Goal: Task Accomplishment & Management: Complete application form

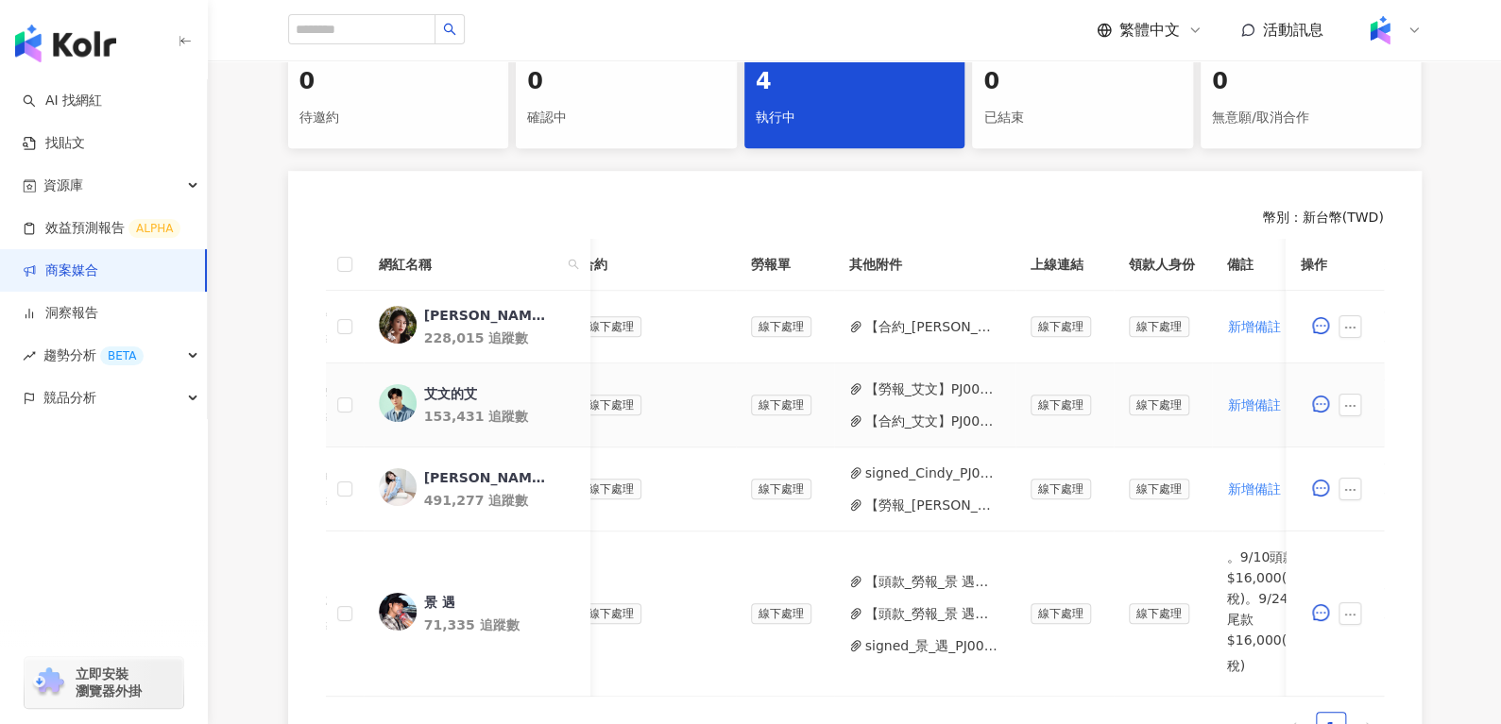
scroll to position [0, 586]
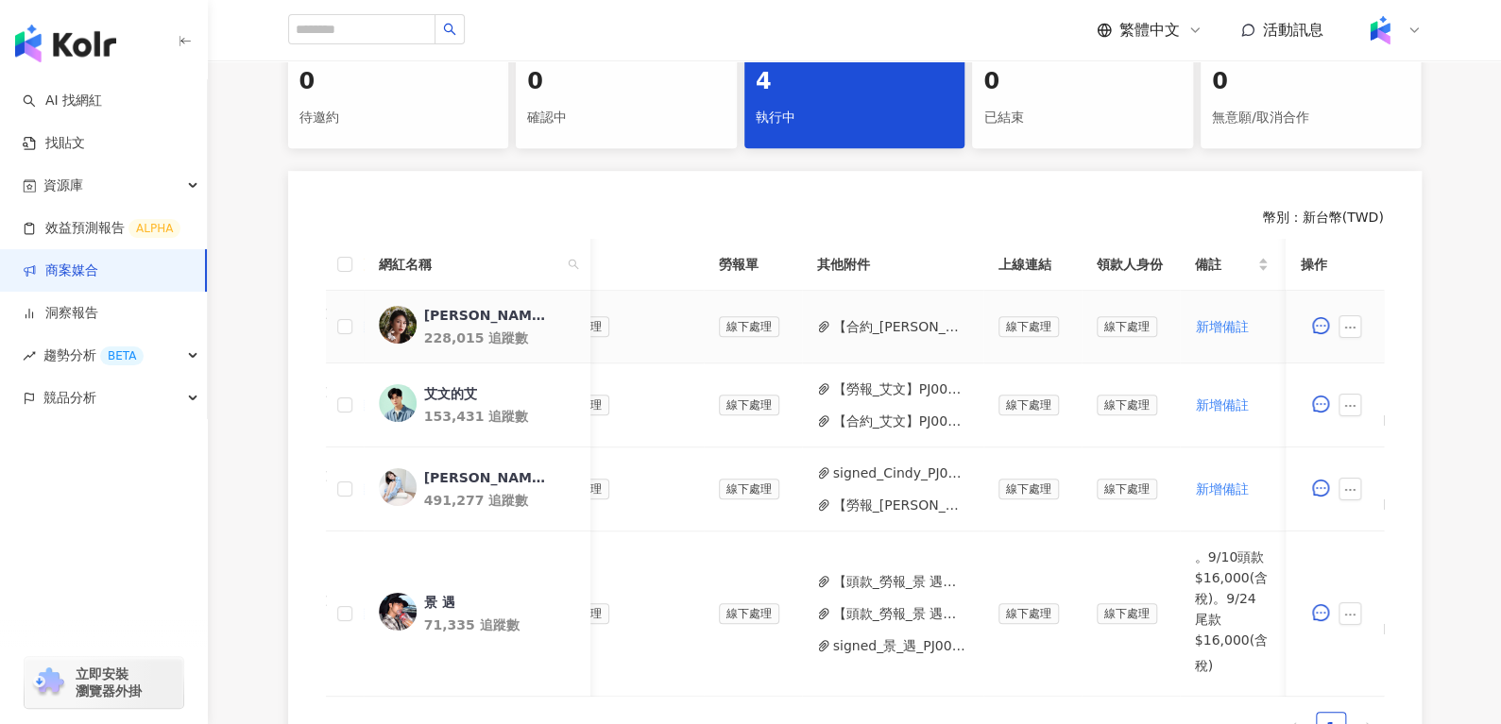
click at [878, 328] on button "【合約_小昕甘】PJ0001619_台灣大哥大_mo幣多Plus_202507_KOL_活動確認單.pdf" at bounding box center [900, 326] width 135 height 21
click at [901, 419] on button "【合約_艾文】PJ0001619_台灣大哥大_mo幣多Plus_202507_KOL_活動確認單.pdf" at bounding box center [900, 421] width 135 height 21
click at [866, 476] on button "signed_Cindy_PJ0001619_台灣大哥大_mo幣多Plus_202507_KOL_活動確認單_1_.pdf" at bounding box center [900, 473] width 135 height 21
click at [886, 506] on button "【勞報_Cindy】PJ0001619 台灣大哥大_mo幣多Plus_202507_KOL(1).pdf" at bounding box center [900, 505] width 135 height 21
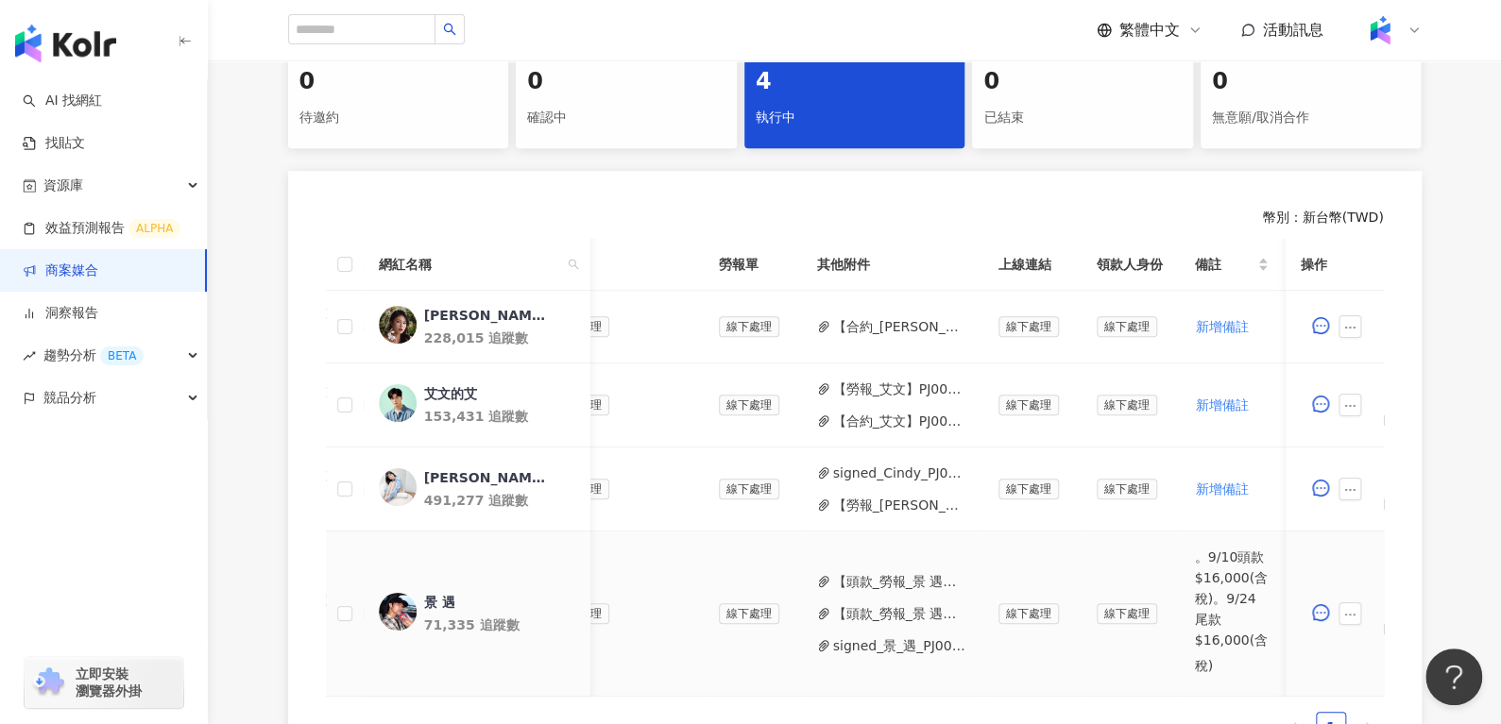
click at [889, 644] on button "signed_景_遇_PJ0001619_台灣大哥大_mo幣多Plus_202507_KOL_活動確認單_1_.pdf" at bounding box center [900, 646] width 135 height 21
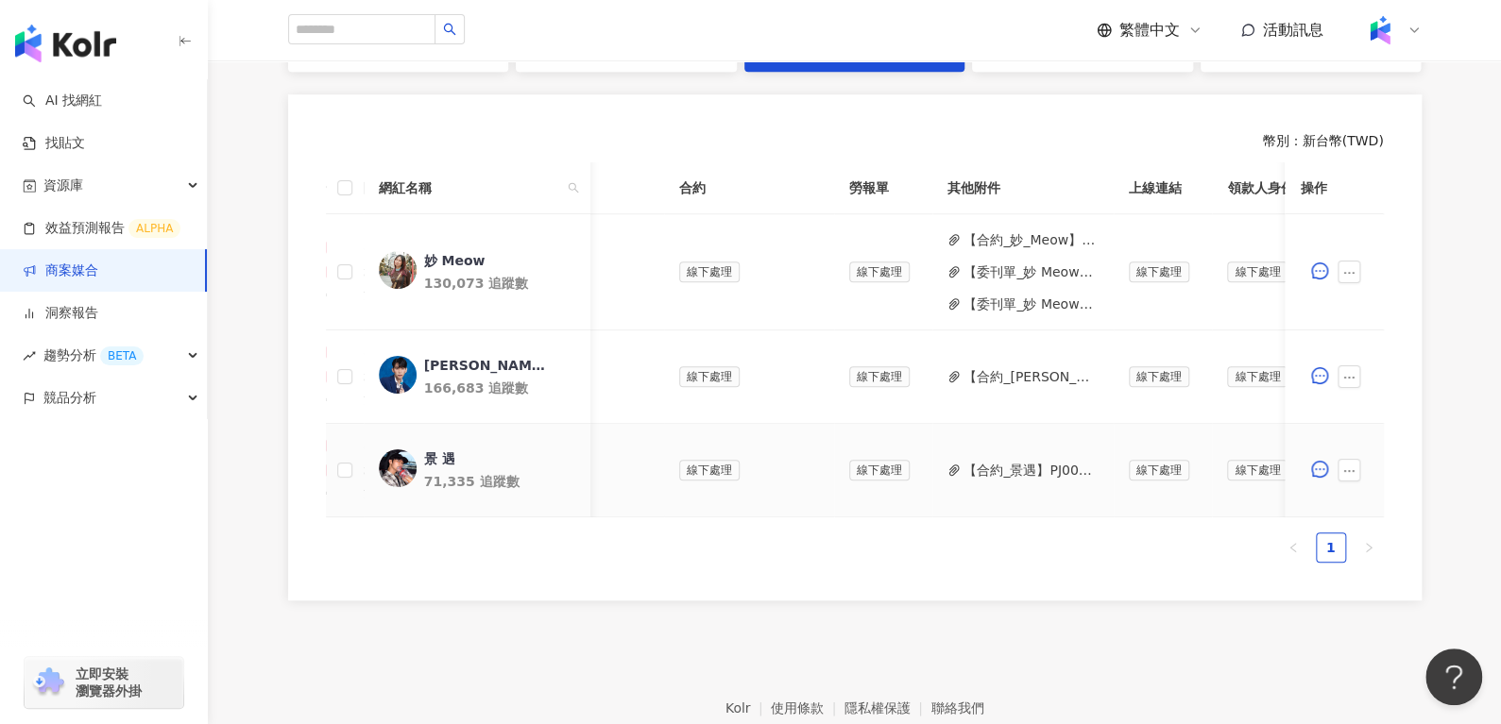
scroll to position [0, 410]
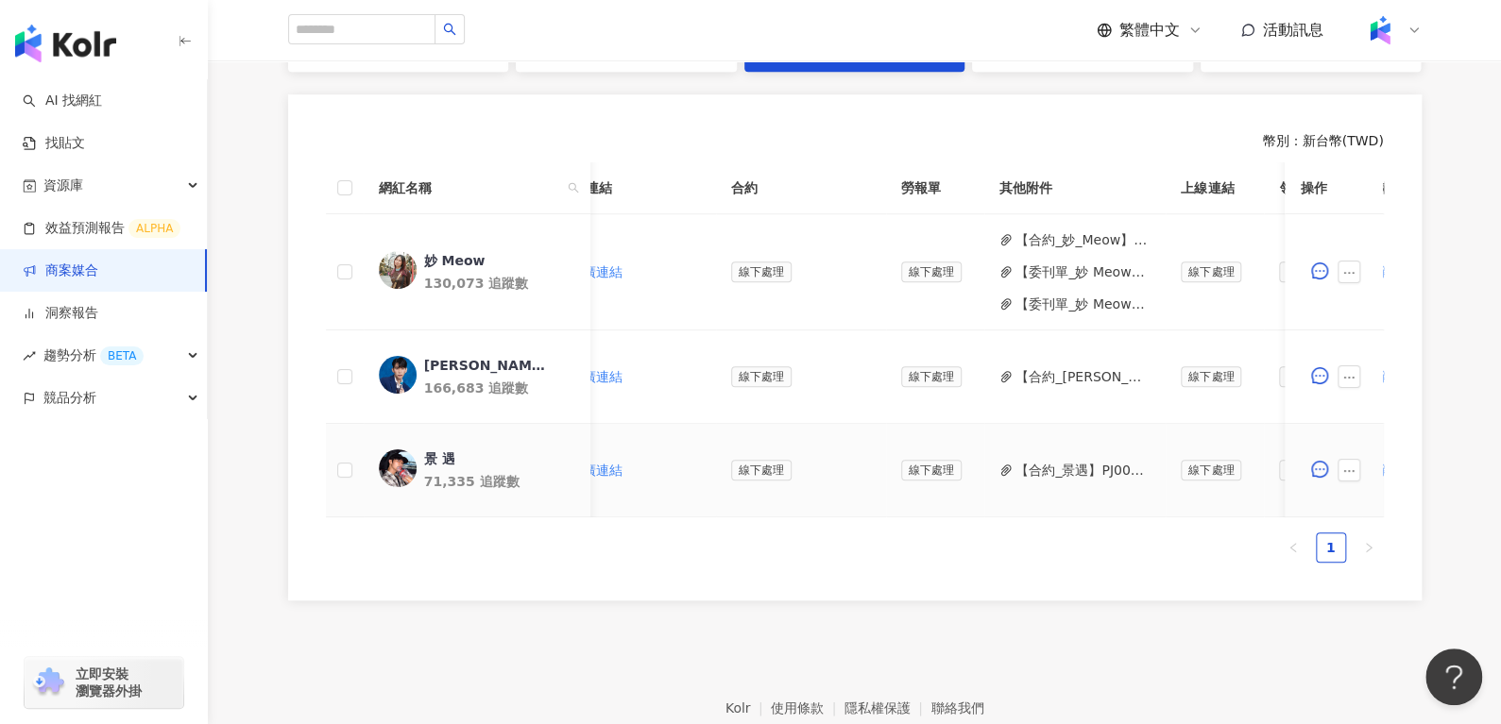
click at [1016, 476] on td "【合約_景遇】PJ0001614_Uber_Uber_for_teens_202507_KOL專案_活動確認單.pdf" at bounding box center [1074, 470] width 181 height 93
click at [1031, 467] on button "【合約_景遇】PJ0001614_Uber_Uber_for_teens_202507_KOL專案_活動確認單.pdf" at bounding box center [1082, 470] width 135 height 21
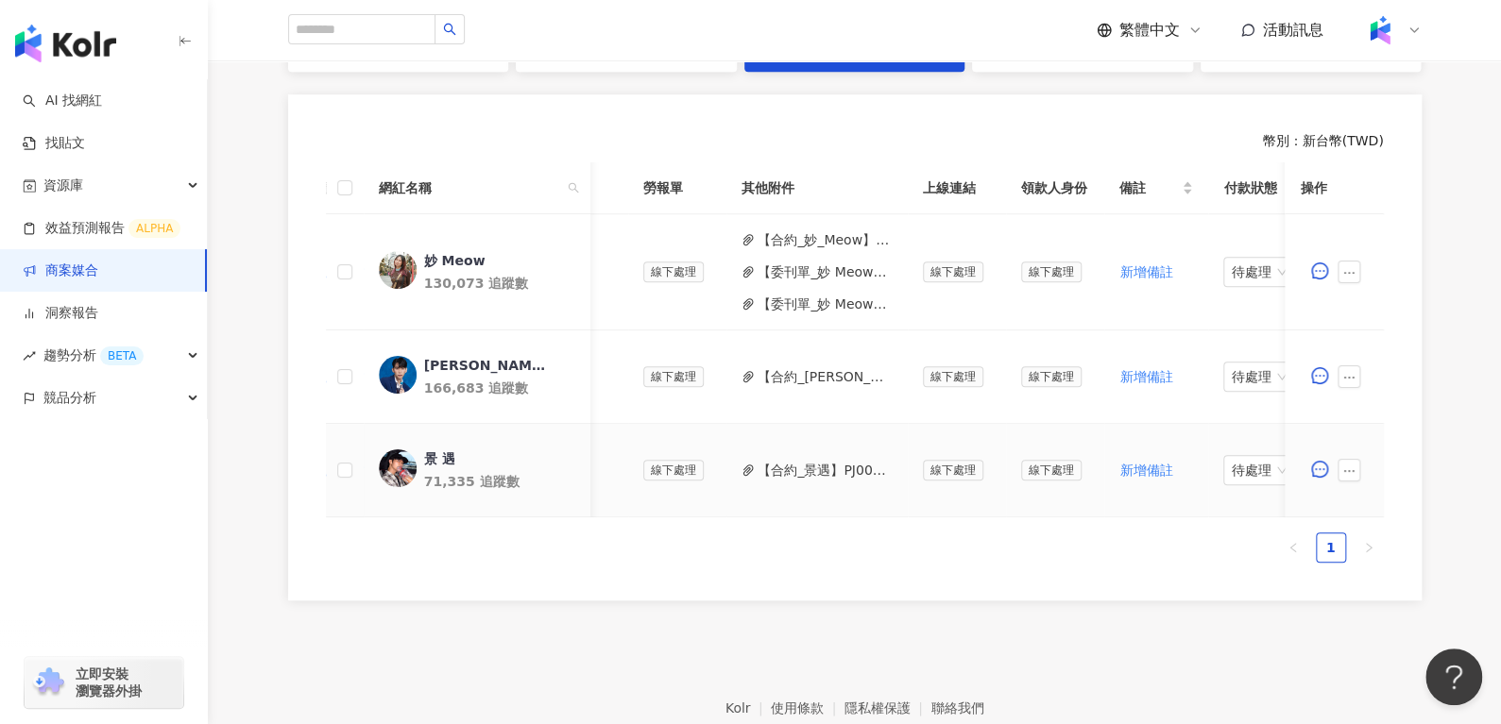
scroll to position [0, 671]
click at [1135, 467] on span "新增備註" at bounding box center [1142, 470] width 53 height 15
click at [1160, 475] on input "text" at bounding box center [1152, 470] width 74 height 38
paste input "**********"
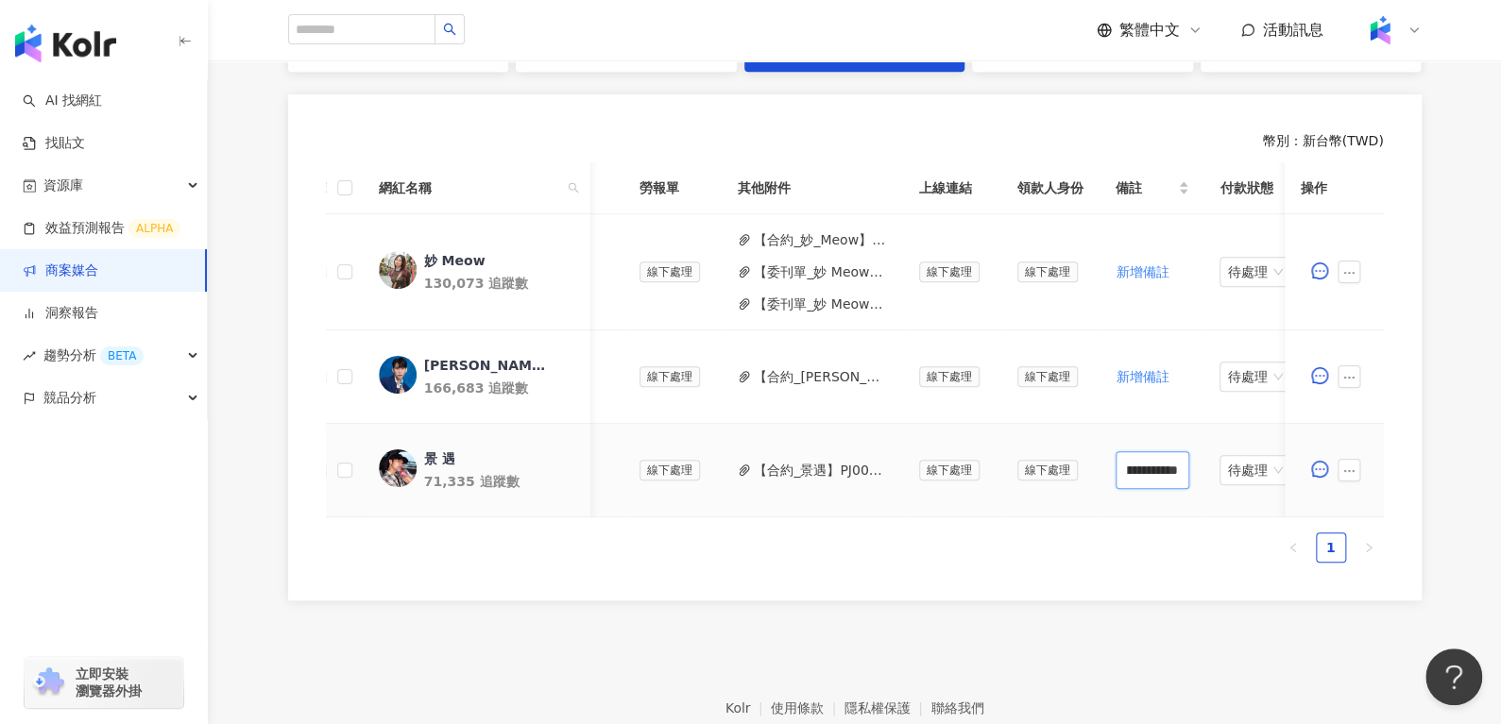
click at [1134, 467] on input "**********" at bounding box center [1152, 470] width 74 height 38
type input "**********"
click at [1140, 601] on div "幣別 ： 新台幣 ( TWD ) 網紅名稱 合作總酬勞 (含稅) 合作項目 推廣連結 合約 勞報單 其他附件 上線連結 領款人身份 備註 付款狀態 操作 妙 …" at bounding box center [854, 347] width 1133 height 506
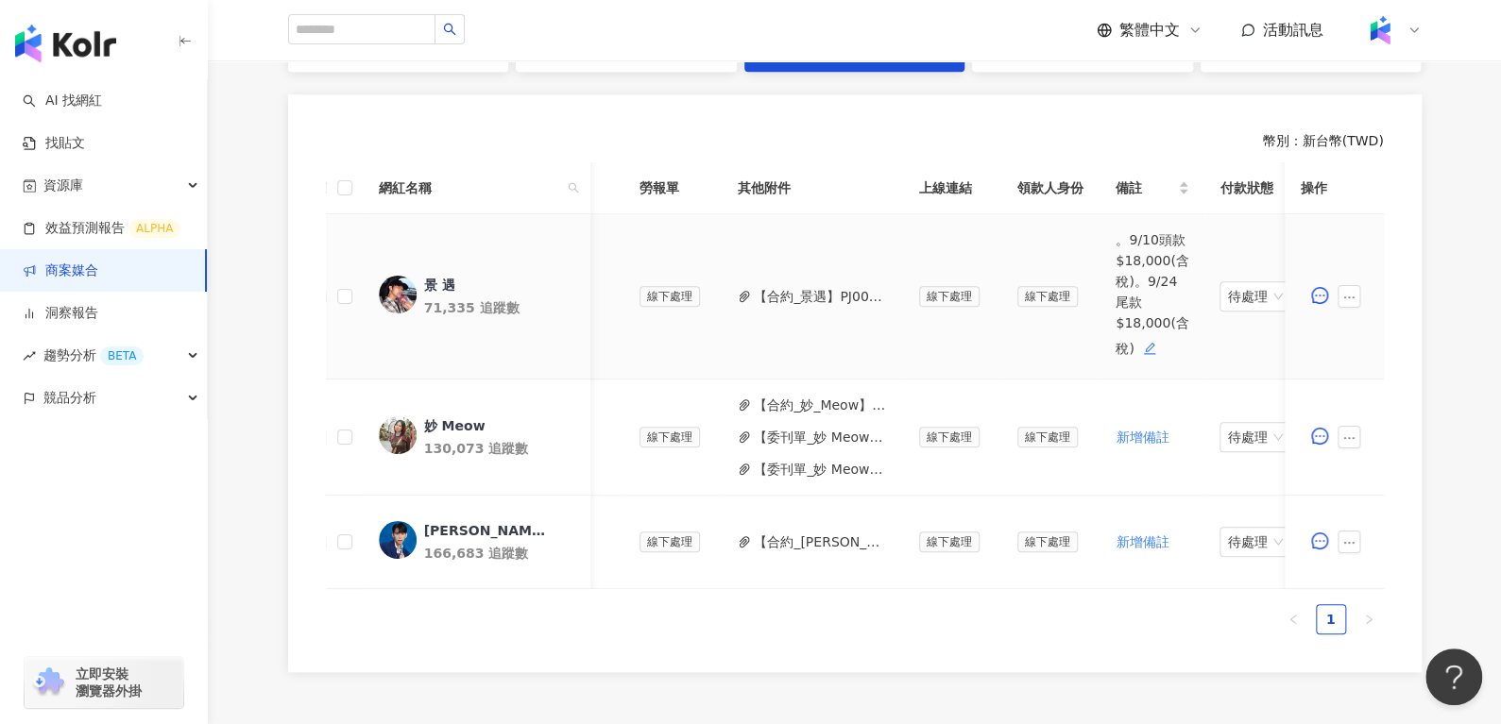
scroll to position [0, 763]
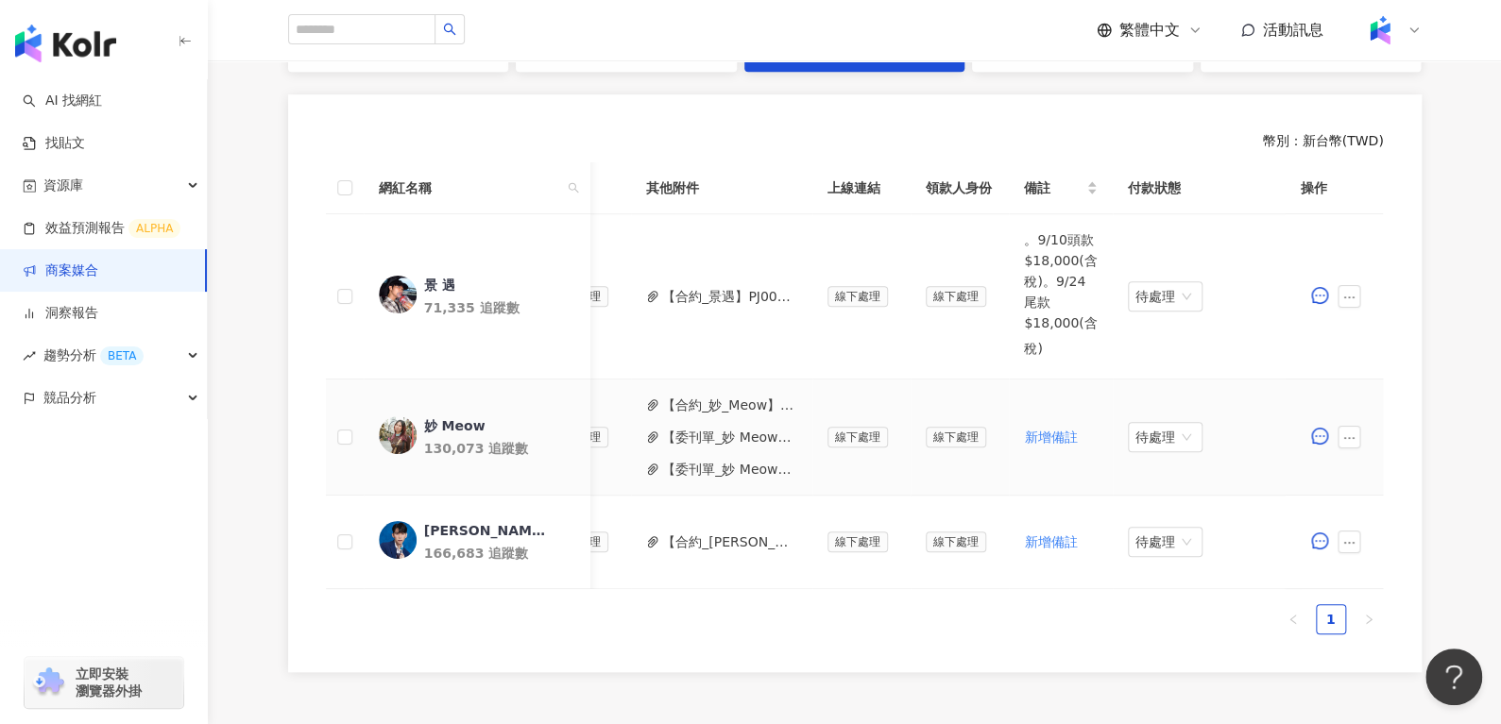
click at [686, 402] on button "【合約_妙_Meow】PJ0001614_Uber_Uber_for_teens_202507_KOL專案_活動確認單.pdf" at bounding box center [729, 405] width 135 height 21
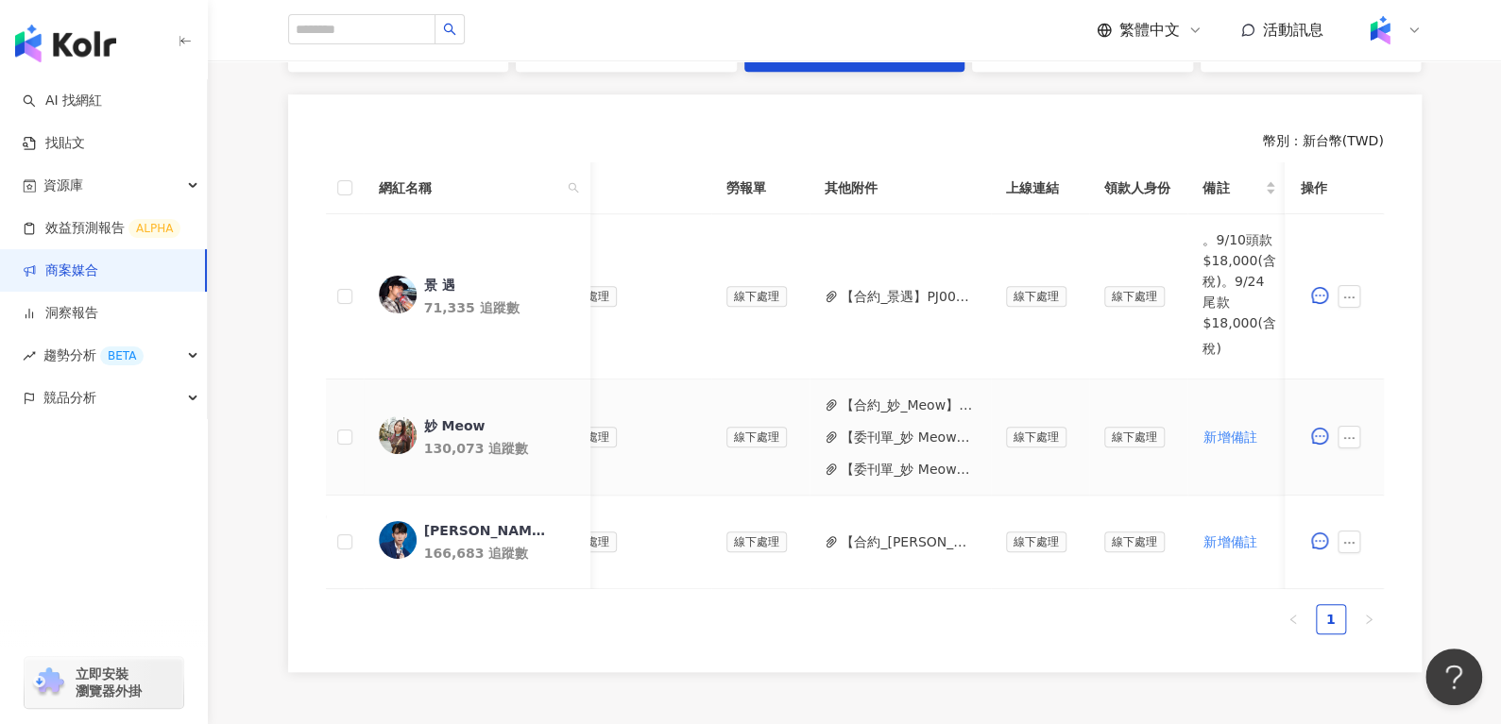
scroll to position [0, 591]
click at [867, 439] on button "【委刊單_妙 Meow_腳本修改】PJ0001614_Uber_Uber for teens_202507_KOL專案.pdf" at bounding box center [901, 437] width 135 height 21
click at [852, 463] on button "【委刊單_妙 Meow】PJ0001614_Uber_Uber for teens_202507_KOL專案.pdf" at bounding box center [901, 469] width 135 height 21
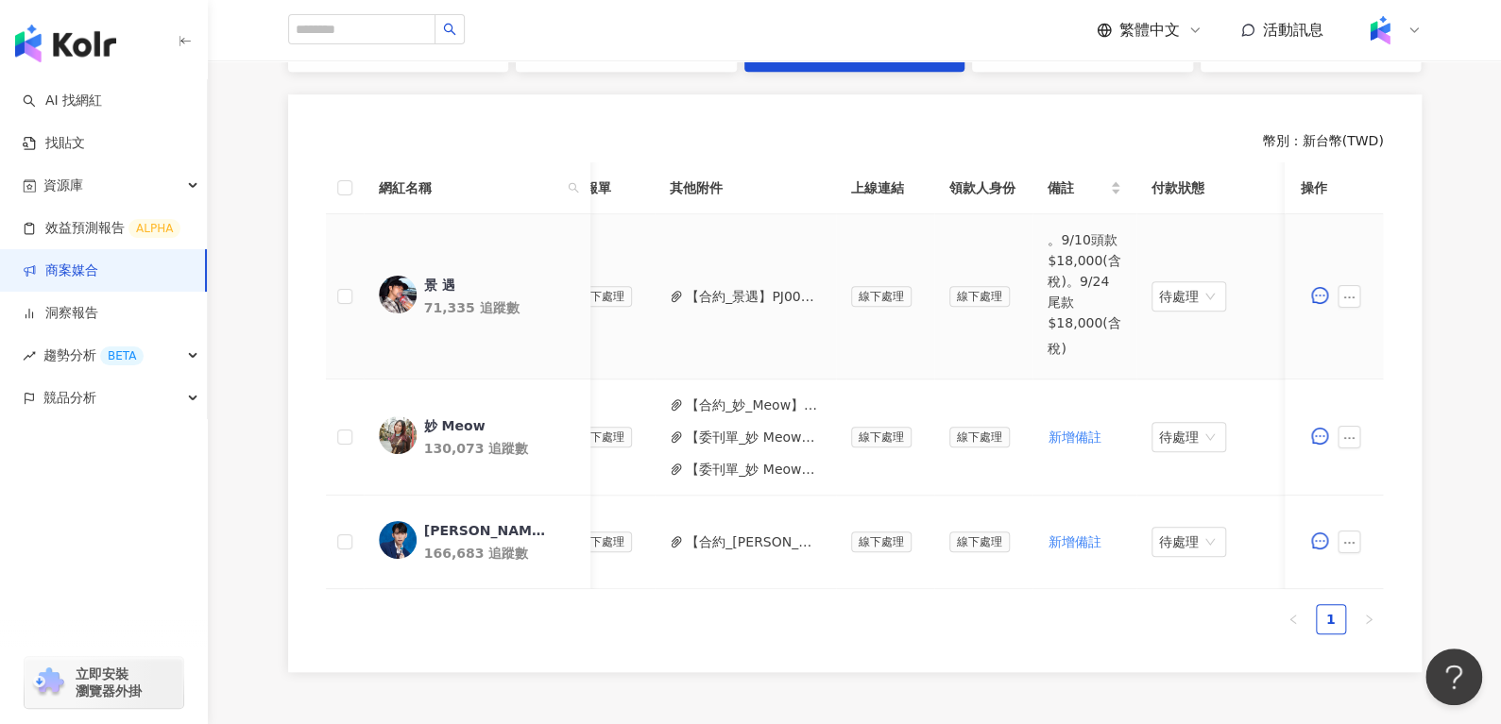
click at [739, 299] on button "【合約_景遇】PJ0001614_Uber_Uber_for_teens_202507_KOL專案_活動確認單.pdf" at bounding box center [753, 296] width 135 height 21
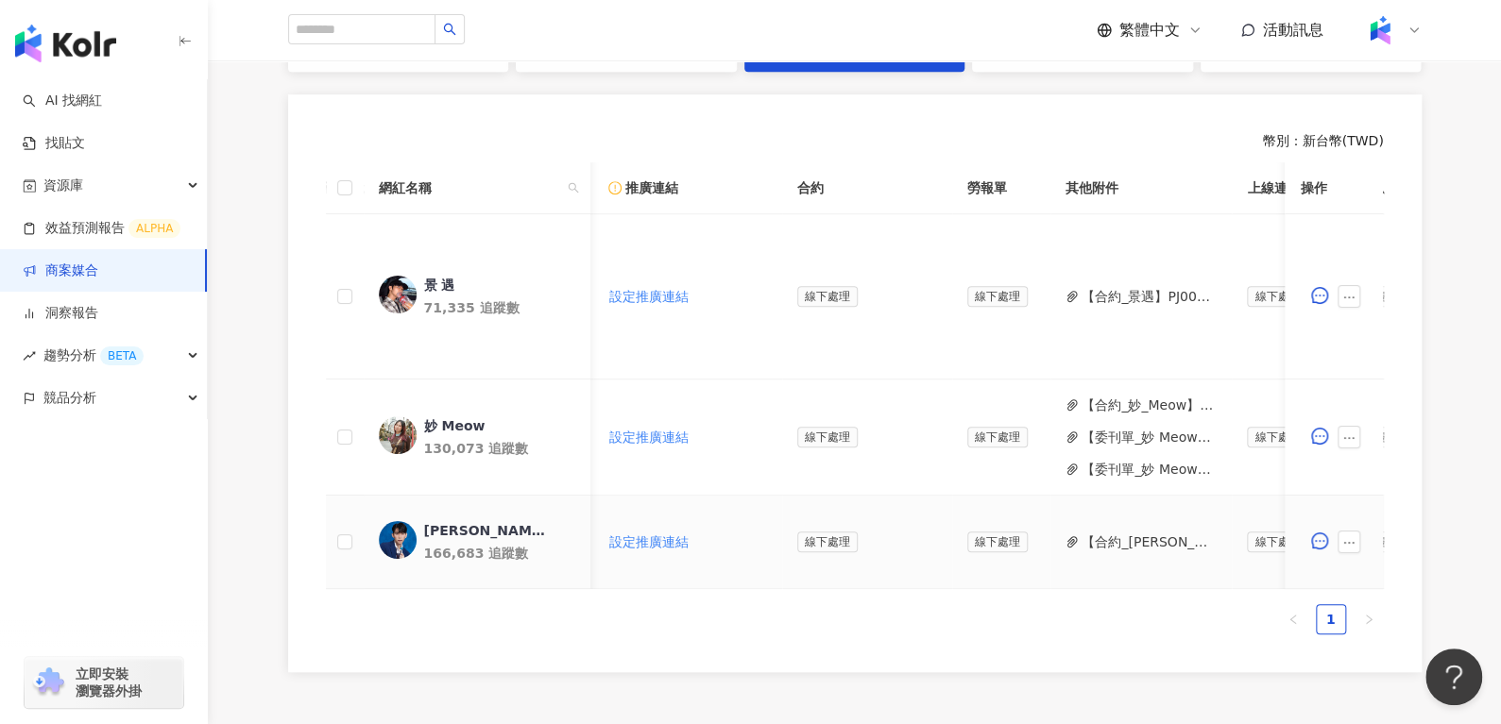
scroll to position [0, 501]
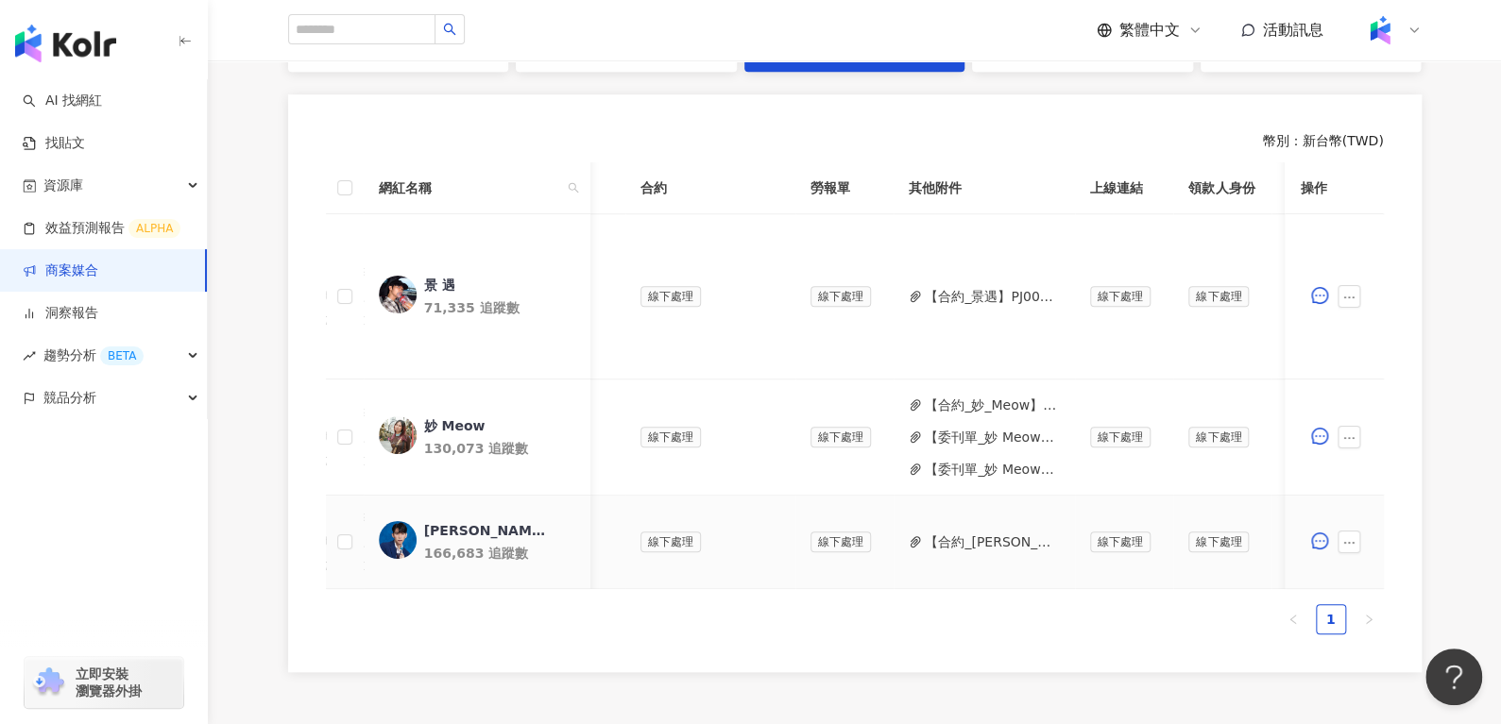
click at [926, 542] on button "【合約_劉良成】PJ0001614 Uber_Uber for teens_202507_KOL專案_活動確認單.pdf" at bounding box center [992, 542] width 135 height 21
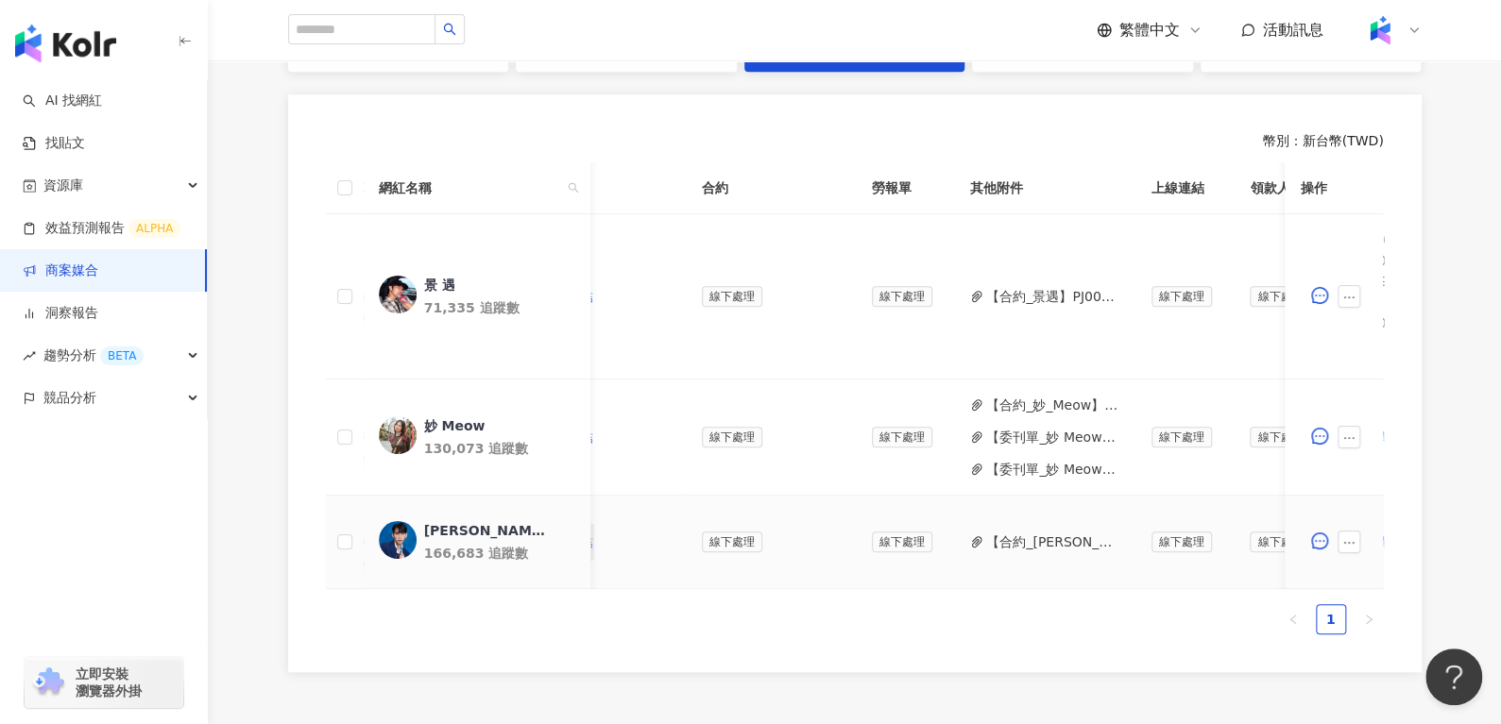
scroll to position [0, 444]
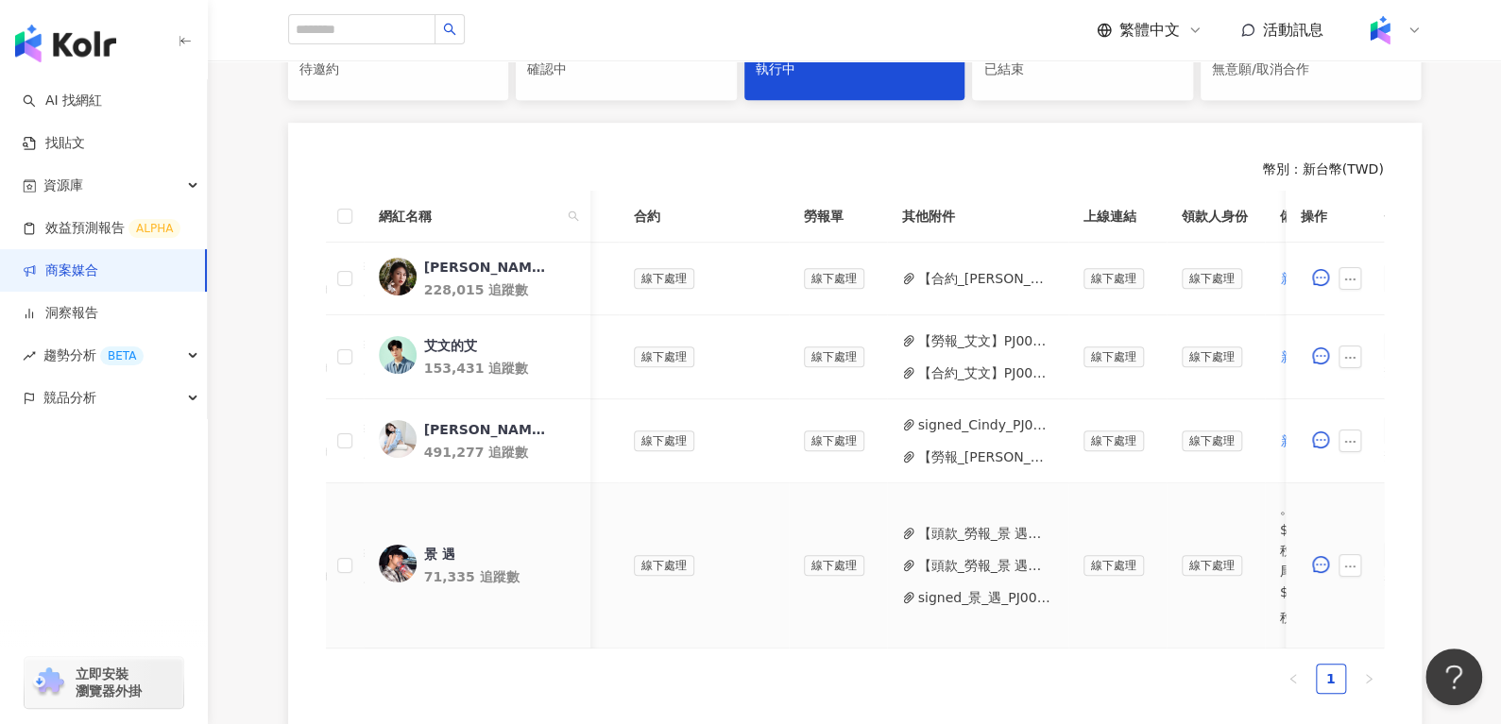
scroll to position [0, 756]
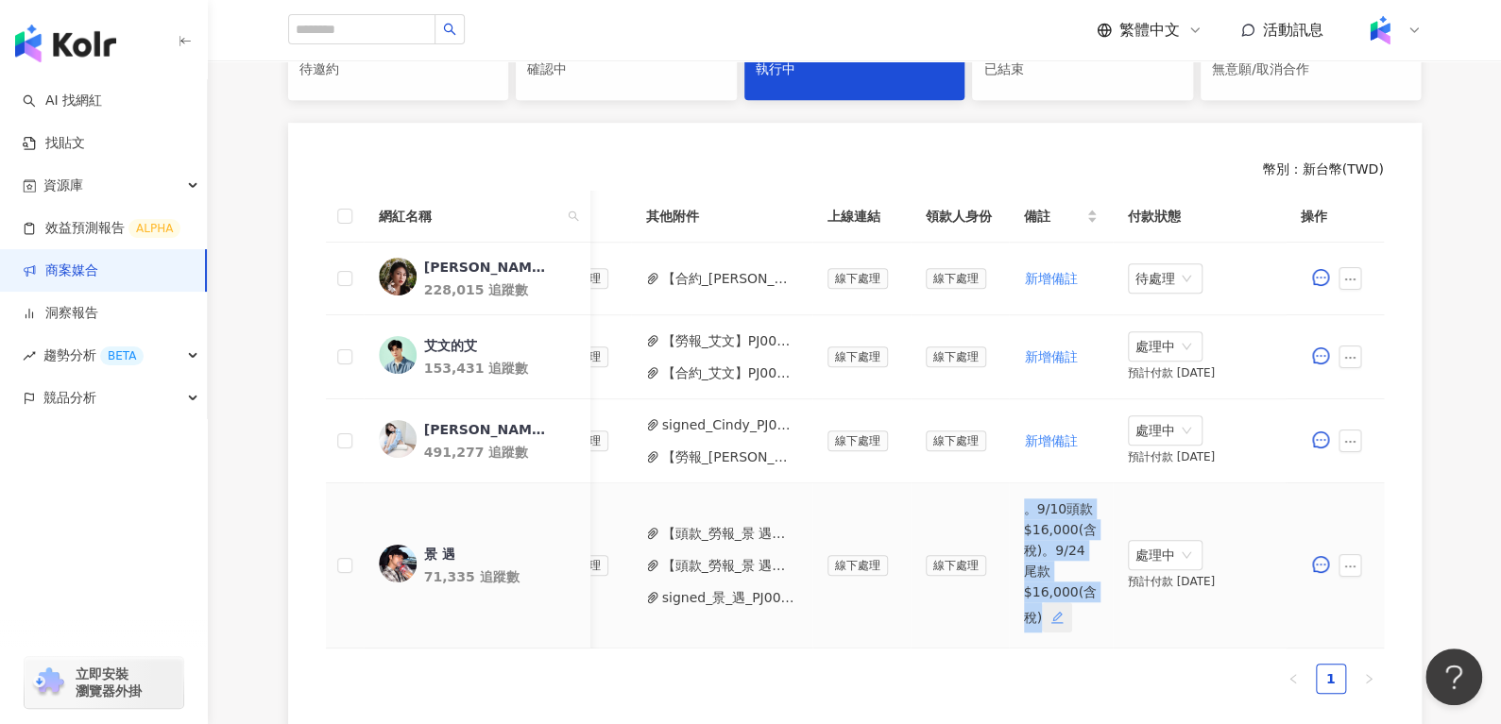
drag, startPoint x: 1005, startPoint y: 505, endPoint x: 1027, endPoint y: 618, distance: 114.6
click at [1027, 618] on td "。9/10頭款$16,000(含稅)。9/24尾款$16,000(含稅)" at bounding box center [1061, 566] width 104 height 165
copy span "。9/10頭款$16,000(含稅)。9/24尾款$16,000(含稅)"
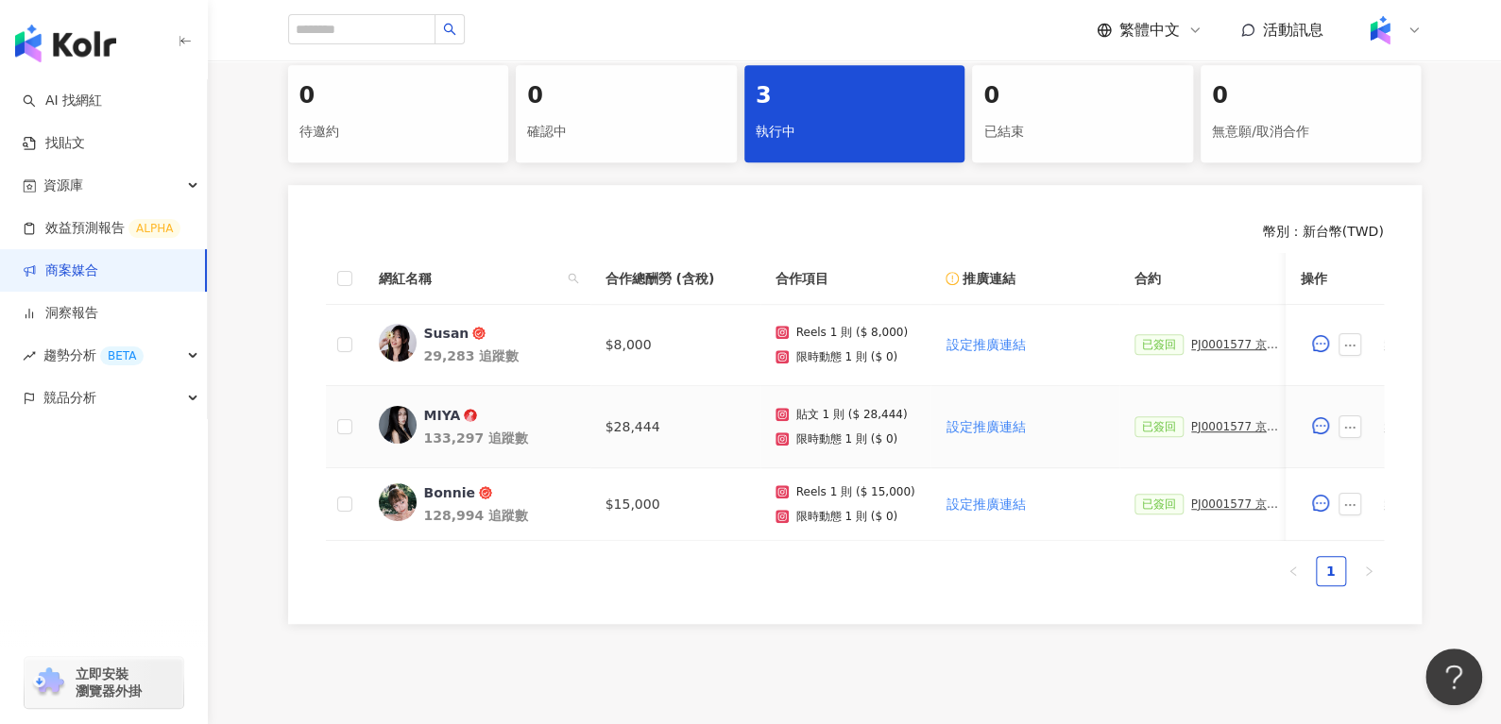
scroll to position [0, 244]
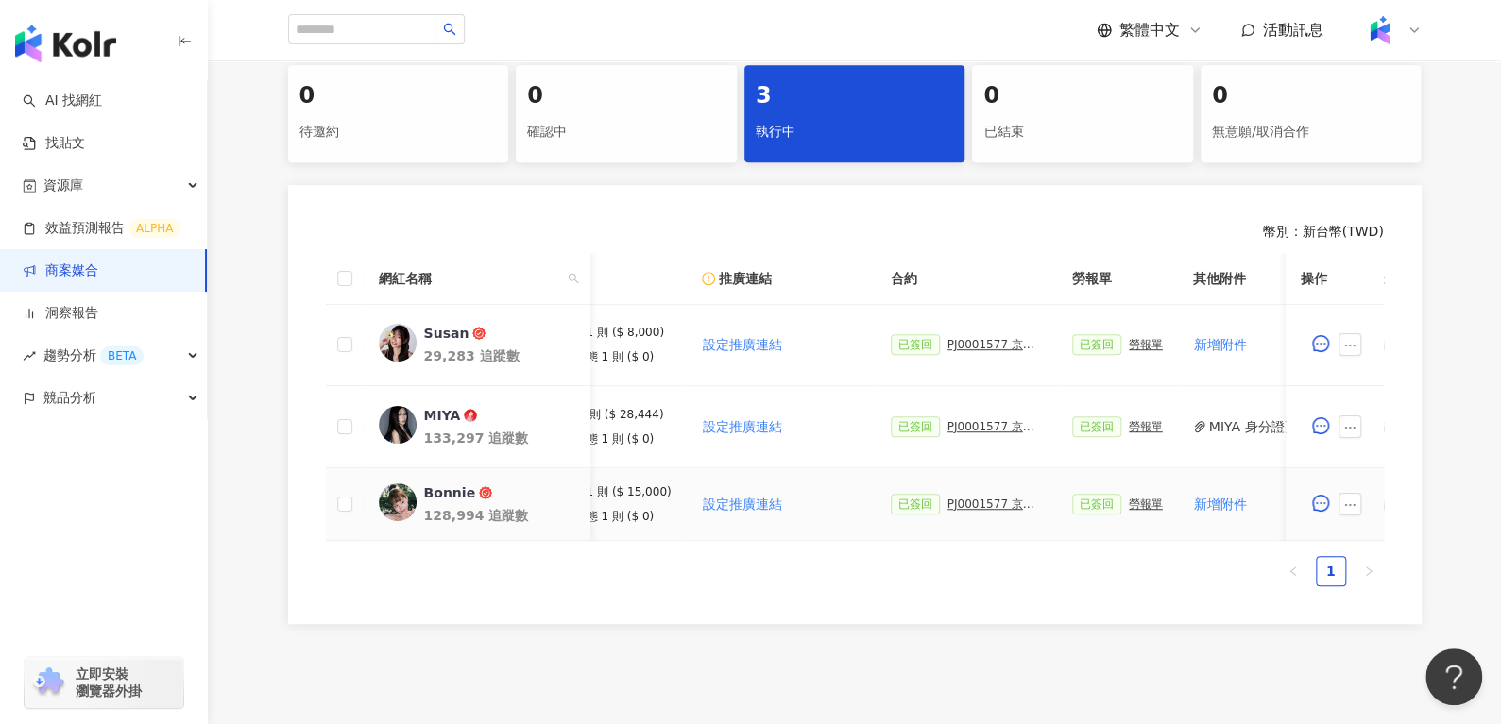
click at [975, 505] on div "PJ0001577 京圜_蒂巴蕾_202507_08_KOL" at bounding box center [994, 504] width 94 height 13
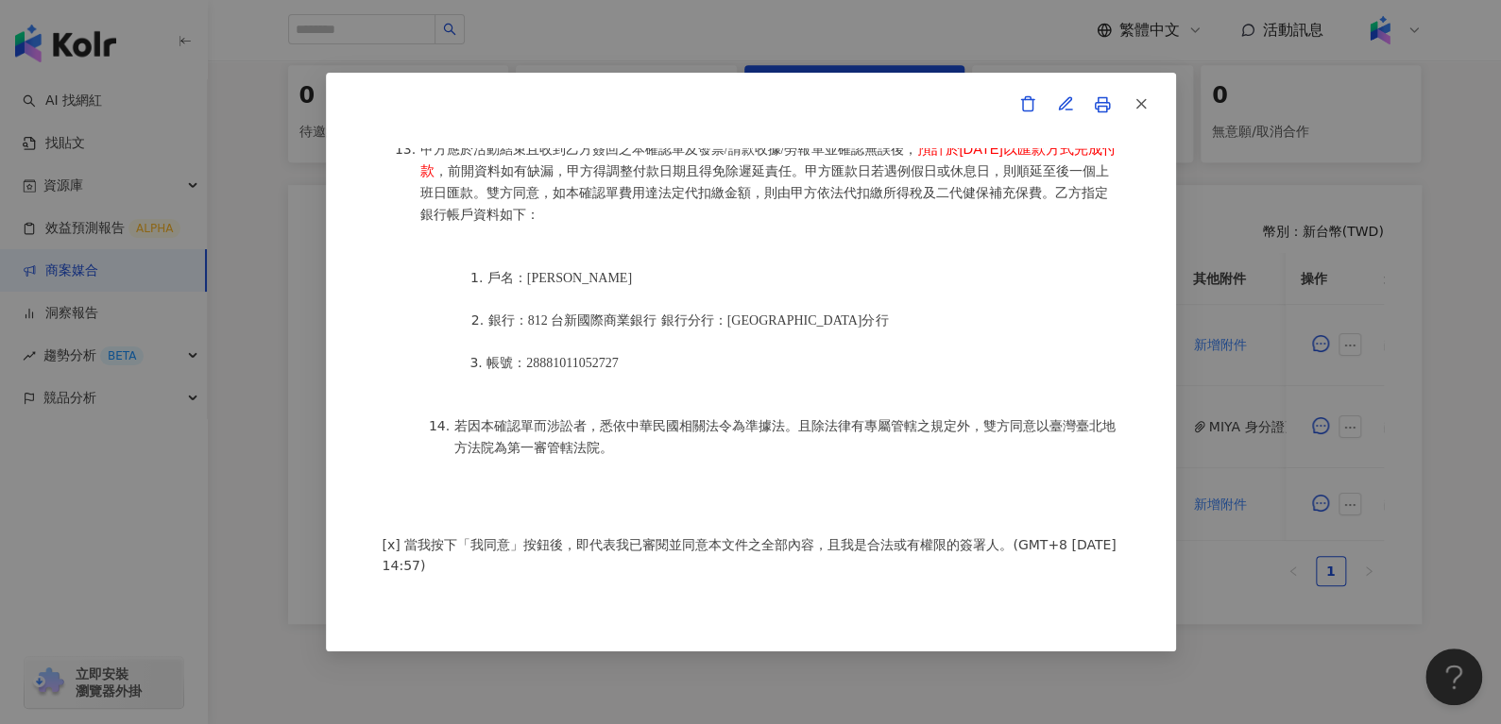
scroll to position [2555, 0]
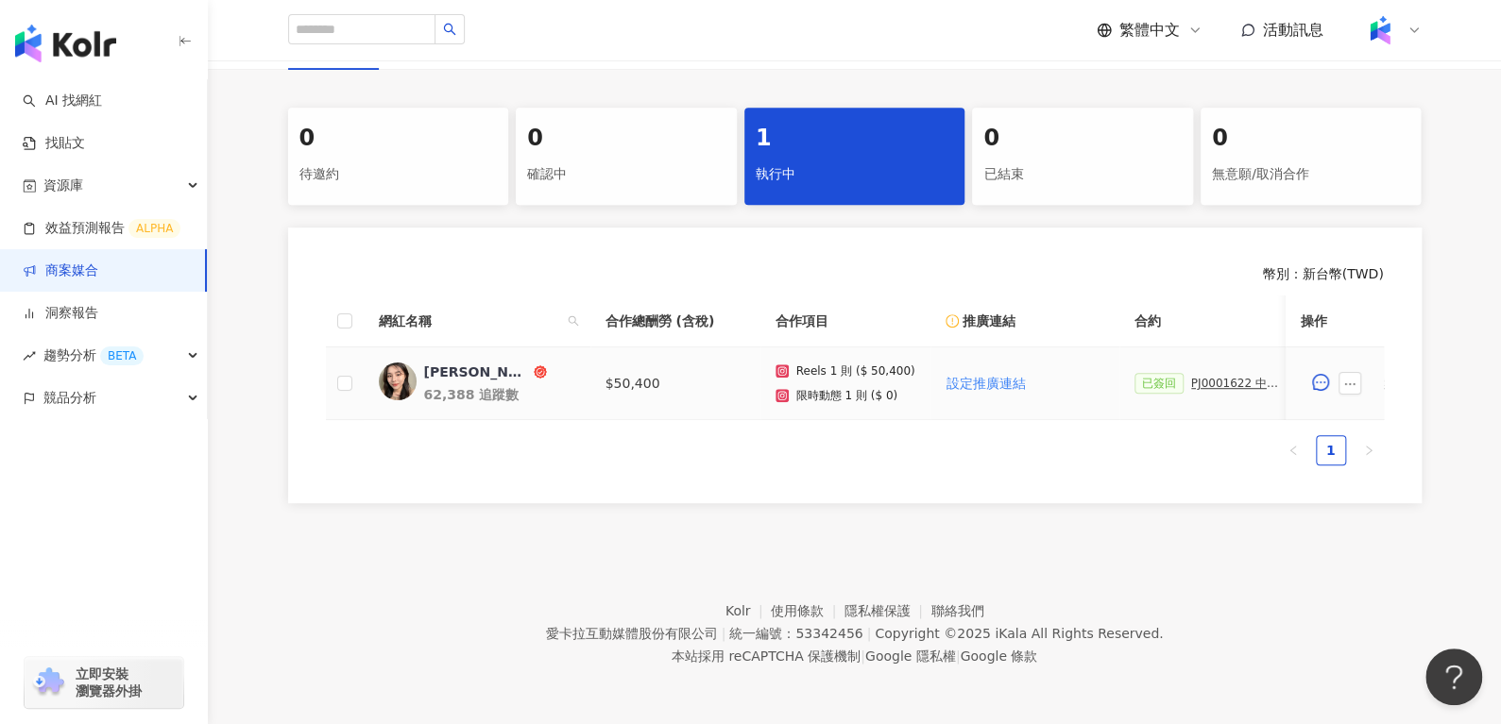
click at [455, 363] on div "[PERSON_NAME]" at bounding box center [477, 372] width 106 height 19
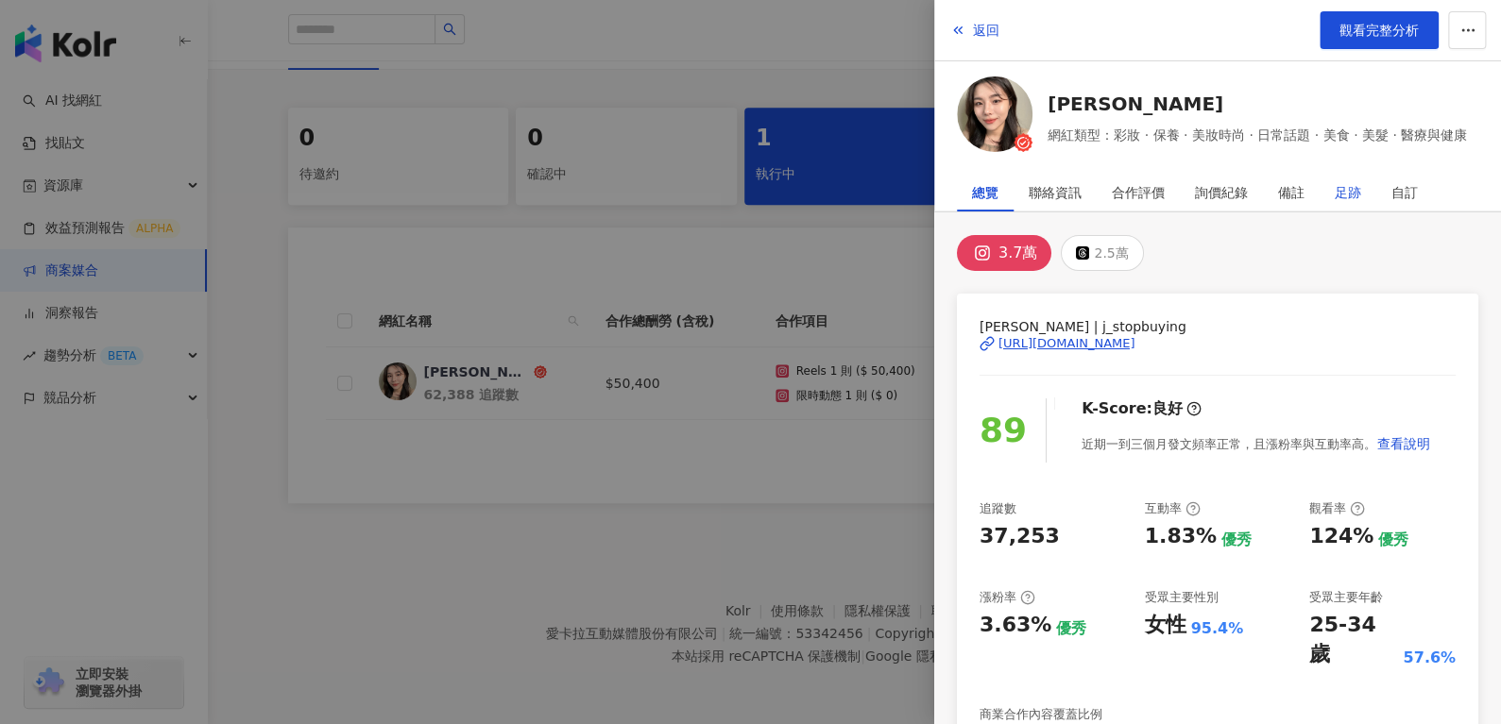
click at [1348, 206] on div "足跡" at bounding box center [1347, 193] width 26 height 38
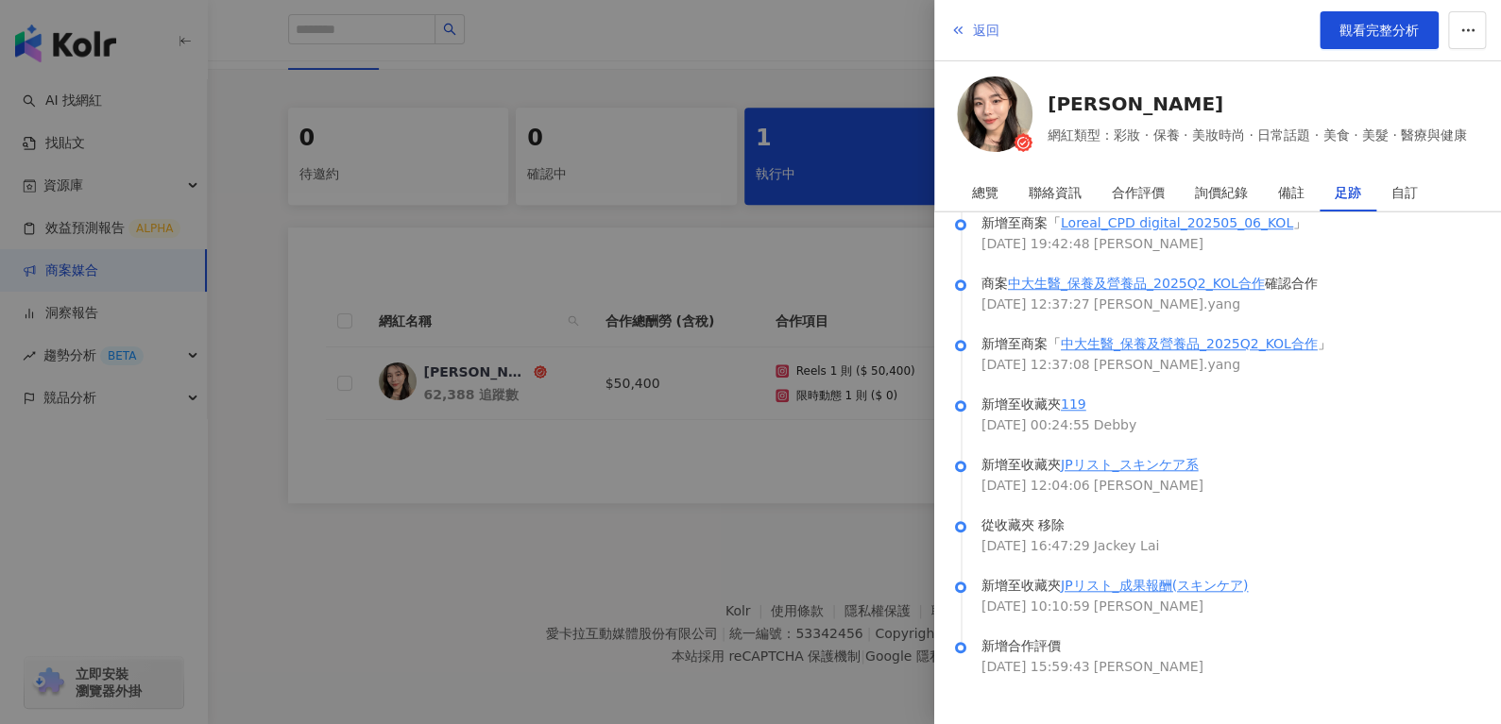
scroll to position [838, 0]
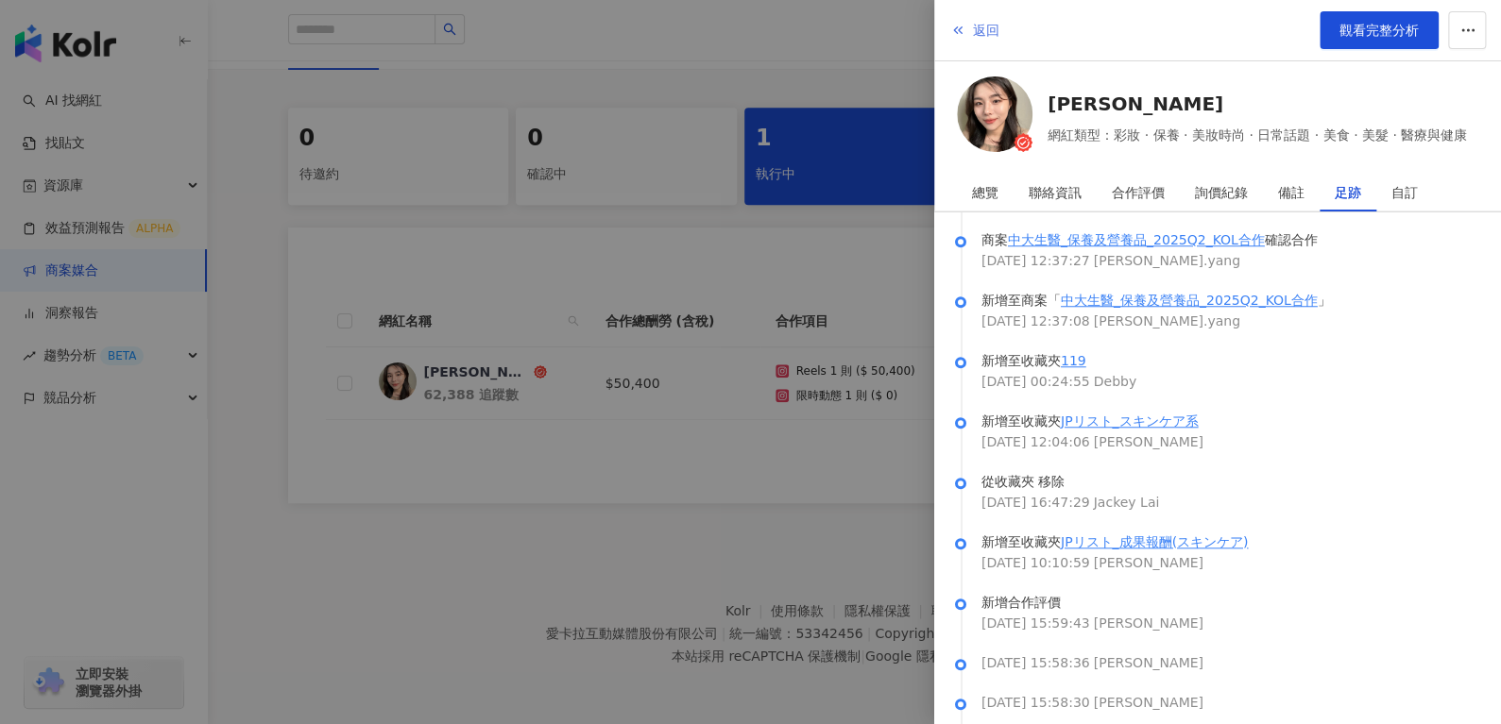
click at [982, 39] on button "返回" at bounding box center [974, 30] width 51 height 38
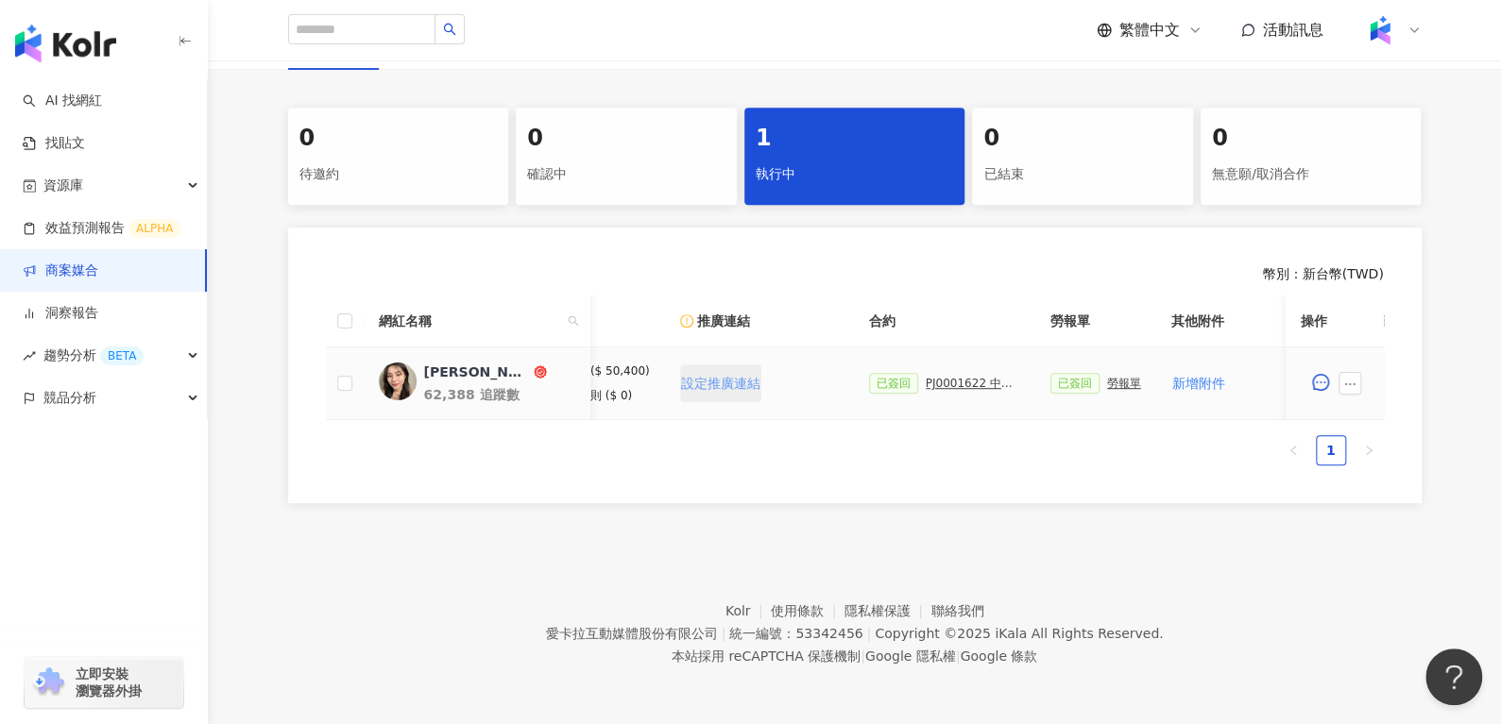
scroll to position [0, 266]
click at [959, 377] on div "PJ0001622 中大生醫_保養及保健品_2025Q3_KOL合作" at bounding box center [972, 383] width 94 height 13
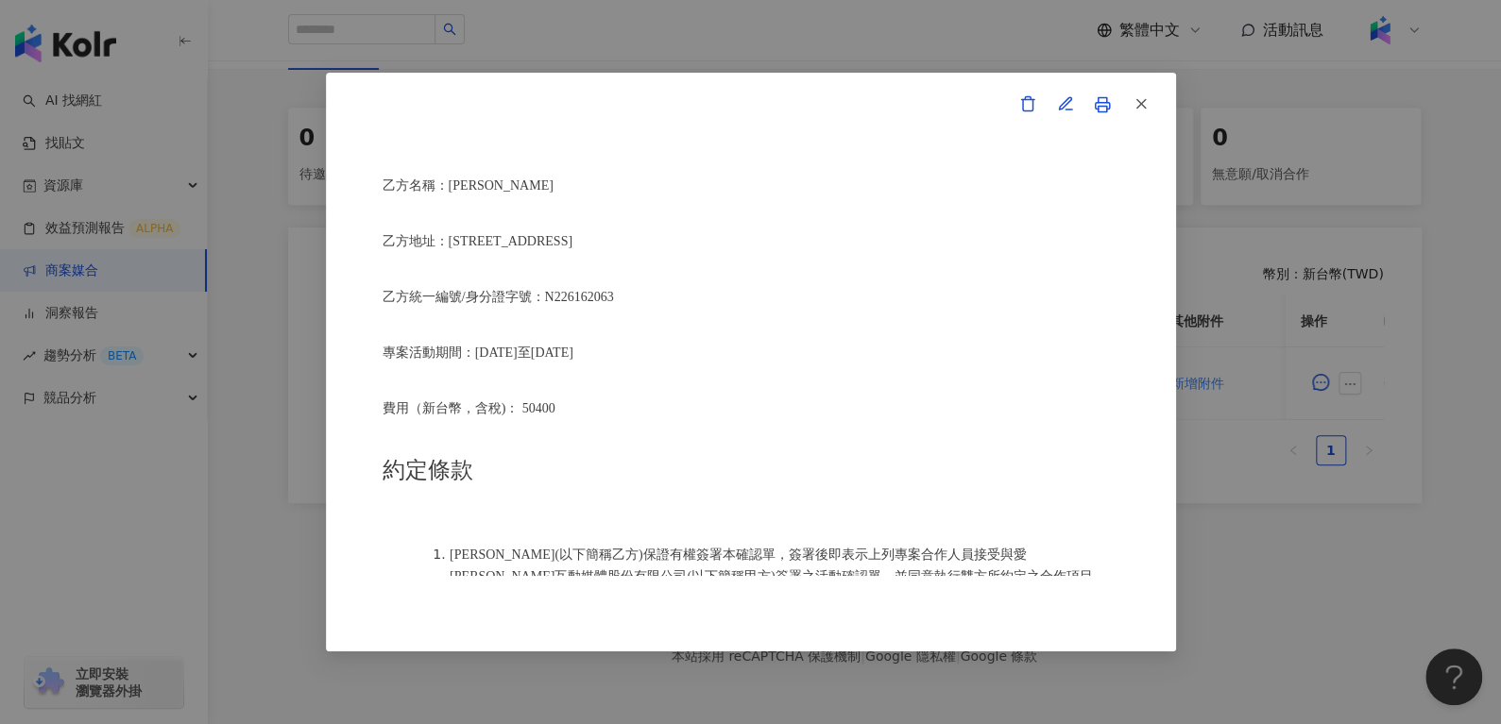
scroll to position [521, 0]
click at [1140, 98] on icon "button" at bounding box center [1140, 103] width 17 height 17
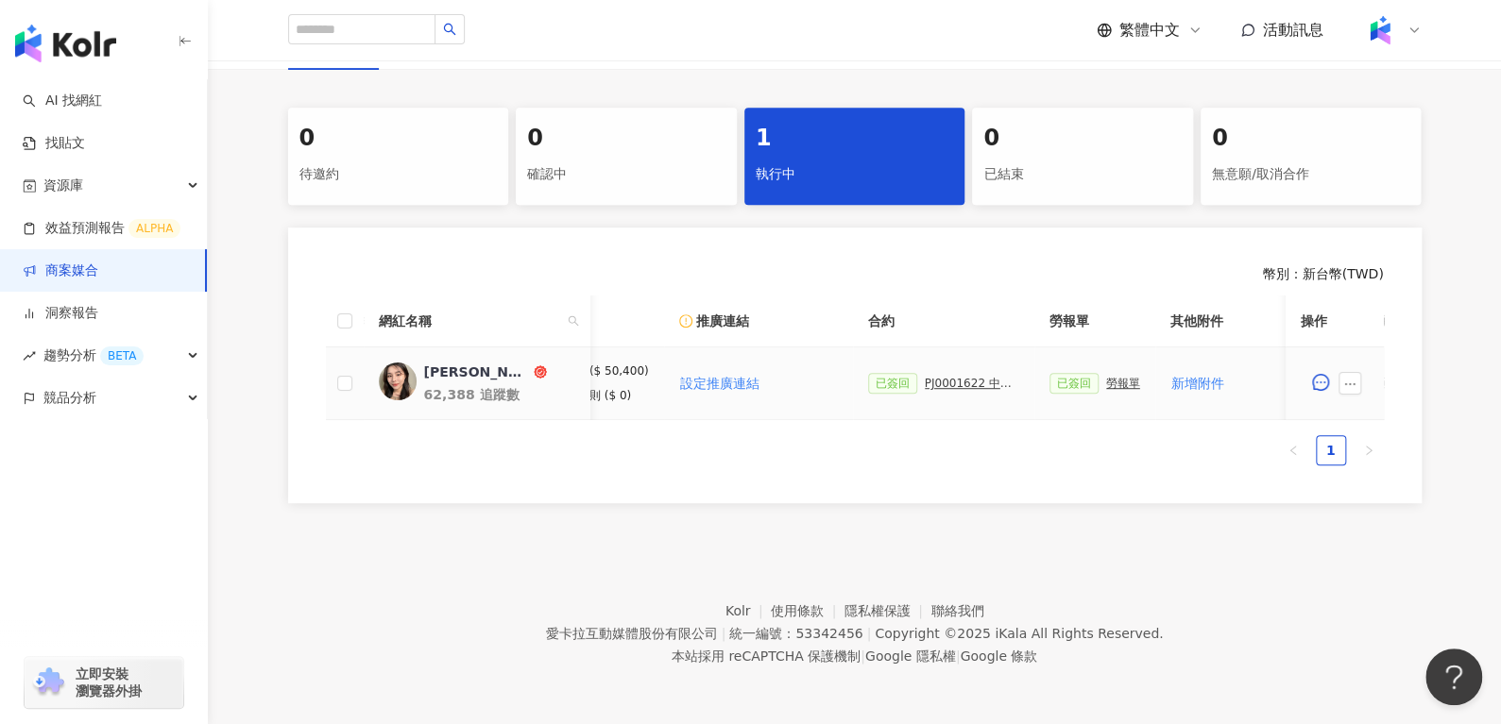
click at [1107, 377] on div "勞報單" at bounding box center [1123, 383] width 34 height 13
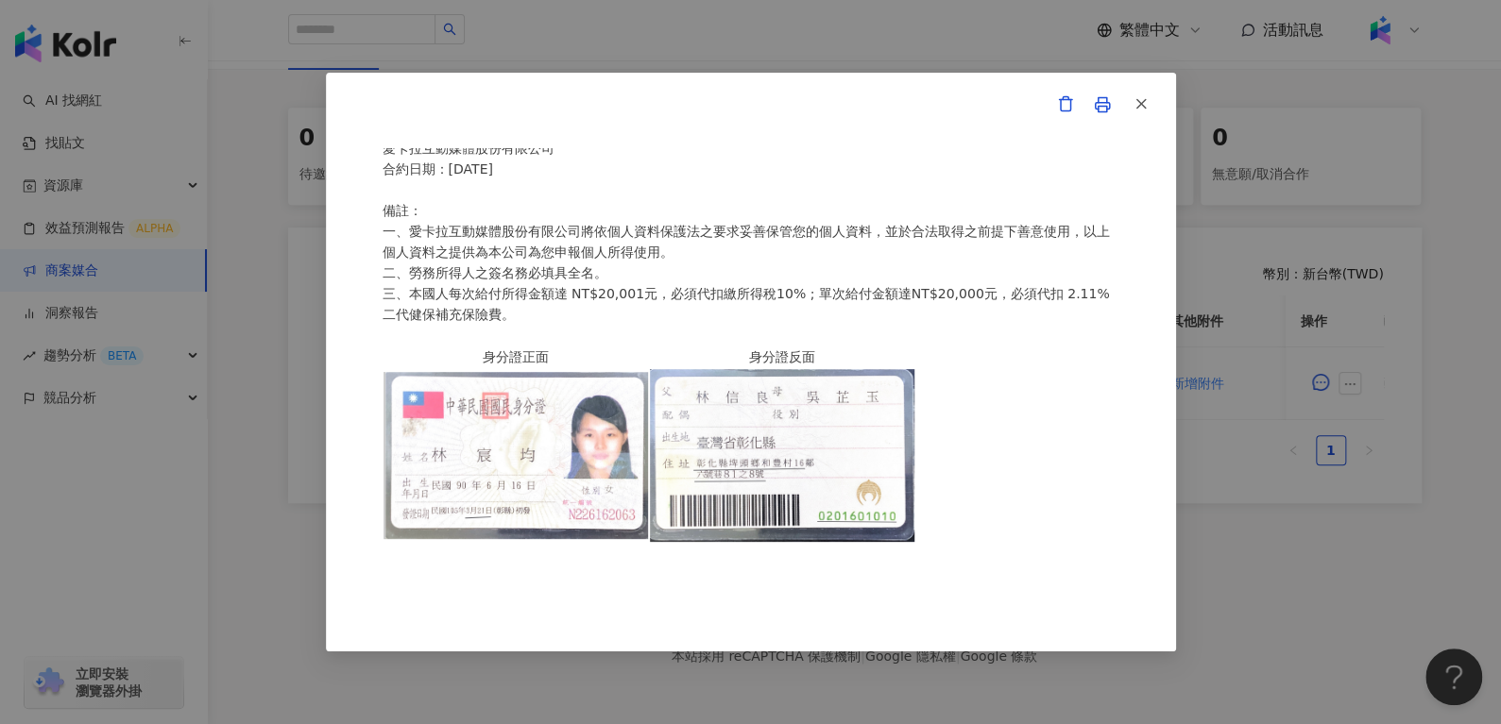
scroll to position [405, 0]
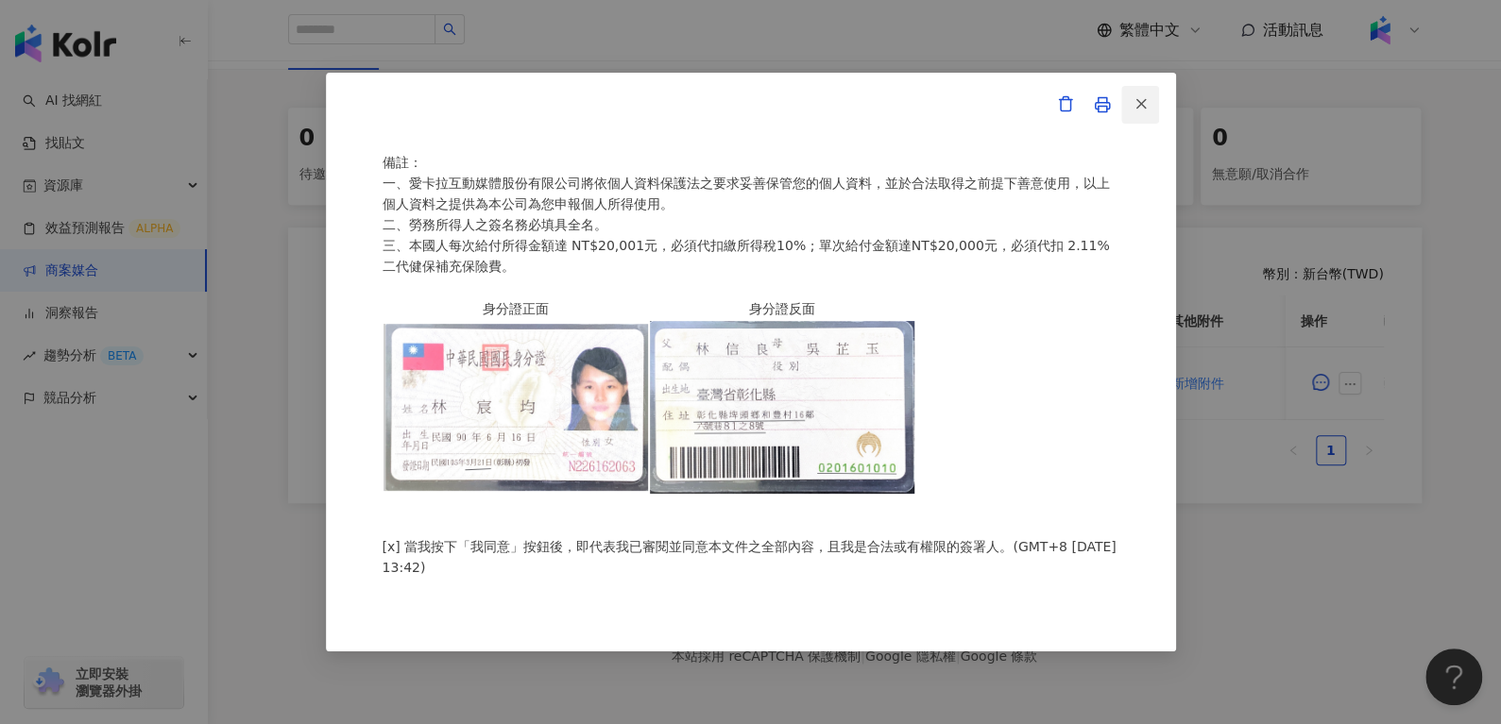
click at [1140, 108] on icon "button" at bounding box center [1140, 103] width 17 height 17
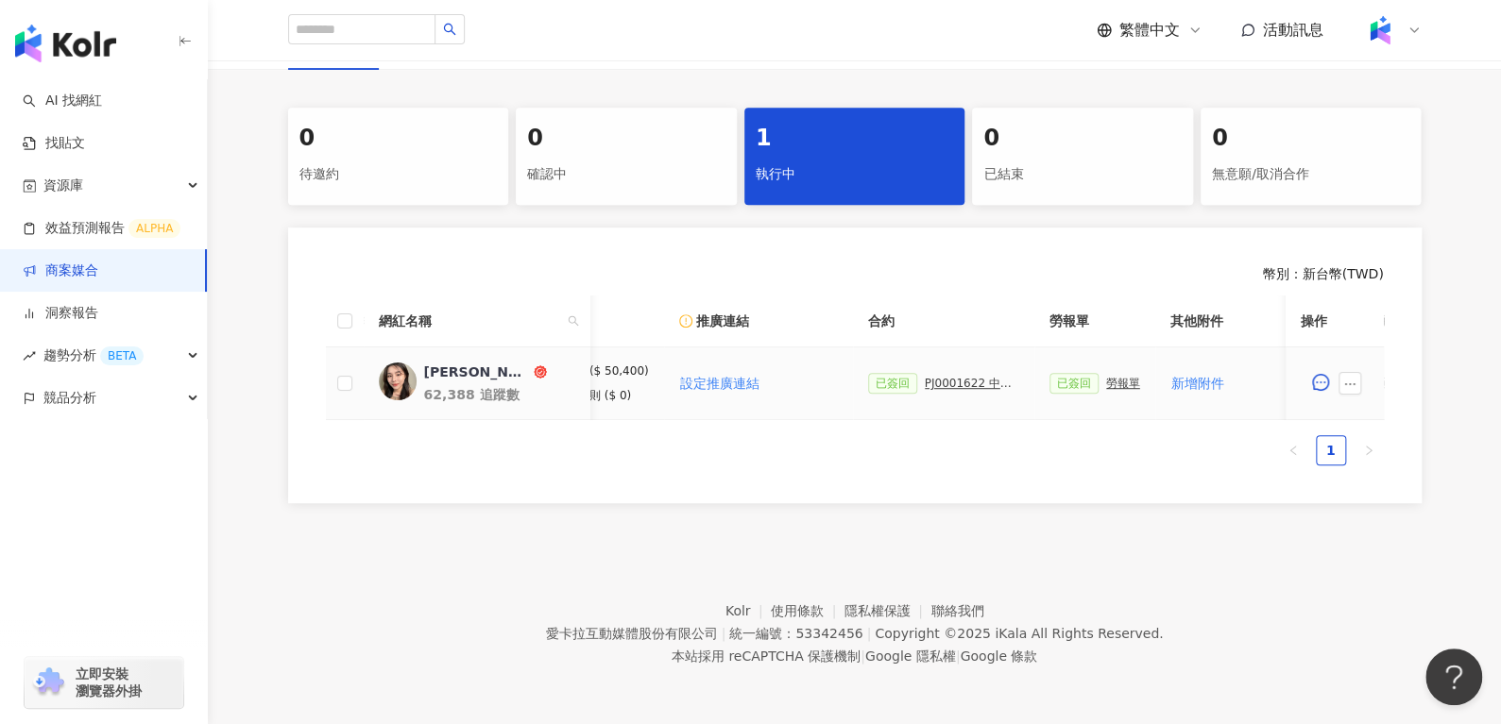
click at [926, 373] on div "已簽回 PJ0001622 中大生醫_保養及保健品_2025Q3_KOL合作" at bounding box center [943, 383] width 151 height 21
click at [930, 377] on div "PJ0001622 中大生醫_保養及保健品_2025Q3_KOL合作" at bounding box center [972, 383] width 94 height 13
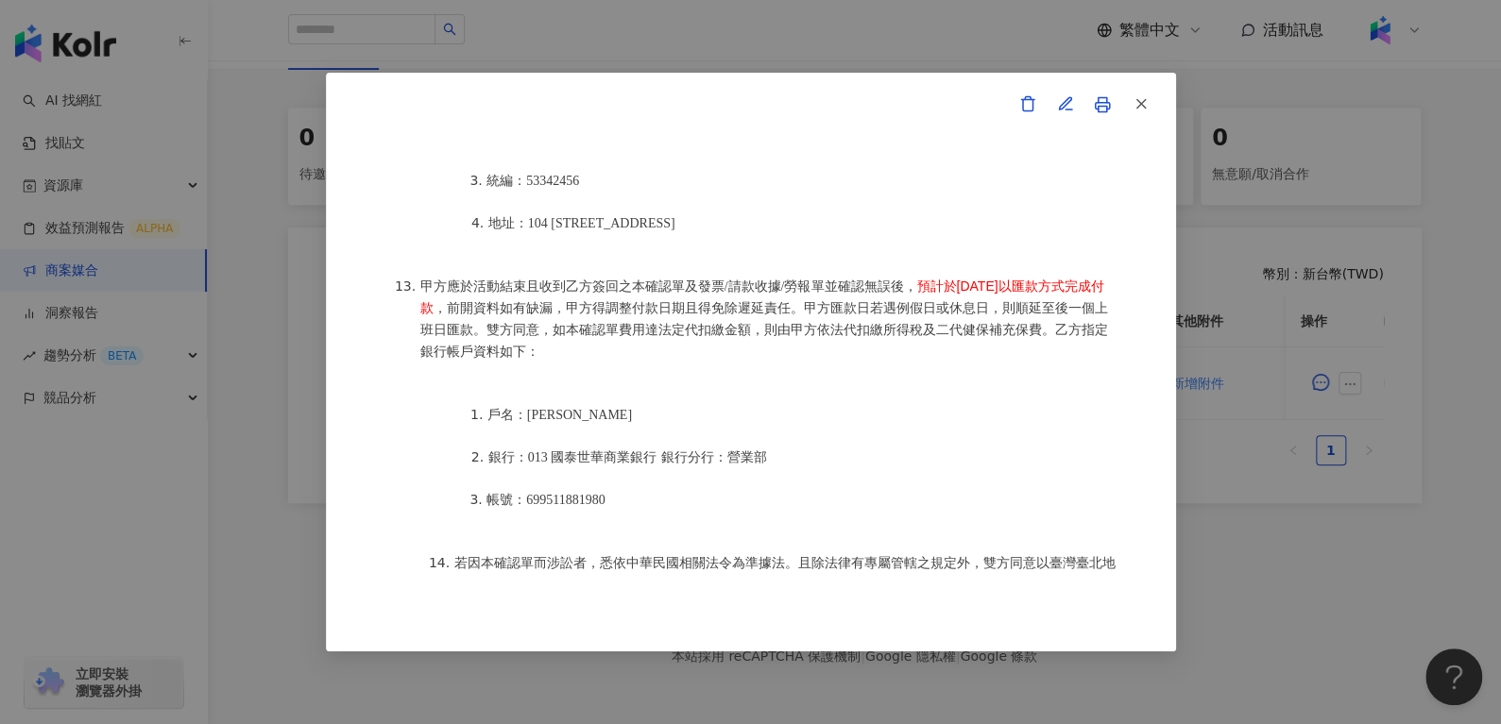
scroll to position [2323, 0]
click at [1129, 94] on button "button" at bounding box center [1140, 105] width 38 height 38
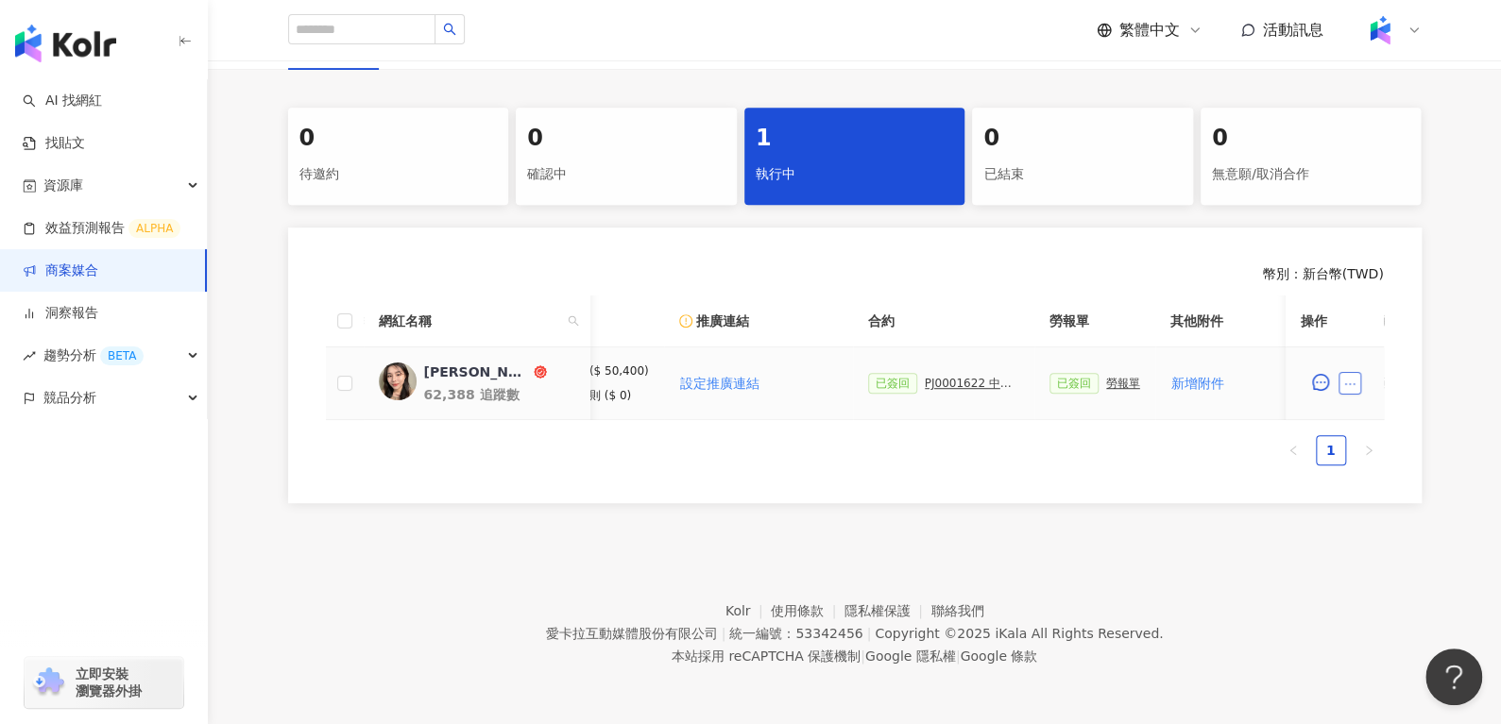
click at [1355, 372] on button "button" at bounding box center [1349, 383] width 23 height 23
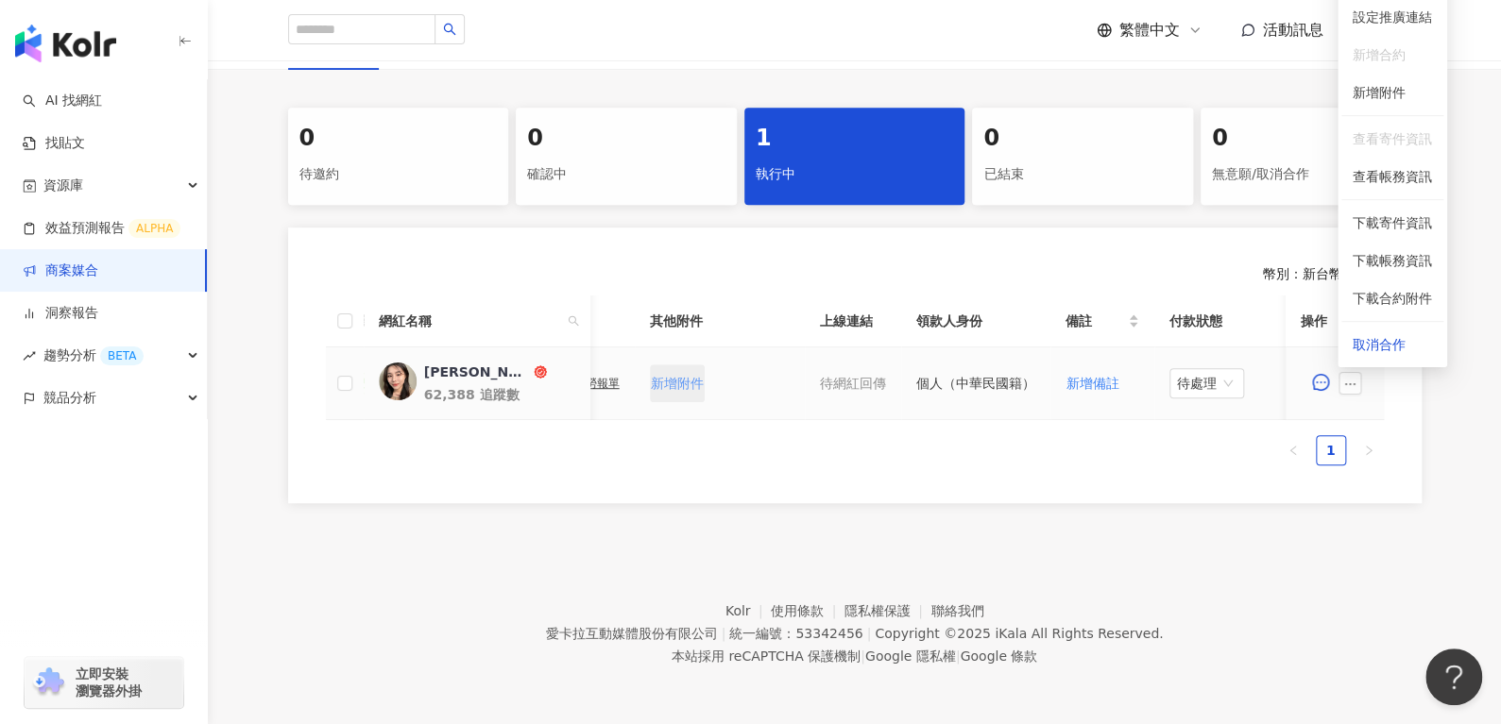
scroll to position [0, 828]
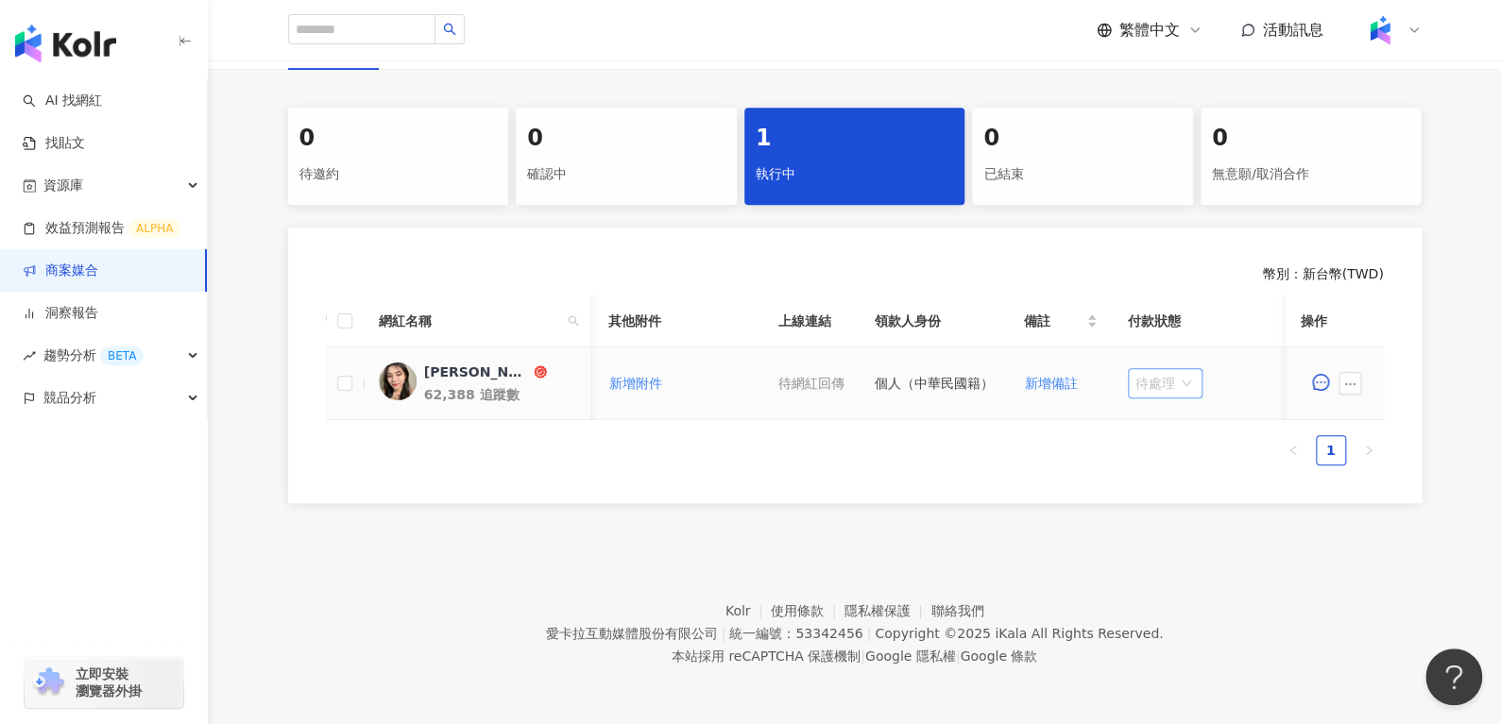
click at [1165, 369] on span "待處理" at bounding box center [1164, 383] width 59 height 28
click at [1350, 372] on button "button" at bounding box center [1349, 383] width 23 height 23
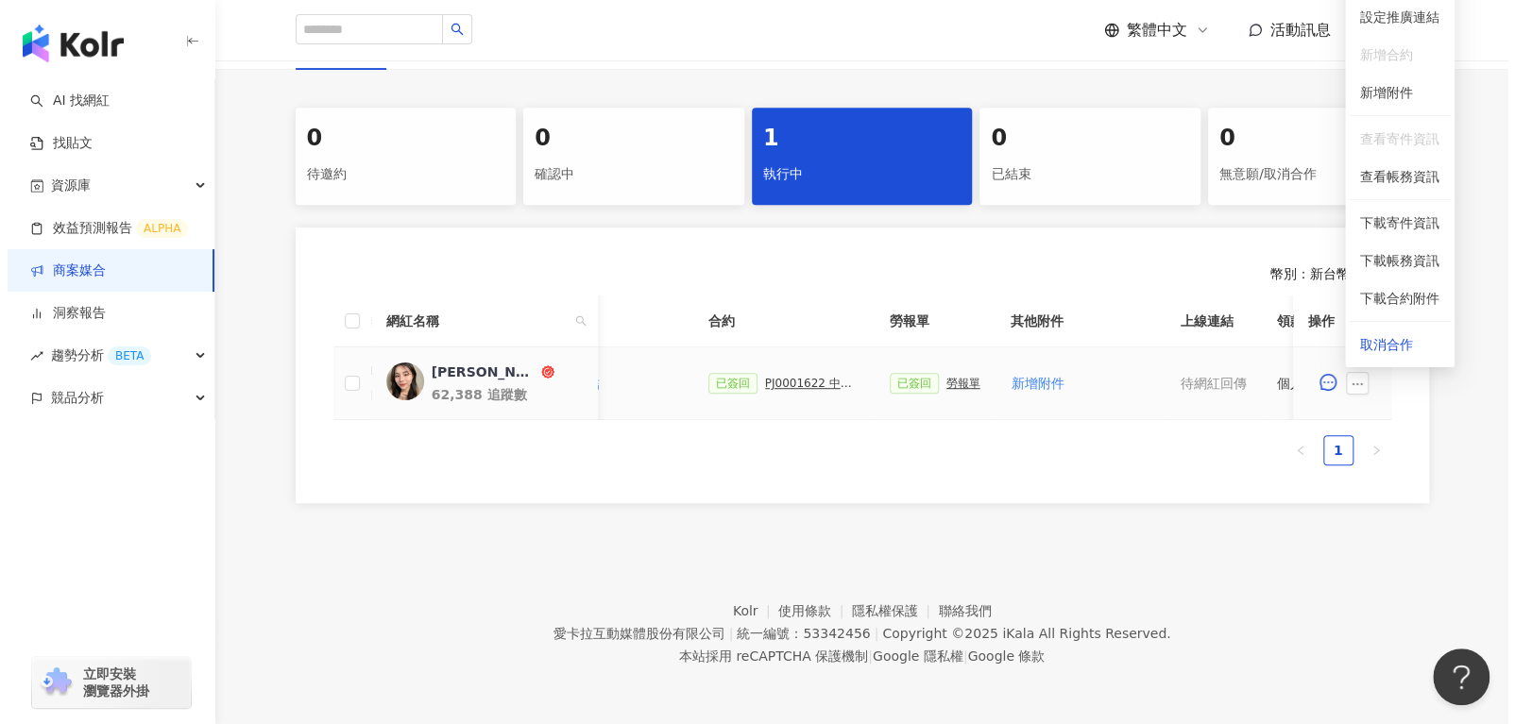
scroll to position [0, 426]
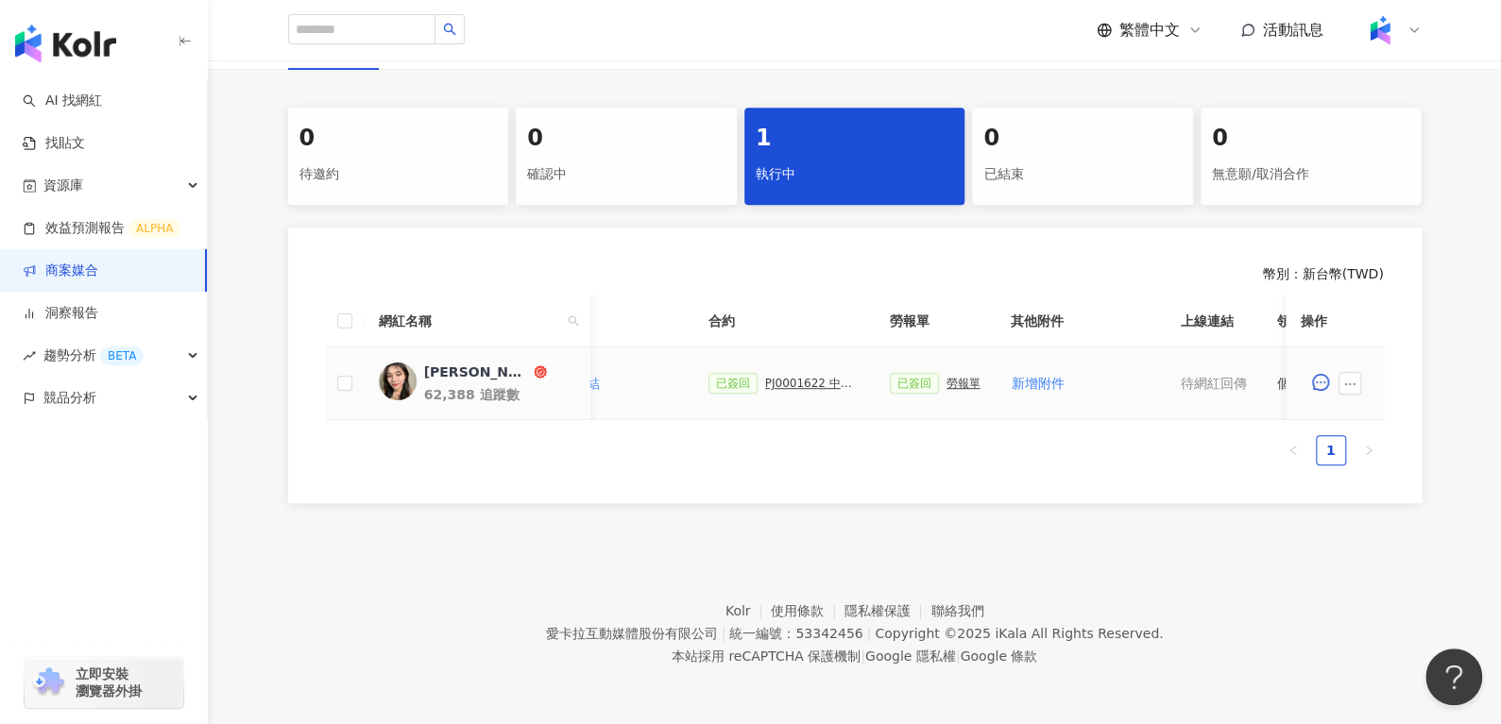
click at [946, 377] on div "勞報單" at bounding box center [963, 383] width 34 height 13
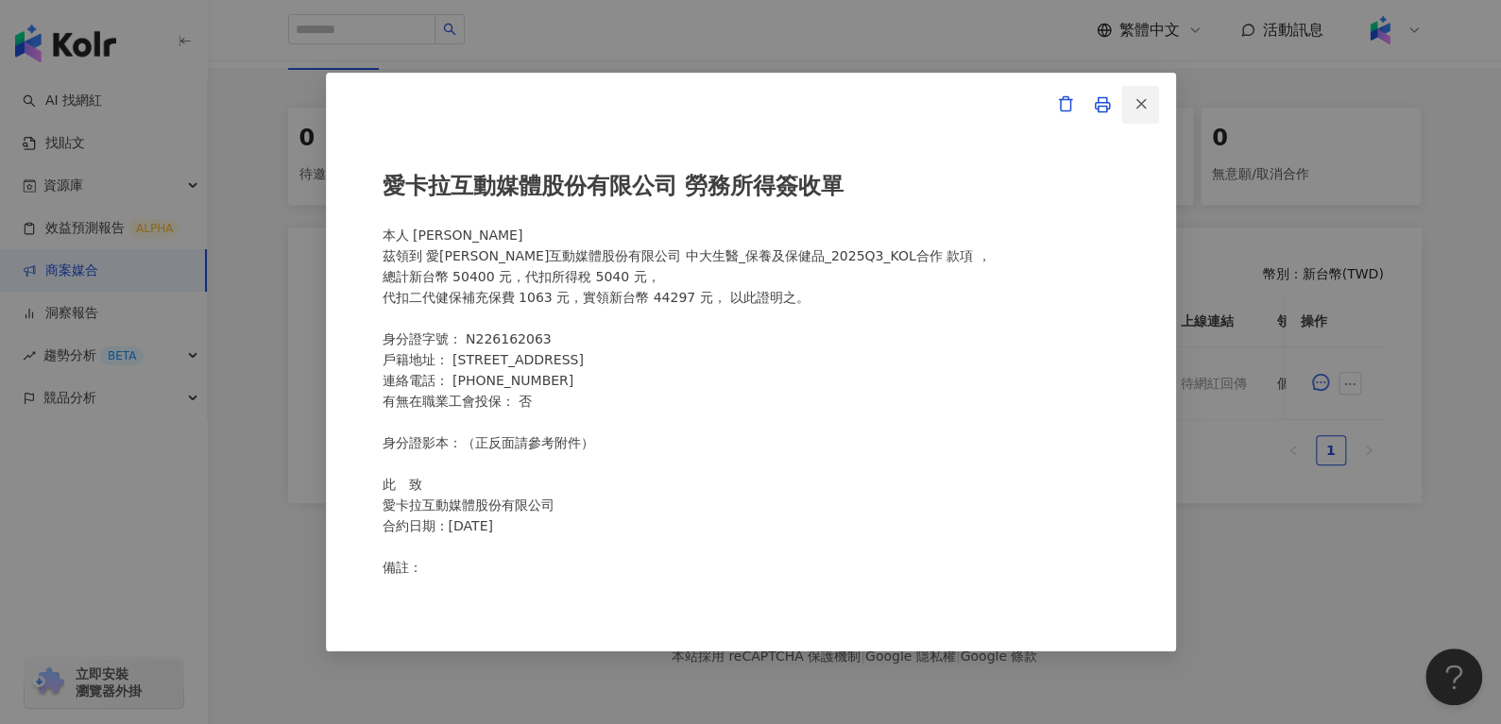
click at [1149, 103] on button "button" at bounding box center [1140, 105] width 38 height 38
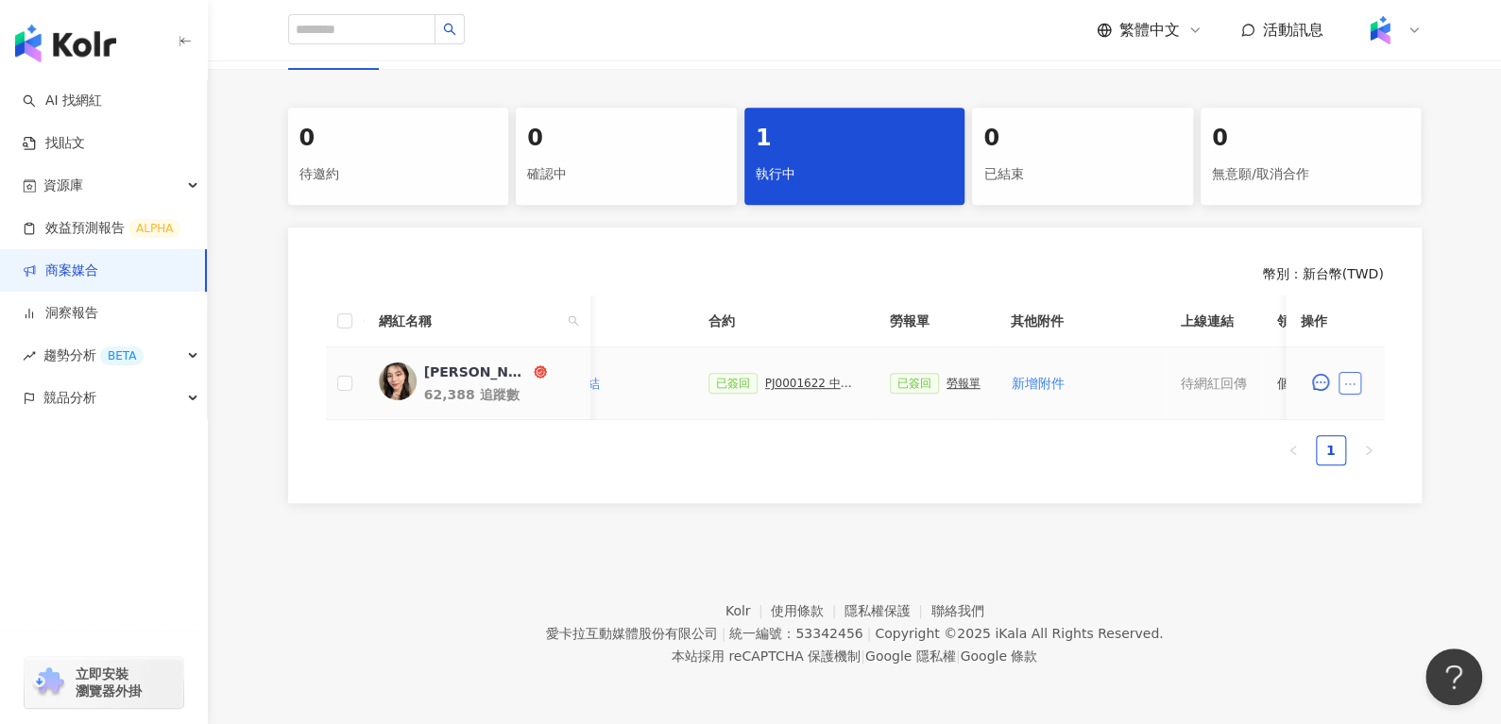
click at [1352, 378] on icon "ellipsis" at bounding box center [1349, 384] width 13 height 13
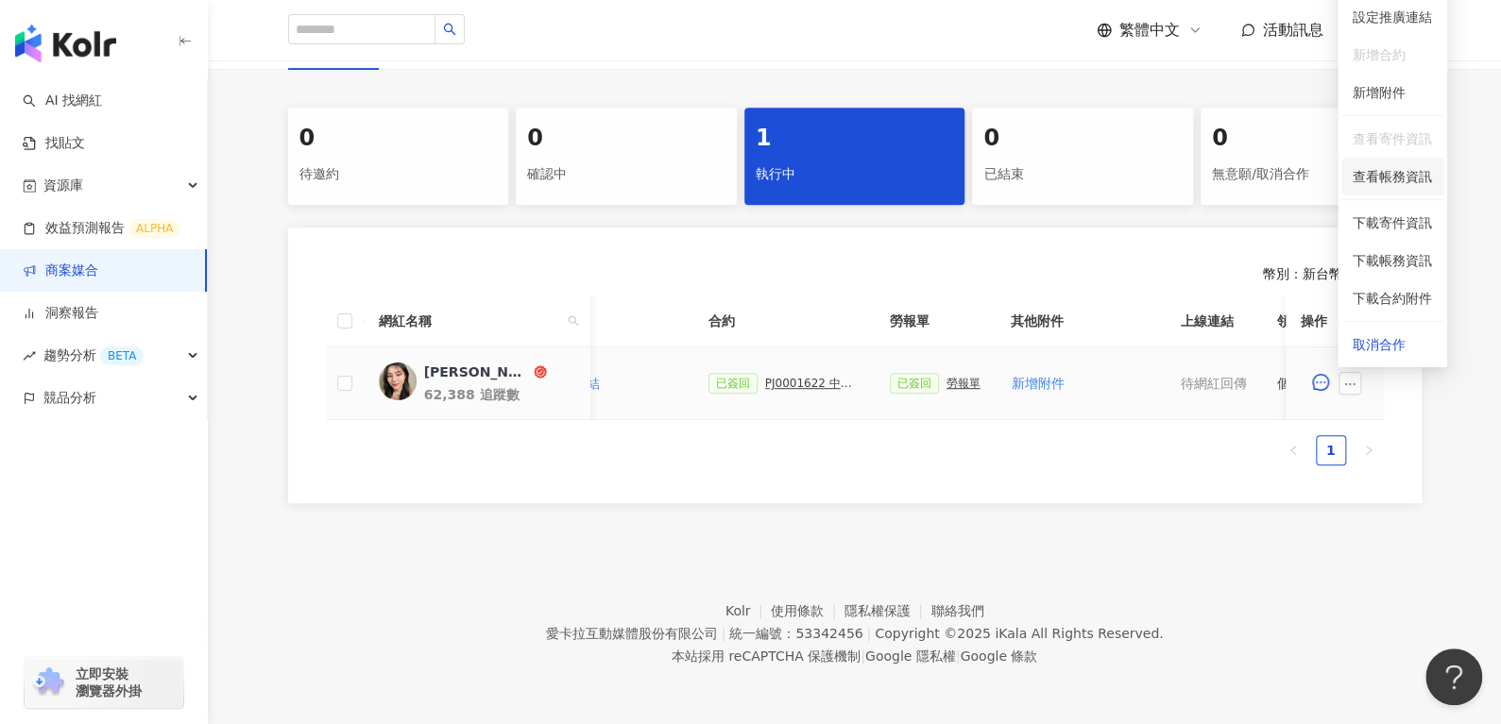
click at [1392, 166] on span "查看帳務資訊" at bounding box center [1391, 176] width 79 height 21
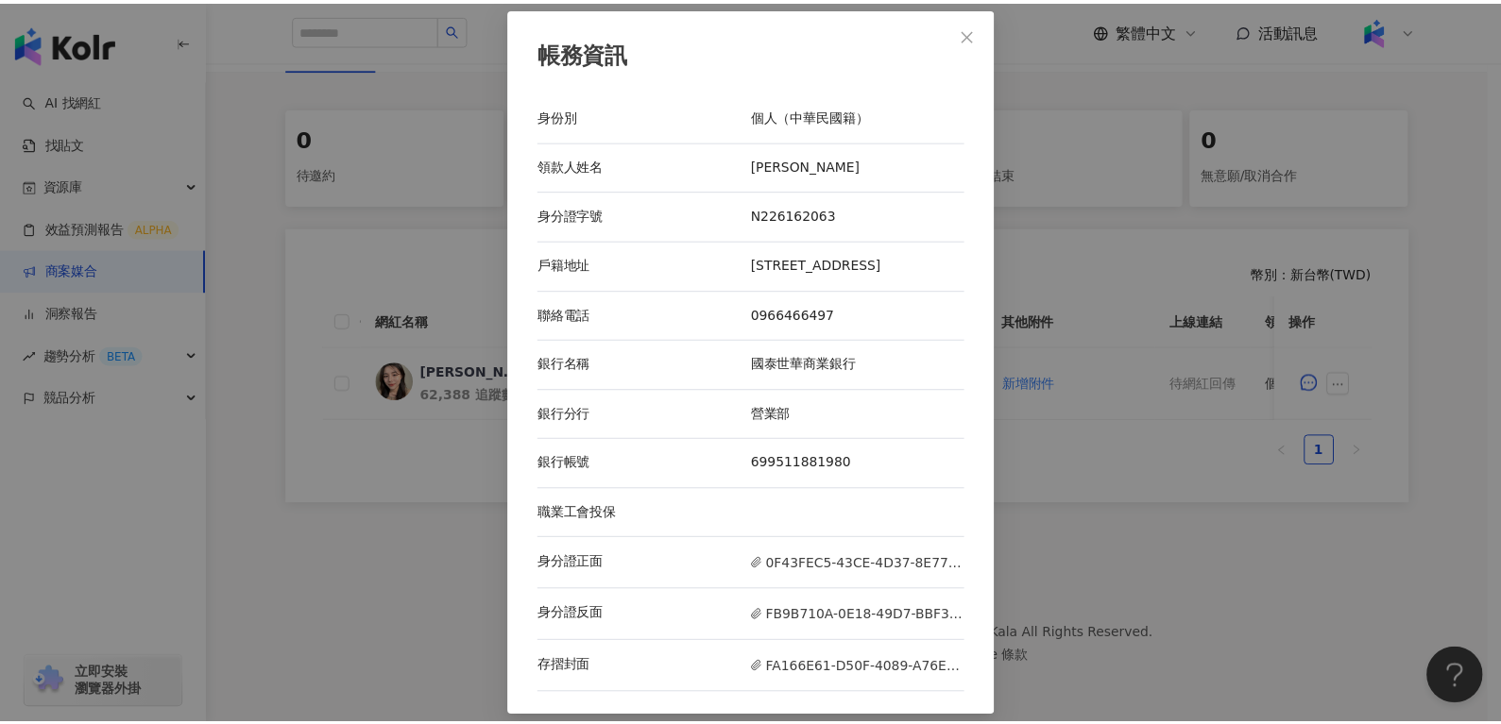
scroll to position [2, 0]
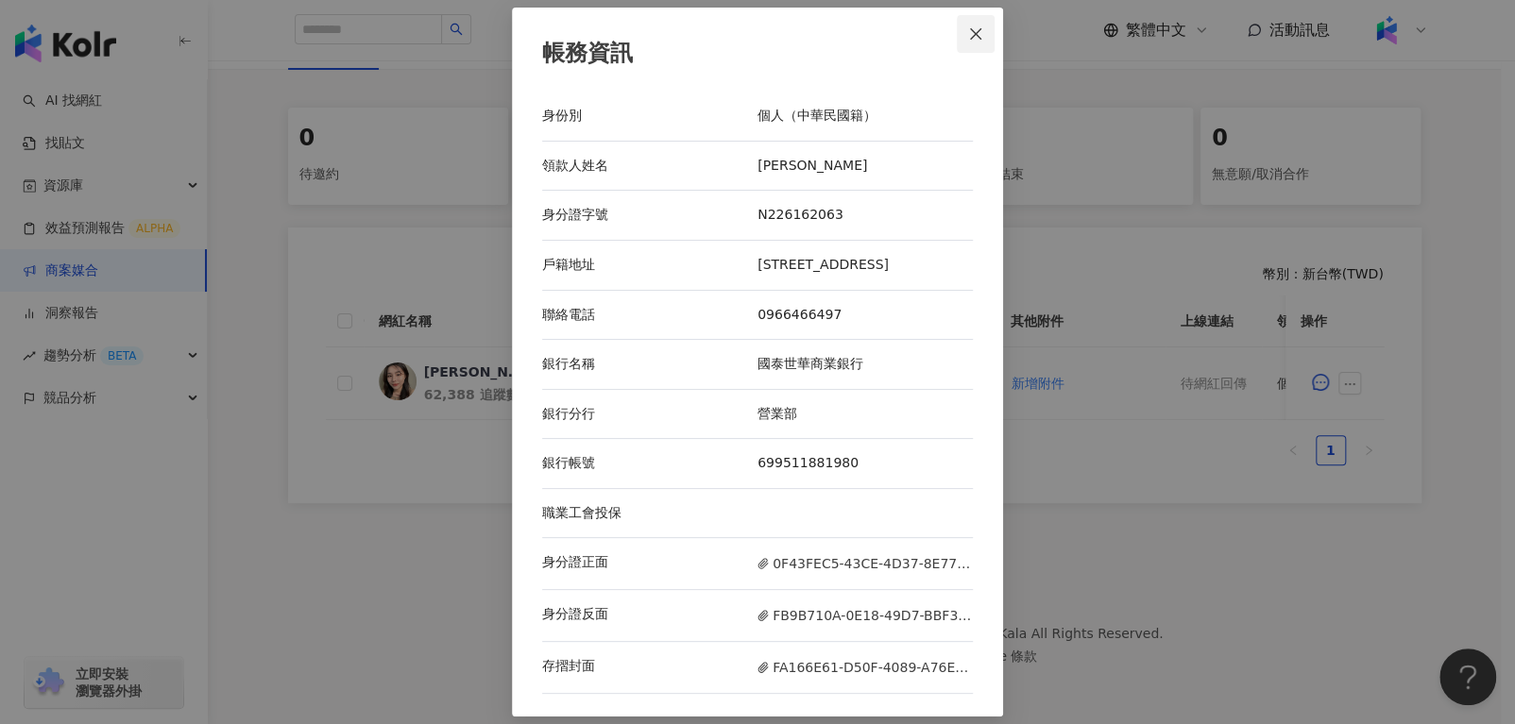
click at [977, 26] on span "Close" at bounding box center [976, 33] width 38 height 15
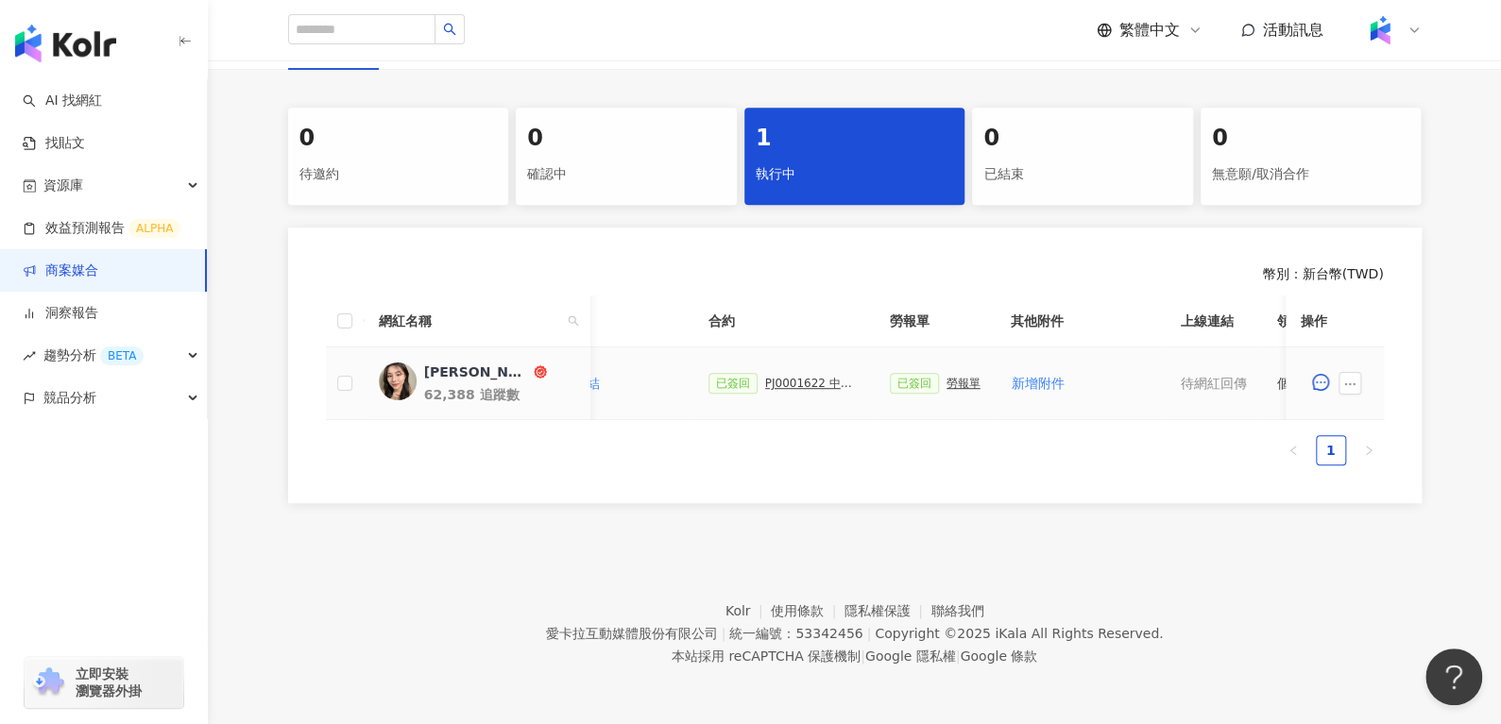
click at [800, 377] on div "PJ0001622 中大生醫_保養及保健品_2025Q3_KOL合作" at bounding box center [812, 383] width 94 height 13
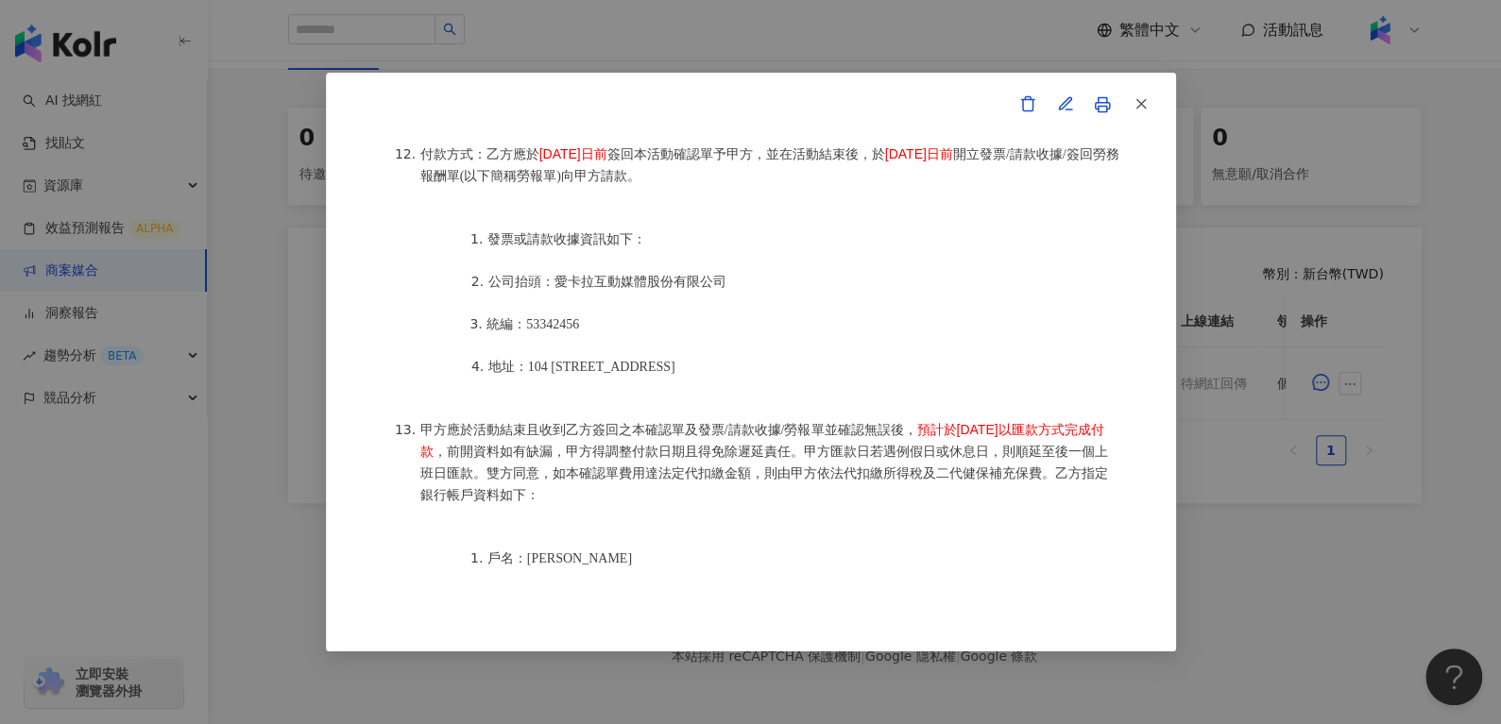
scroll to position [2382, 0]
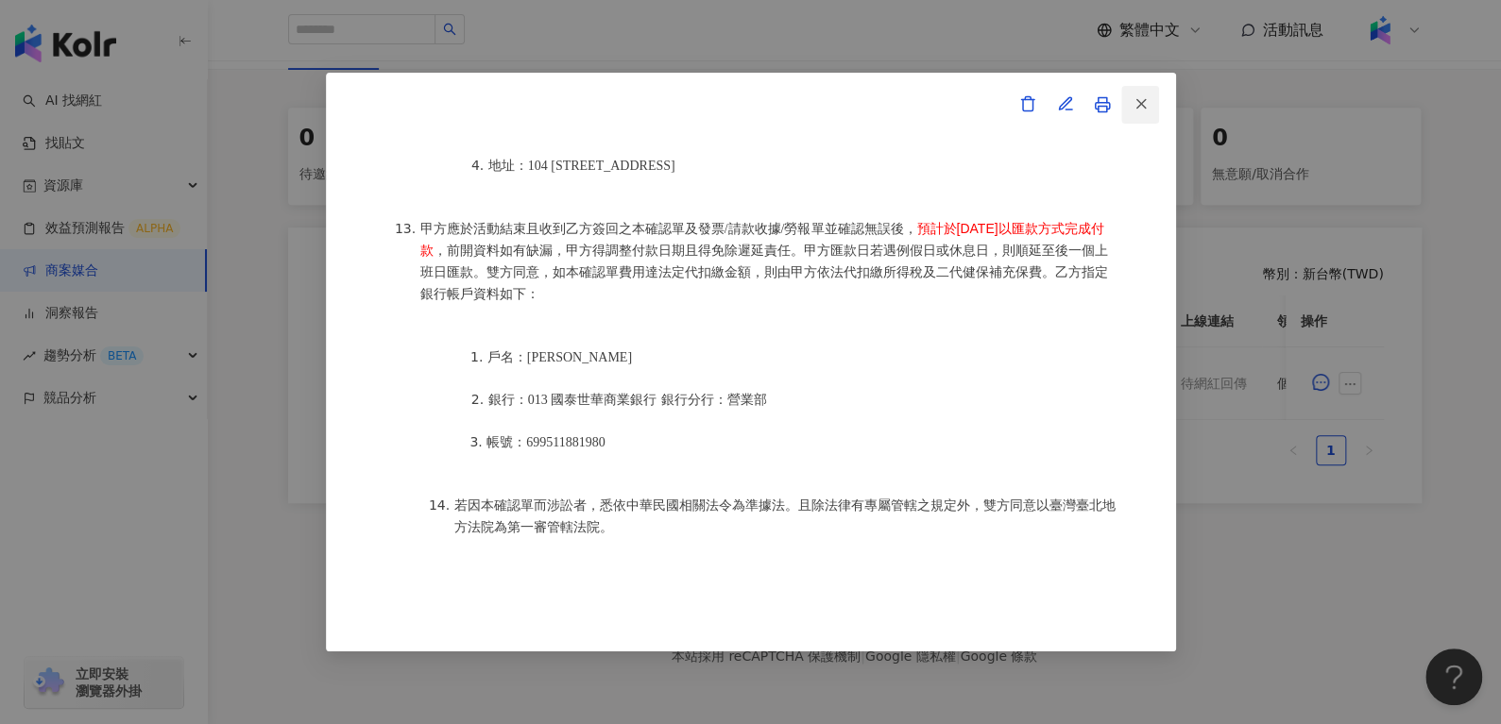
click at [1133, 102] on icon "button" at bounding box center [1140, 103] width 17 height 17
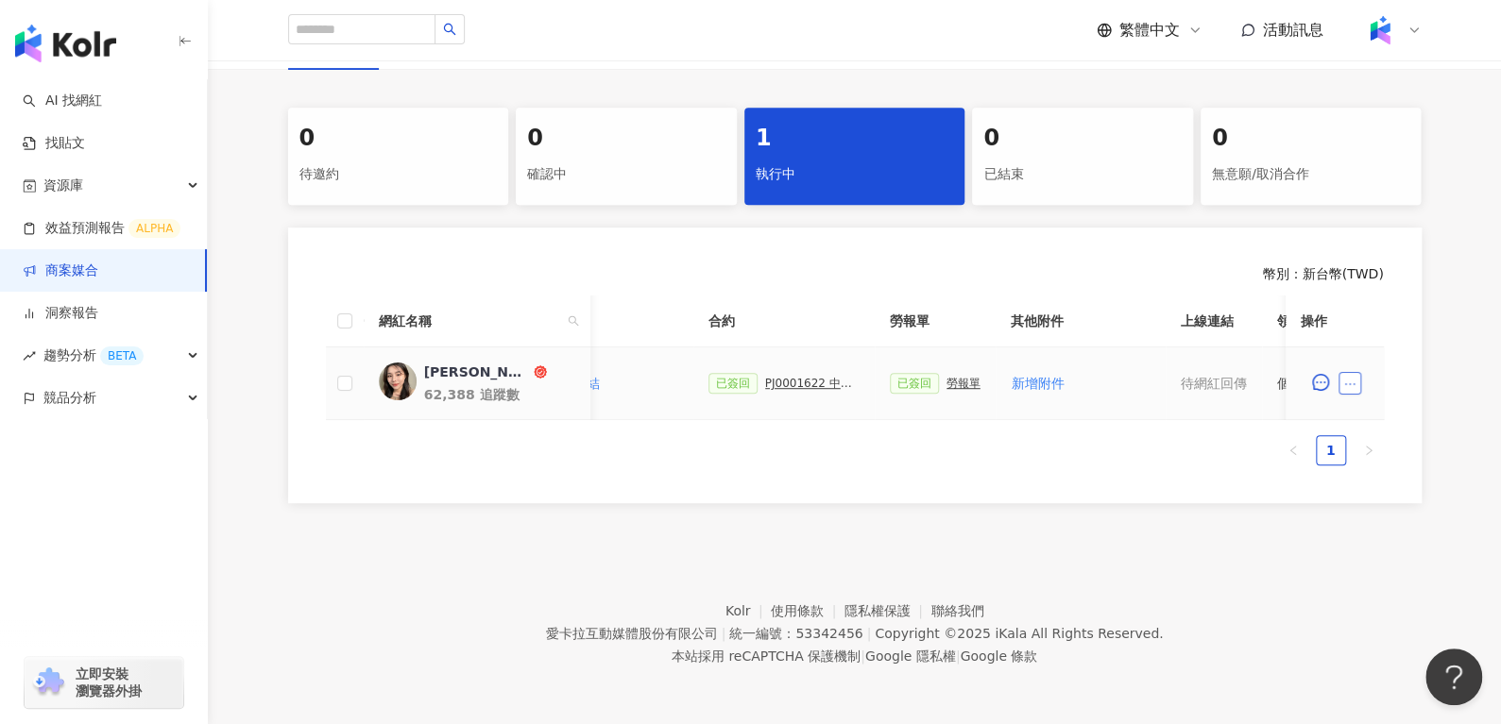
click at [1346, 378] on icon "ellipsis" at bounding box center [1349, 384] width 13 height 13
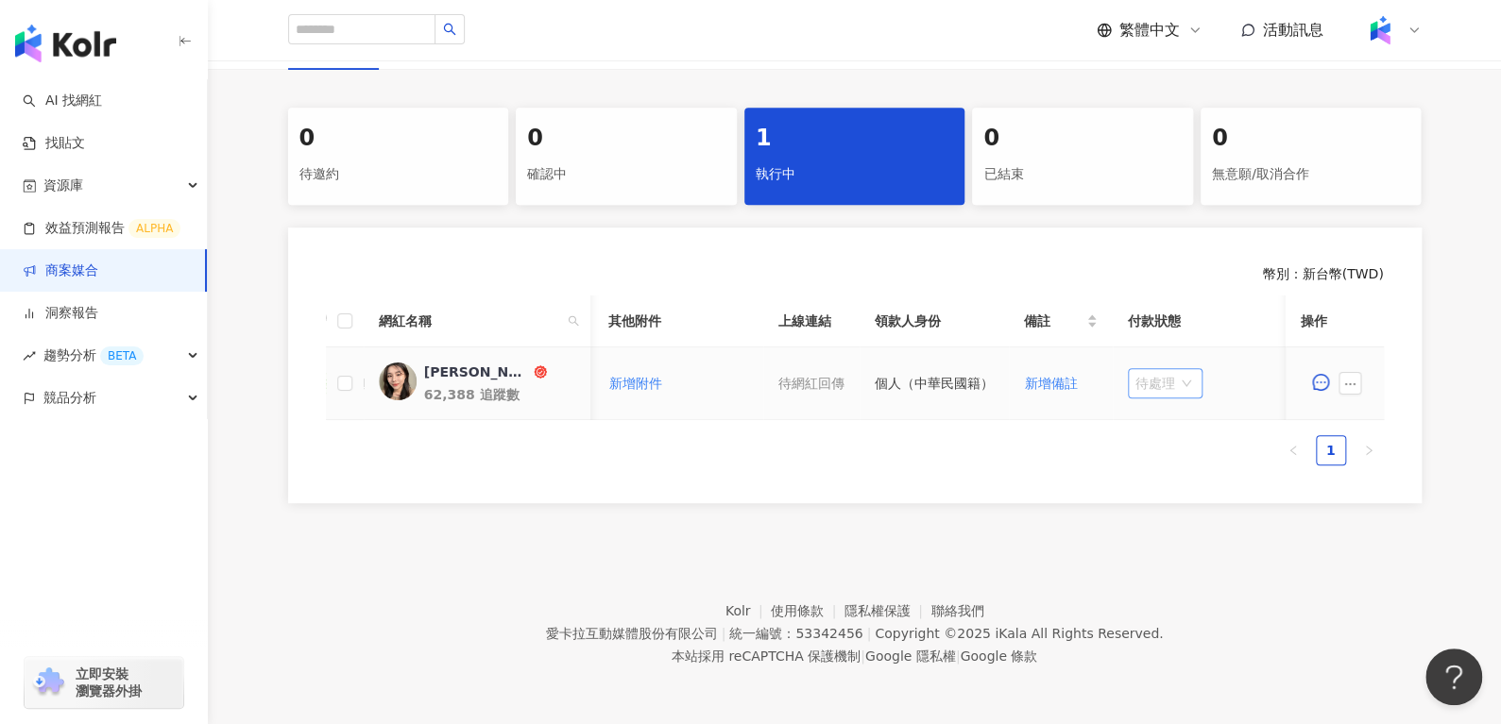
click at [1169, 371] on span "待處理" at bounding box center [1164, 383] width 59 height 28
click at [1170, 443] on div "處理中" at bounding box center [1153, 453] width 53 height 21
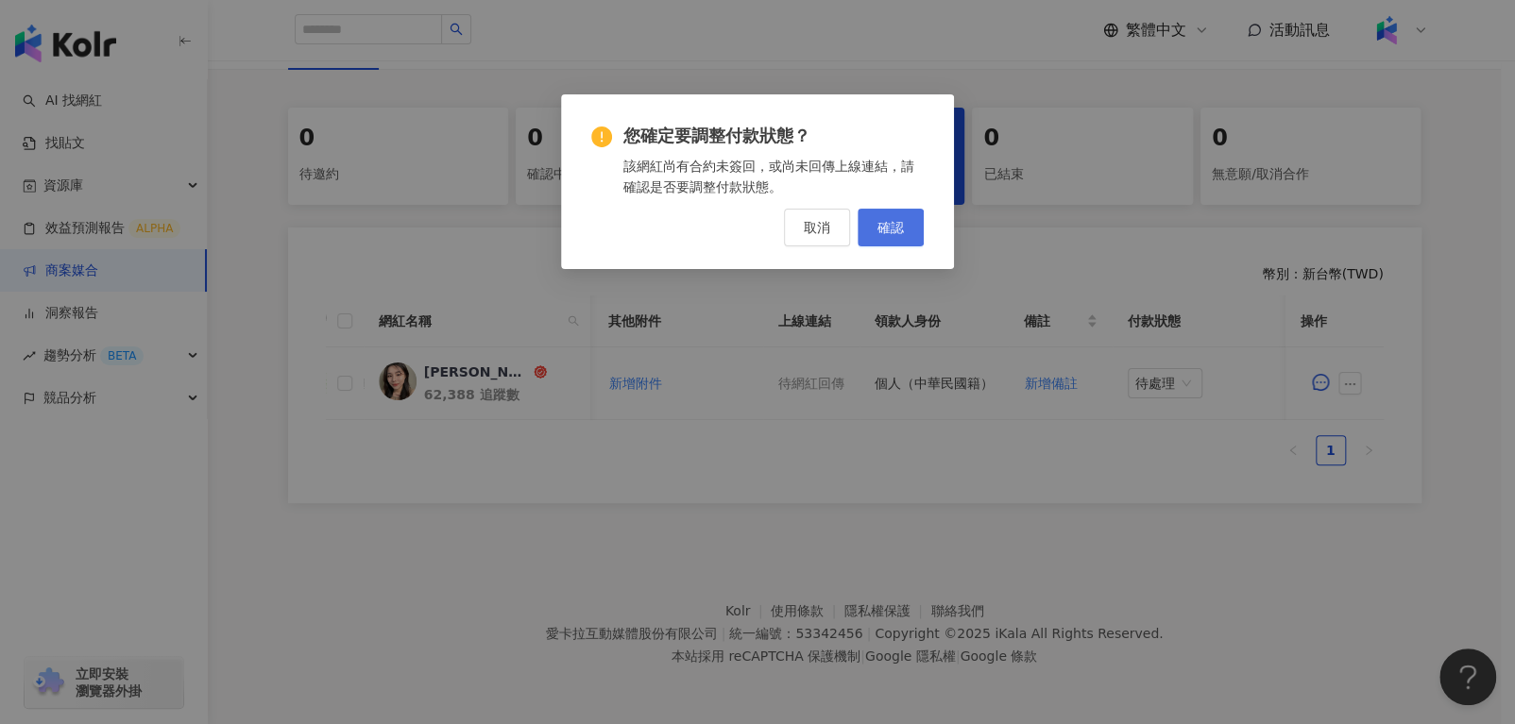
click at [874, 242] on button "確認" at bounding box center [891, 228] width 66 height 38
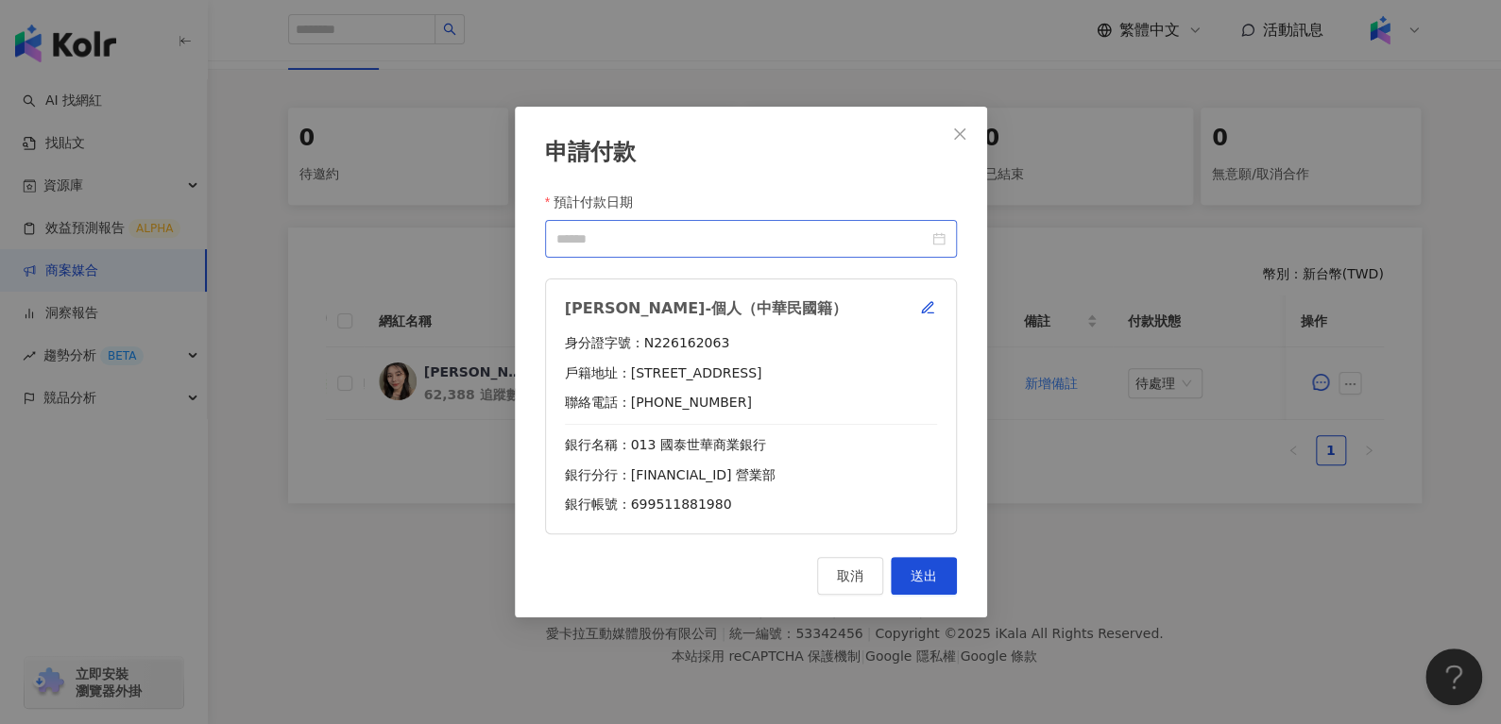
click at [931, 239] on div at bounding box center [750, 239] width 389 height 21
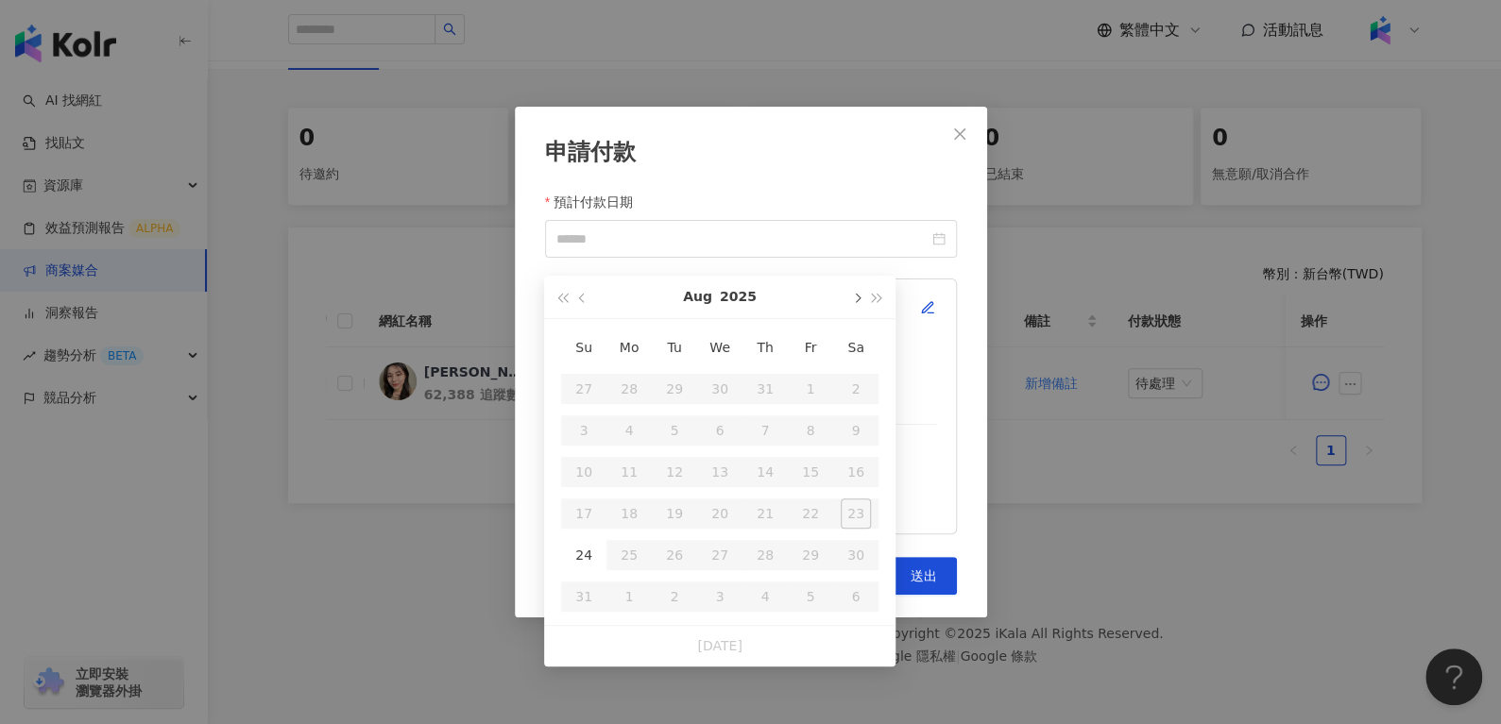
click at [856, 294] on span "button" at bounding box center [855, 298] width 9 height 9
type input "**********"
click at [705, 416] on div "10" at bounding box center [720, 431] width 30 height 30
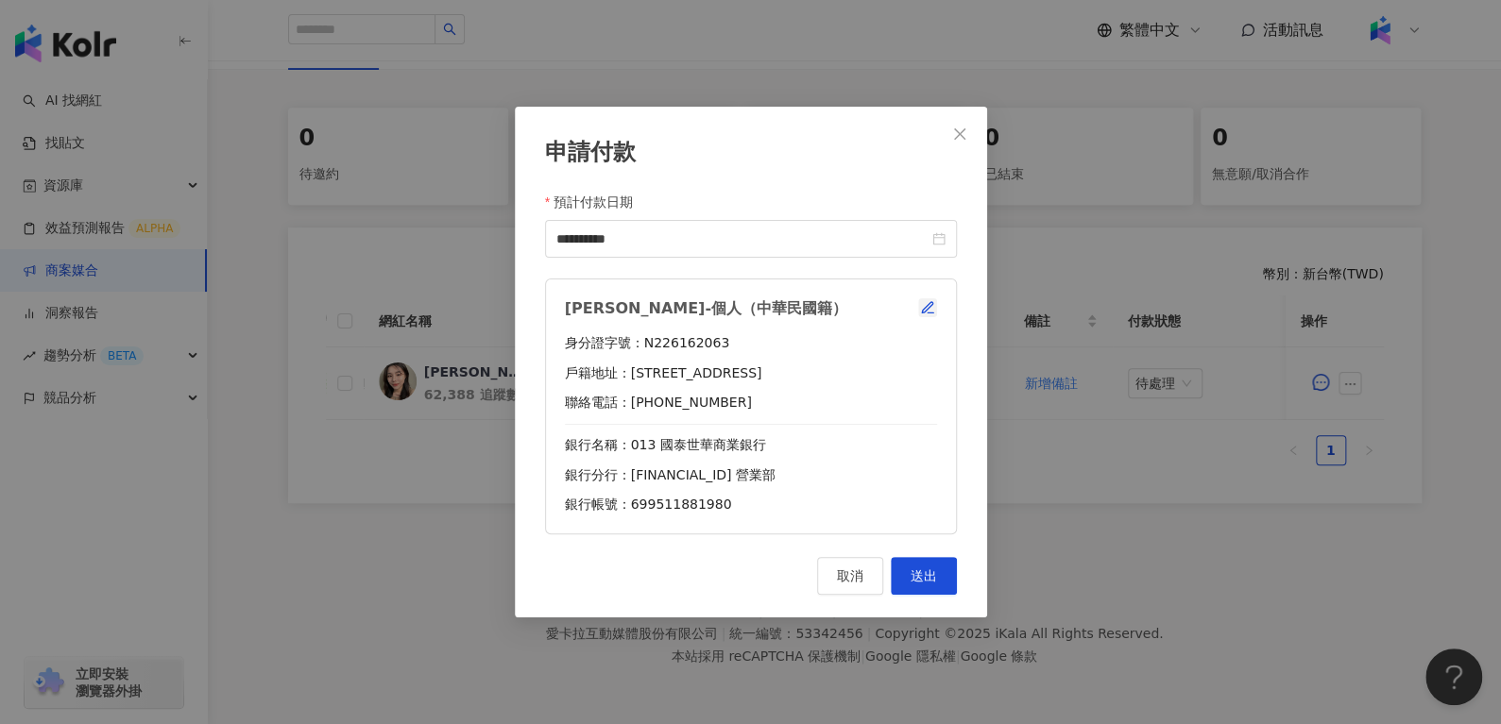
click at [933, 306] on icon "button" at bounding box center [927, 307] width 15 height 15
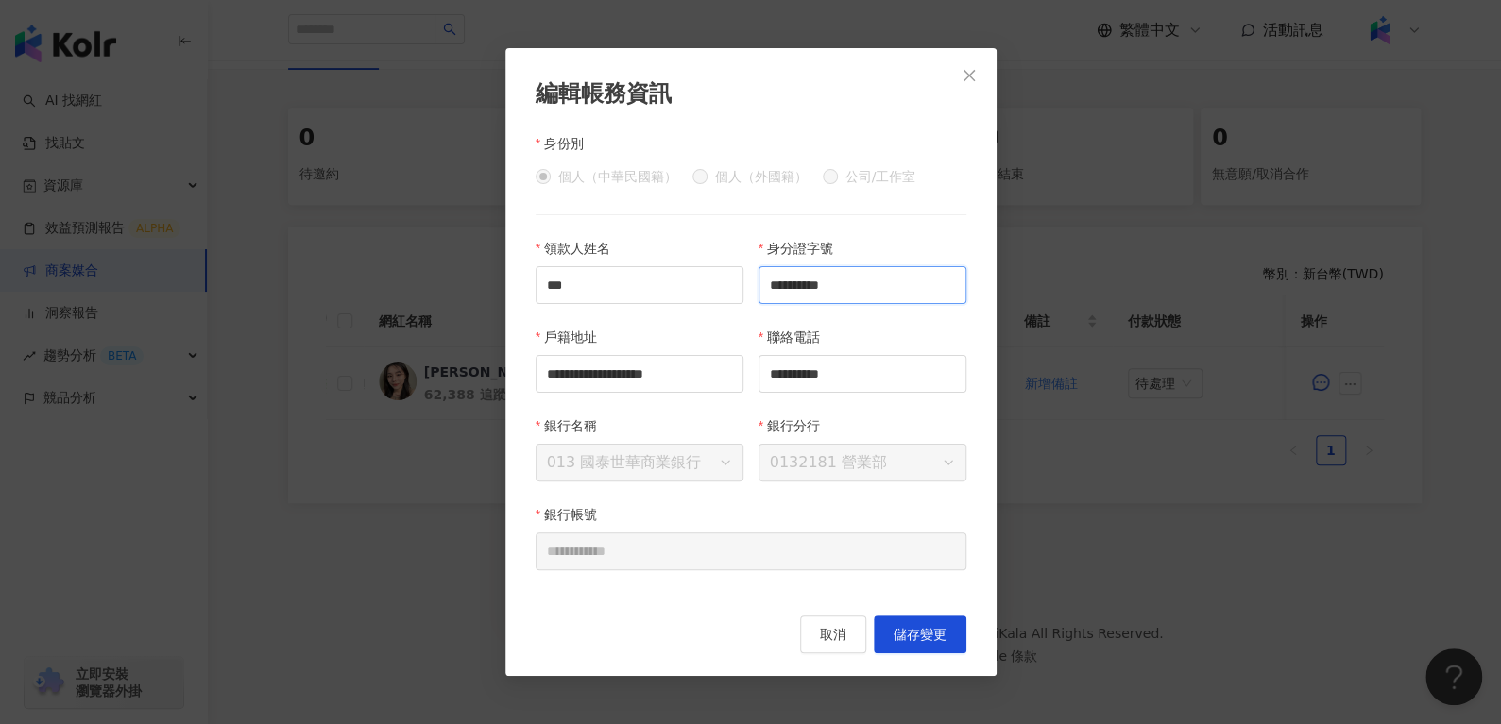
click at [885, 277] on input "**********" at bounding box center [862, 285] width 208 height 38
click at [814, 628] on button "取消" at bounding box center [833, 635] width 66 height 38
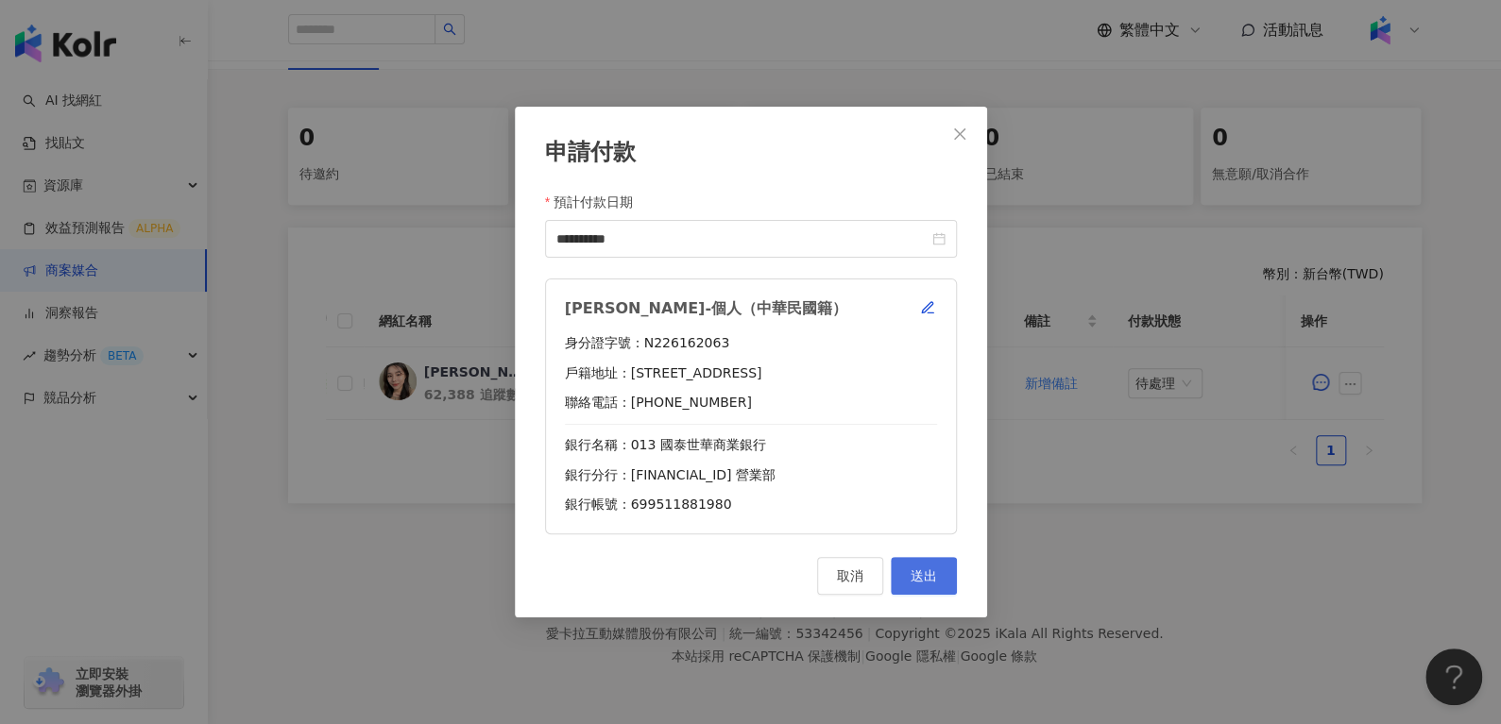
click at [918, 574] on span "送出" at bounding box center [923, 576] width 26 height 15
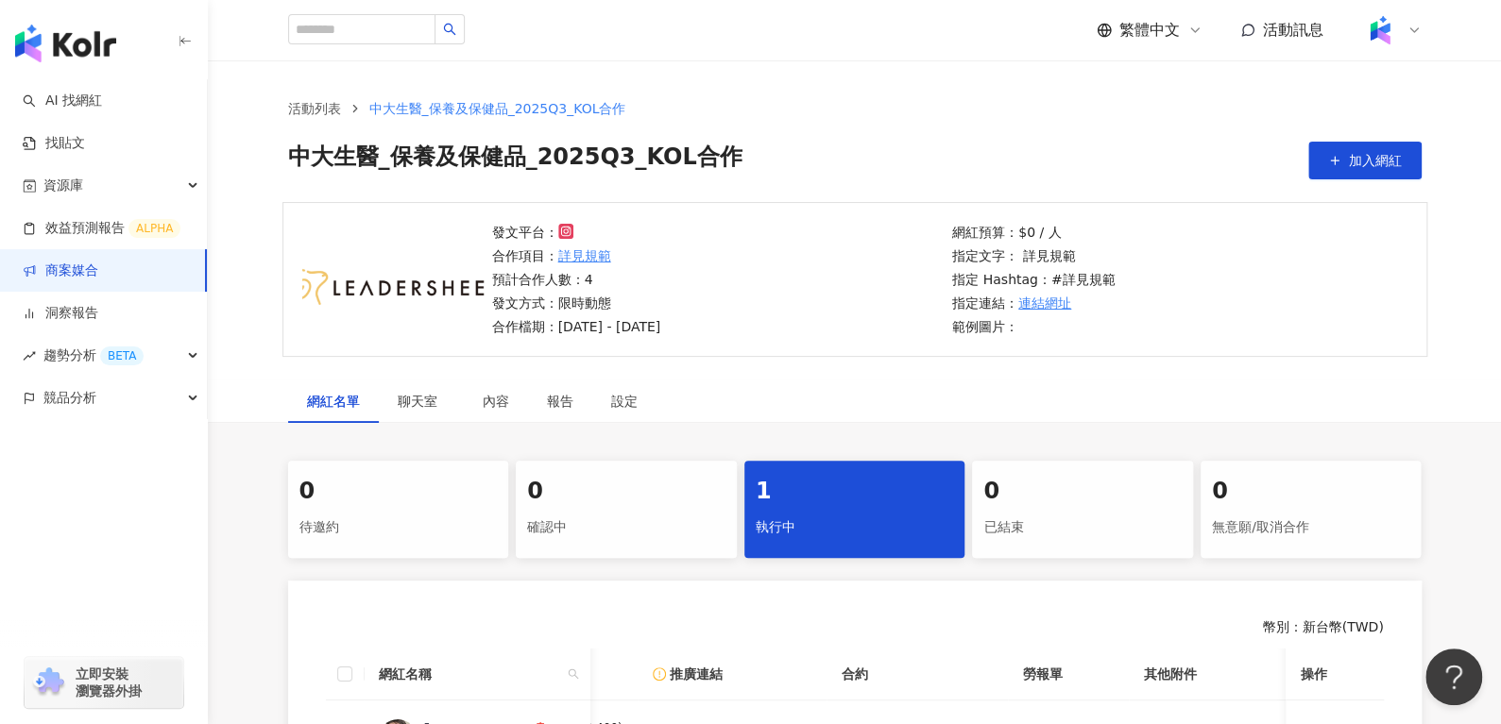
scroll to position [374, 0]
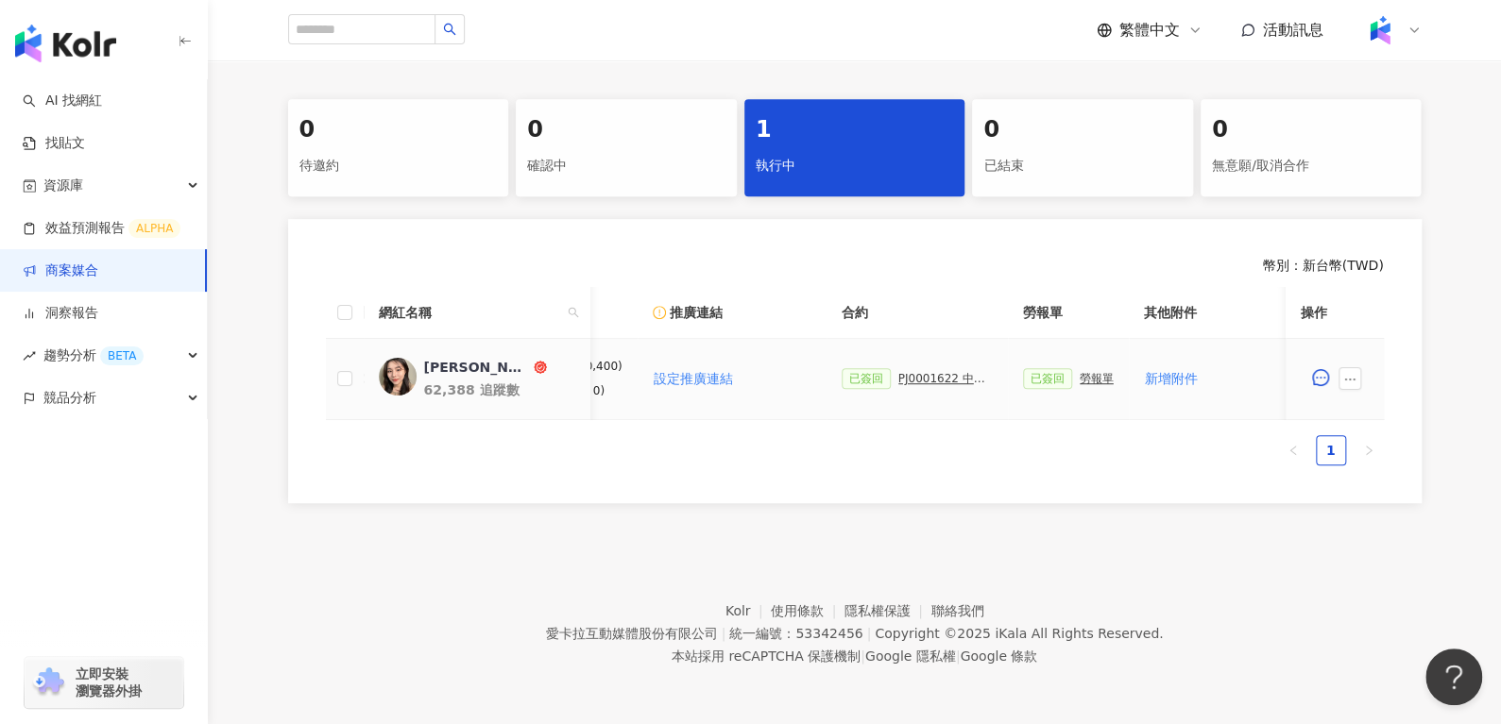
click at [1069, 368] on div "已簽回 勞報單" at bounding box center [1068, 378] width 91 height 21
click at [1071, 368] on div "已簽回 勞報單" at bounding box center [1068, 378] width 91 height 21
click at [1079, 372] on div "勞報單" at bounding box center [1096, 378] width 34 height 13
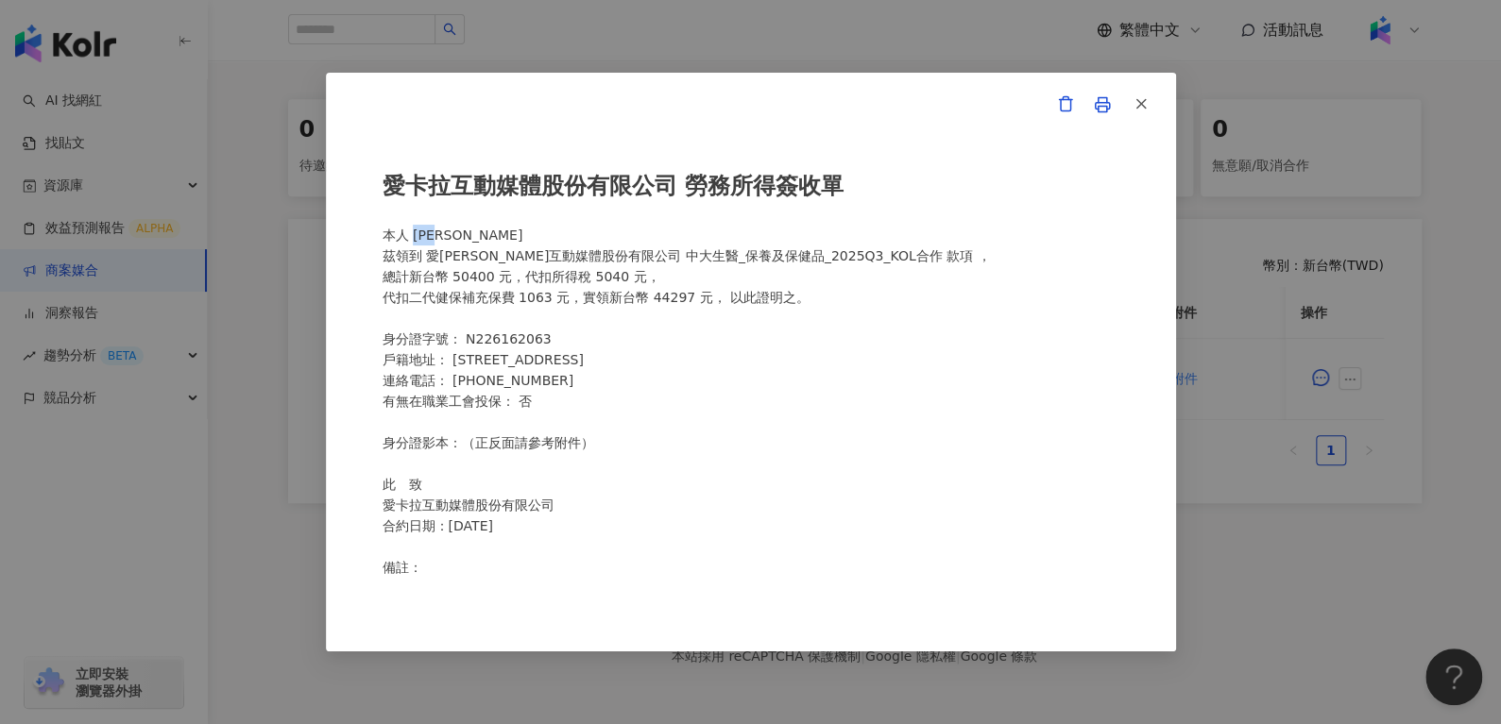
drag, startPoint x: 410, startPoint y: 234, endPoint x: 557, endPoint y: 238, distance: 147.4
click at [557, 238] on div "愛卡拉互動媒體股份有限公司 勞務所得簽收單 本人 林宸均 茲領到 愛卡拉互動媒體股份有限公司 中大生醫_保養及保健品_2025Q3_KOL合作 款項 ， 總計…" at bounding box center [750, 362] width 737 height 429
copy div "林宸均"
click at [1145, 104] on icon "button" at bounding box center [1140, 103] width 17 height 17
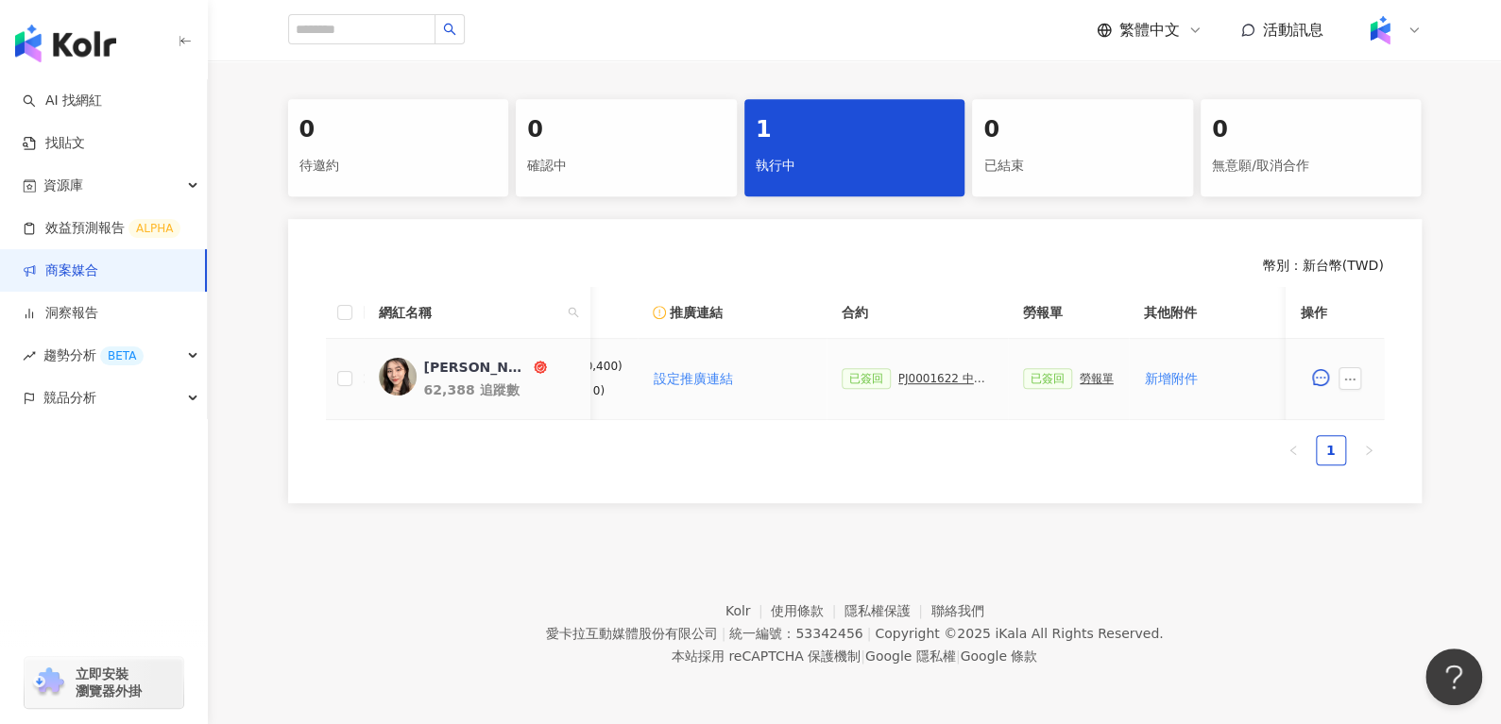
click at [912, 372] on div "PJ0001622 中大生醫_保養及保健品_2025Q3_KOL合作" at bounding box center [945, 378] width 94 height 13
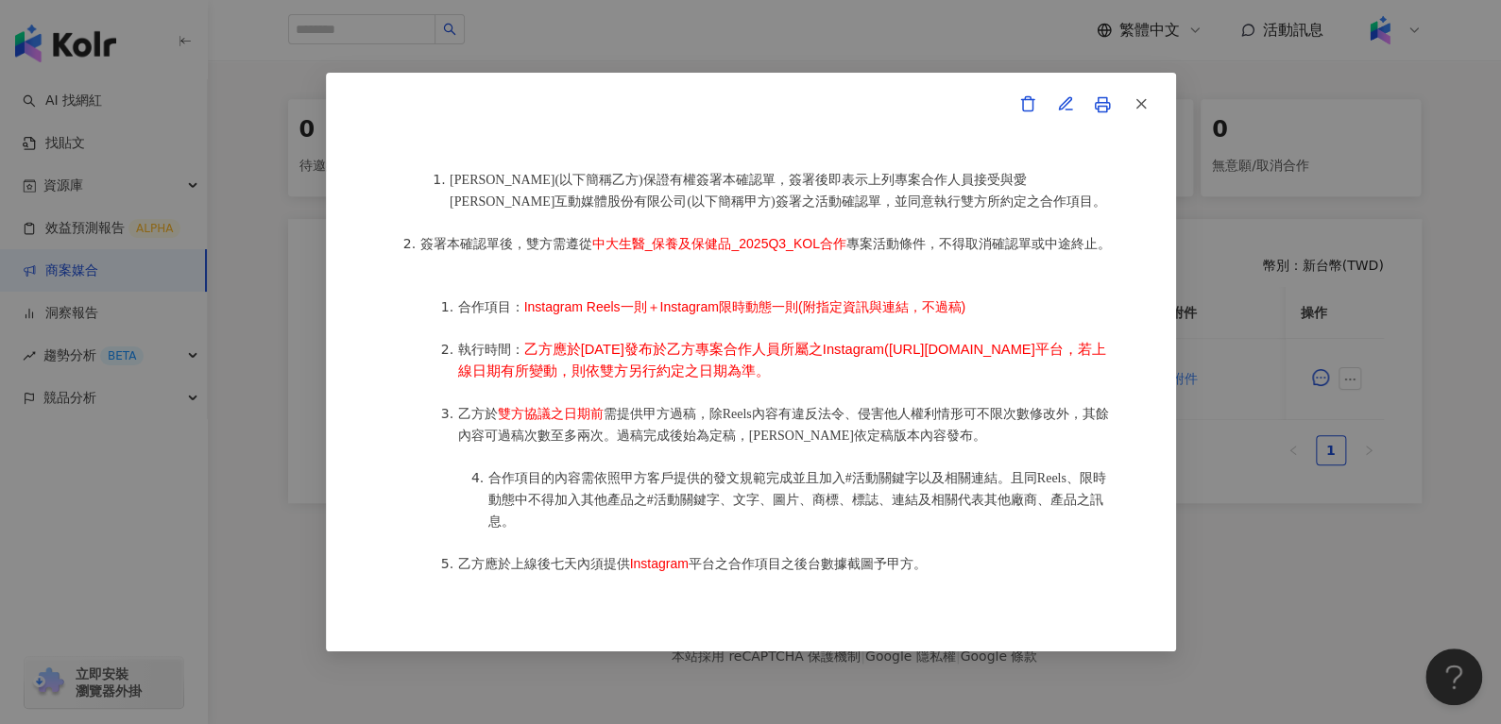
scroll to position [889, 0]
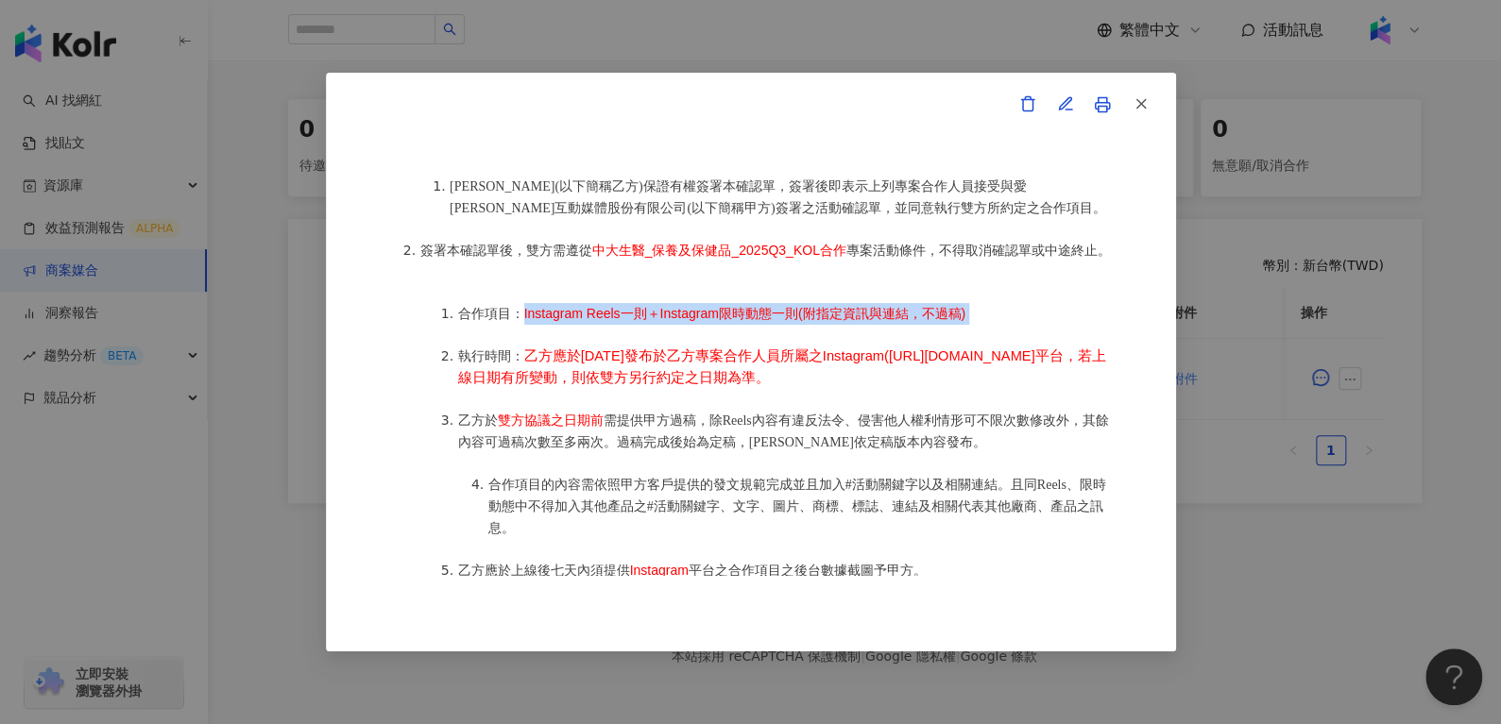
drag, startPoint x: 522, startPoint y: 323, endPoint x: 1032, endPoint y: 314, distance: 510.1
click at [1032, 314] on li "合作項目： Instagram Reels一則＋Instagram限時動態一則(附指定資訊與連結，不過稿)" at bounding box center [788, 314] width 661 height 22
copy li "Instagram Reels一則＋Instagram限時動態一則(附指定資訊與連結，不過稿)"
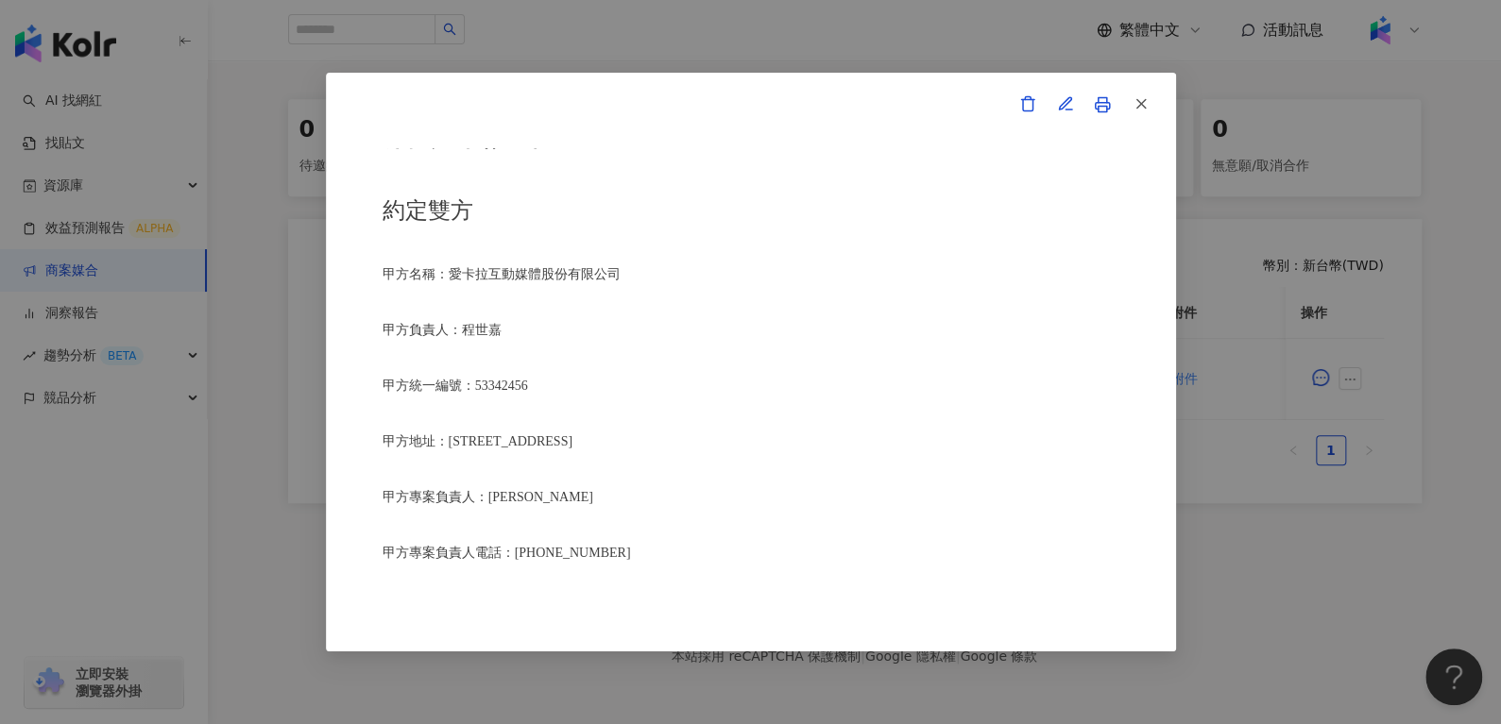
scroll to position [41, 0]
click at [1149, 110] on button "button" at bounding box center [1140, 105] width 38 height 38
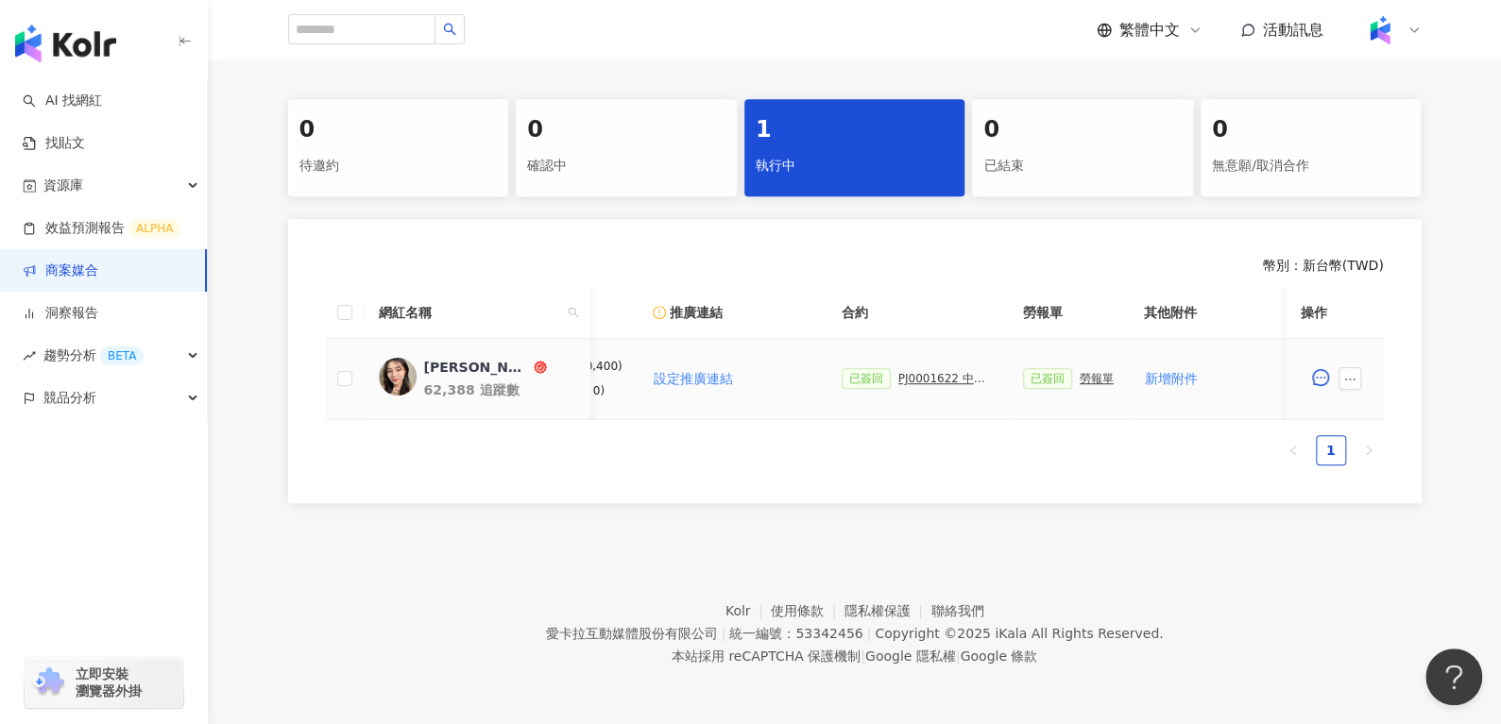
click at [1079, 372] on div "勞報單" at bounding box center [1096, 378] width 34 height 13
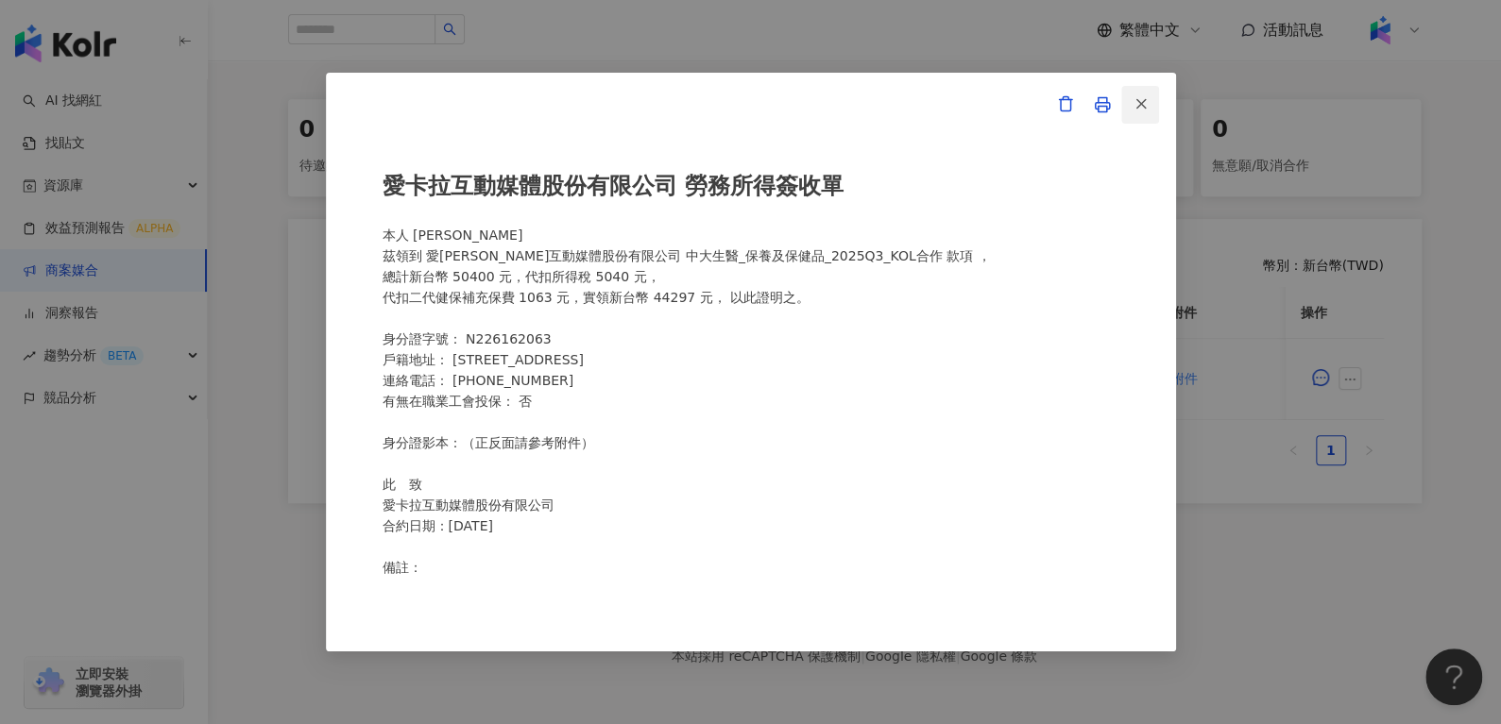
click at [1157, 119] on button "button" at bounding box center [1140, 105] width 38 height 38
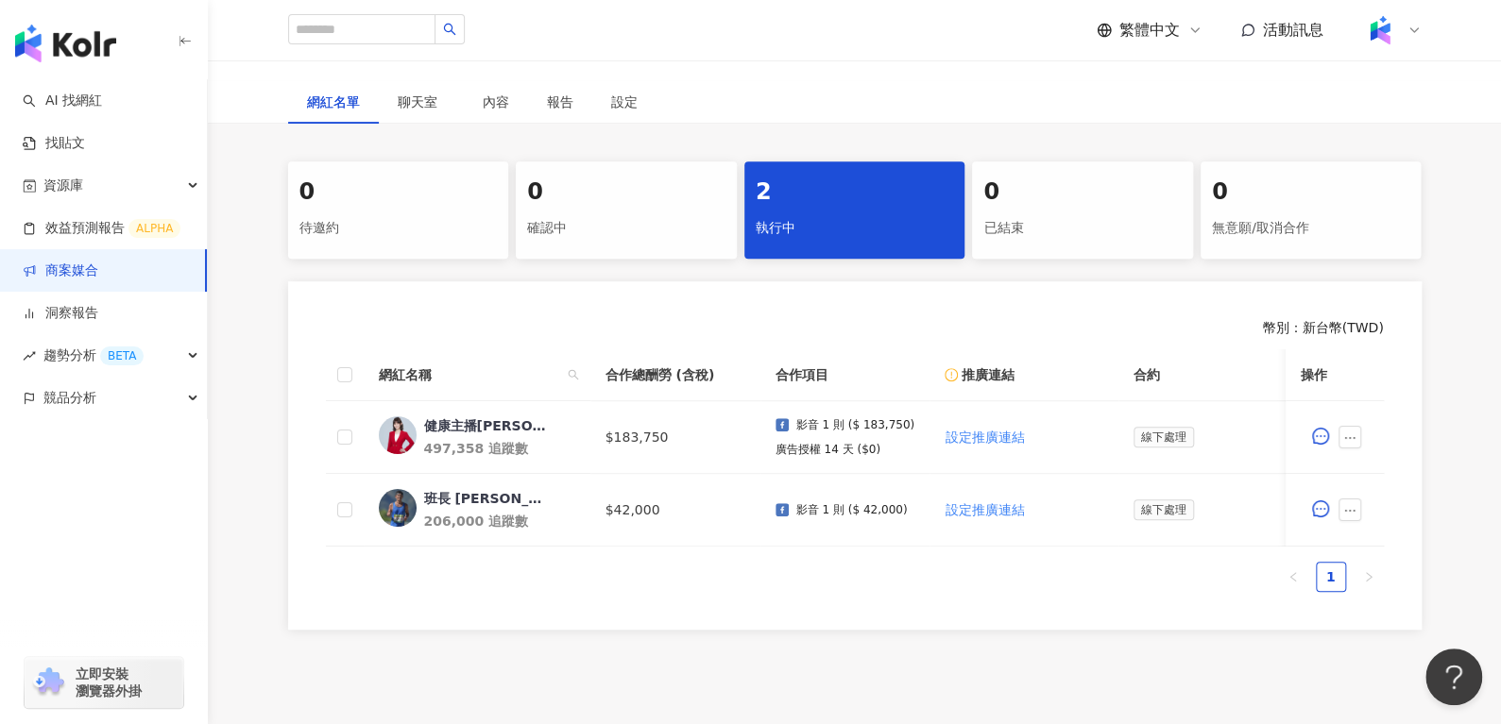
scroll to position [424, 0]
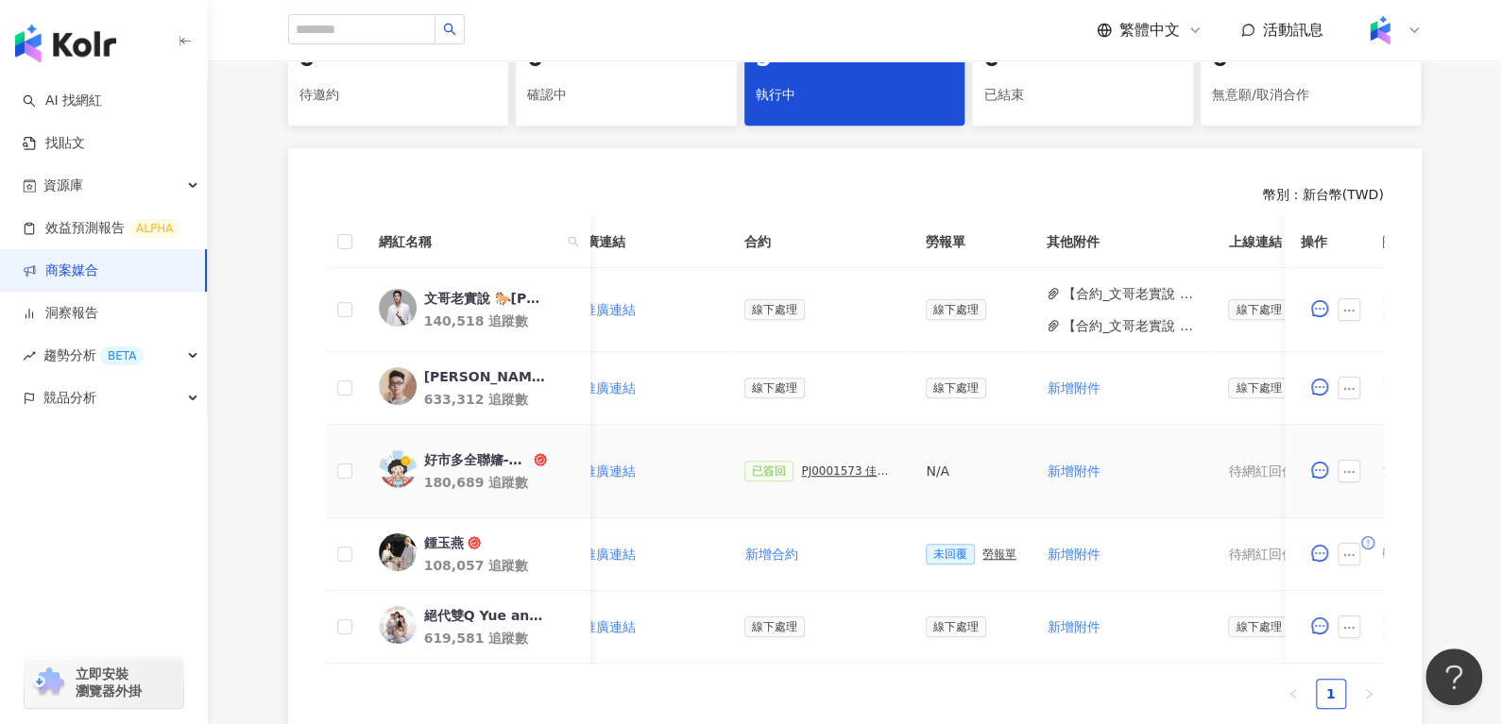
scroll to position [0, 447]
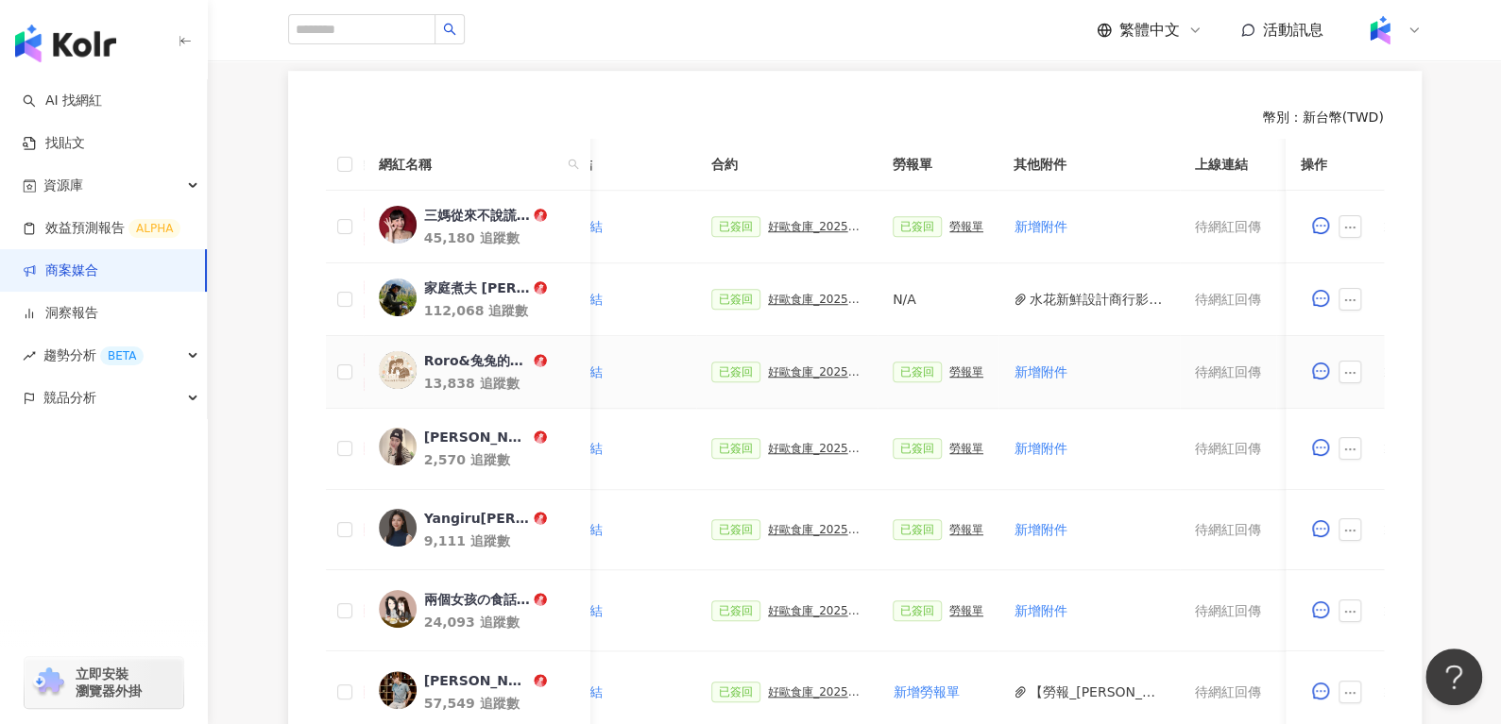
scroll to position [509, 0]
click at [773, 231] on div "好歐食庫_202503_口碑牆專案" at bounding box center [815, 227] width 94 height 13
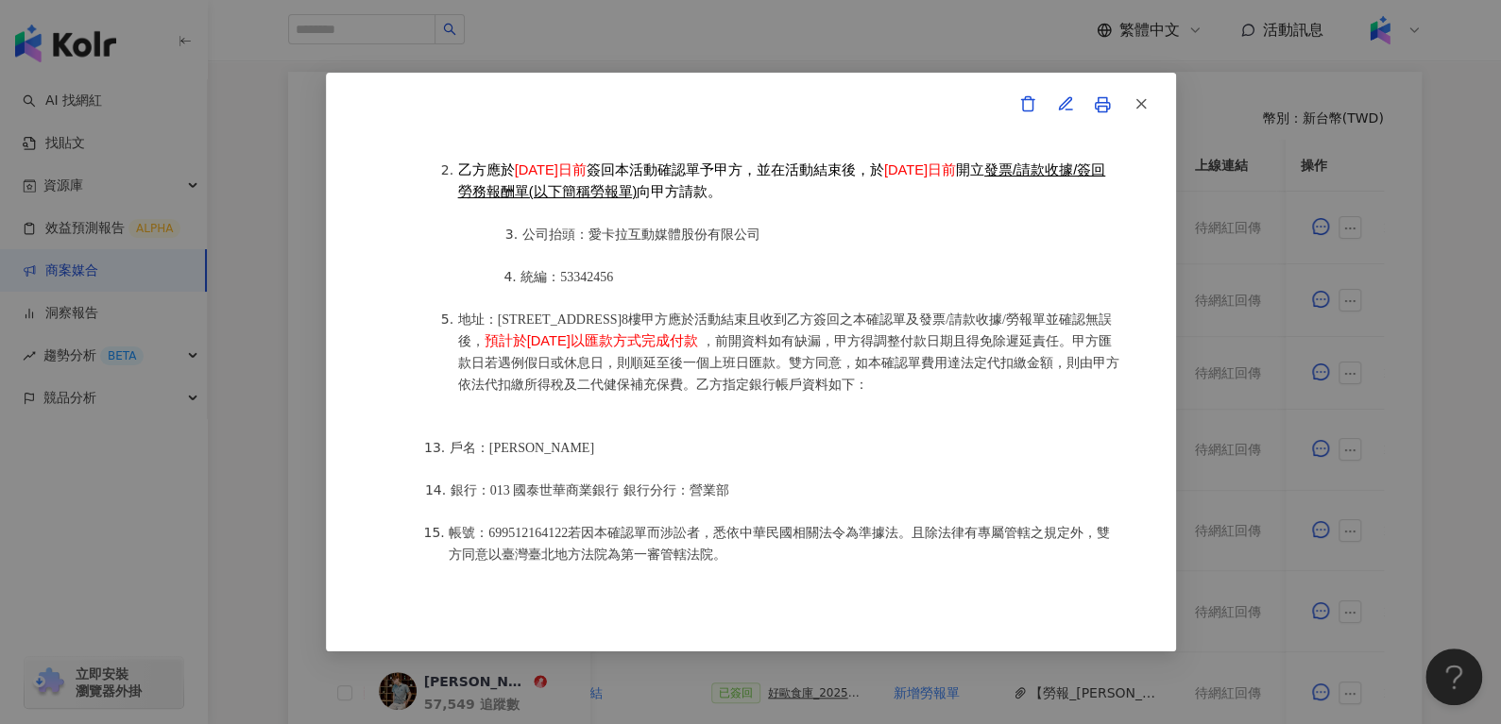
scroll to position [2417, 0]
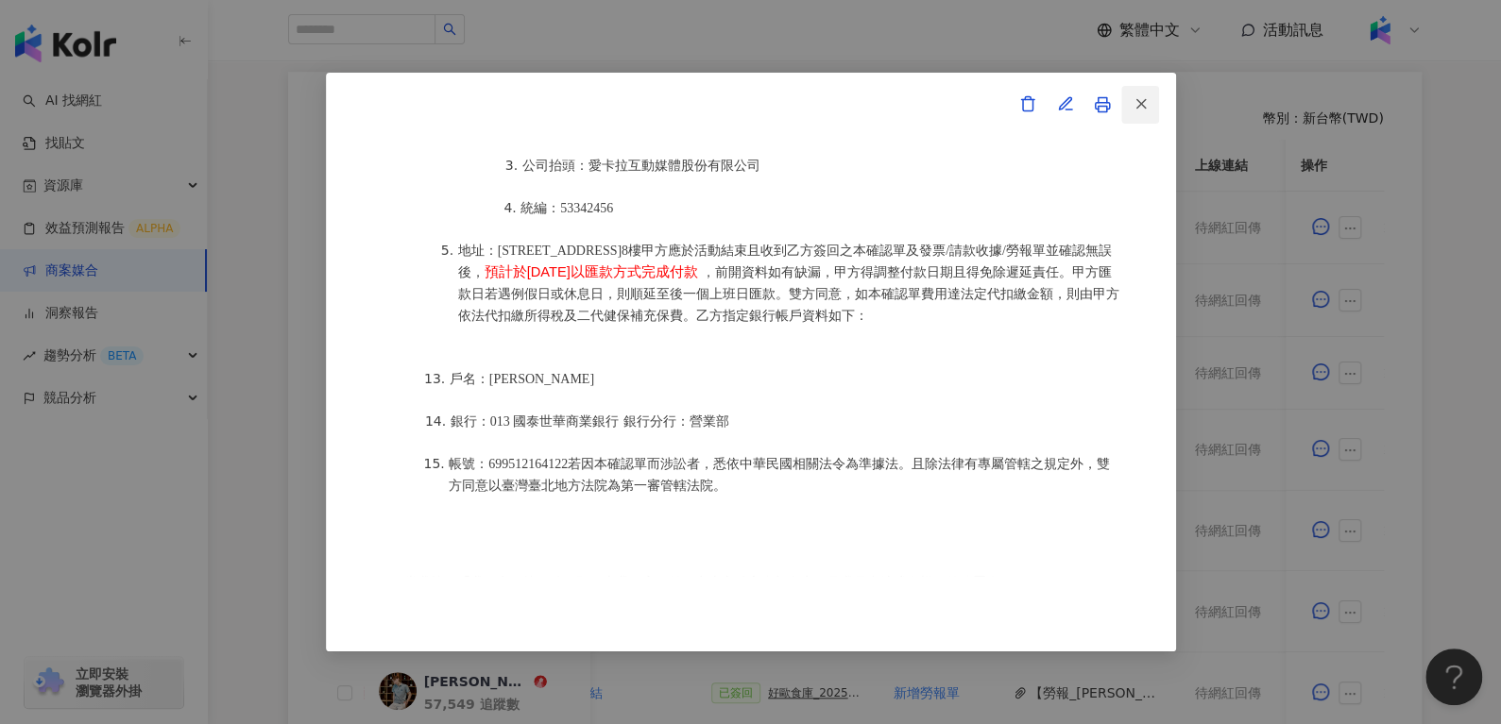
click at [1134, 111] on icon "button" at bounding box center [1140, 103] width 17 height 17
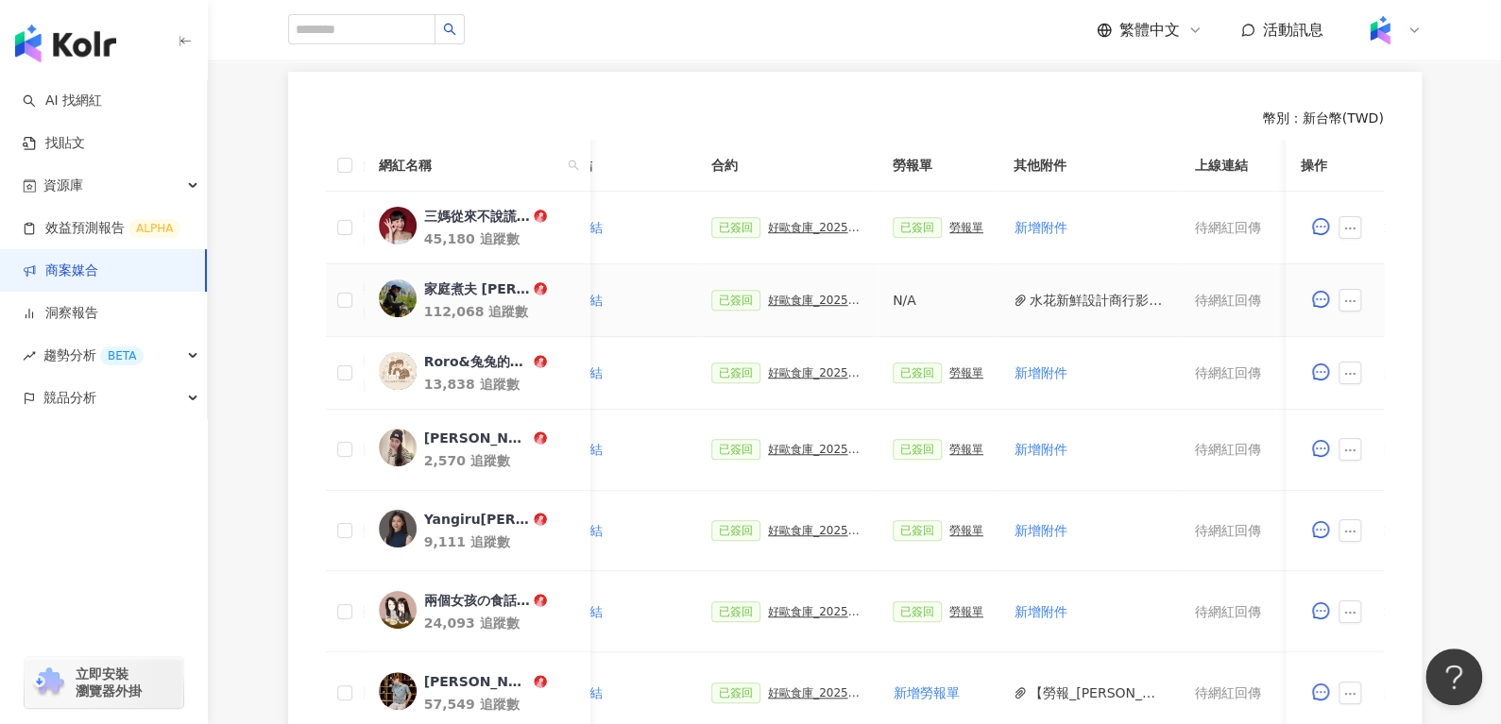
click at [782, 296] on div "好歐食庫_202503_口碑牆專案" at bounding box center [815, 300] width 94 height 13
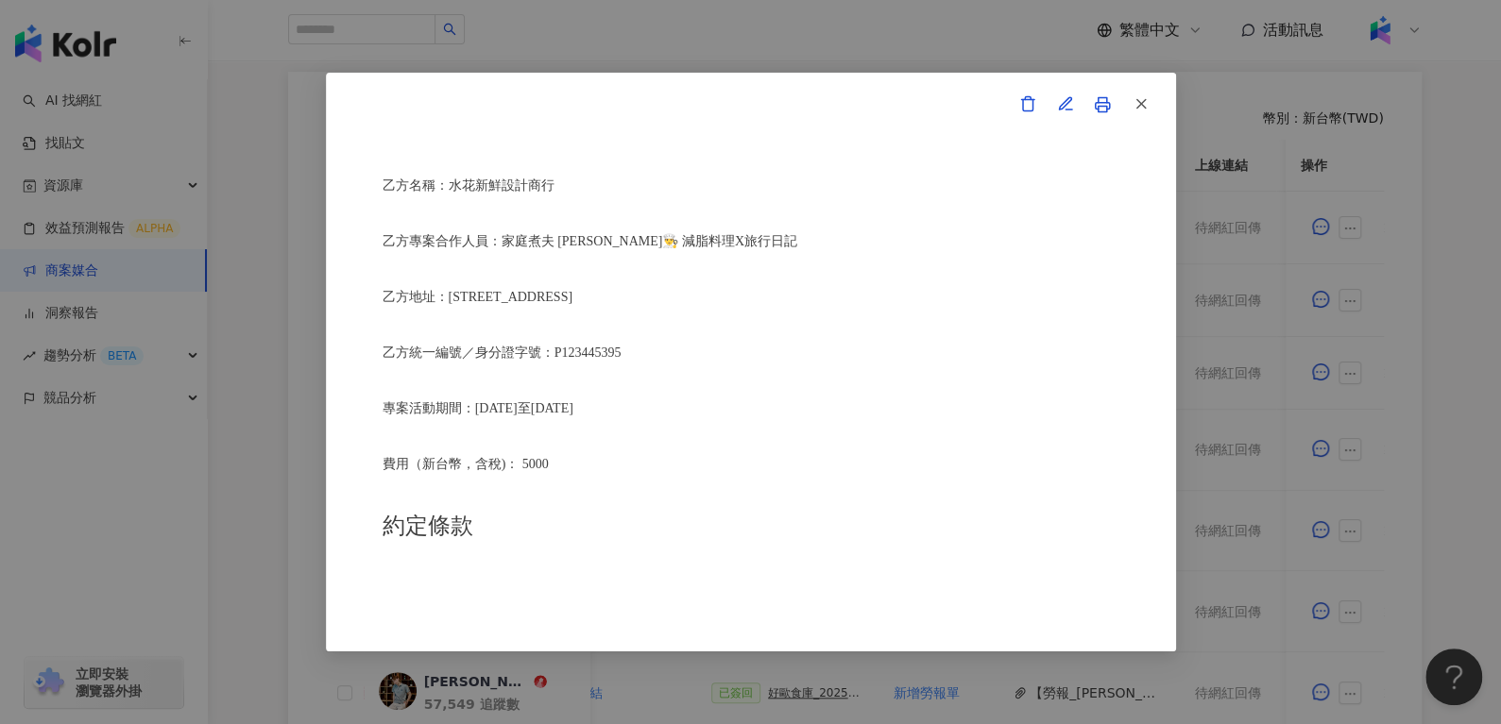
scroll to position [347, 0]
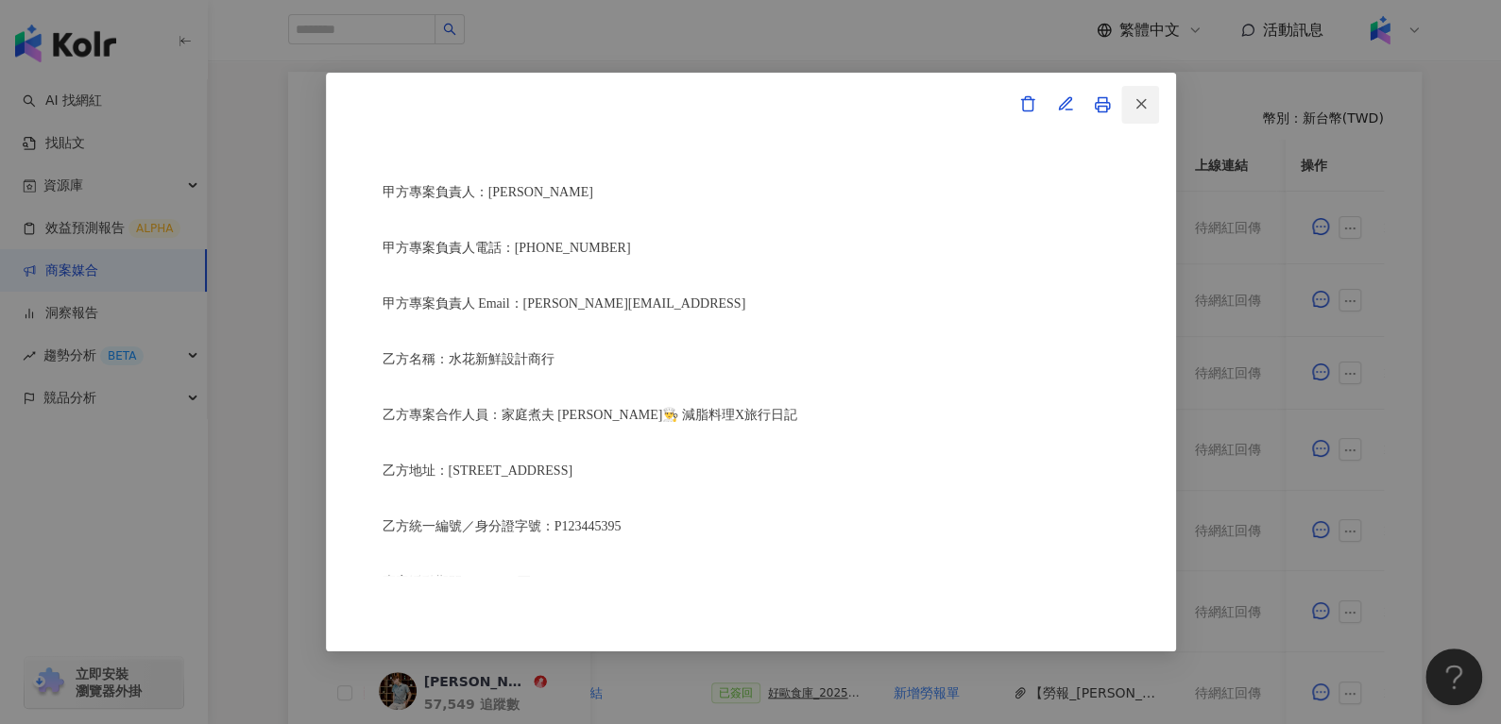
click at [1134, 98] on icon "button" at bounding box center [1140, 103] width 17 height 17
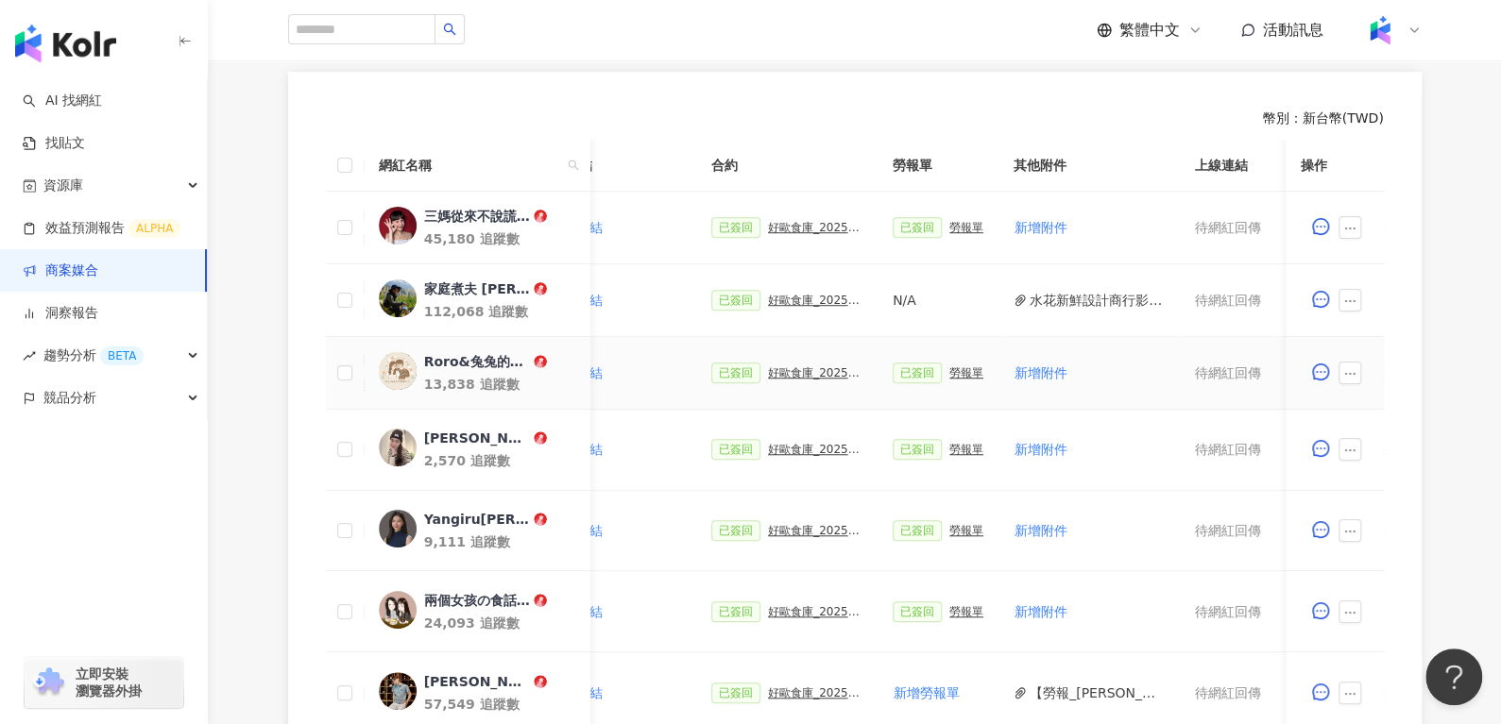
click at [780, 367] on div "好歐食庫_202503_口碑牆專案" at bounding box center [815, 372] width 94 height 13
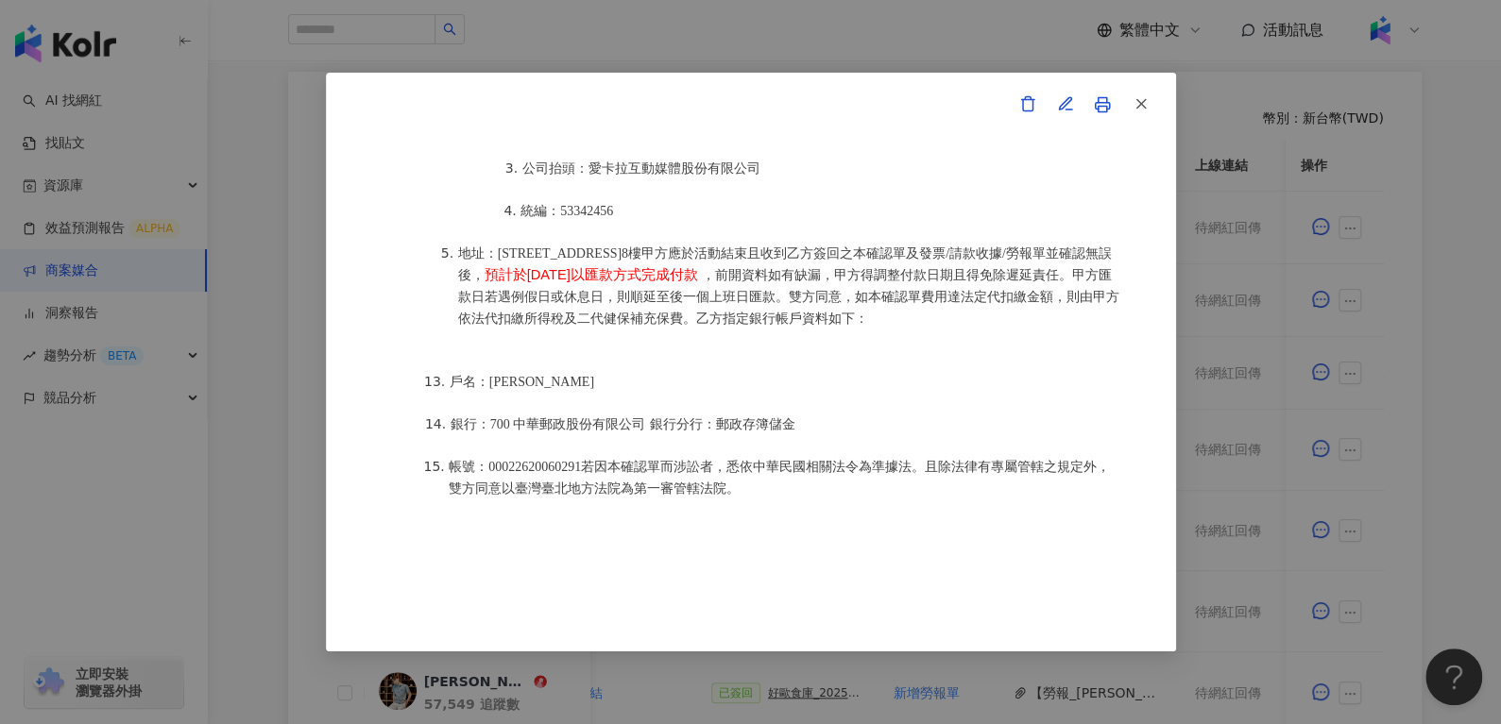
scroll to position [2413, 0]
click at [1146, 104] on icon "button" at bounding box center [1140, 103] width 17 height 17
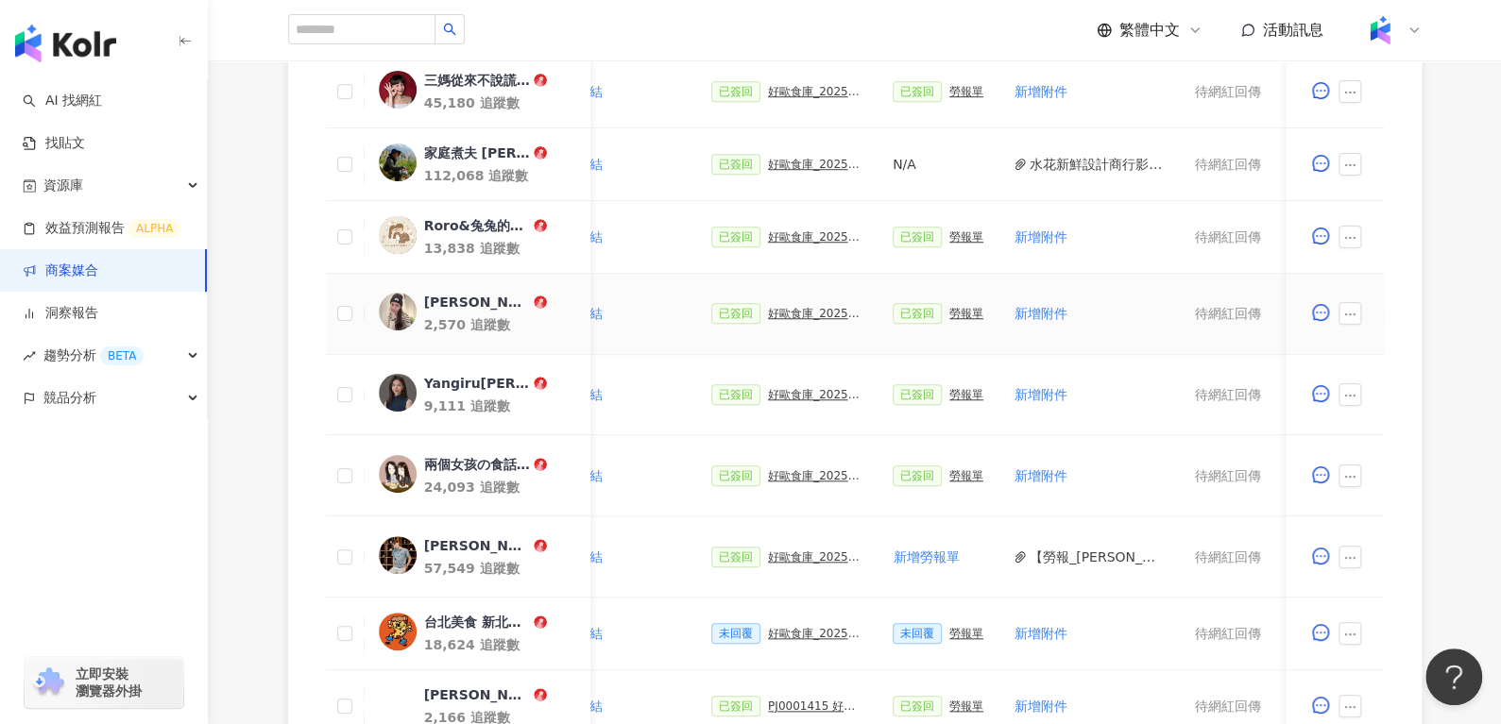
scroll to position [657, 0]
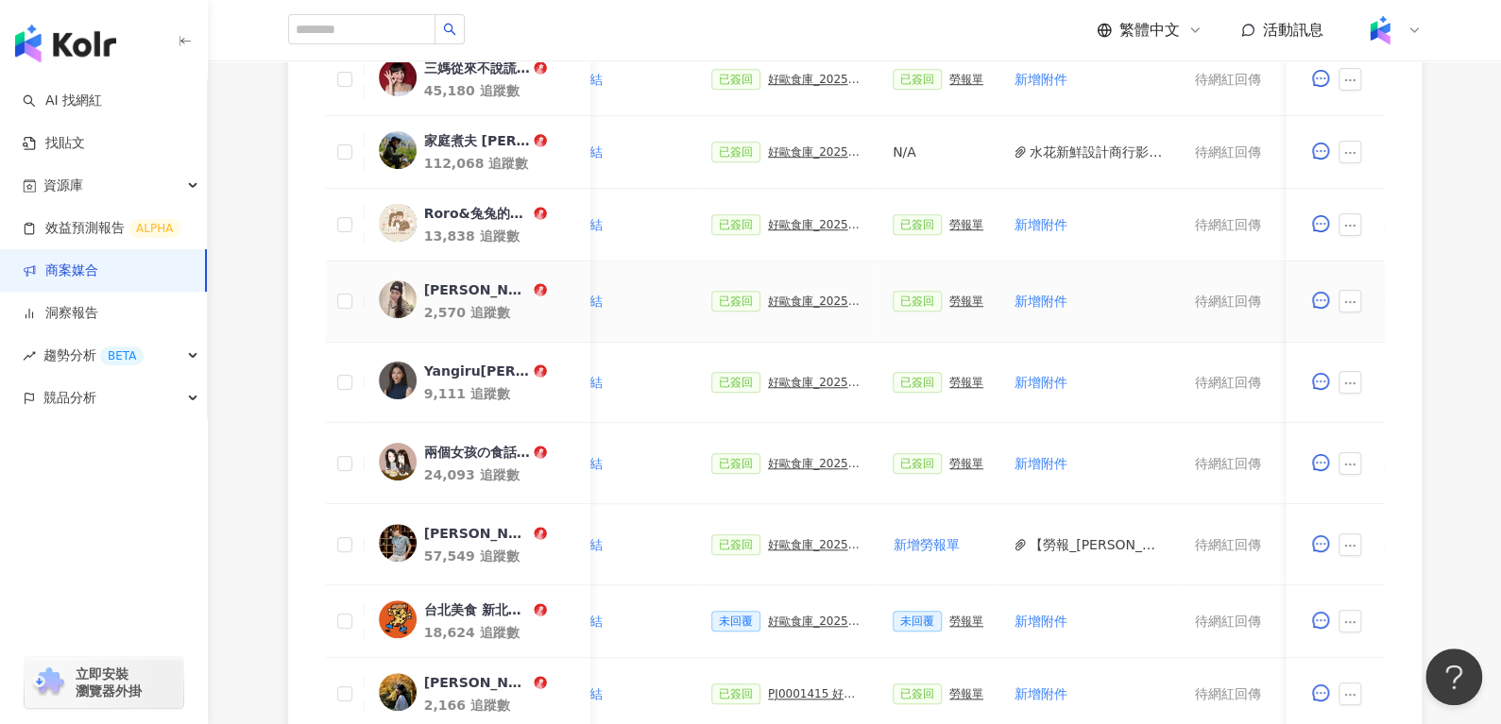
click at [774, 298] on div "好歐食庫_202503_口碑牆專案" at bounding box center [815, 301] width 94 height 13
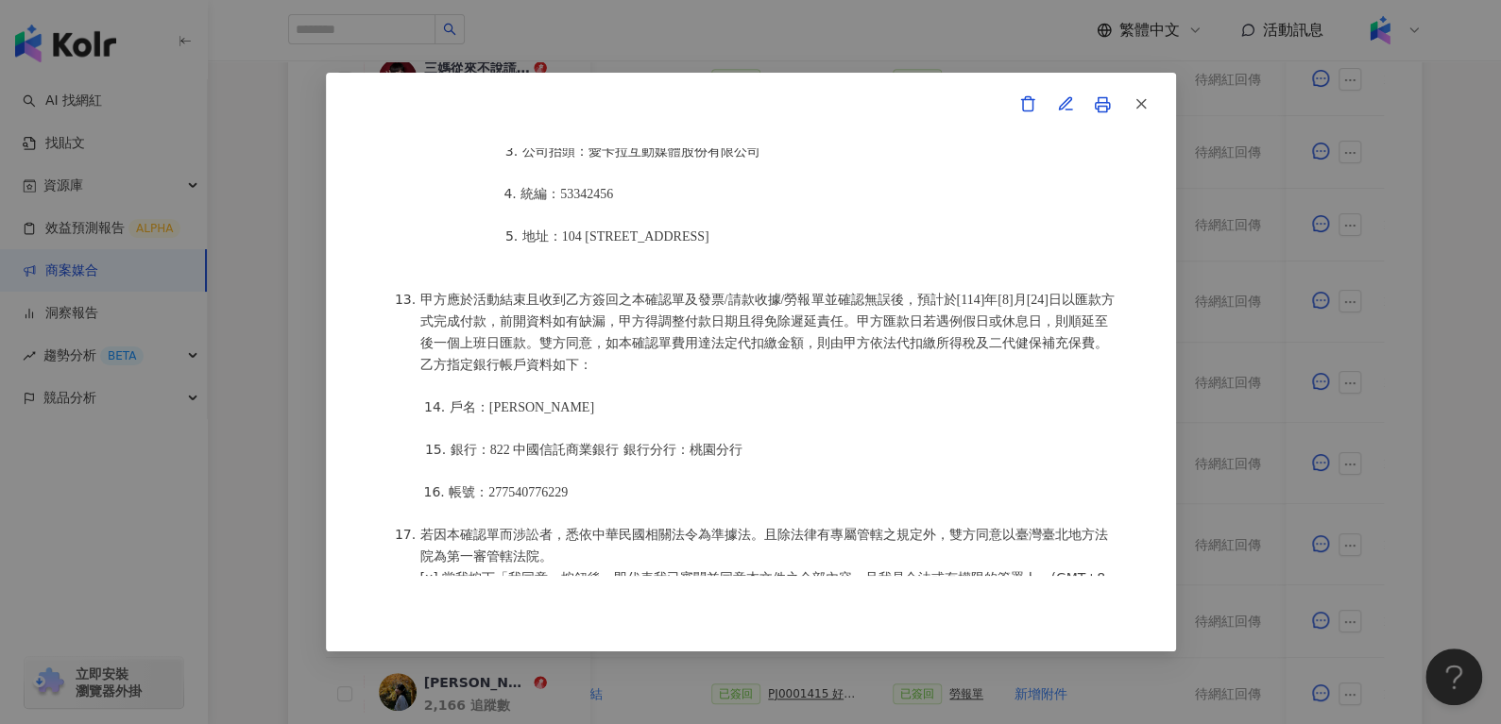
scroll to position [2408, 0]
click at [1148, 102] on button "button" at bounding box center [1140, 105] width 38 height 38
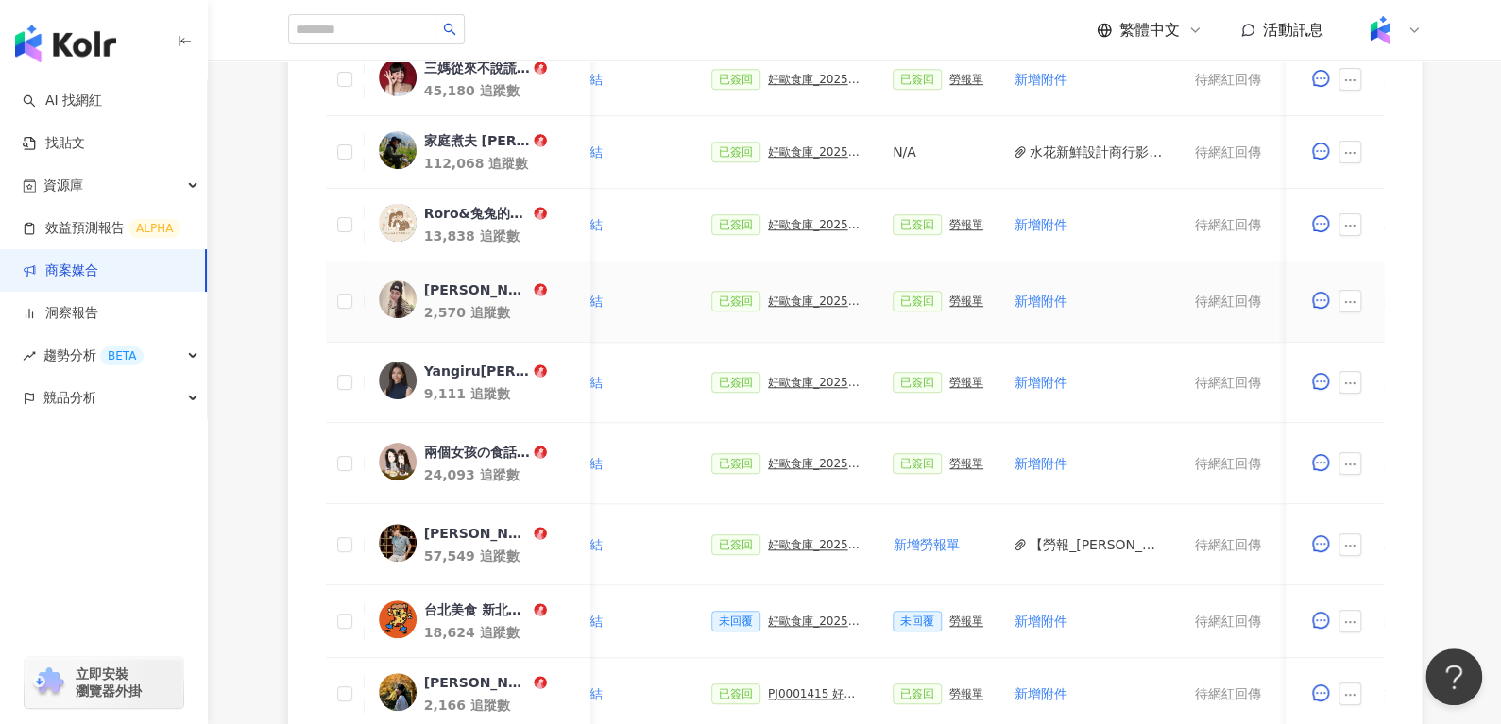
click at [782, 299] on div "好歐食庫_202503_口碑牆專案" at bounding box center [815, 301] width 94 height 13
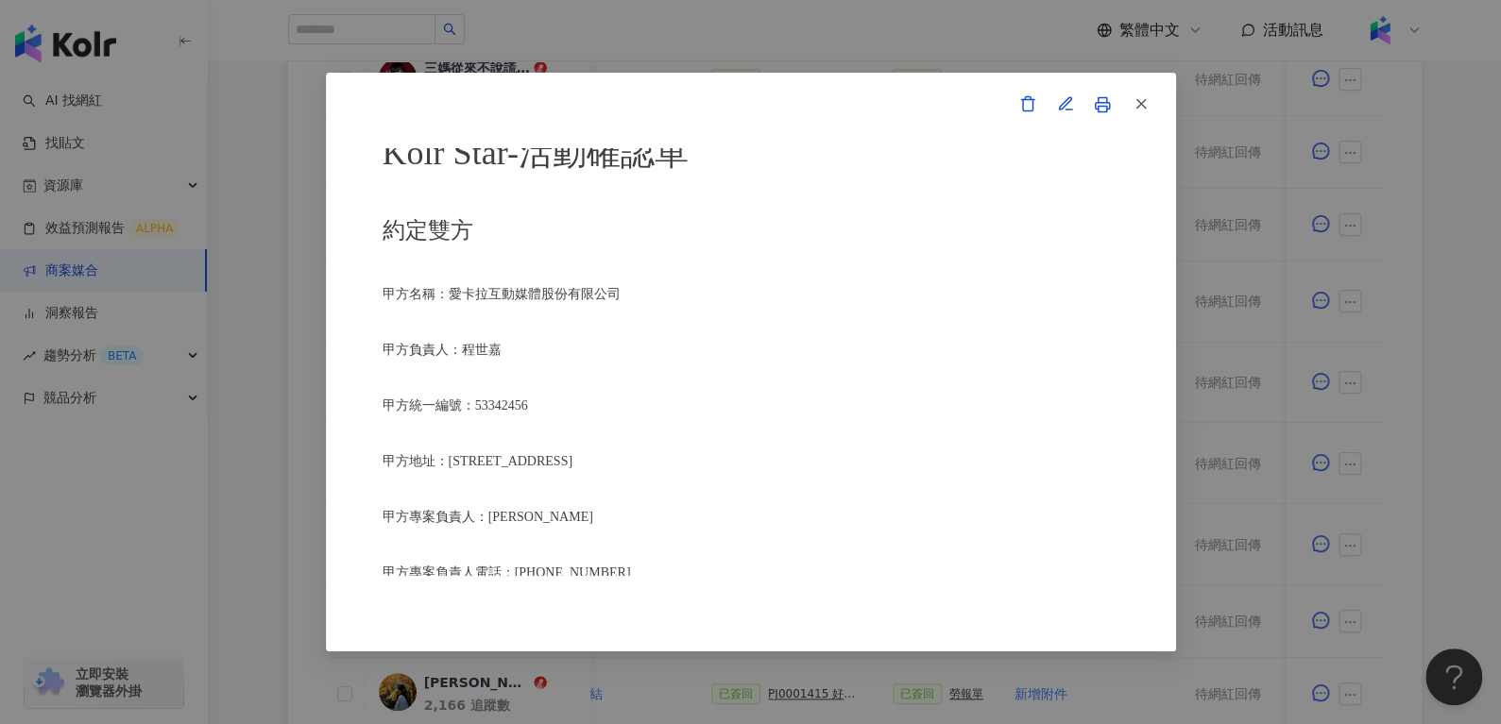
scroll to position [0, 0]
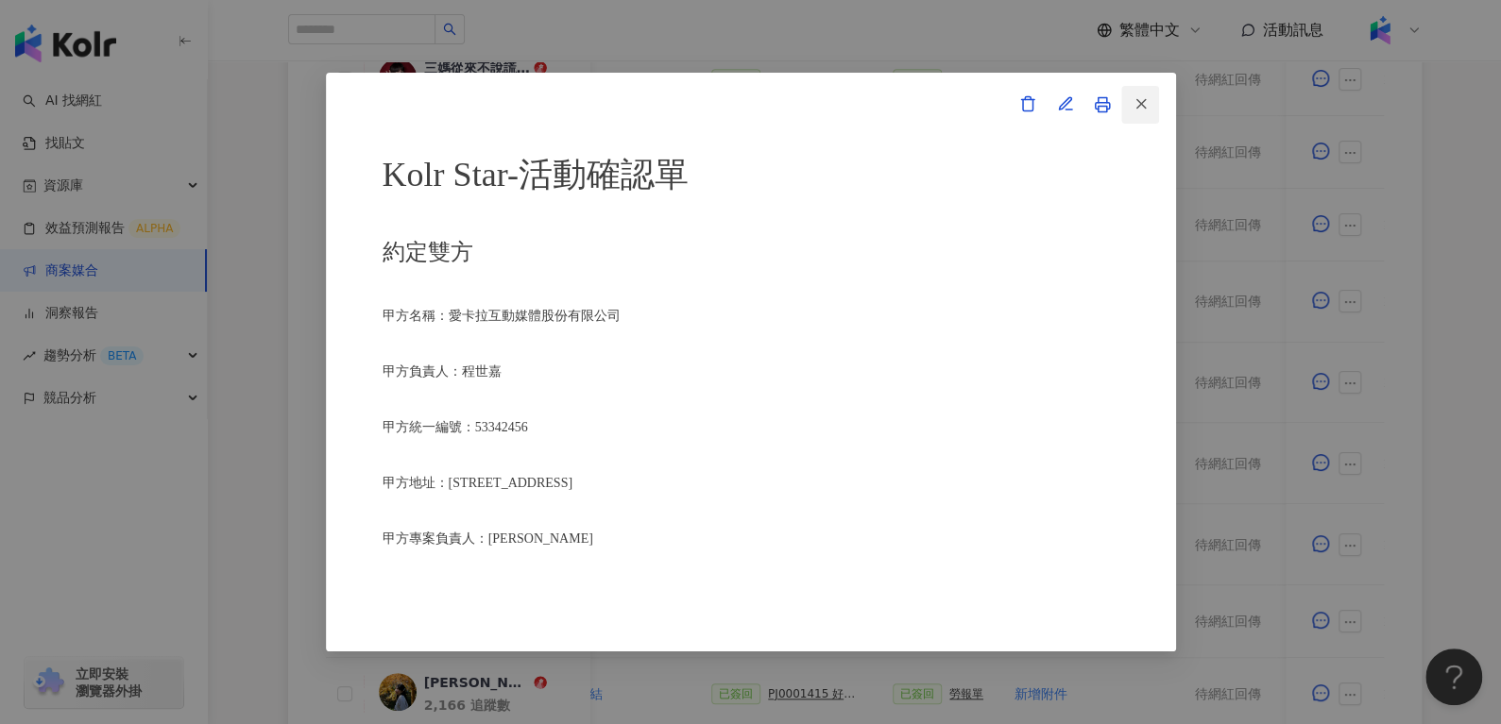
click at [1146, 103] on icon "button" at bounding box center [1140, 103] width 17 height 17
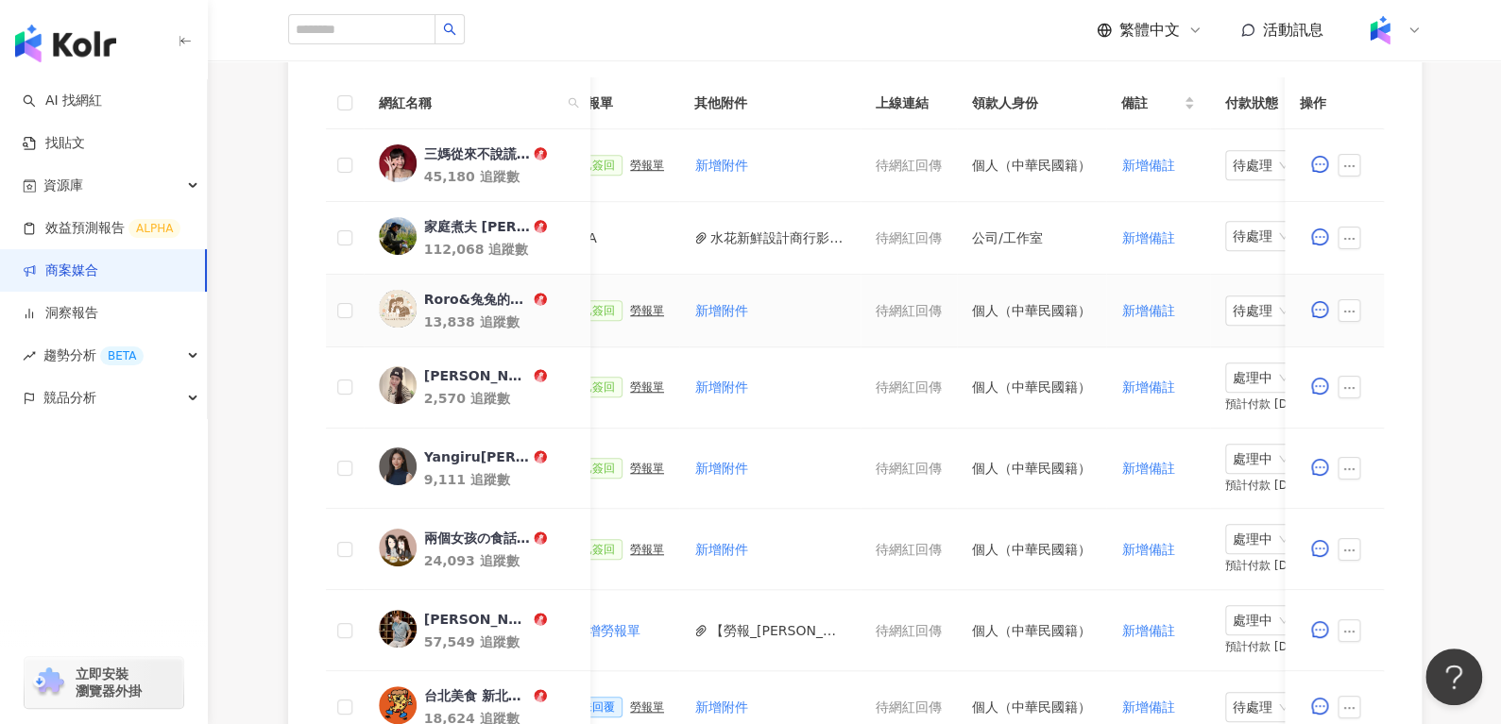
scroll to position [0, 549]
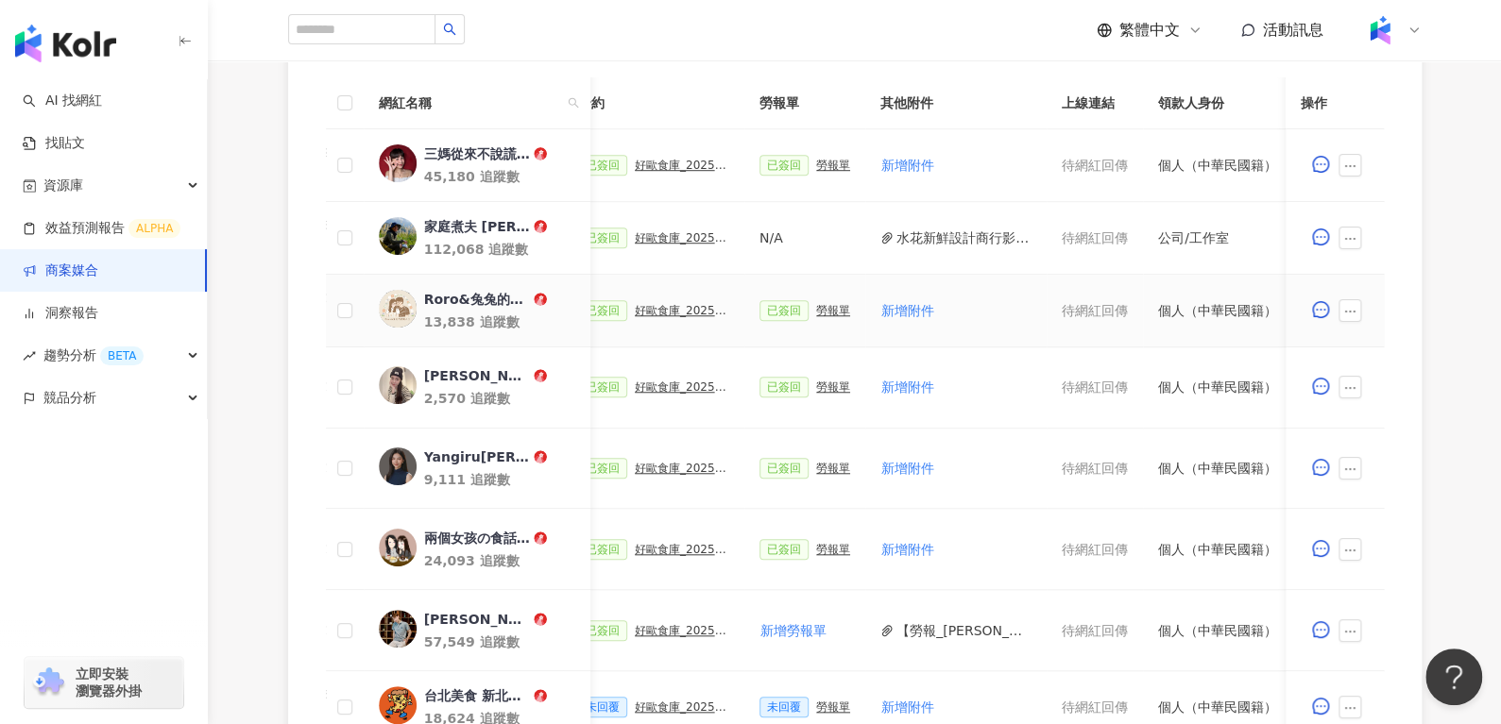
click at [638, 312] on div "好歐食庫_202503_口碑牆專案" at bounding box center [682, 310] width 94 height 13
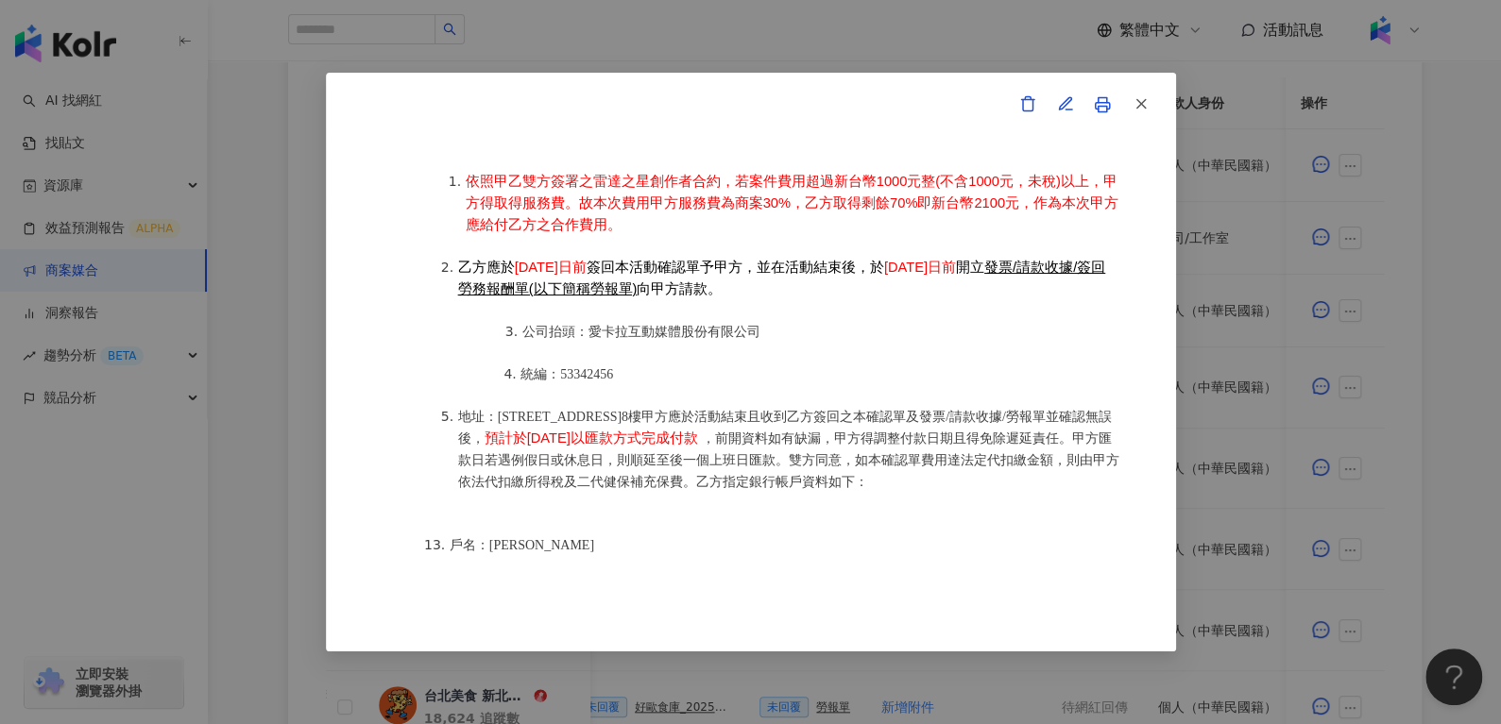
scroll to position [2250, 0]
click at [1128, 116] on button "button" at bounding box center [1140, 105] width 38 height 38
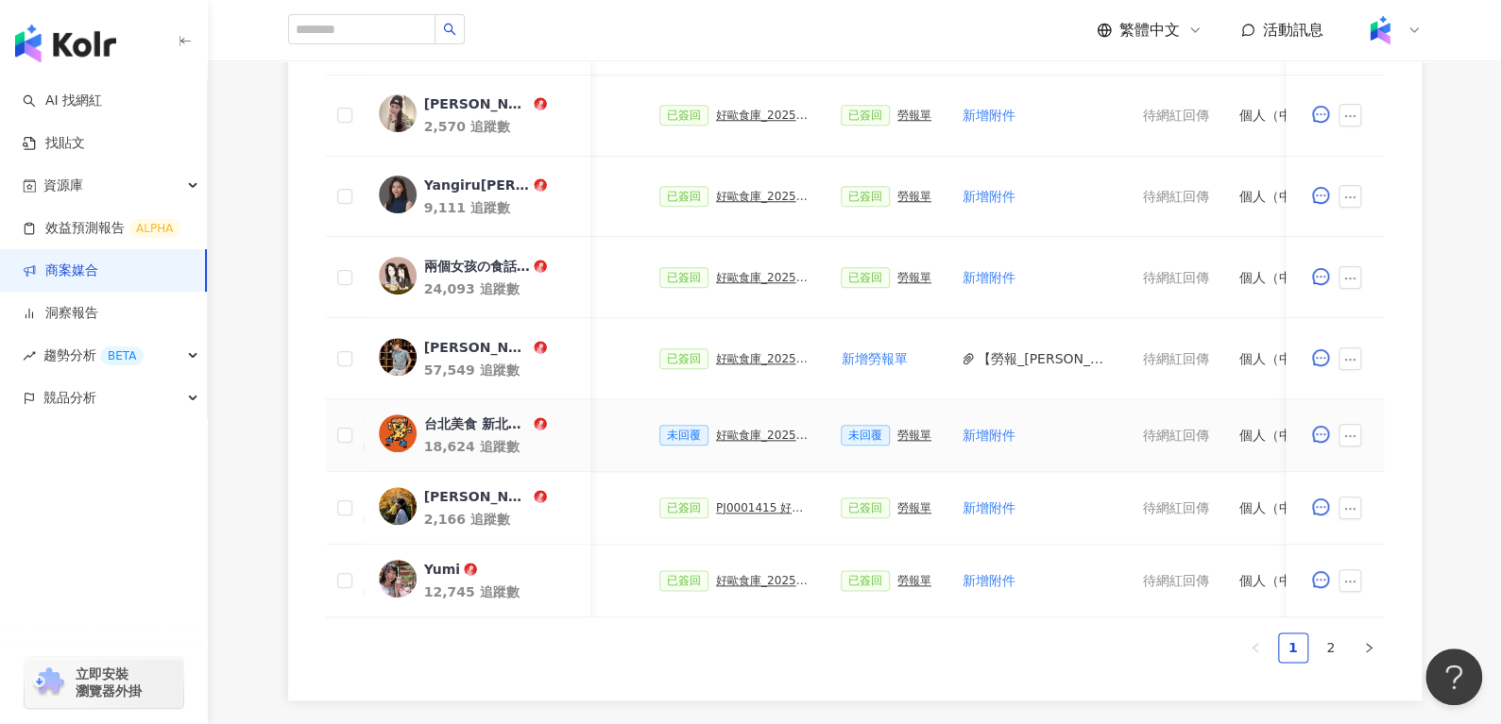
scroll to position [0, 467]
click at [754, 432] on div "好歐食庫_202503_口碑牆專案" at bounding box center [764, 435] width 94 height 13
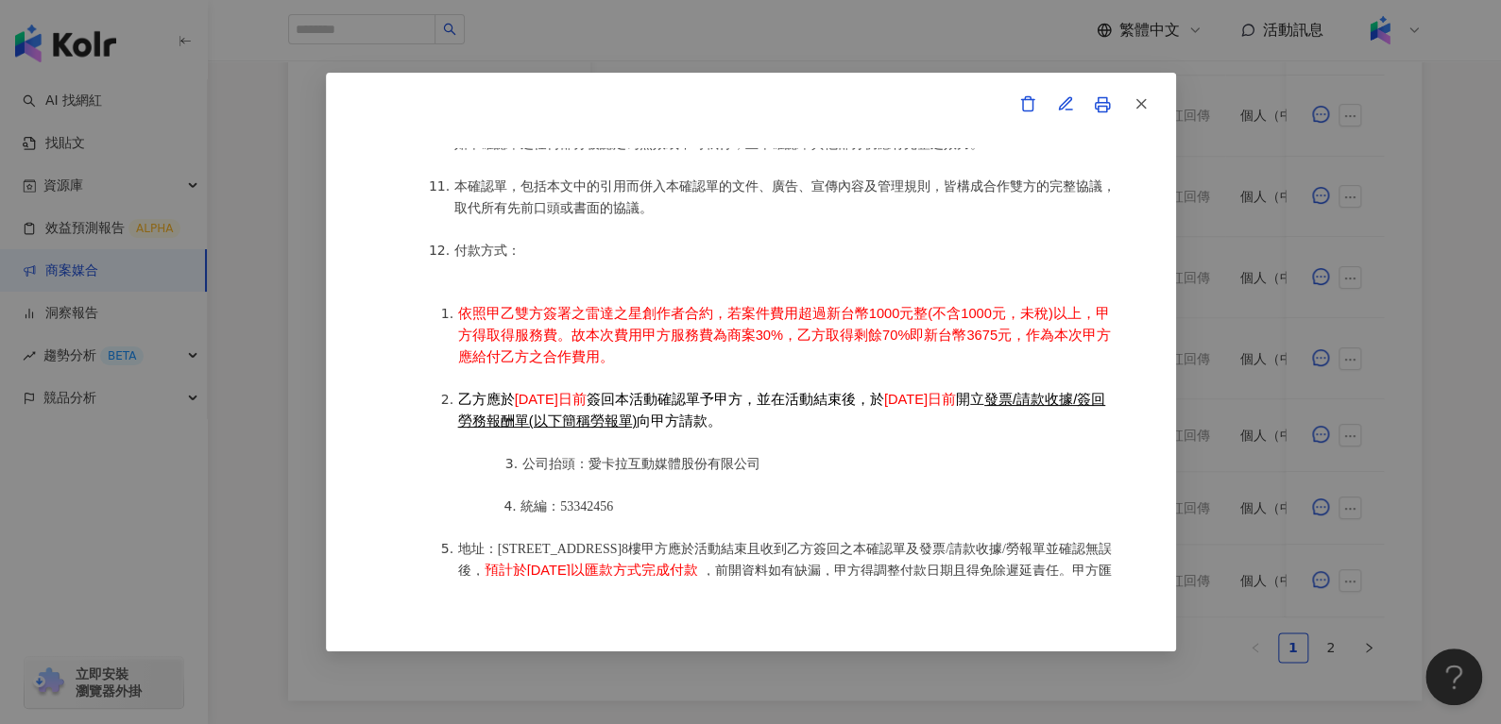
scroll to position [2441, 0]
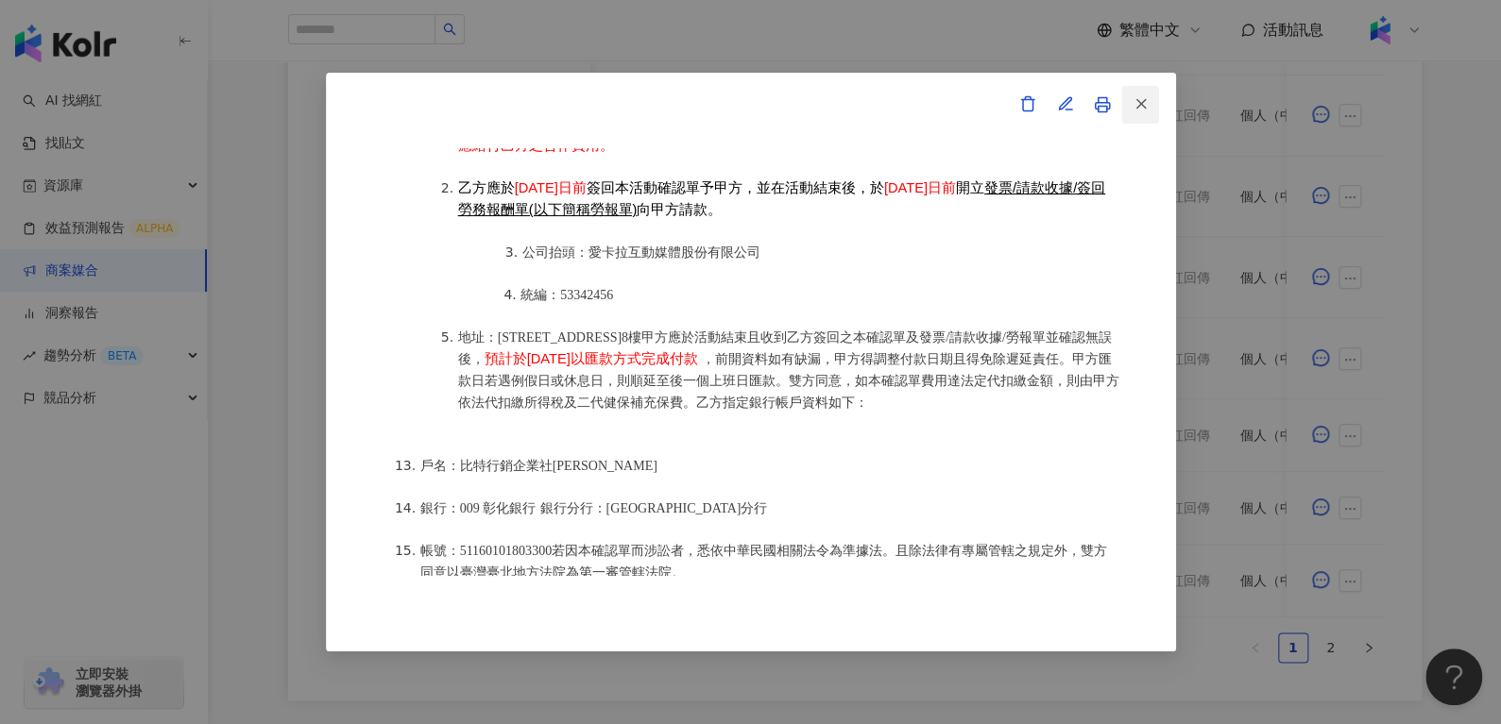
click at [1145, 111] on icon "button" at bounding box center [1140, 103] width 17 height 17
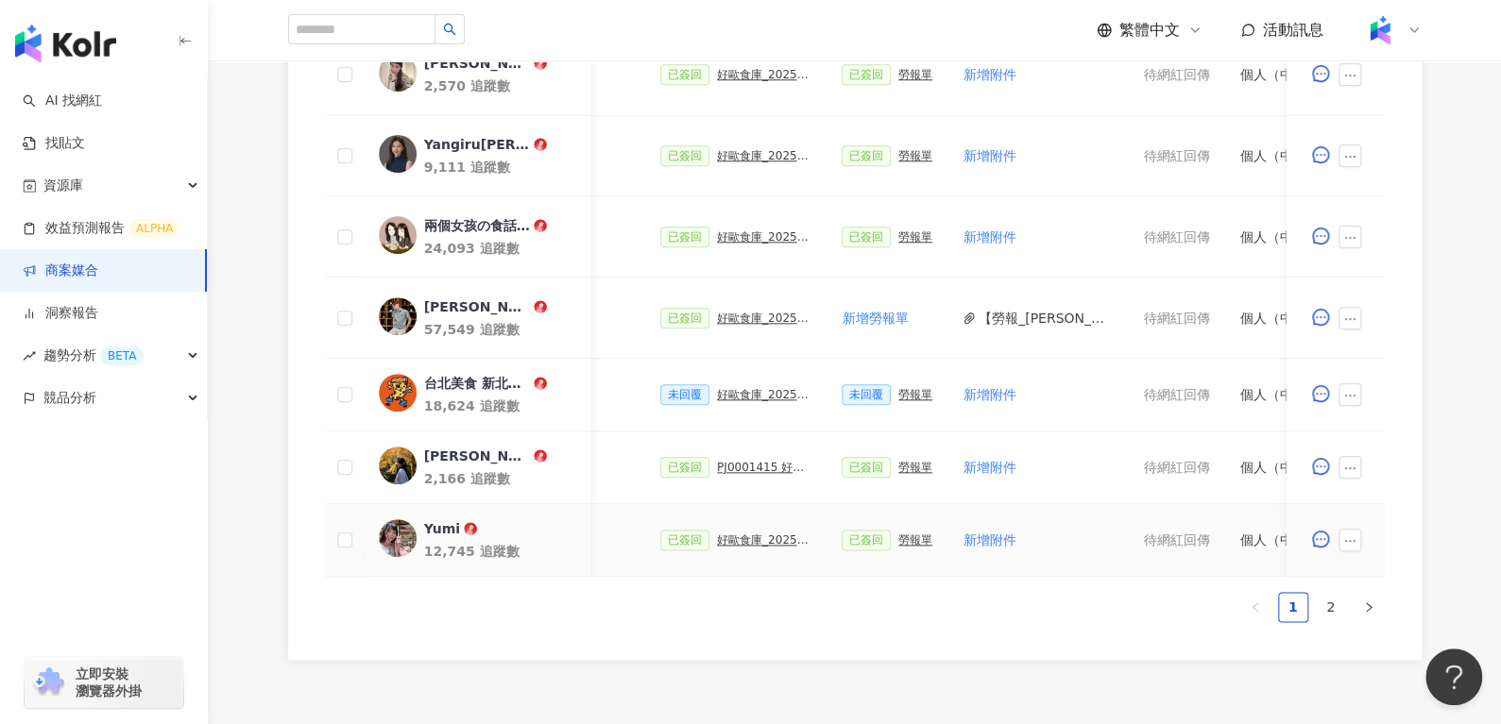
scroll to position [0, 503]
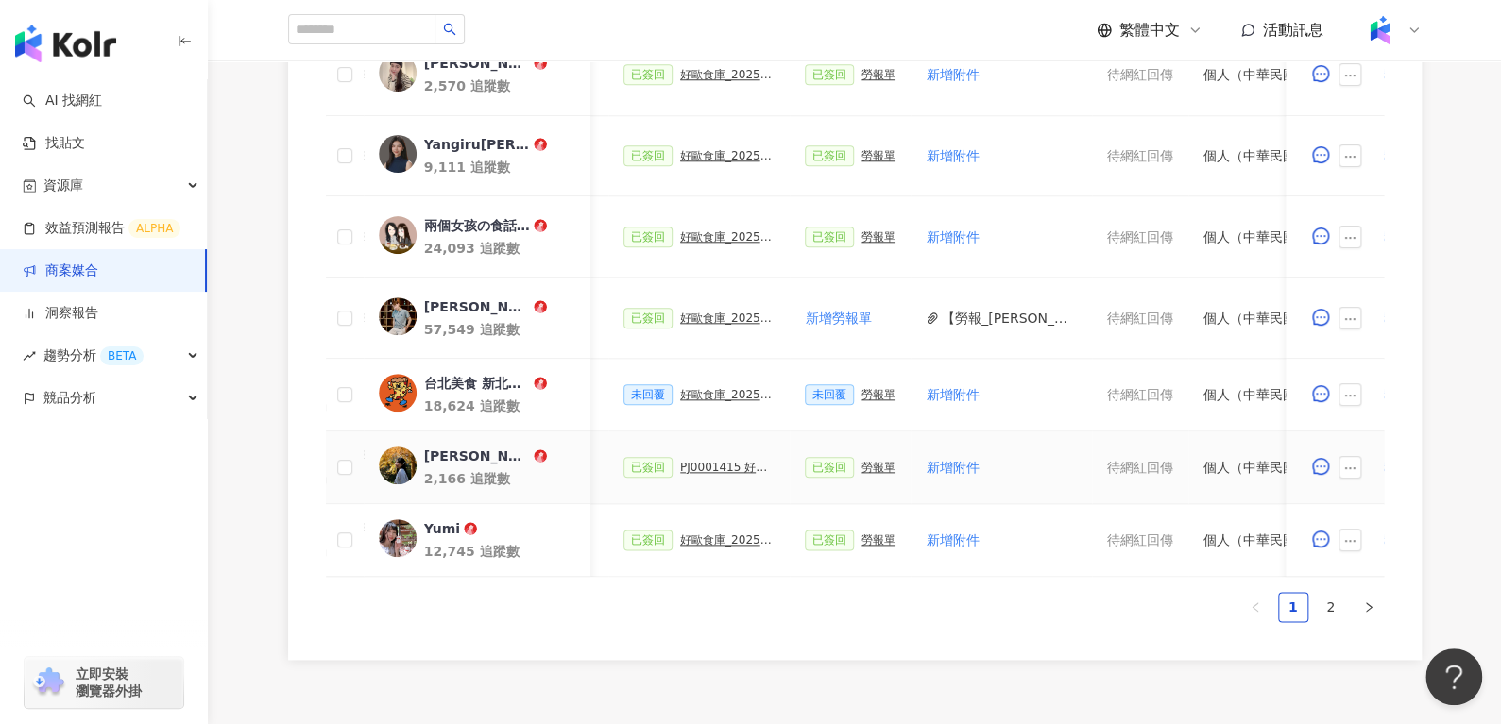
click at [693, 472] on div "已簽回 PJ0001415 好歐食庫_202503_口碑牆專案_活動確認單" at bounding box center [698, 467] width 151 height 21
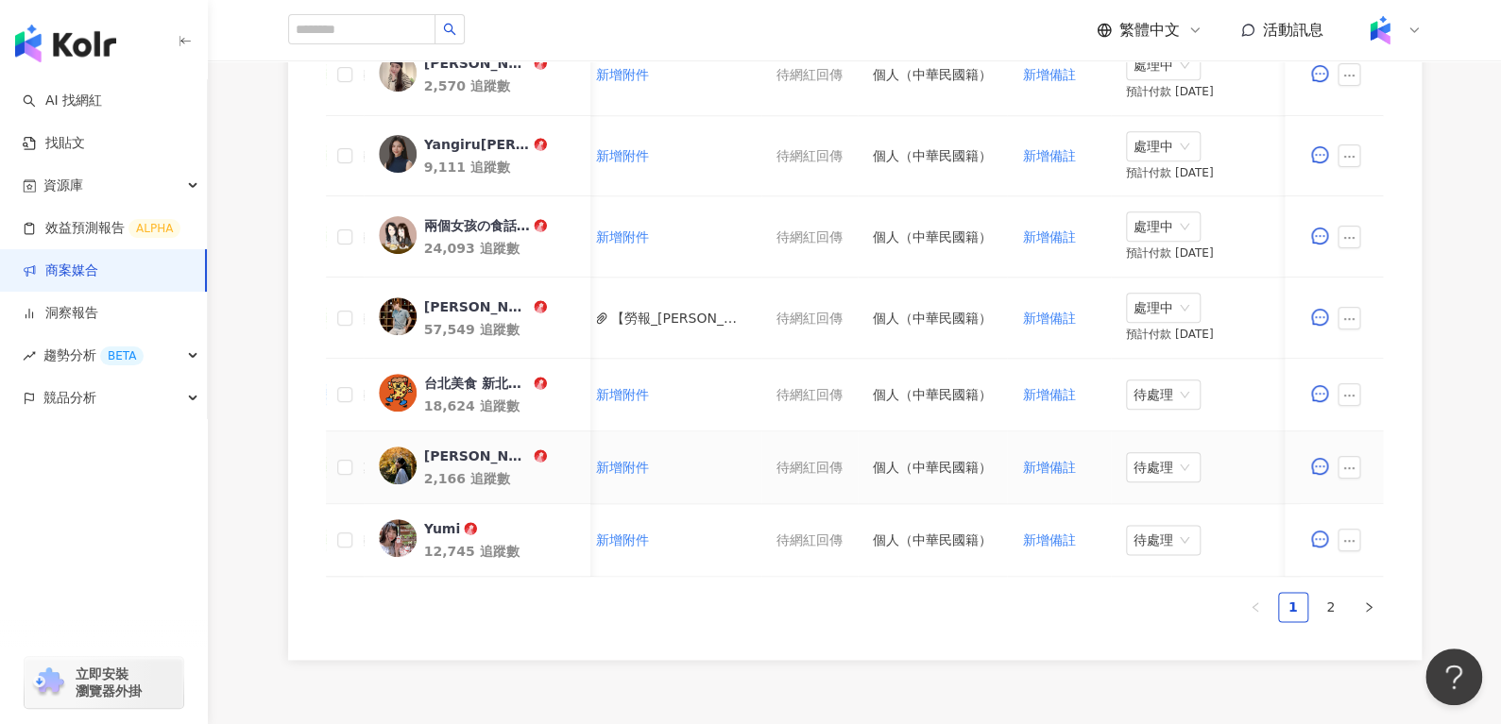
scroll to position [0, 407]
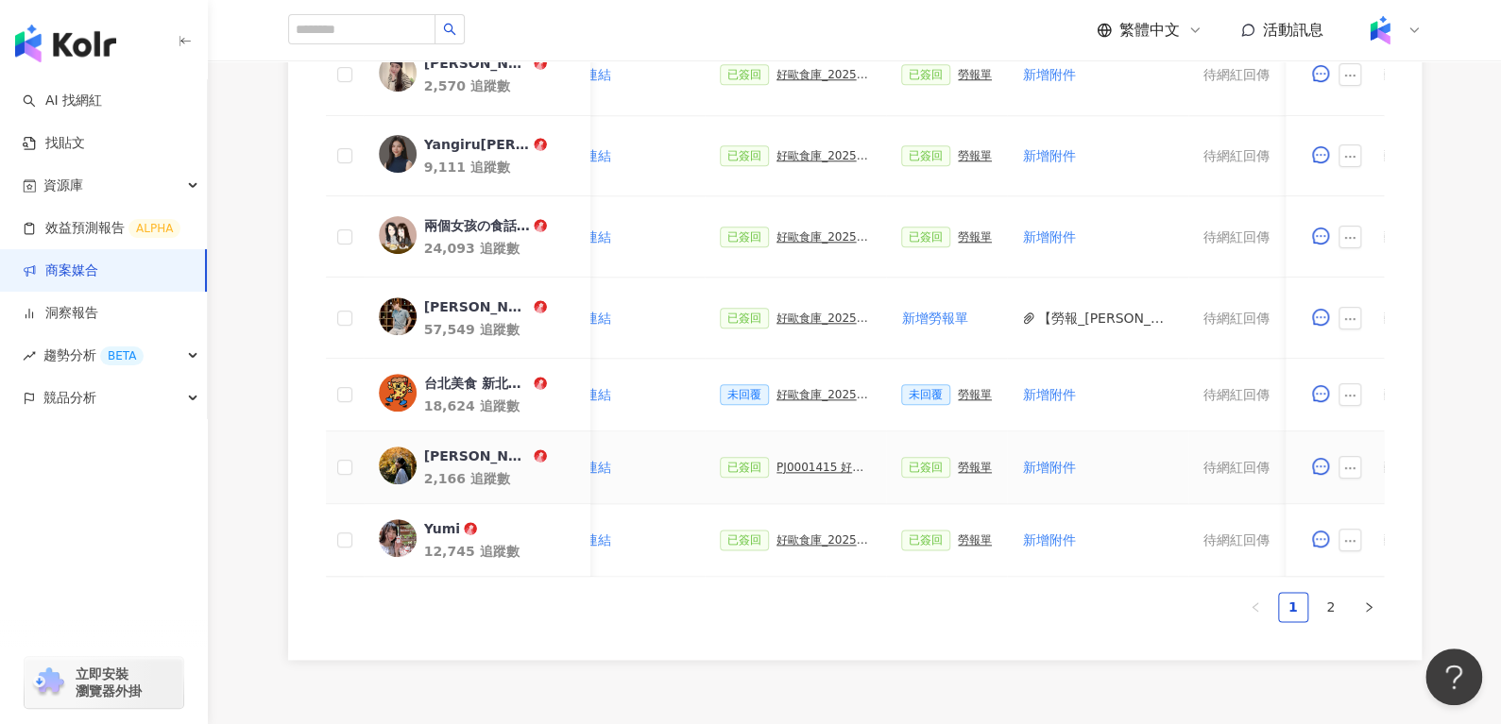
click at [780, 462] on div "PJ0001415 好歐食庫_202503_口碑牆專案_活動確認單" at bounding box center [823, 467] width 94 height 13
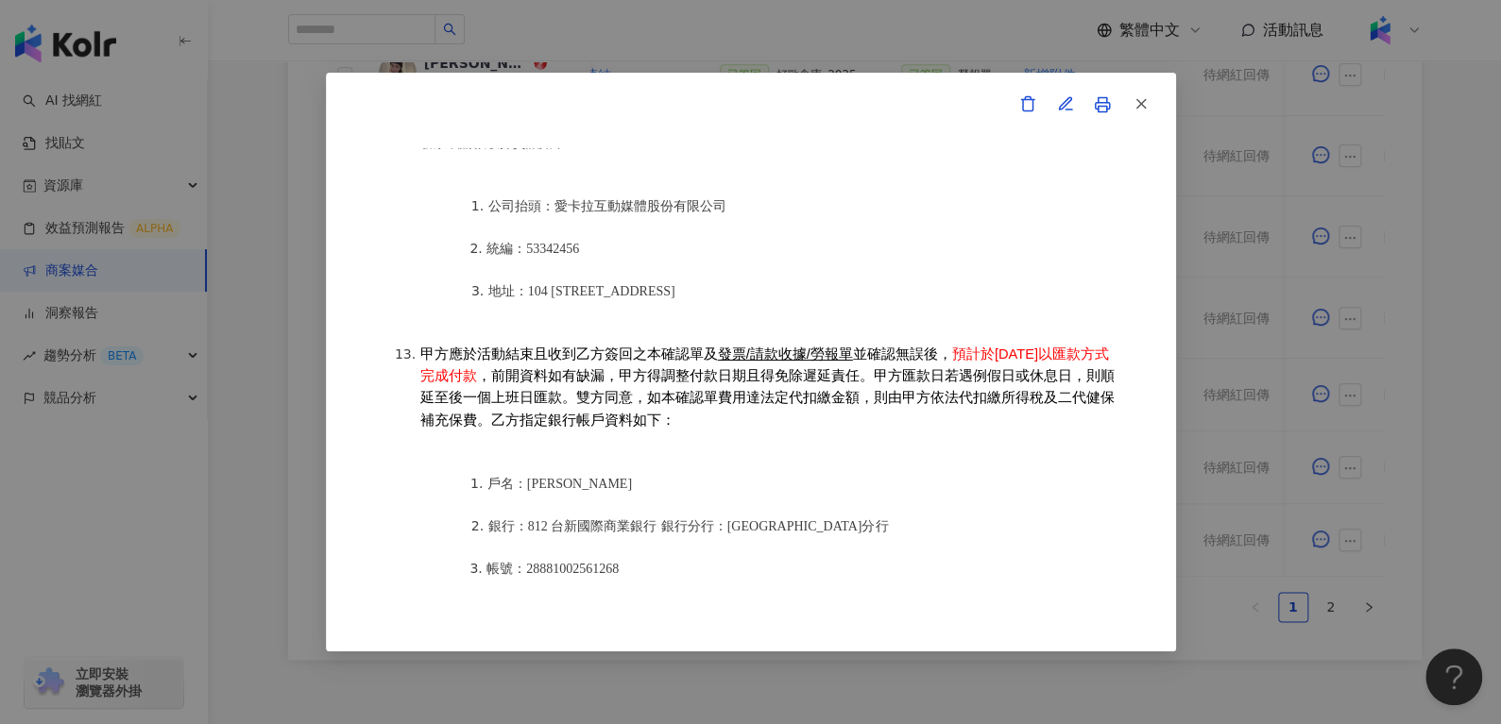
scroll to position [2256, 0]
click at [1144, 99] on icon "button" at bounding box center [1140, 103] width 17 height 17
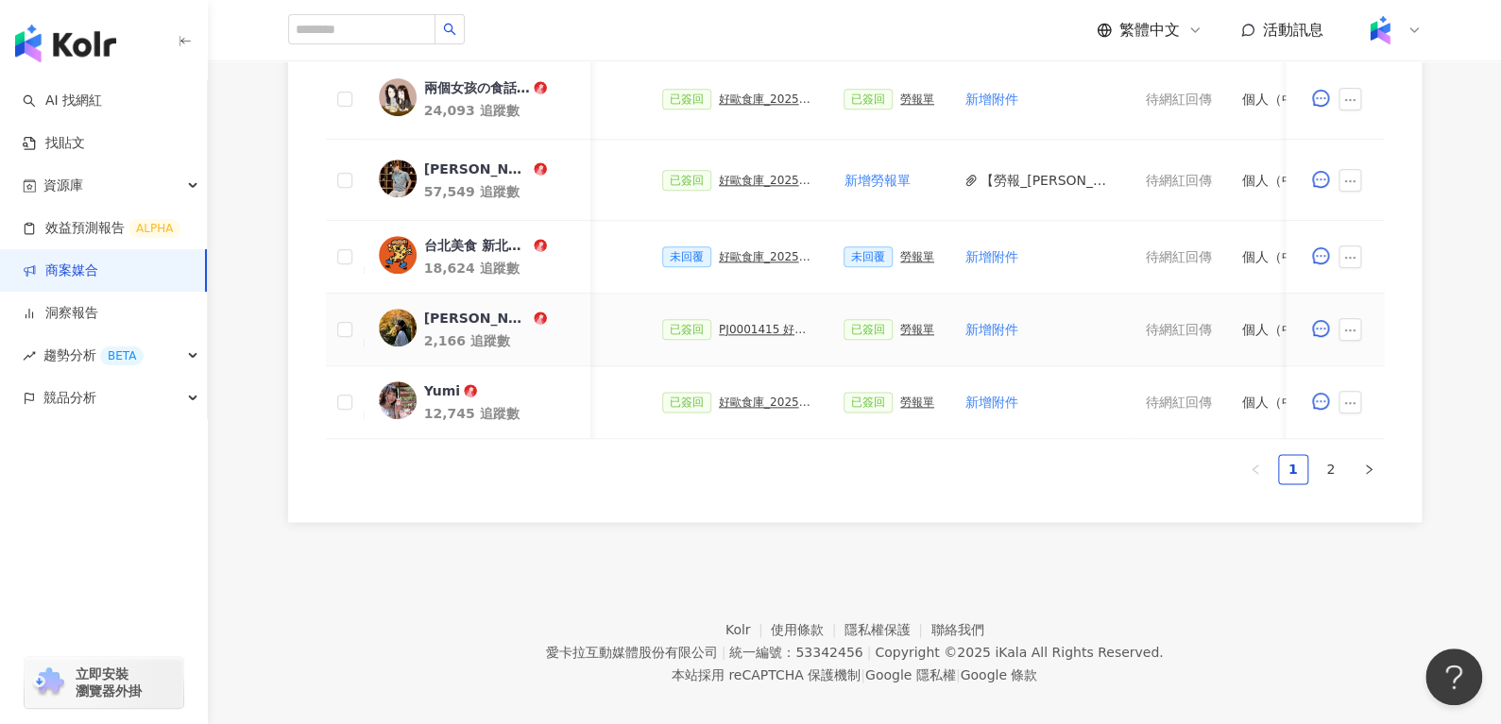
scroll to position [0, 410]
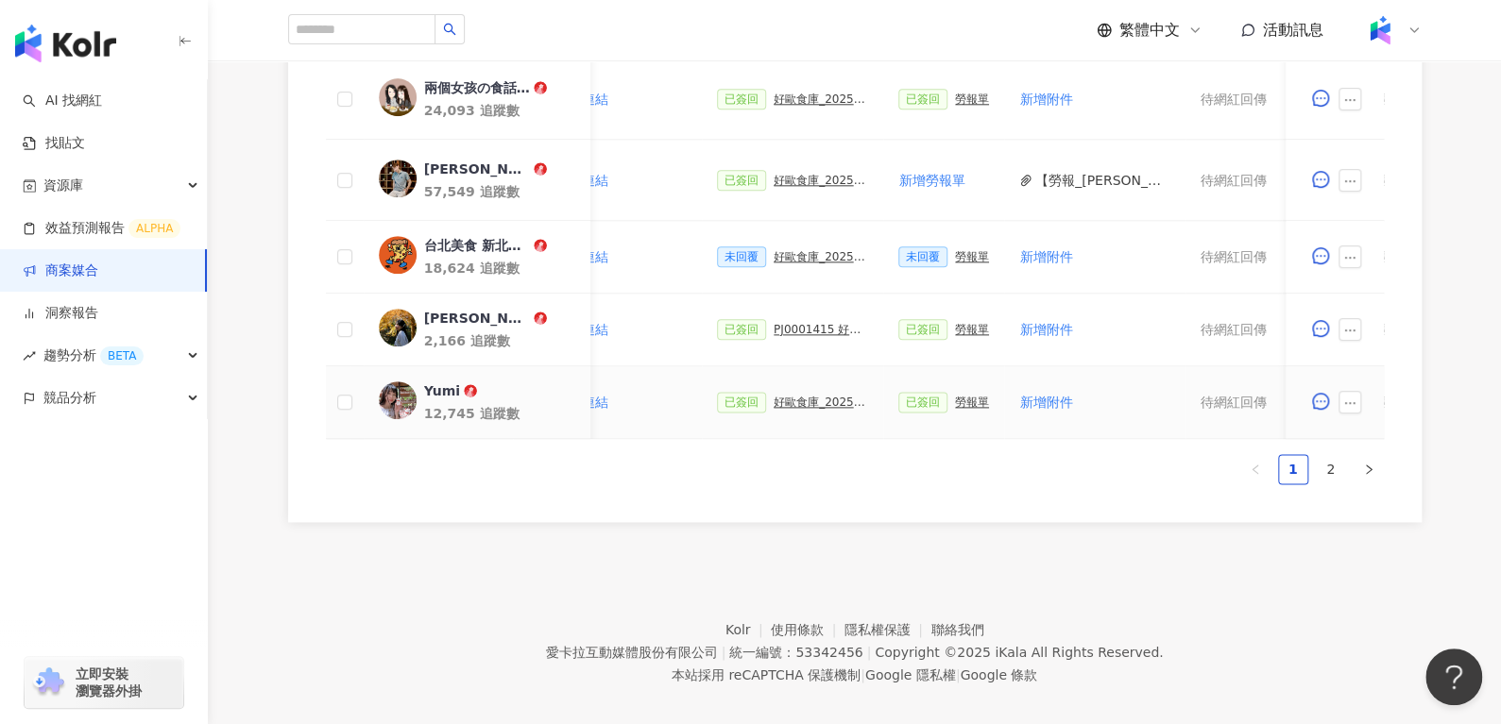
click at [815, 396] on div "好歐食庫_202503_口碑牆專案" at bounding box center [820, 402] width 94 height 13
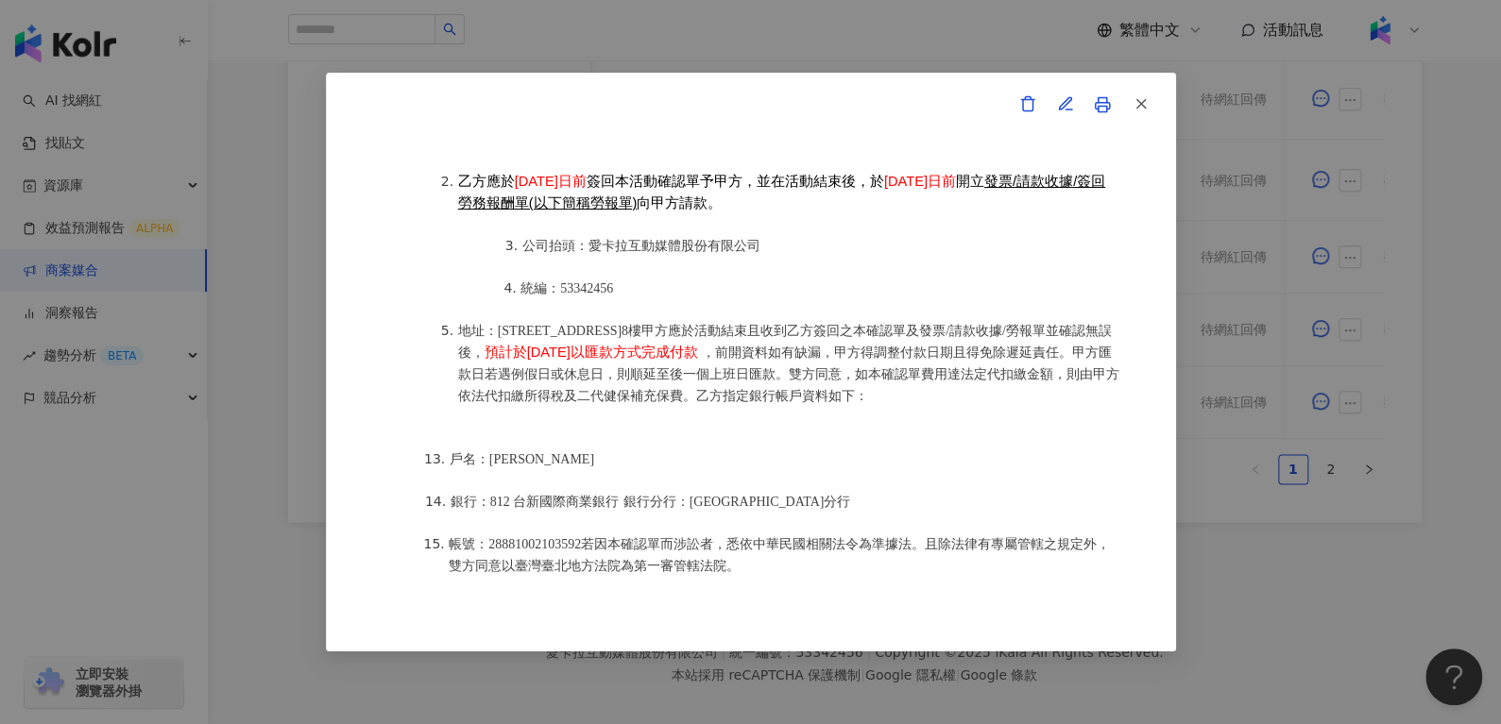
scroll to position [2214, 0]
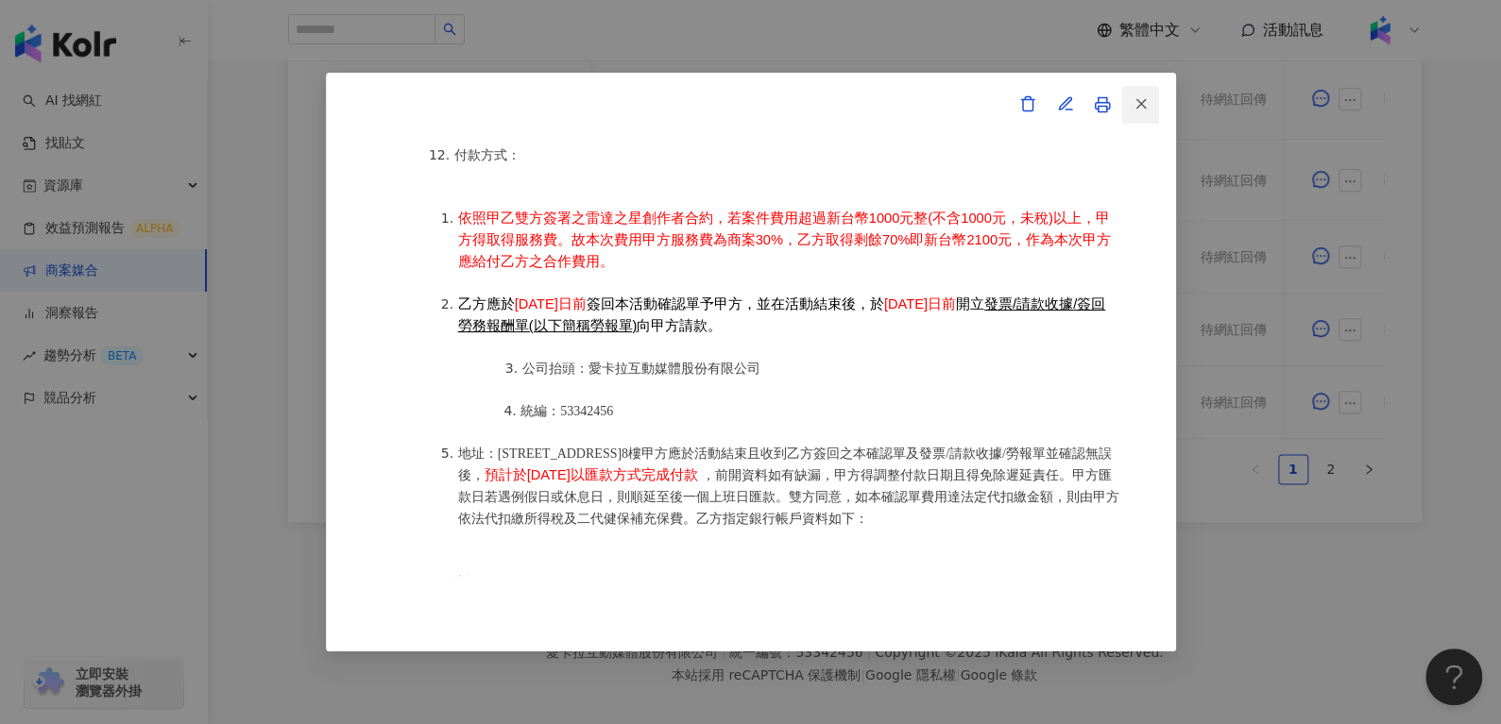
click at [1132, 113] on span "button" at bounding box center [1140, 103] width 17 height 20
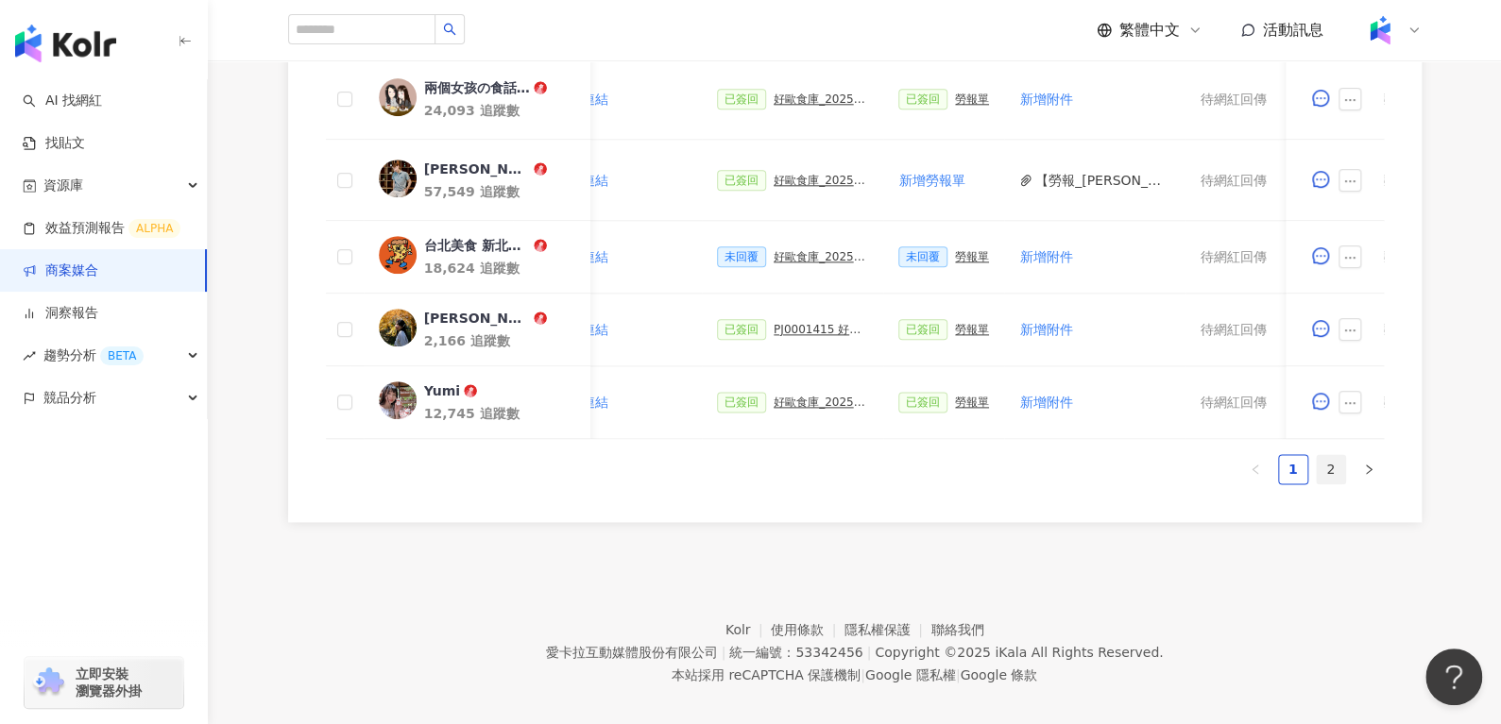
click at [1326, 484] on link "2" at bounding box center [1330, 469] width 28 height 28
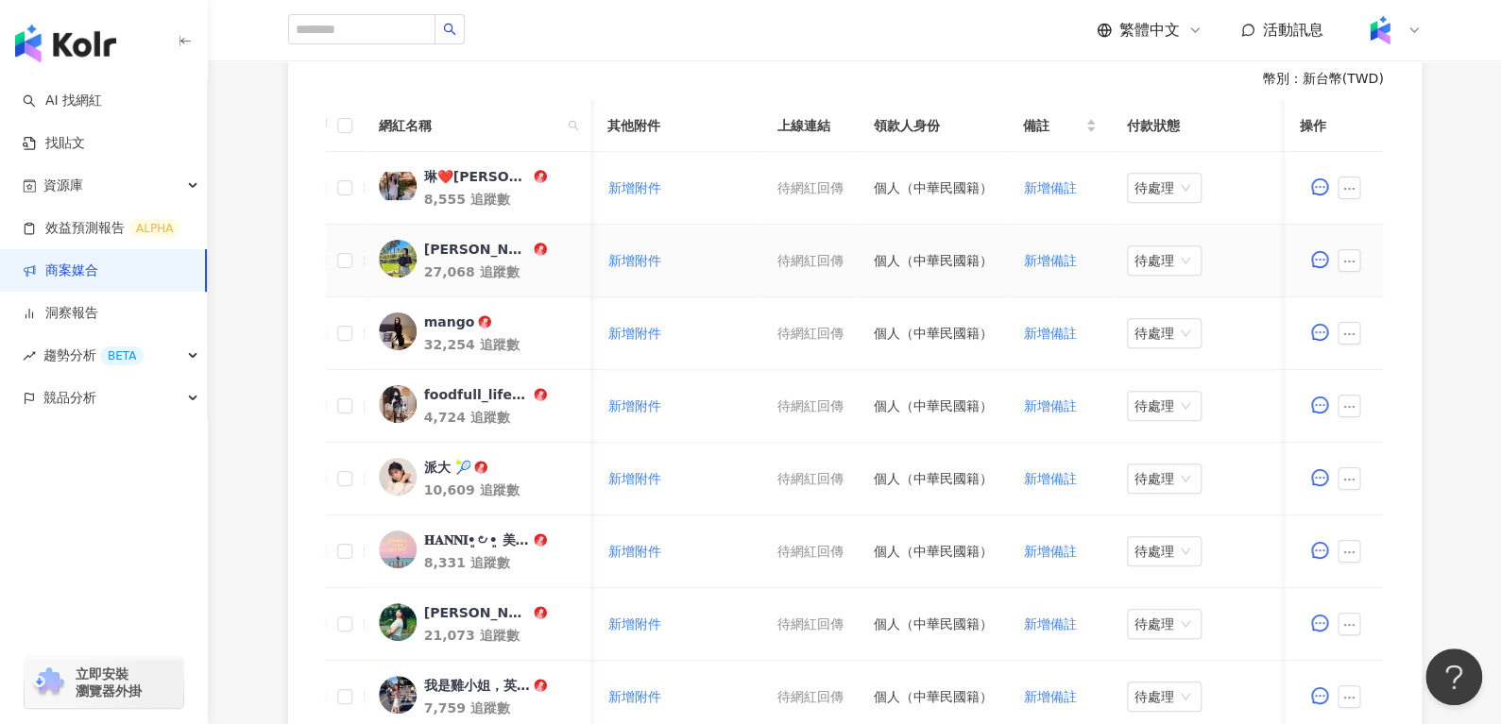
scroll to position [0, 607]
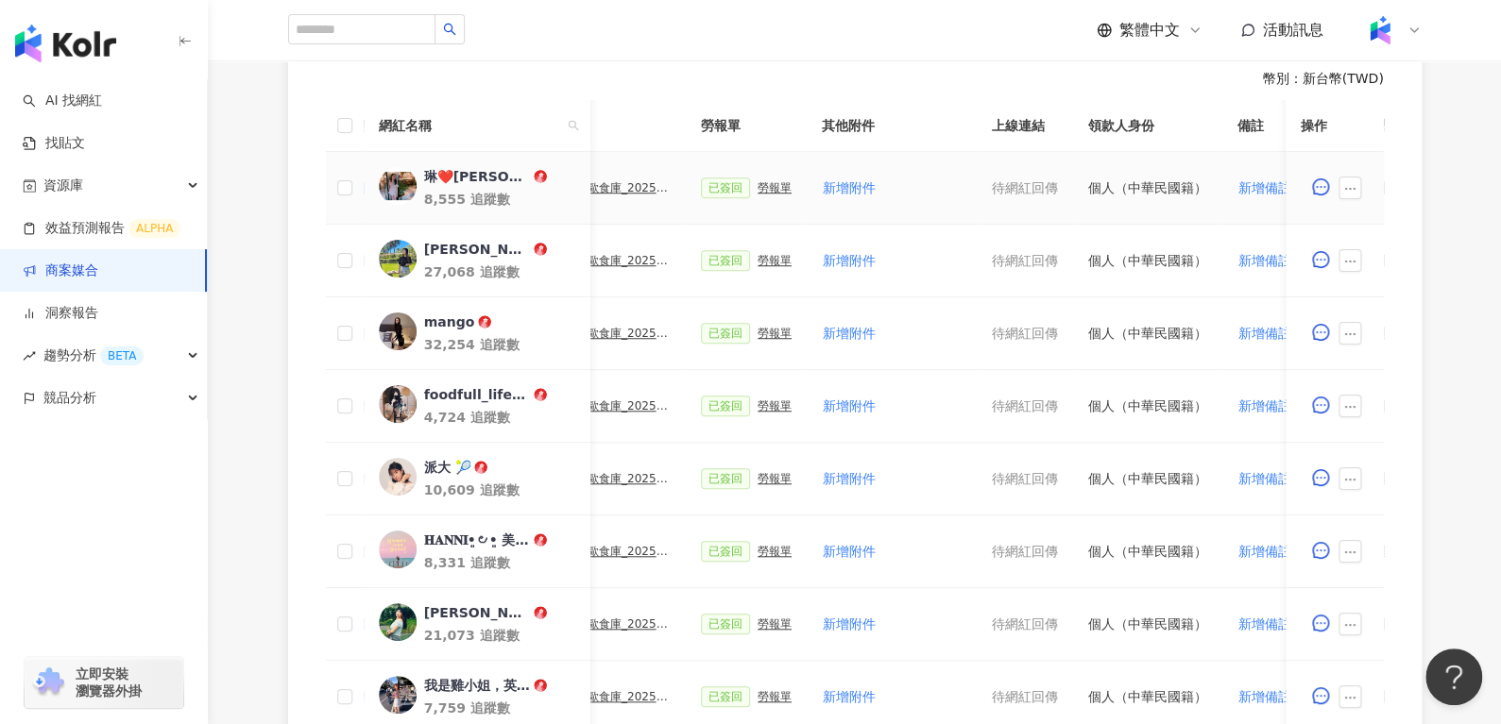
click at [624, 187] on div "好歐食庫_202503_口碑牆專案" at bounding box center [623, 187] width 94 height 13
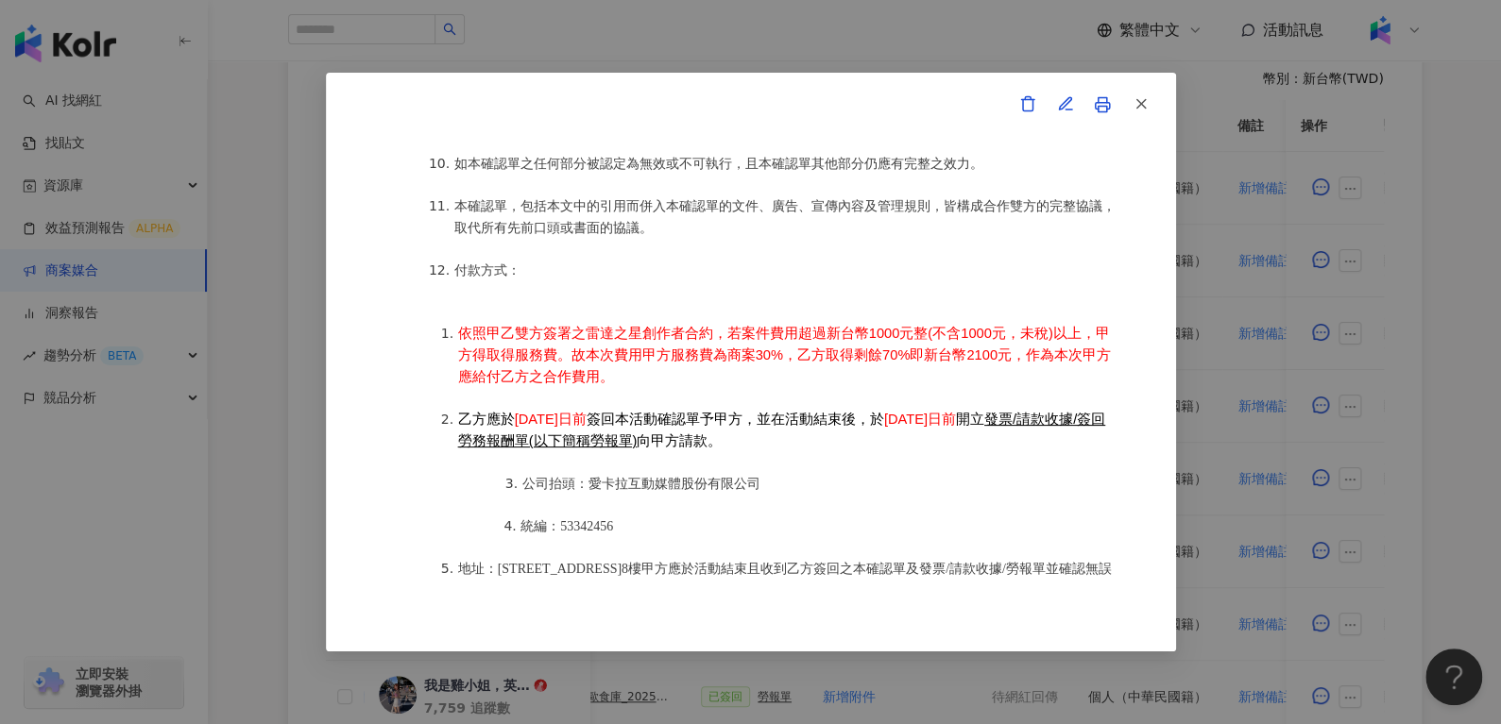
scroll to position [2417, 0]
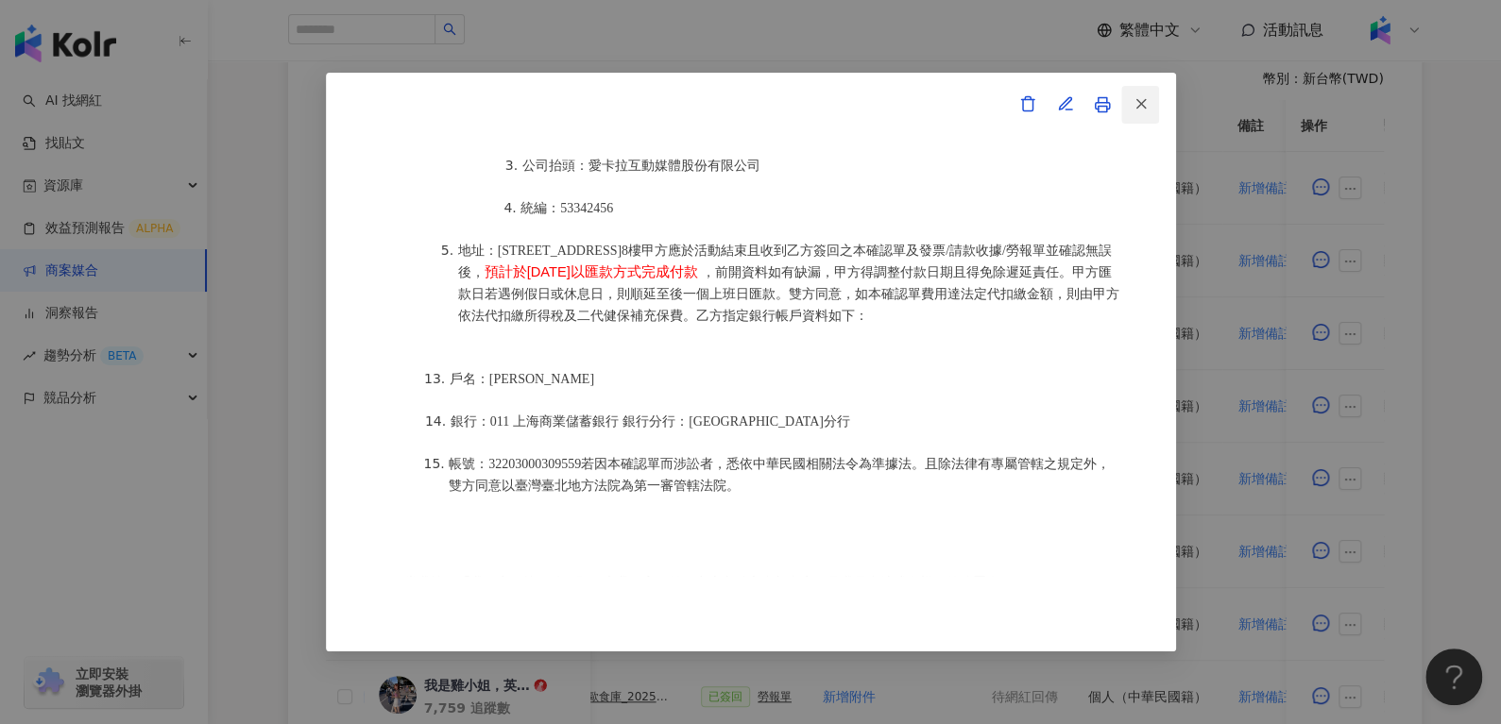
click at [1145, 98] on icon "button" at bounding box center [1140, 103] width 17 height 17
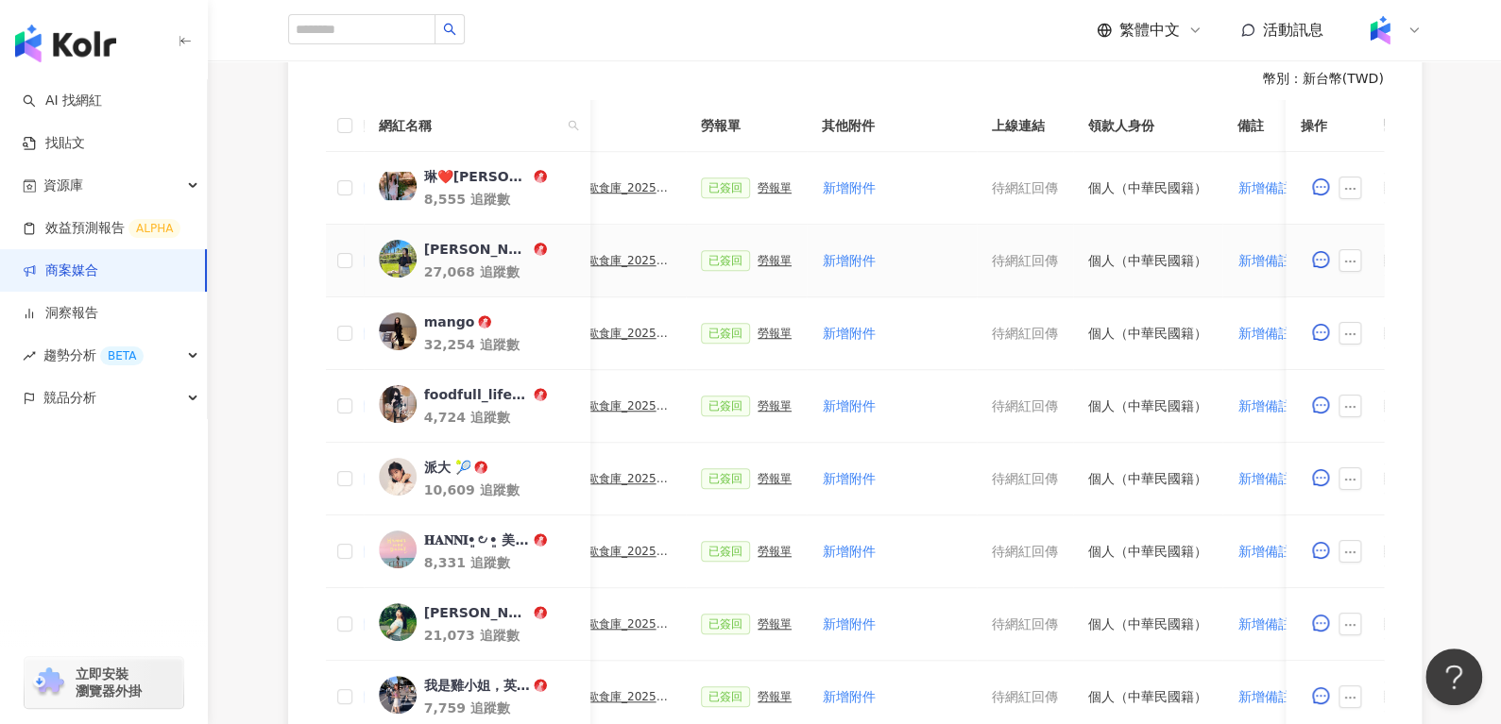
click at [614, 265] on div "已簽回 好歐食庫_202503_口碑牆專案" at bounding box center [594, 260] width 151 height 21
click at [614, 261] on div "好歐食庫_202503_口碑牆專案" at bounding box center [623, 260] width 94 height 13
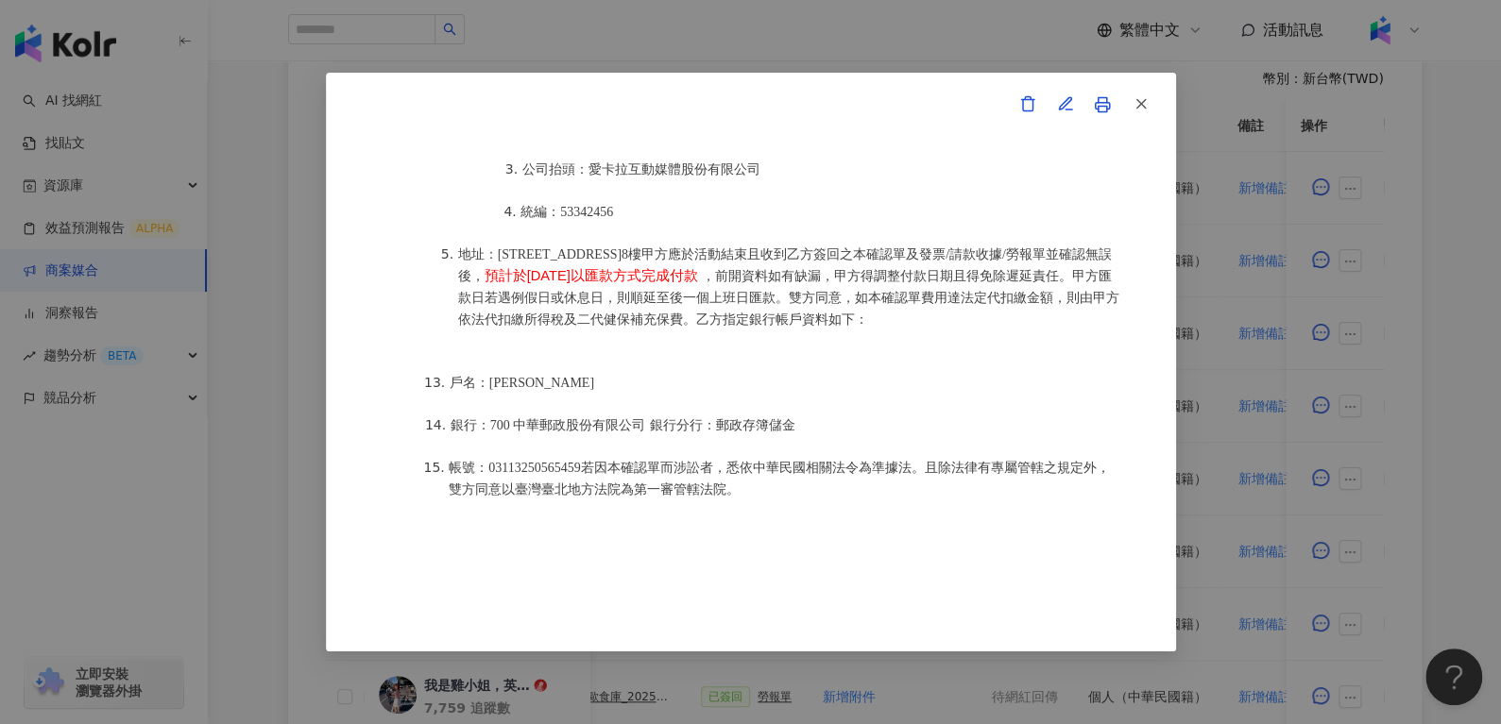
scroll to position [2412, 0]
click at [1132, 106] on icon "button" at bounding box center [1140, 103] width 17 height 17
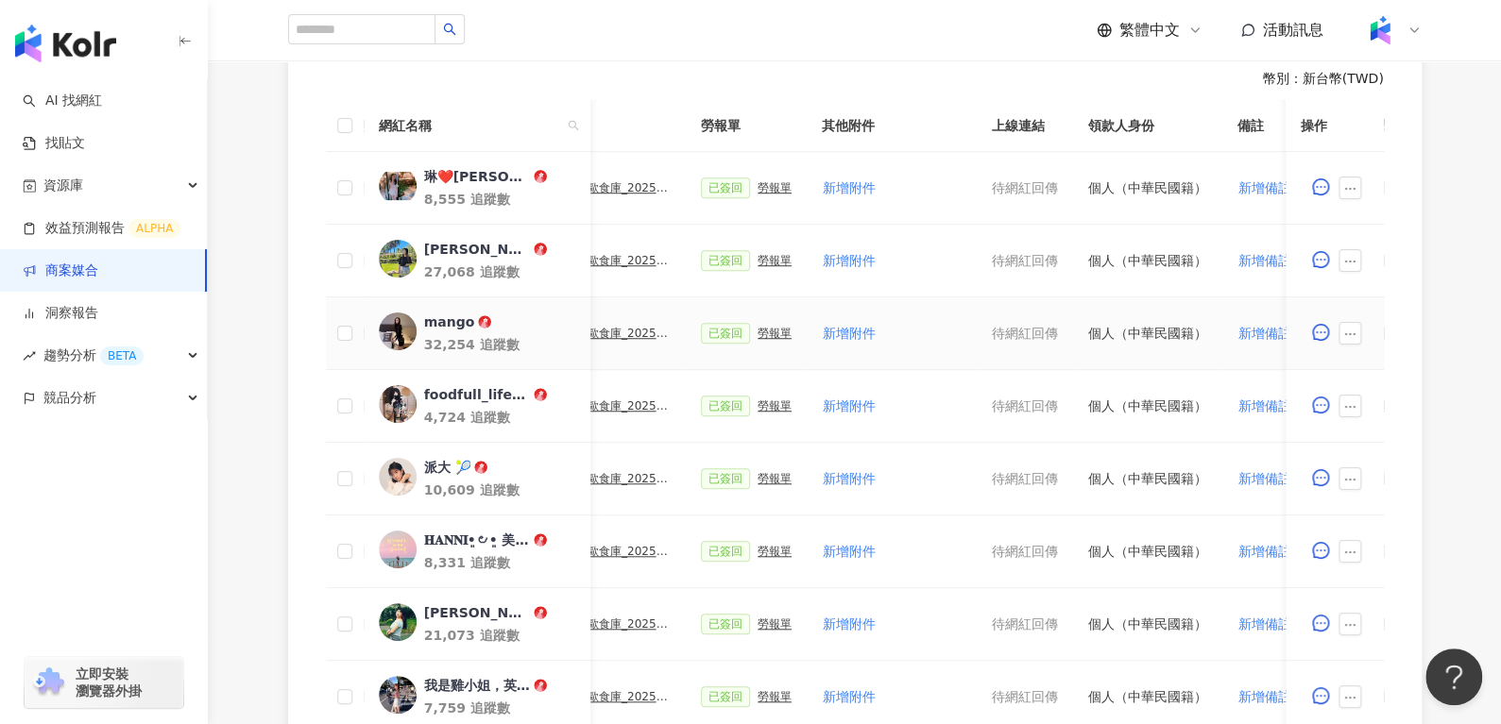
click at [639, 337] on div "好歐食庫_202503_口碑牆專案" at bounding box center [623, 333] width 94 height 13
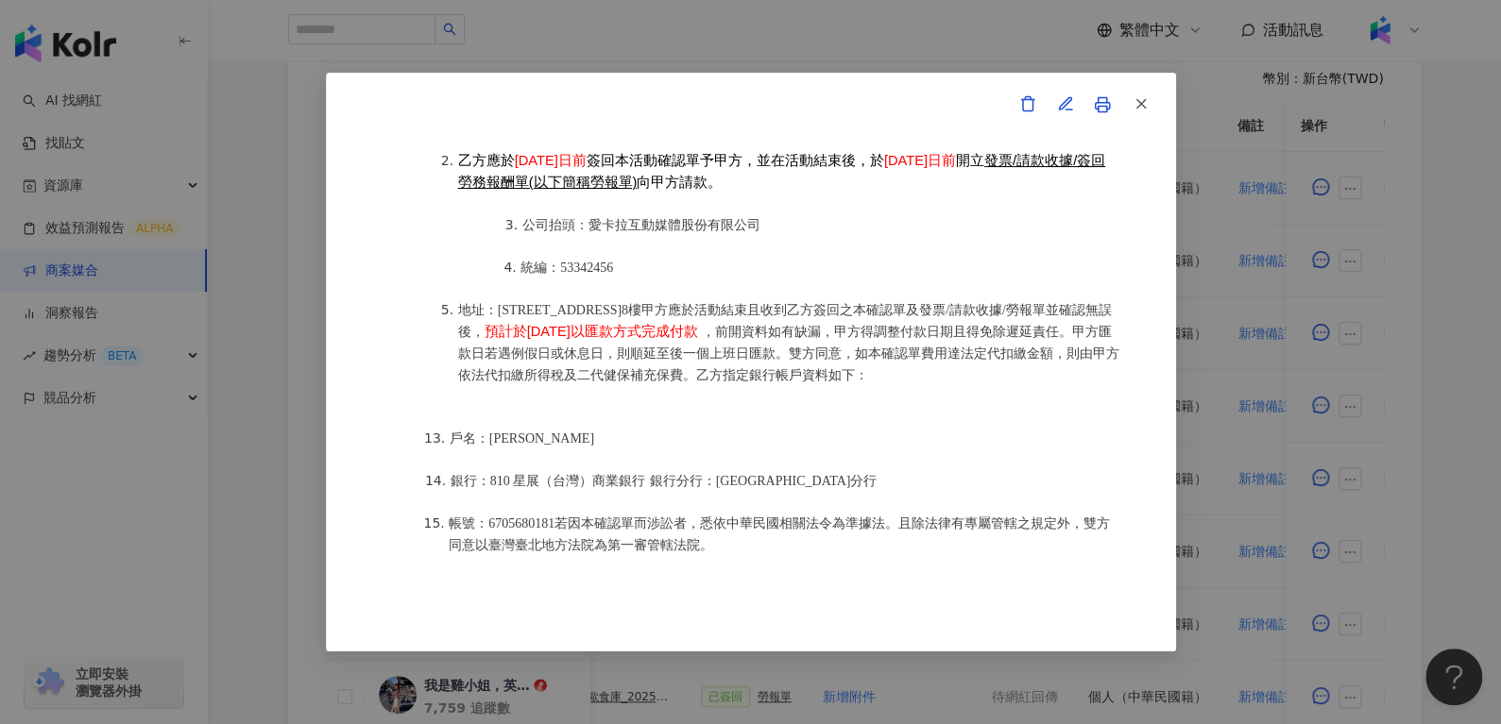
scroll to position [2417, 0]
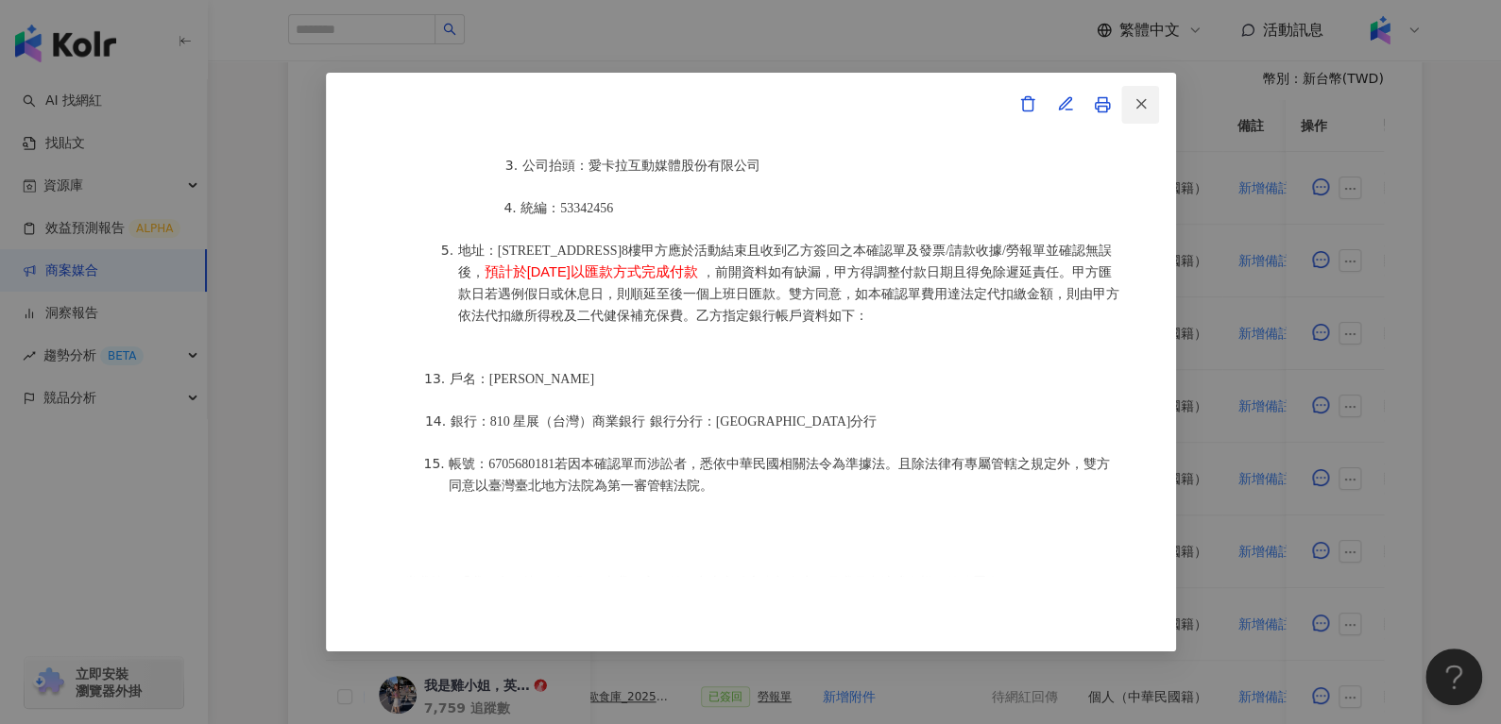
click at [1132, 113] on span "button" at bounding box center [1140, 103] width 17 height 20
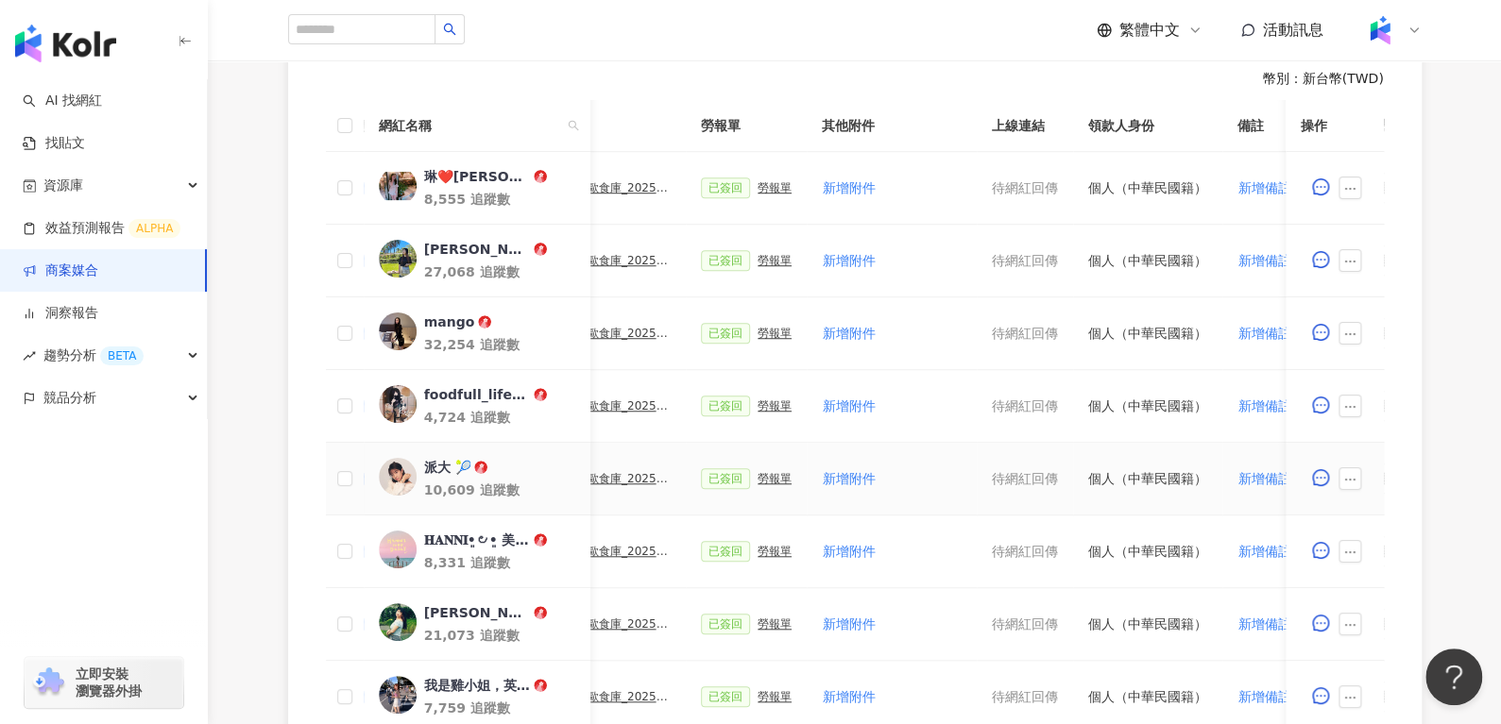
click at [622, 481] on div "好歐食庫_202503_口碑牆專案" at bounding box center [623, 478] width 94 height 13
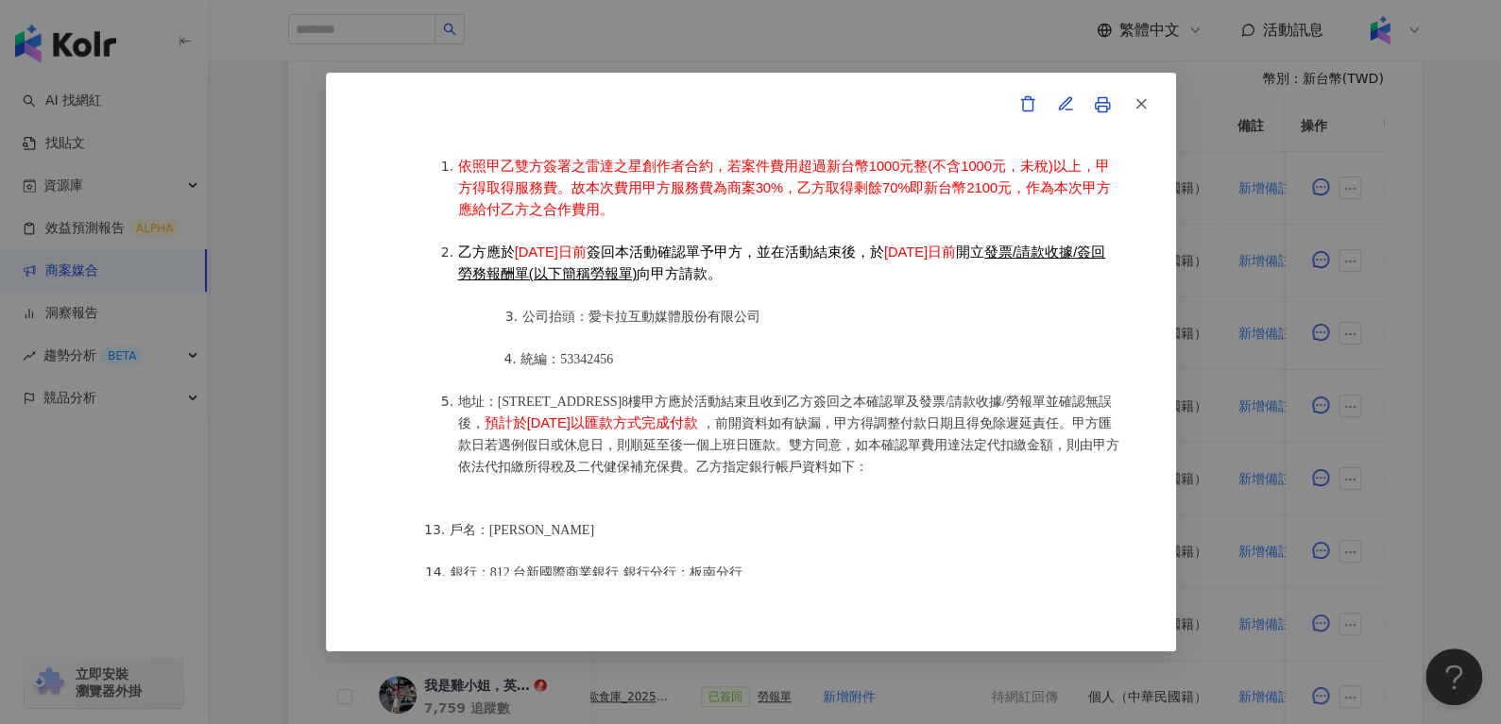
scroll to position [2332, 0]
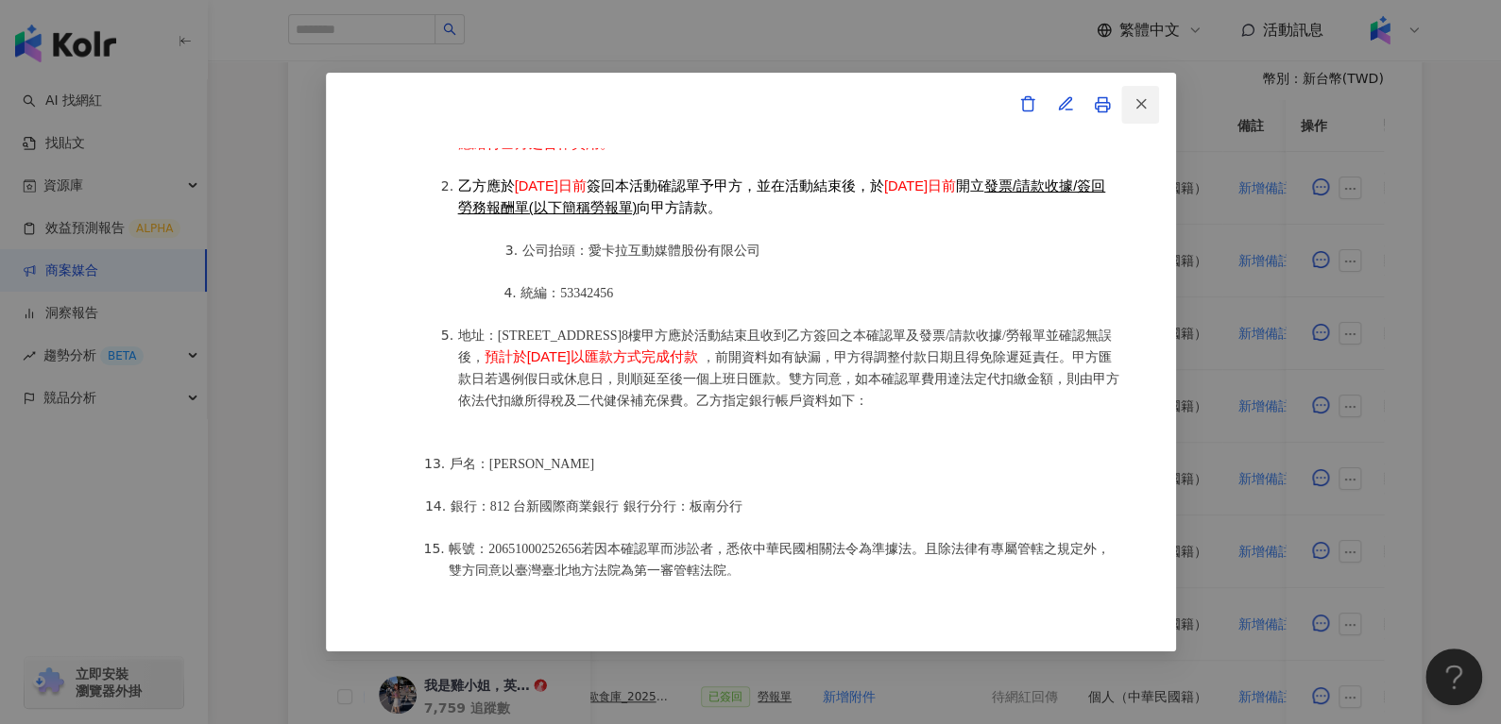
click at [1154, 103] on button "button" at bounding box center [1140, 105] width 38 height 38
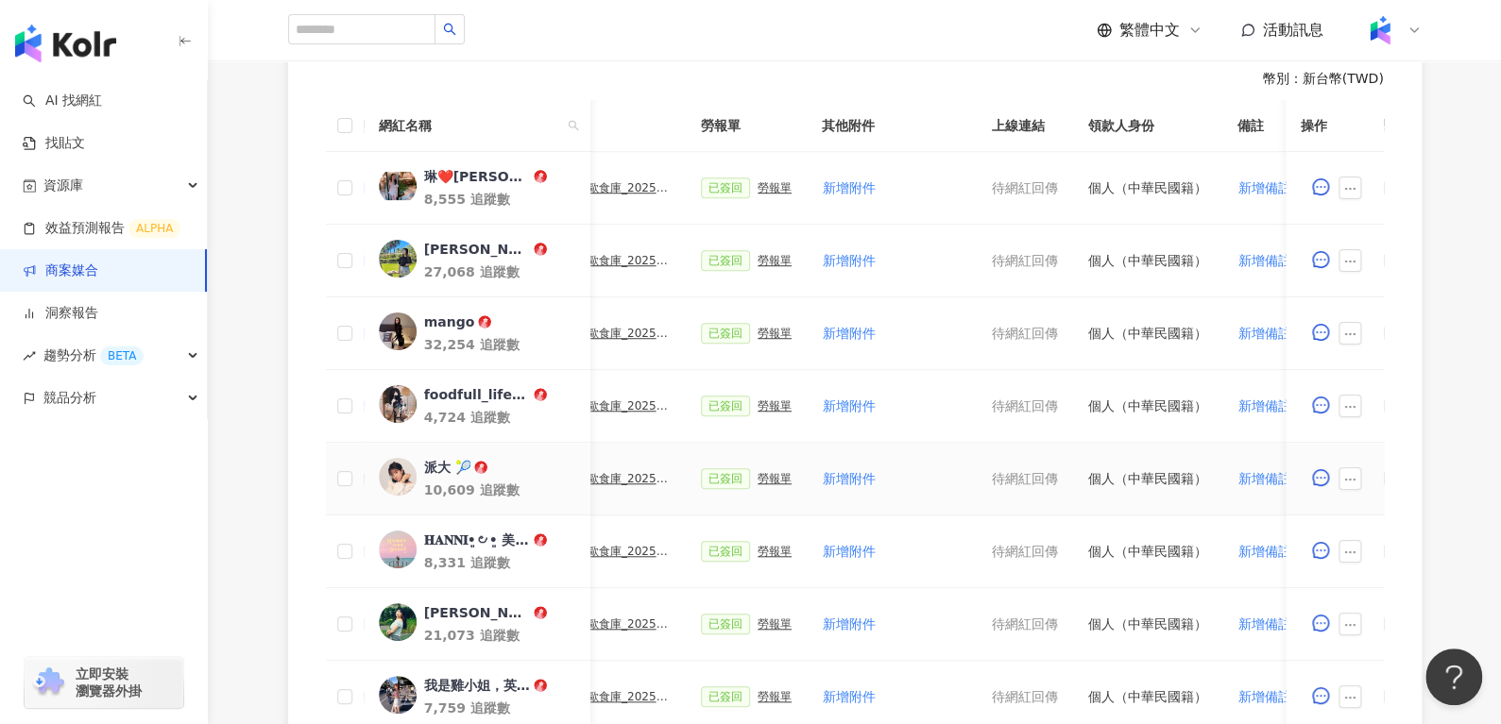
click at [645, 472] on div "好歐食庫_202503_口碑牆專案" at bounding box center [623, 478] width 94 height 13
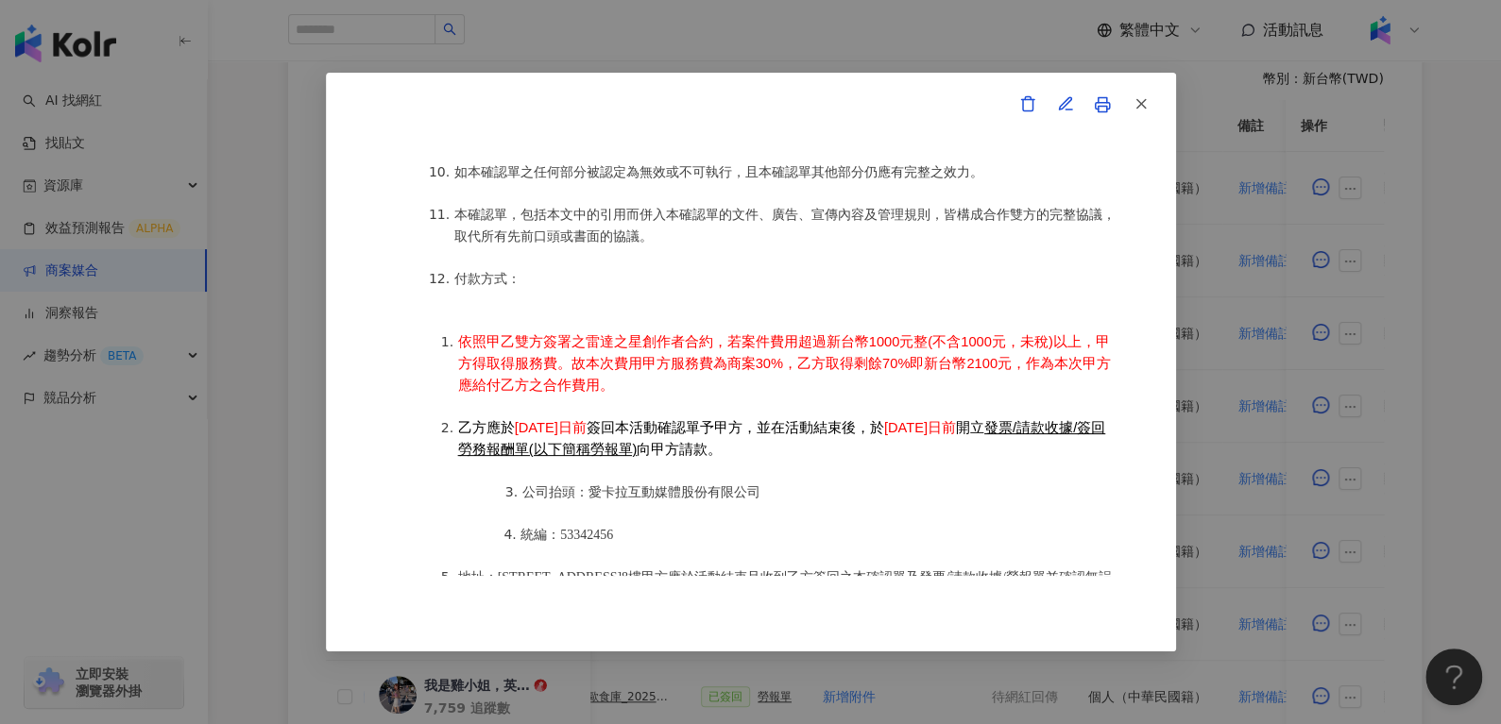
scroll to position [2104, 0]
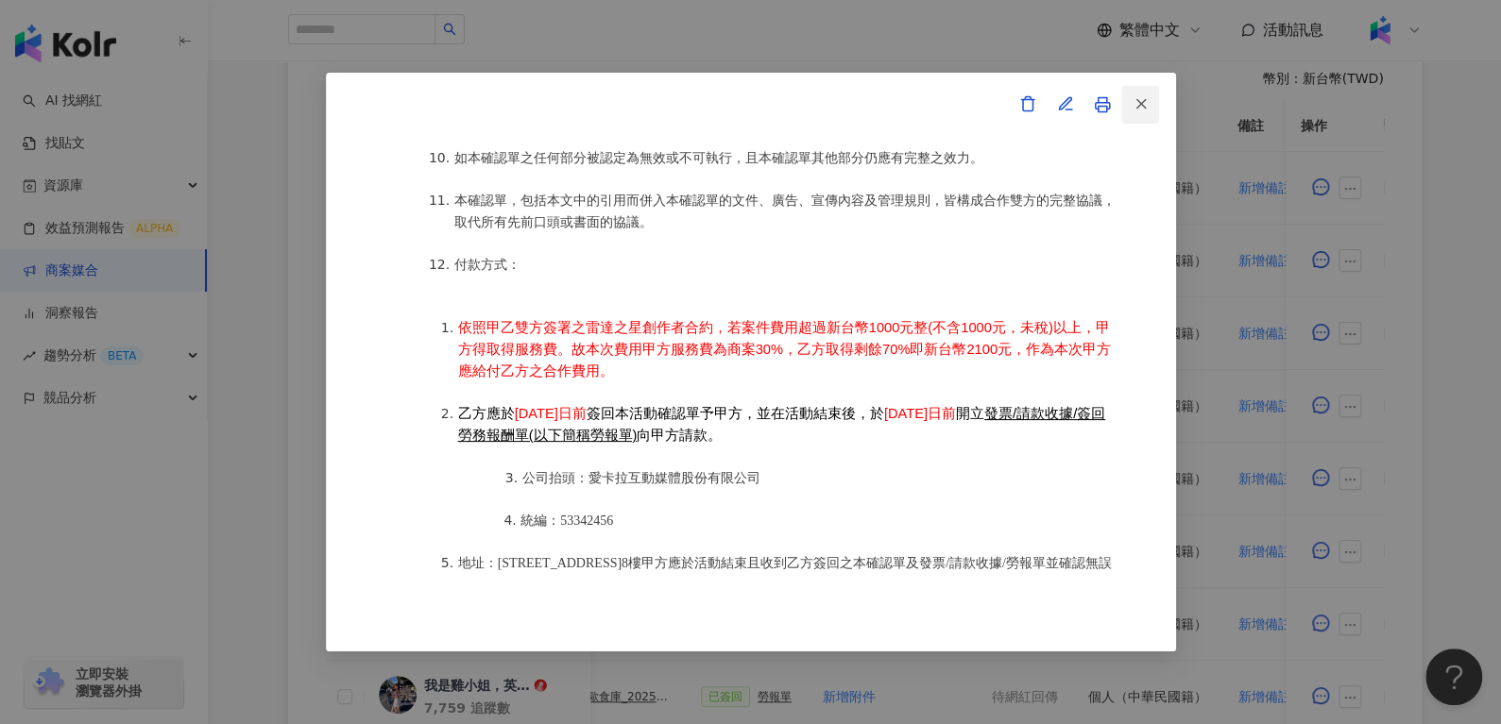
click at [1154, 114] on button "button" at bounding box center [1140, 105] width 38 height 38
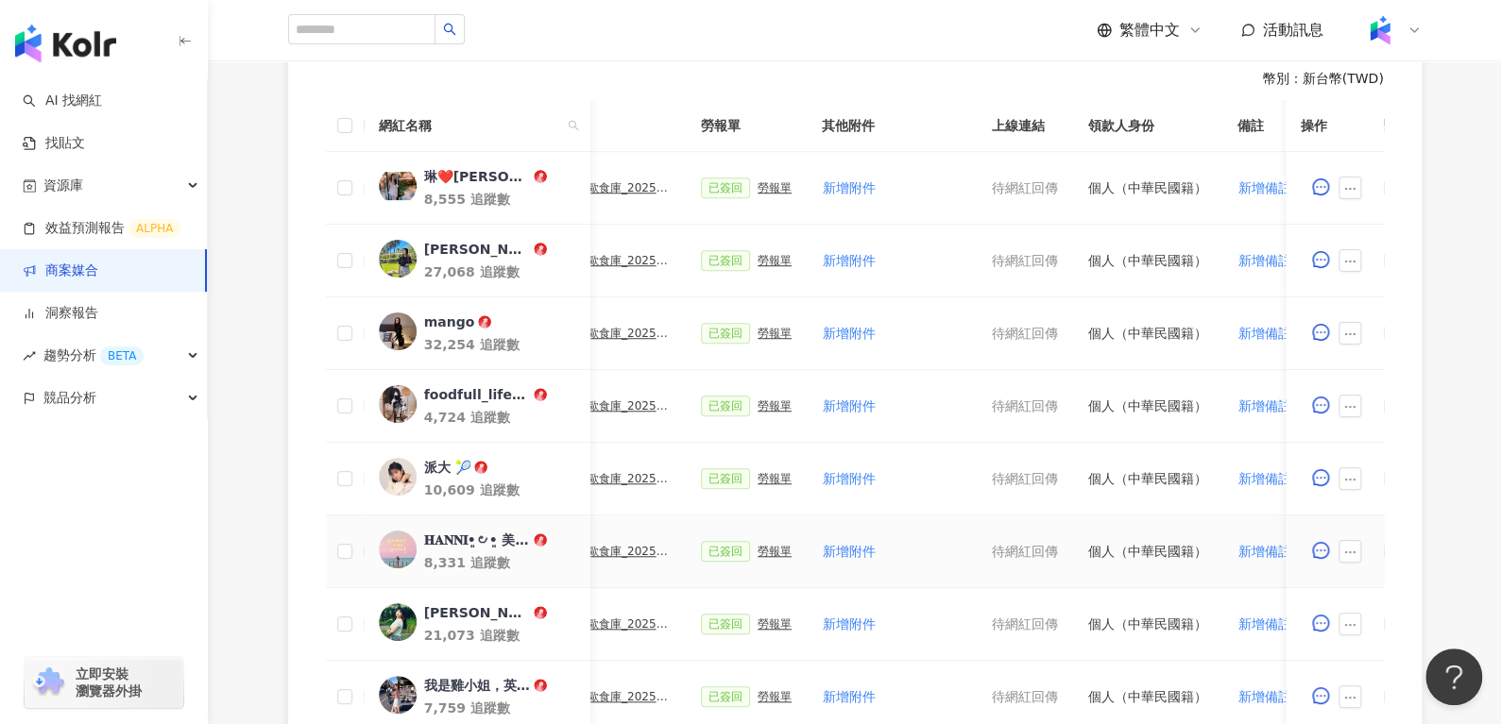
drag, startPoint x: 601, startPoint y: 557, endPoint x: 611, endPoint y: 553, distance: 11.1
click at [611, 553] on div "已簽回 好歐食庫_202503_口碑牆專案" at bounding box center [594, 551] width 151 height 21
click at [611, 553] on div "好歐食庫_202503_口碑牆專案" at bounding box center [623, 551] width 94 height 13
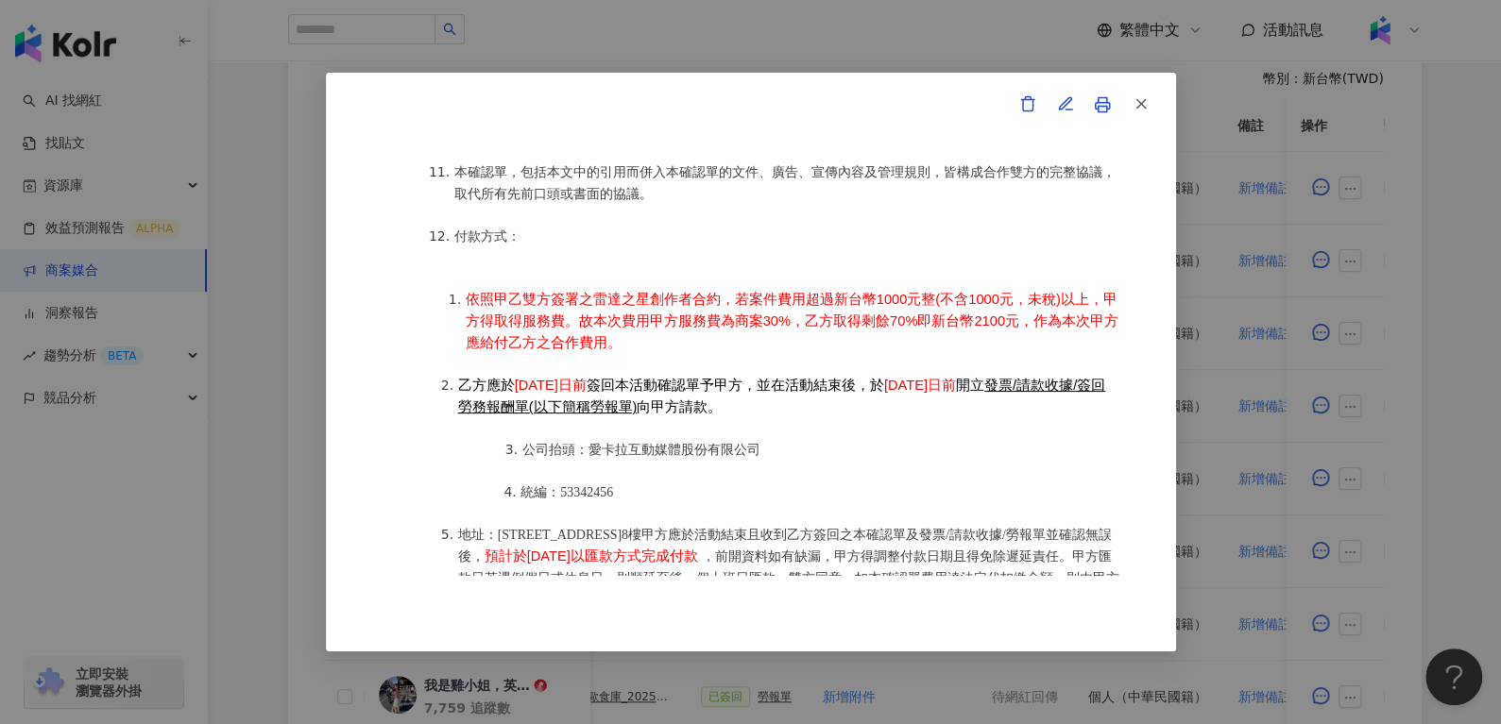
scroll to position [2132, 0]
drag, startPoint x: 1161, startPoint y: 99, endPoint x: 1141, endPoint y: 99, distance: 19.8
click at [1141, 99] on div "雷達之星-活動確認單 約定雙方 甲方名稱：愛卡拉互動媒體股份有限公司 甲方負責人：程世嘉 甲方統一編號：53342456 甲方地址：104 台北市中山區南京東…" at bounding box center [751, 363] width 850 height 580
click at [1141, 99] on icon "button" at bounding box center [1140, 103] width 17 height 17
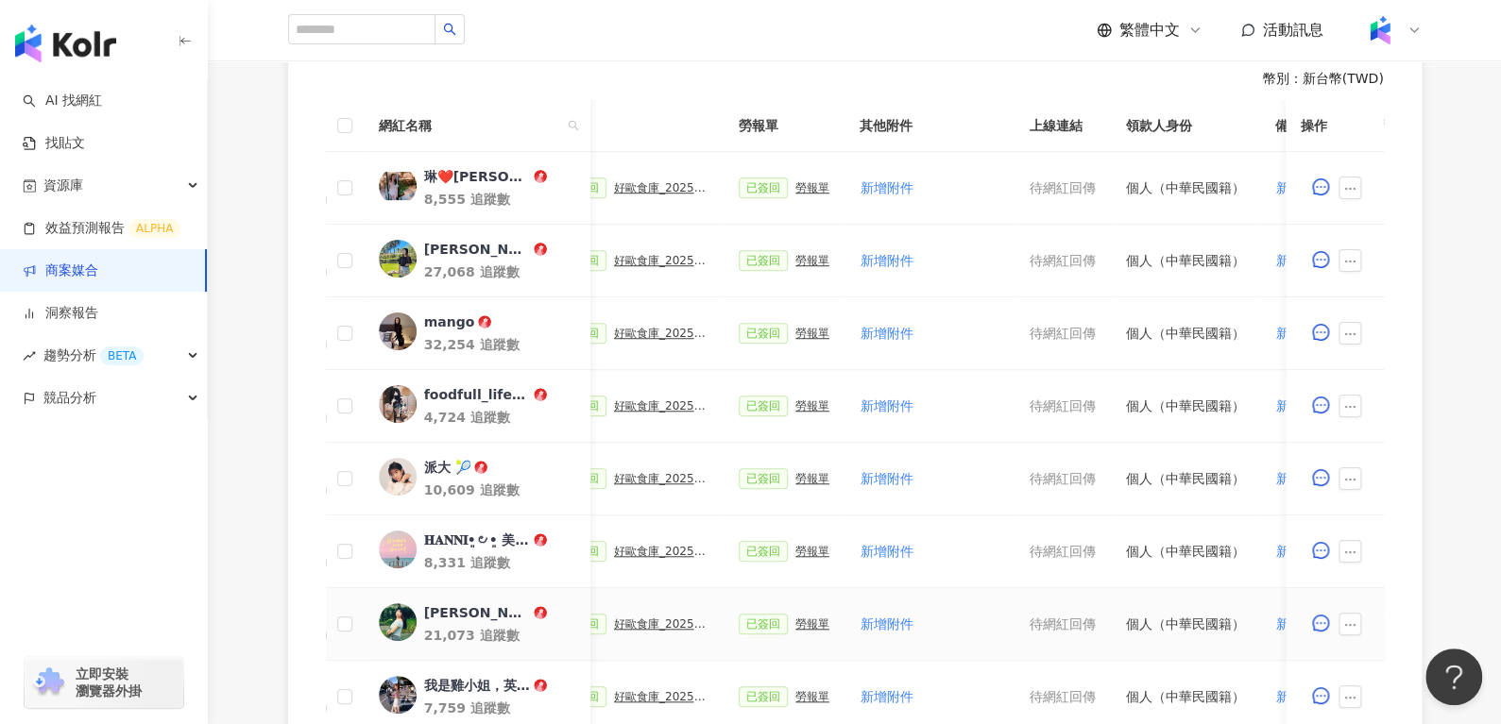
scroll to position [635, 0]
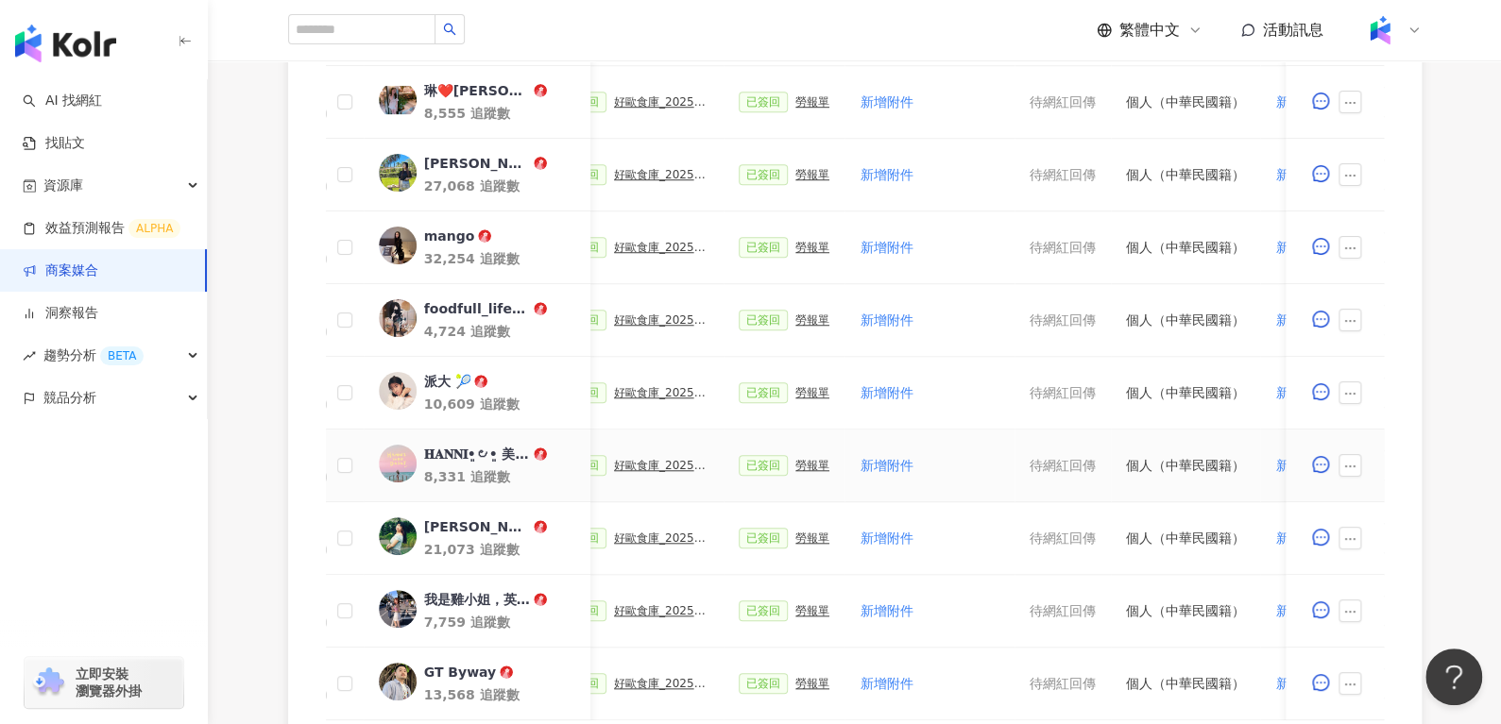
click at [624, 455] on div "已簽回 好歐食庫_202503_口碑牆專案" at bounding box center [632, 465] width 151 height 21
click at [630, 471] on div "已簽回 好歐食庫_202503_口碑牆專案" at bounding box center [632, 465] width 151 height 21
click at [652, 459] on div "好歐食庫_202503_口碑牆專案" at bounding box center [661, 465] width 94 height 13
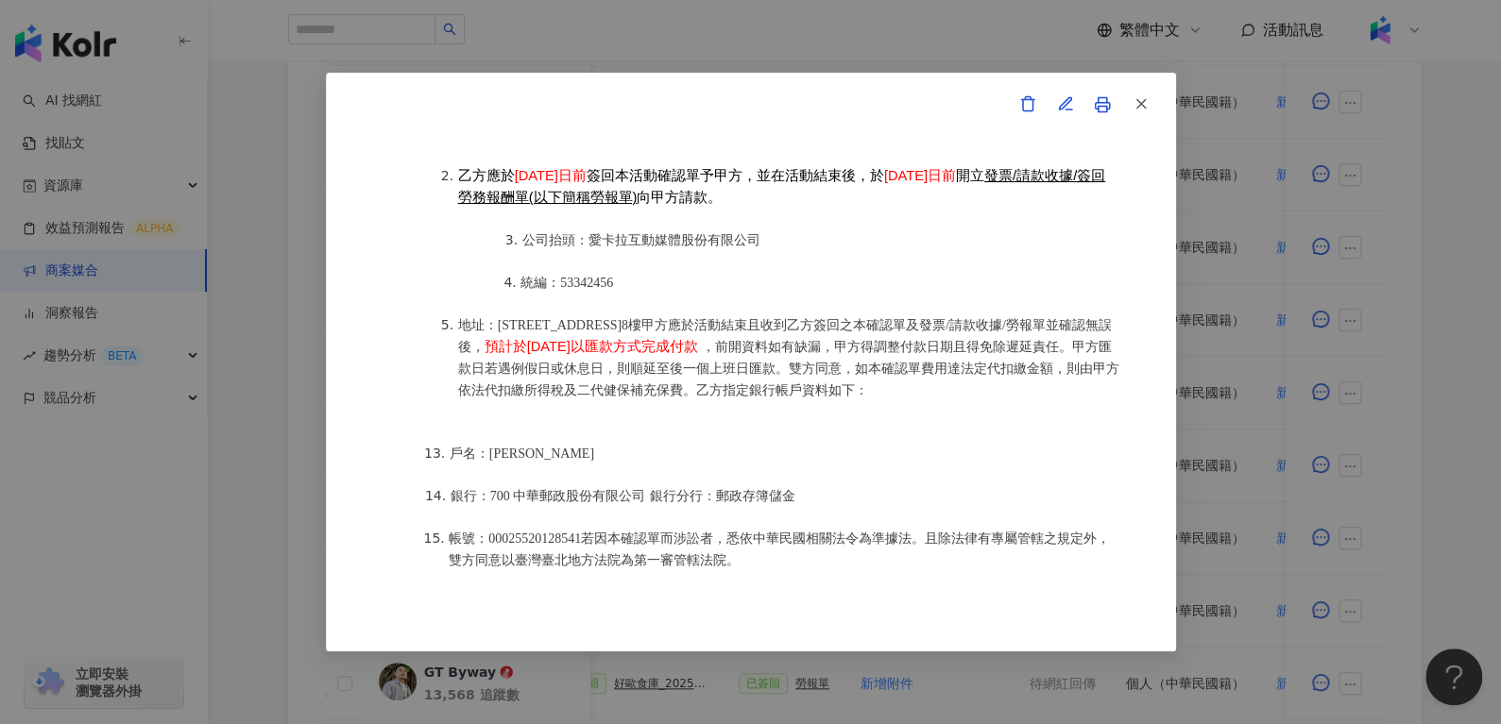
scroll to position [2343, 0]
click at [1153, 108] on button "button" at bounding box center [1140, 105] width 38 height 38
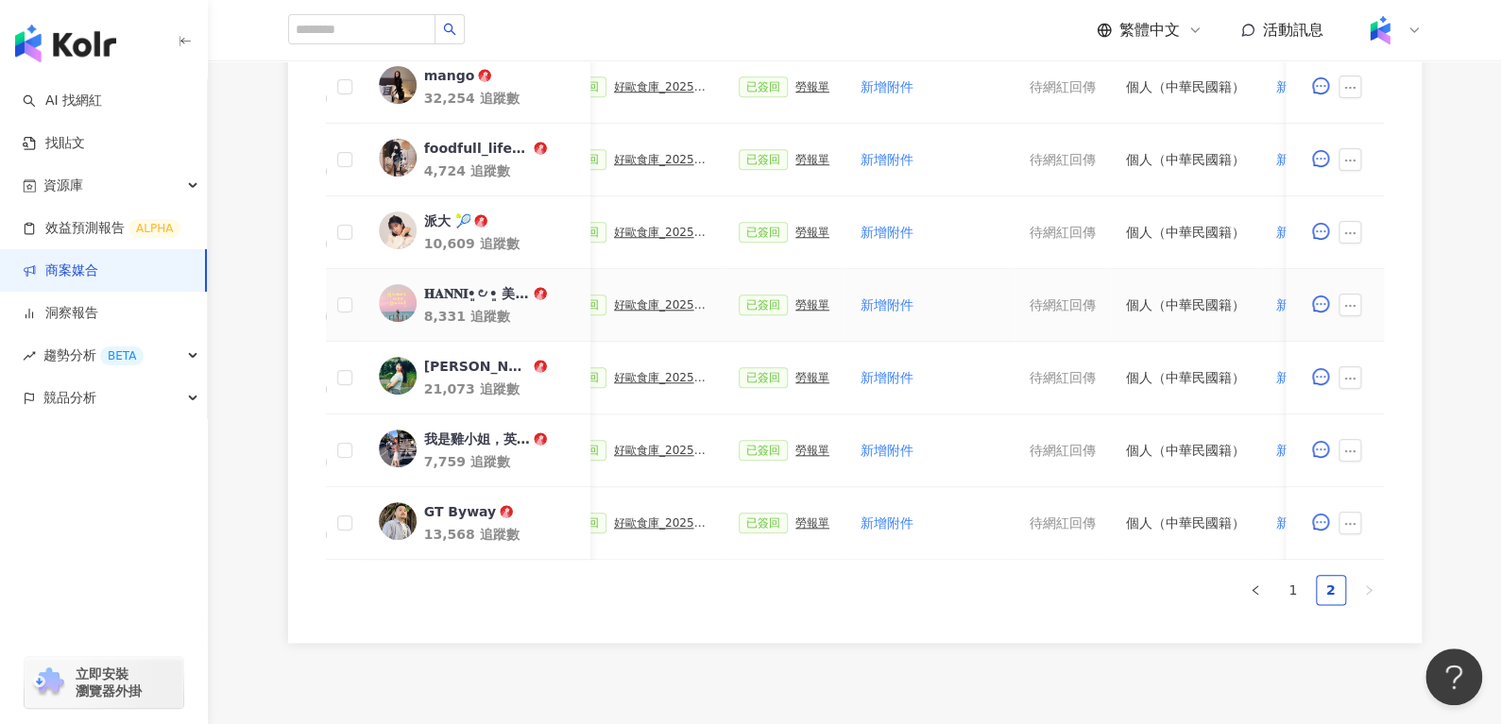
scroll to position [805, 0]
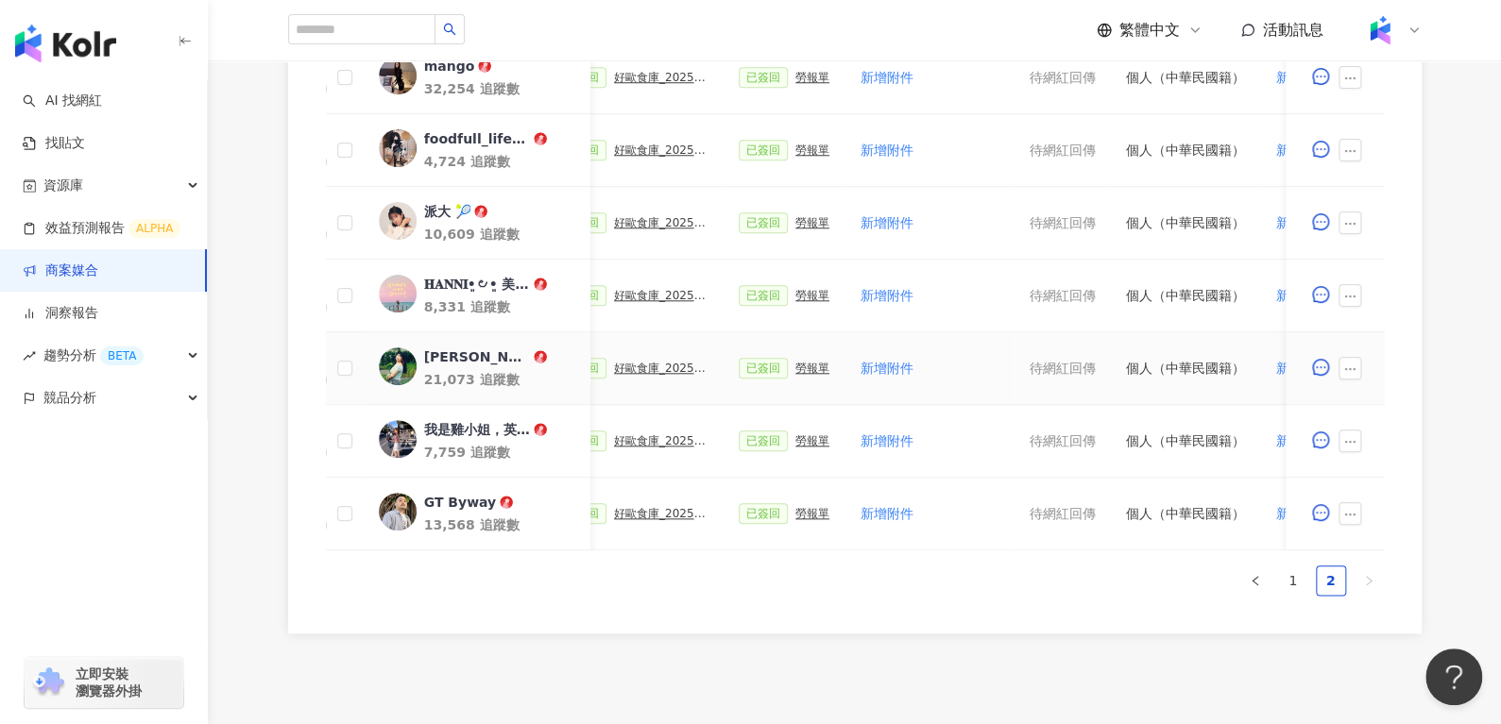
click at [635, 365] on div "好歐食庫_202503_口碑牆專案" at bounding box center [661, 368] width 94 height 13
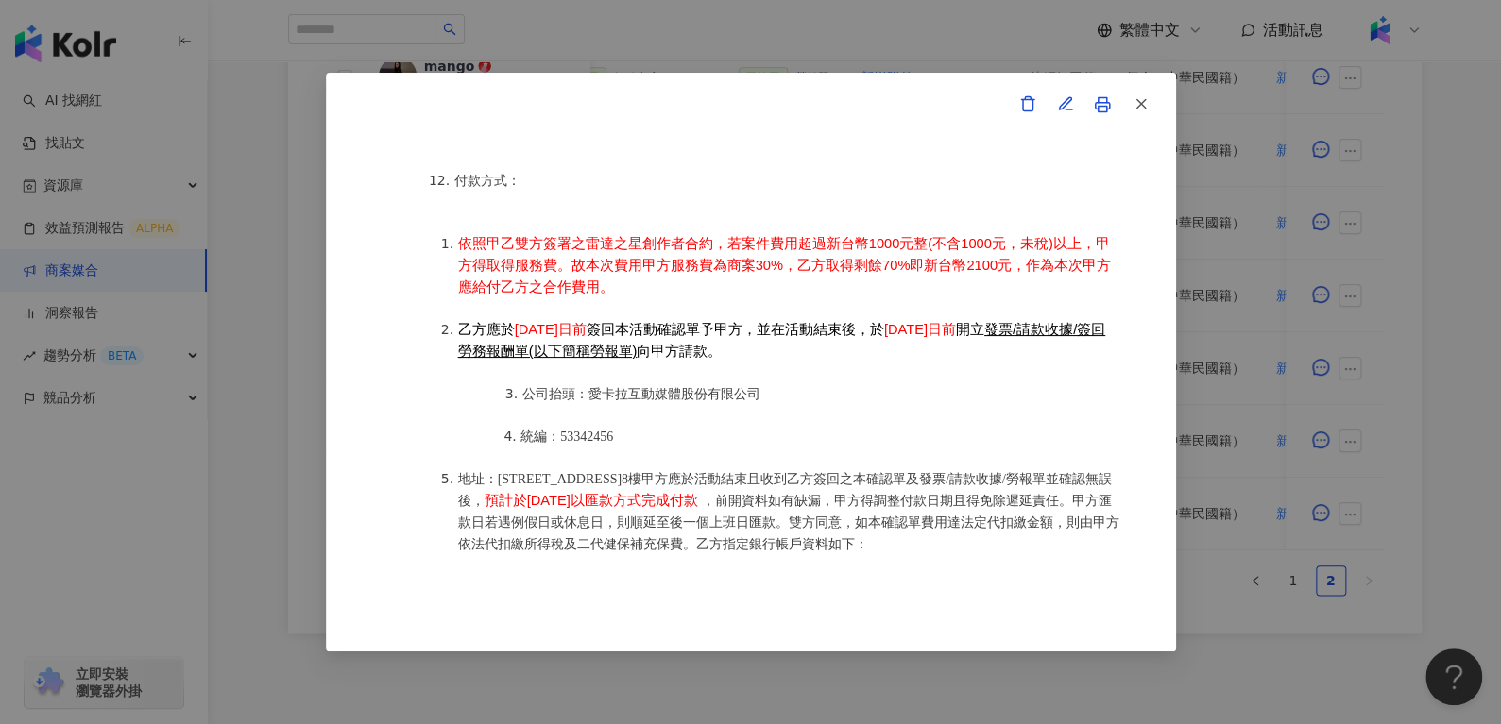
scroll to position [2417, 0]
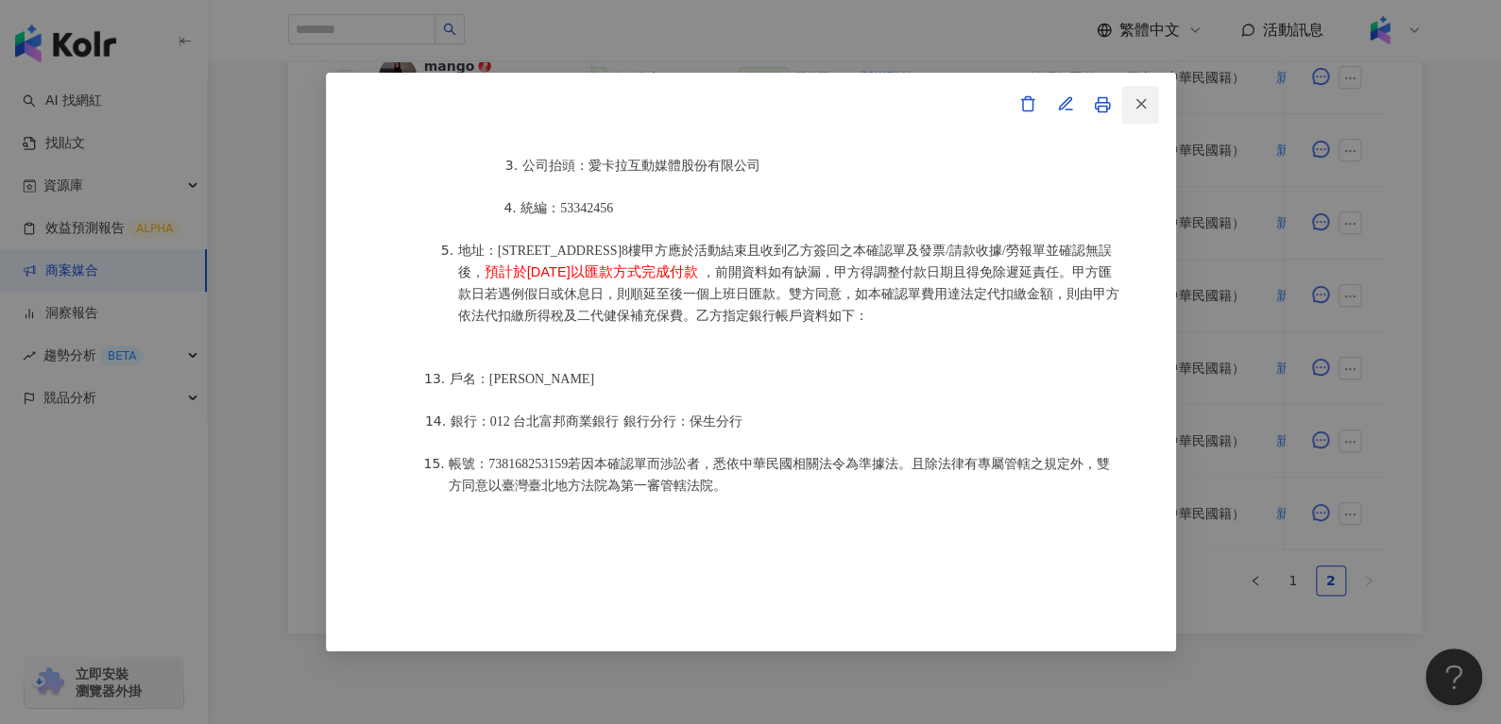
click at [1128, 89] on button "button" at bounding box center [1140, 105] width 38 height 38
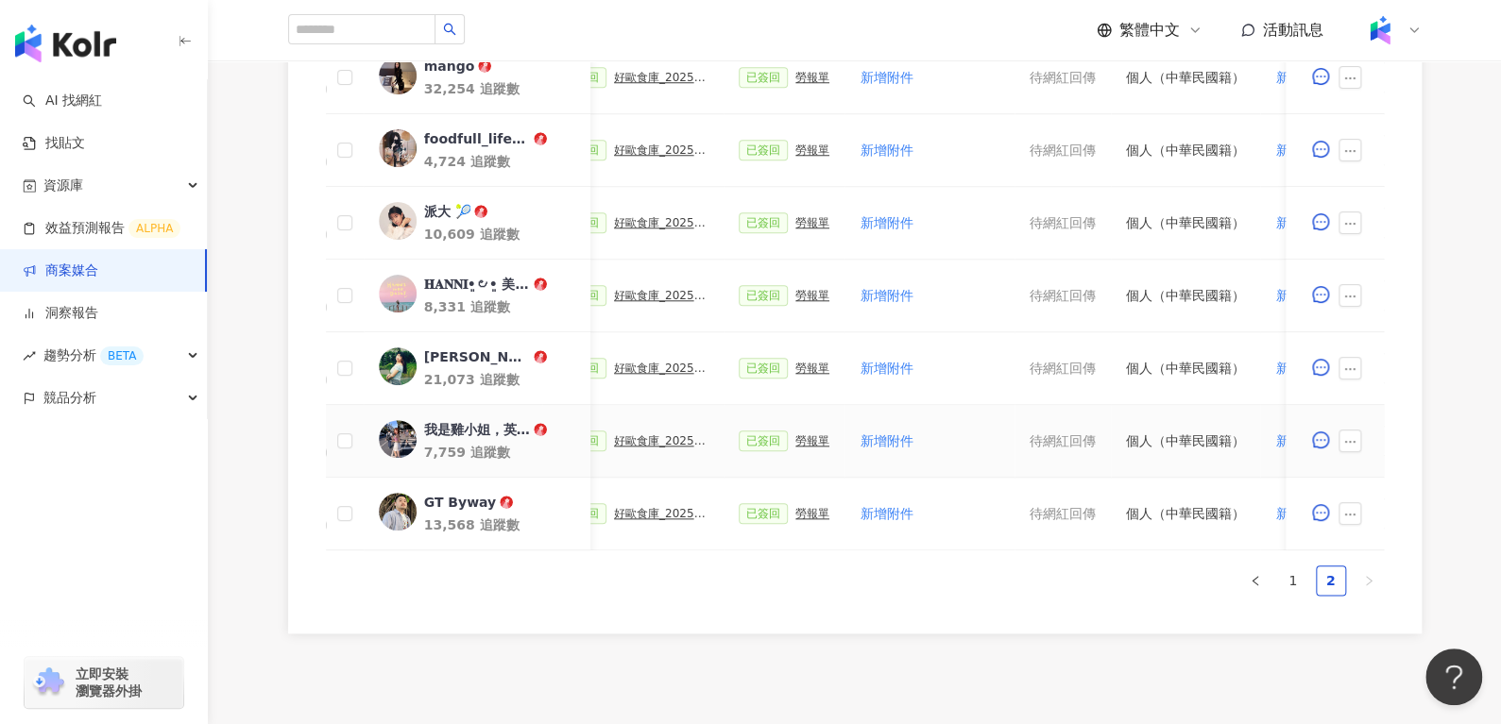
click at [656, 442] on div "好歐食庫_202503_口碑牆專案" at bounding box center [661, 440] width 94 height 13
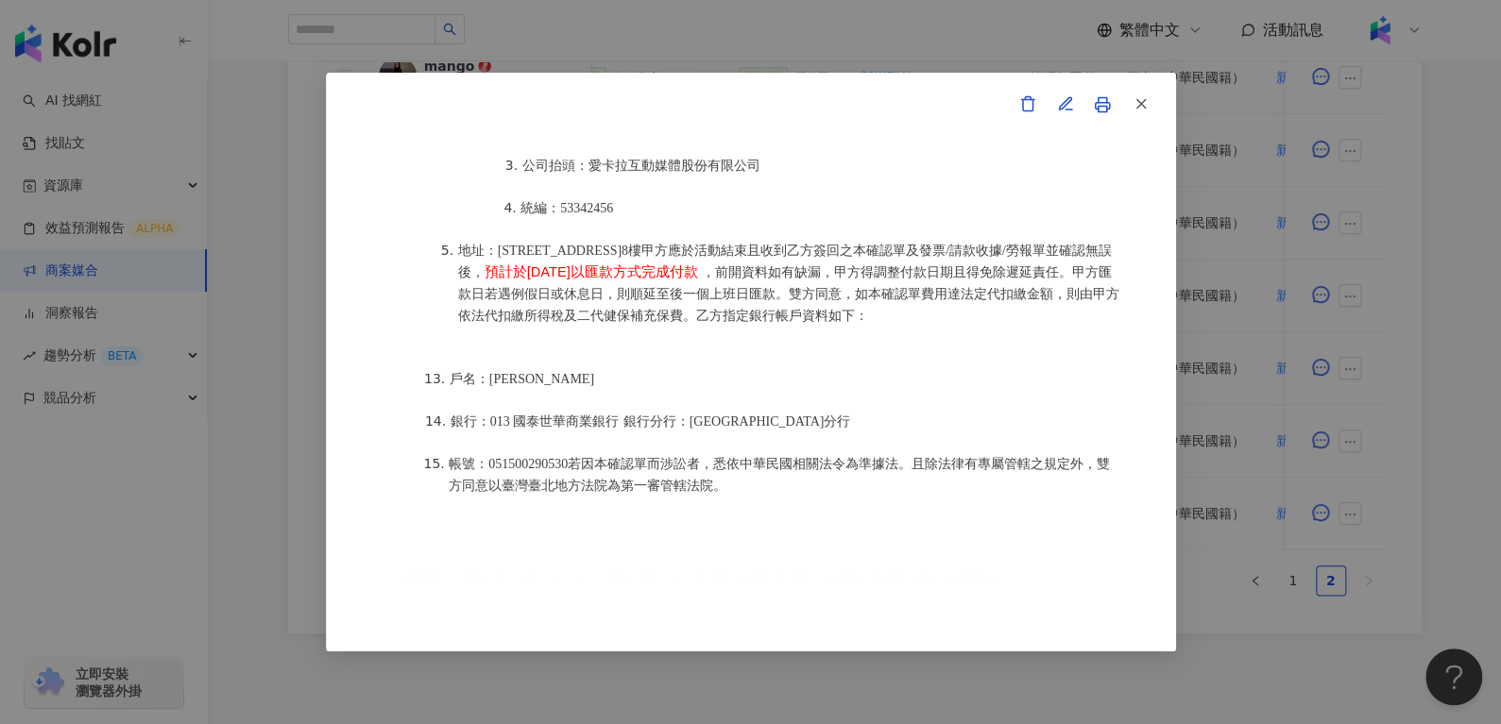
scroll to position [2416, 0]
click at [1136, 89] on button "button" at bounding box center [1140, 105] width 38 height 38
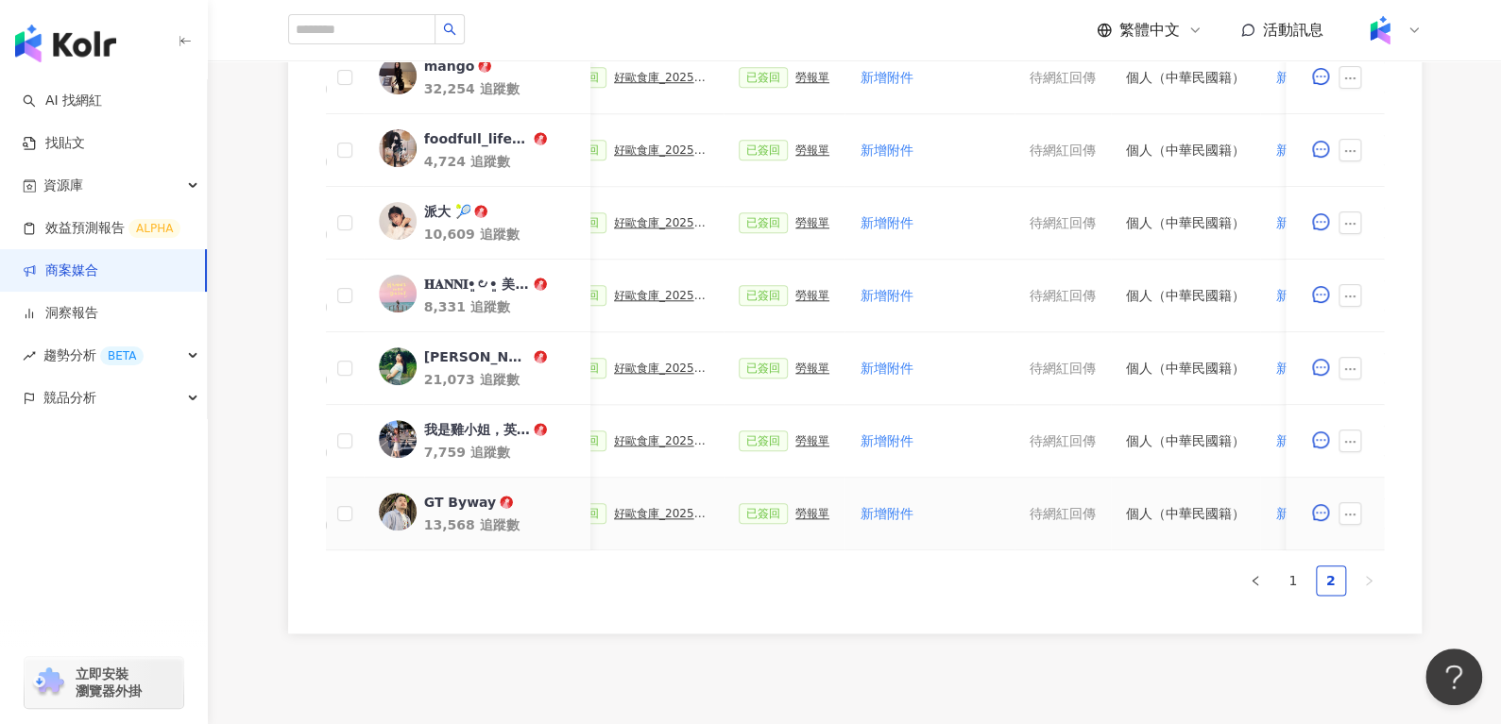
click at [668, 515] on div "好歐食庫_202503_口碑牆專案" at bounding box center [661, 513] width 94 height 13
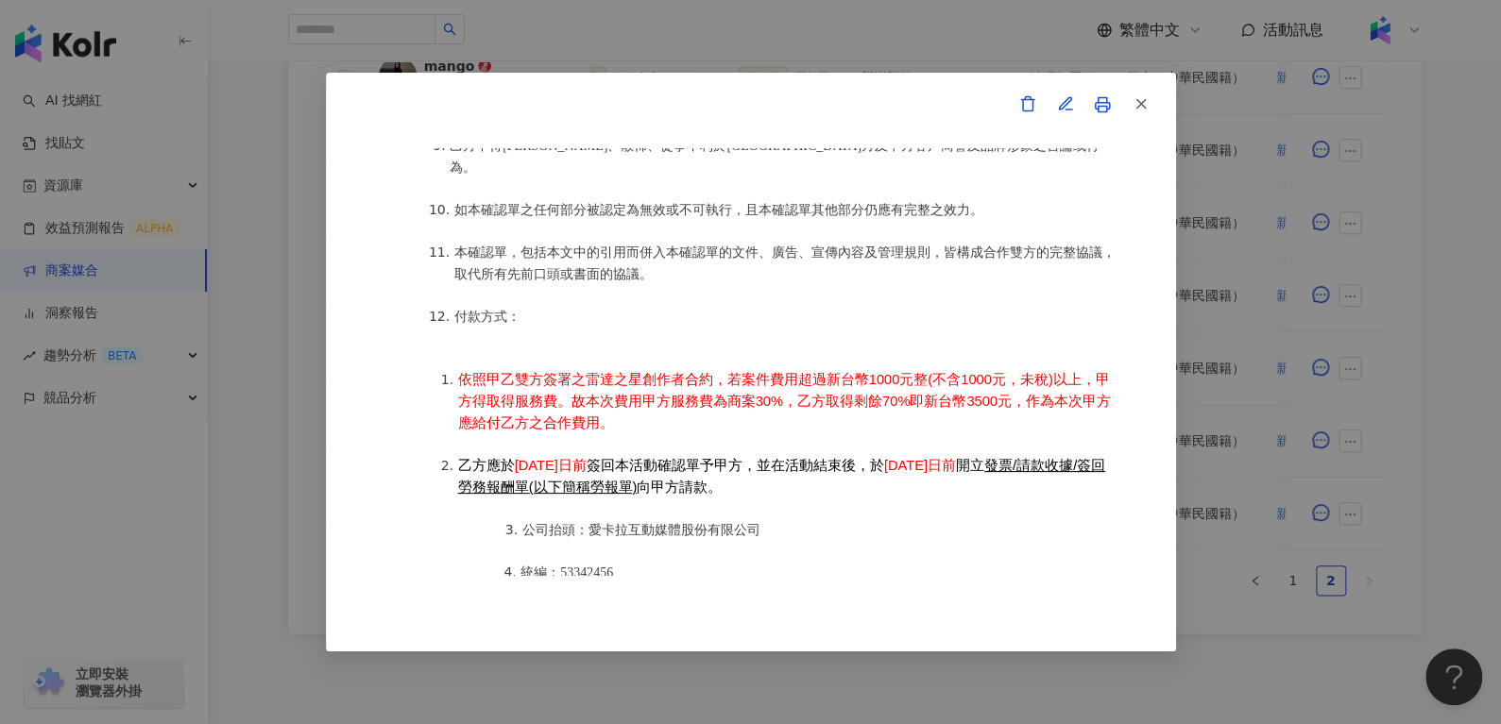
scroll to position [2417, 0]
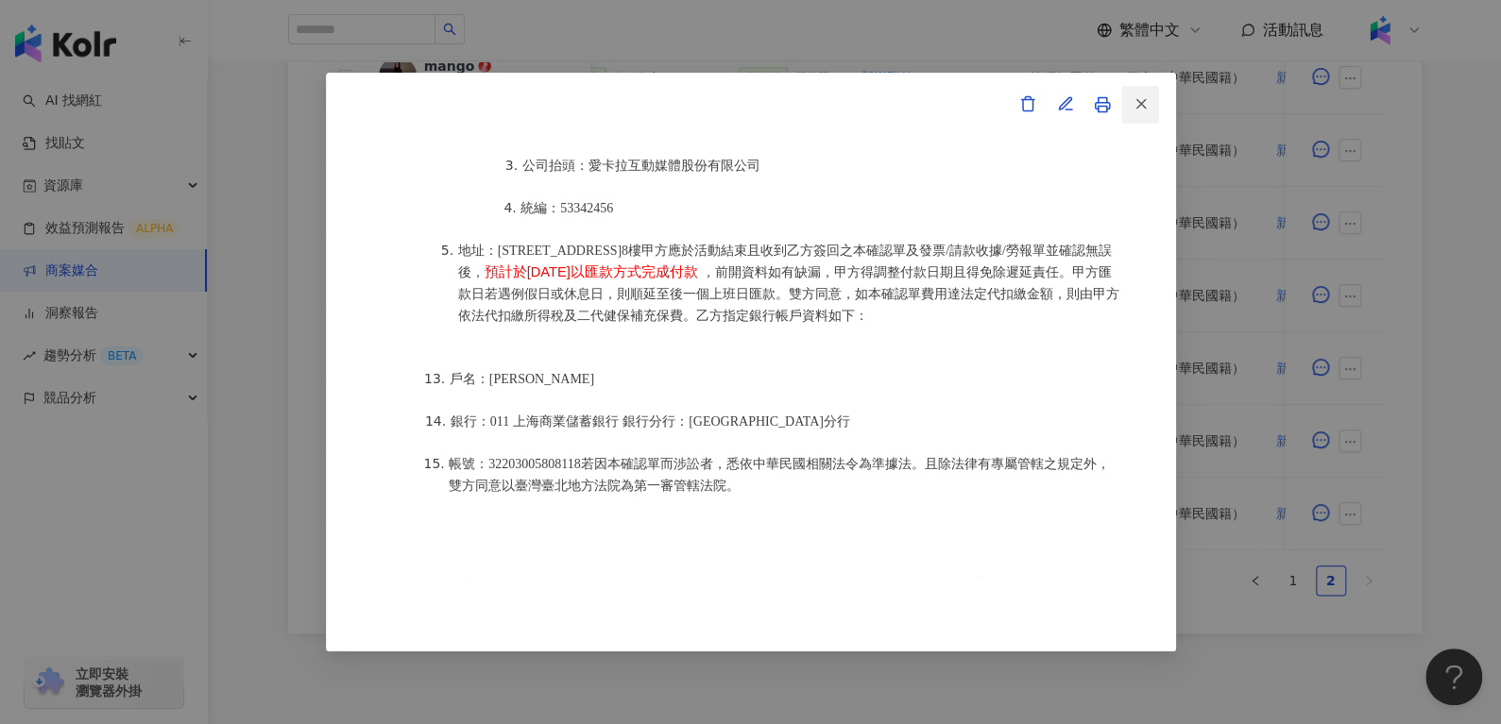
click at [1148, 108] on button "button" at bounding box center [1140, 105] width 38 height 38
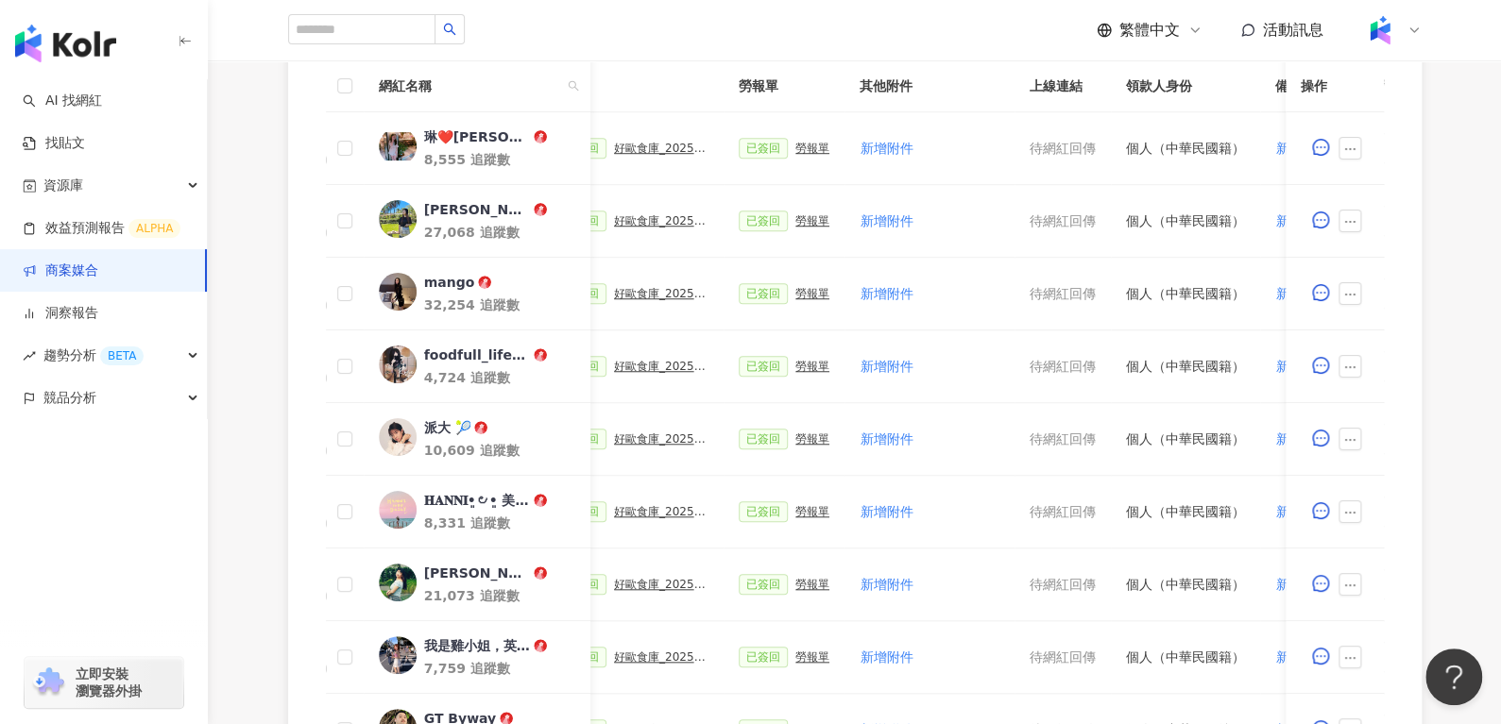
scroll to position [946, 0]
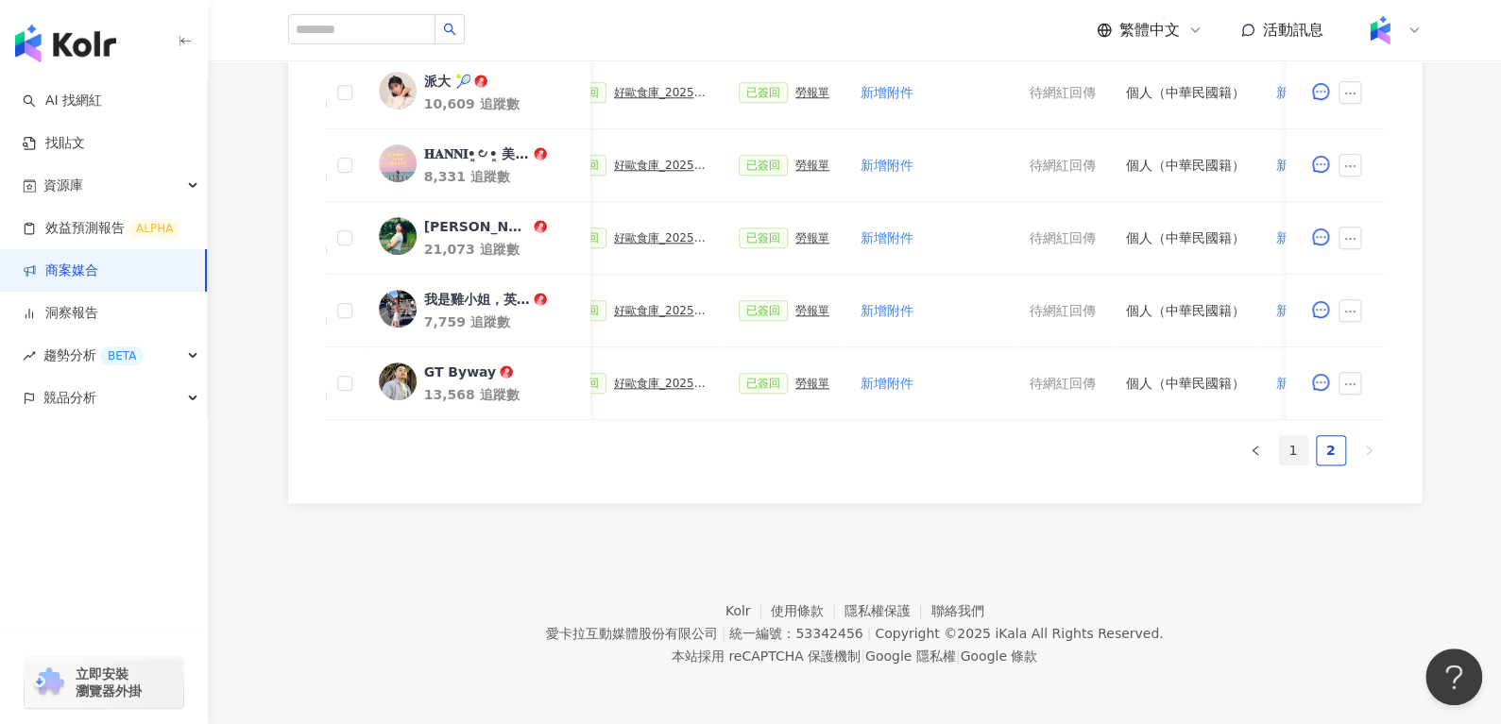
click at [1290, 448] on link "1" at bounding box center [1293, 450] width 28 height 28
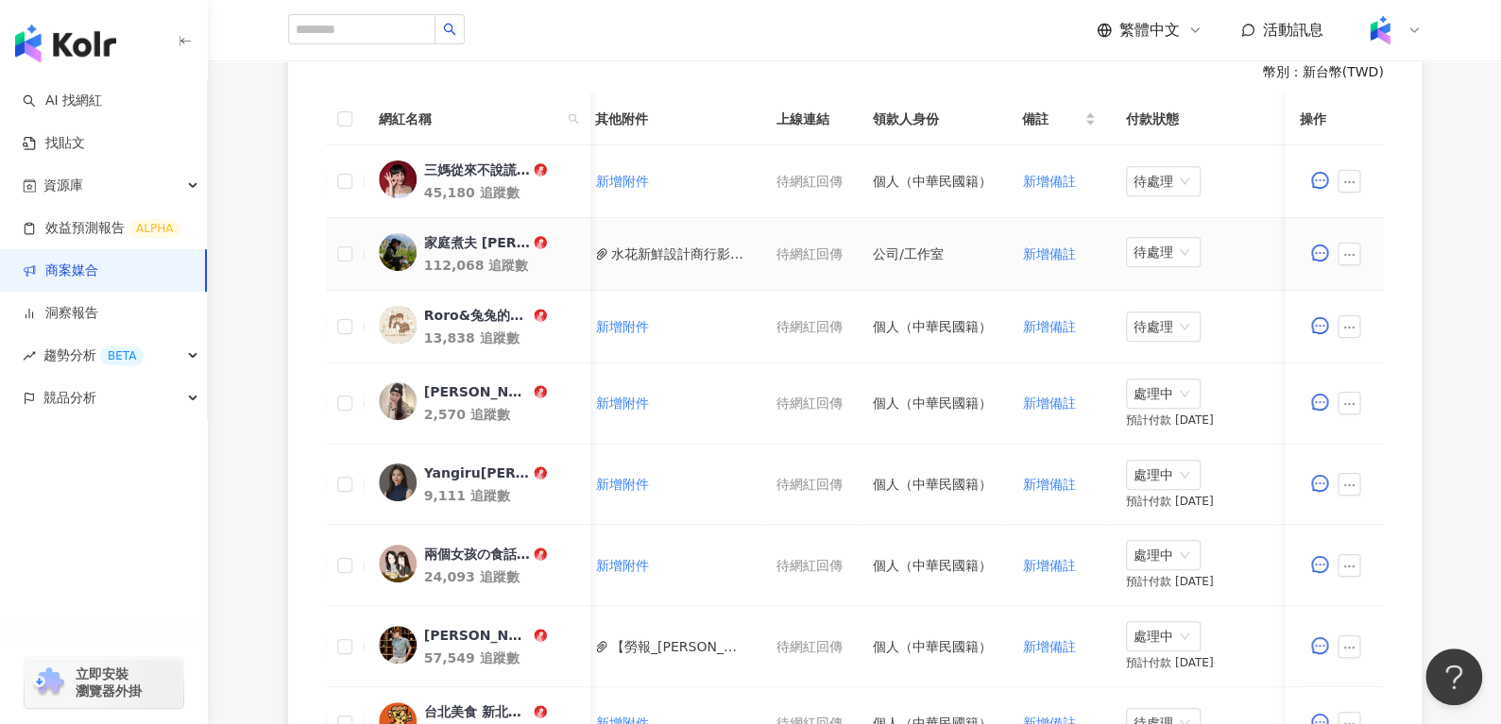
scroll to position [0, 539]
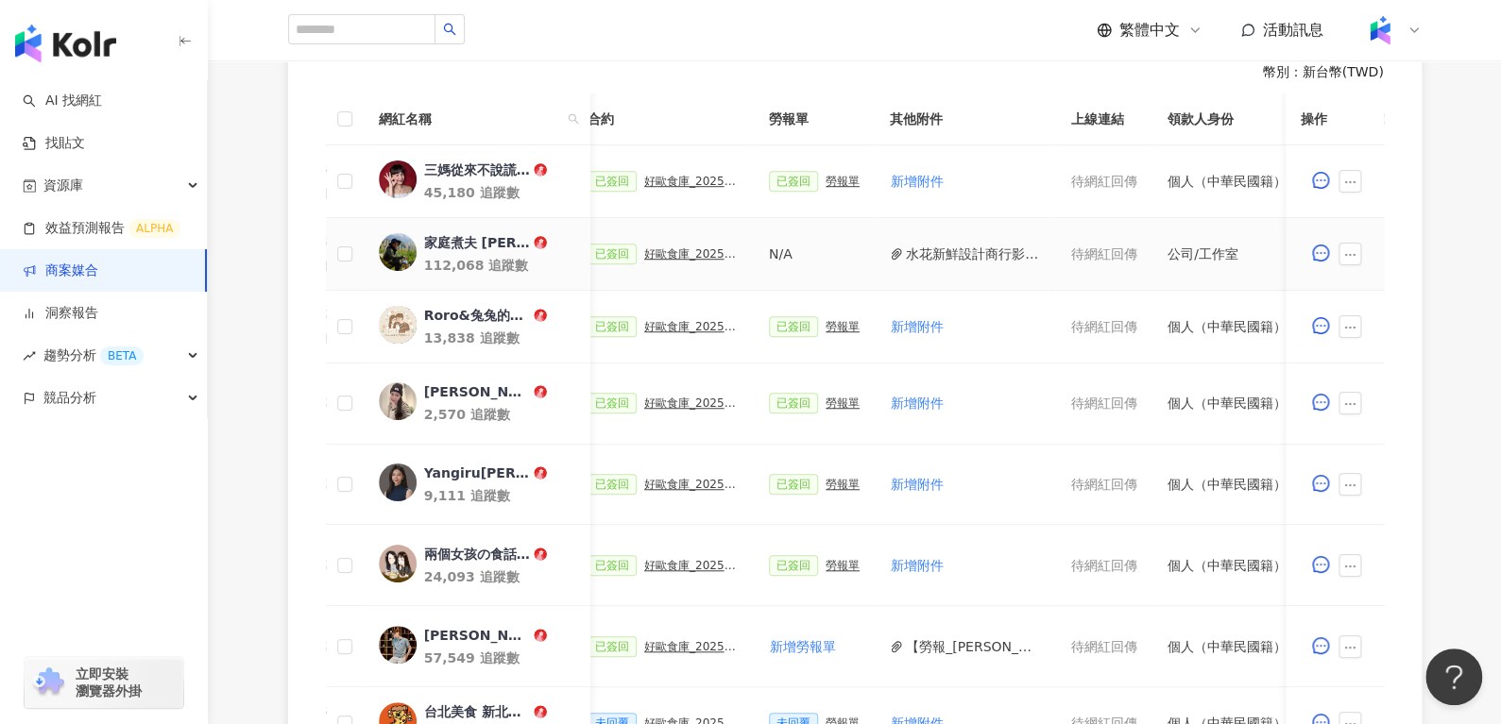
click at [927, 254] on button "水花新鮮設計商行影本＿2025更新版(1).pdf" at bounding box center [973, 254] width 135 height 21
click at [661, 247] on div "好歐食庫_202503_口碑牆專案" at bounding box center [691, 253] width 94 height 13
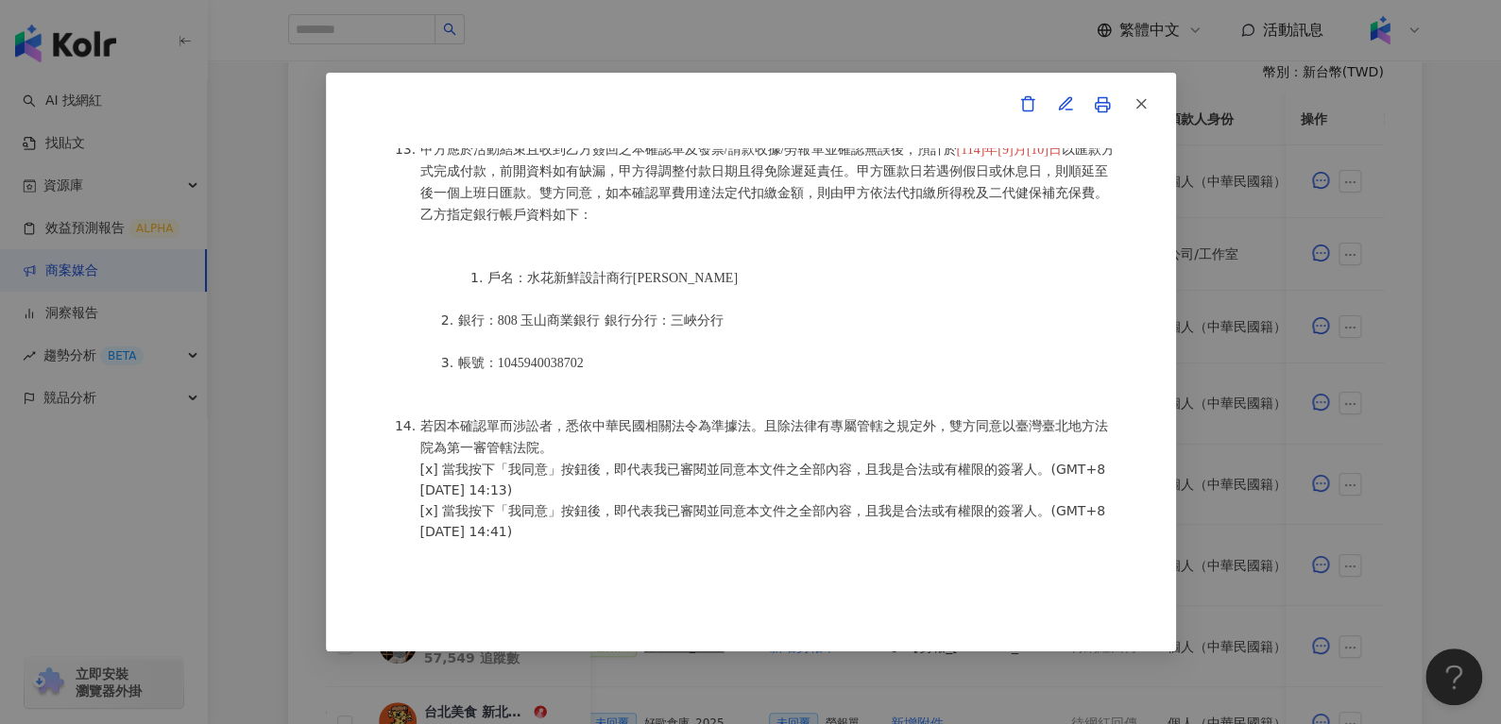
scroll to position [2459, 0]
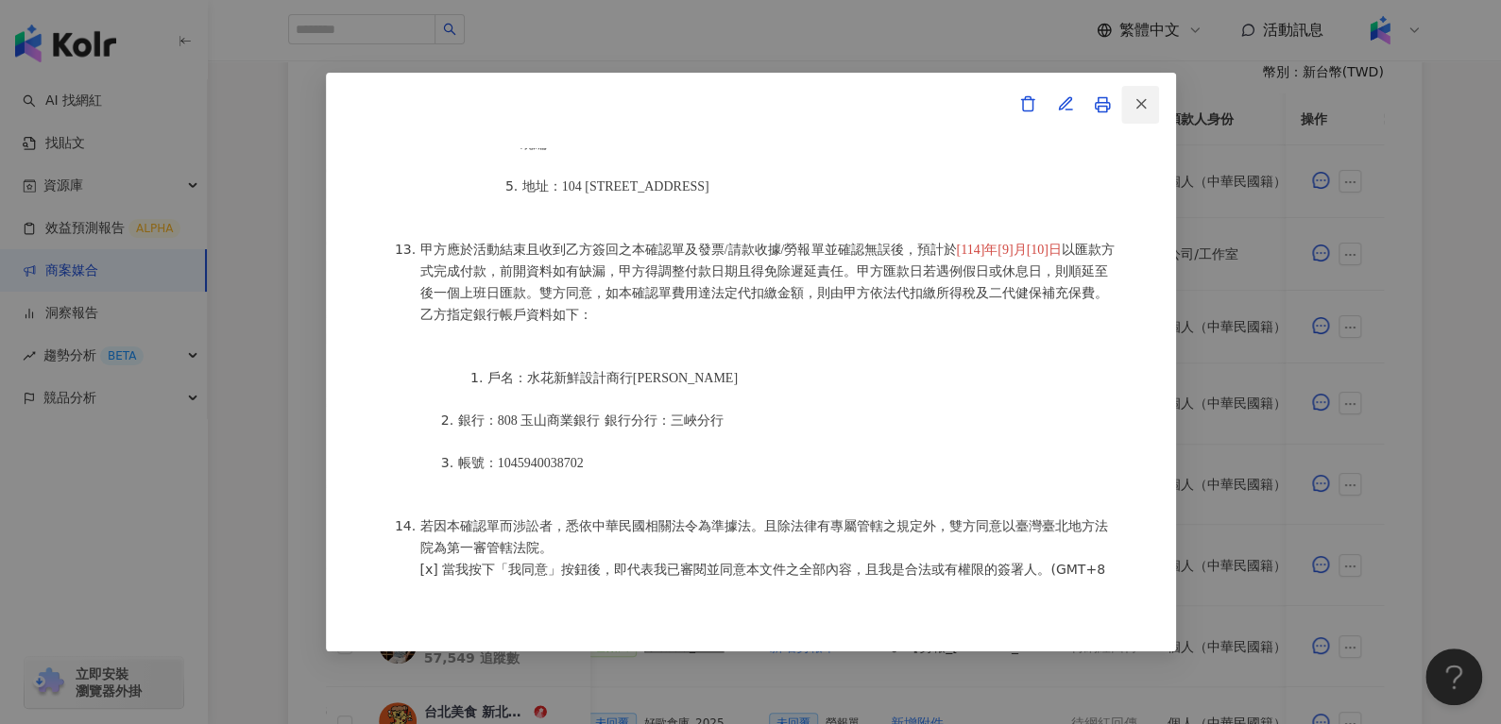
click at [1146, 93] on span "button" at bounding box center [1140, 103] width 17 height 20
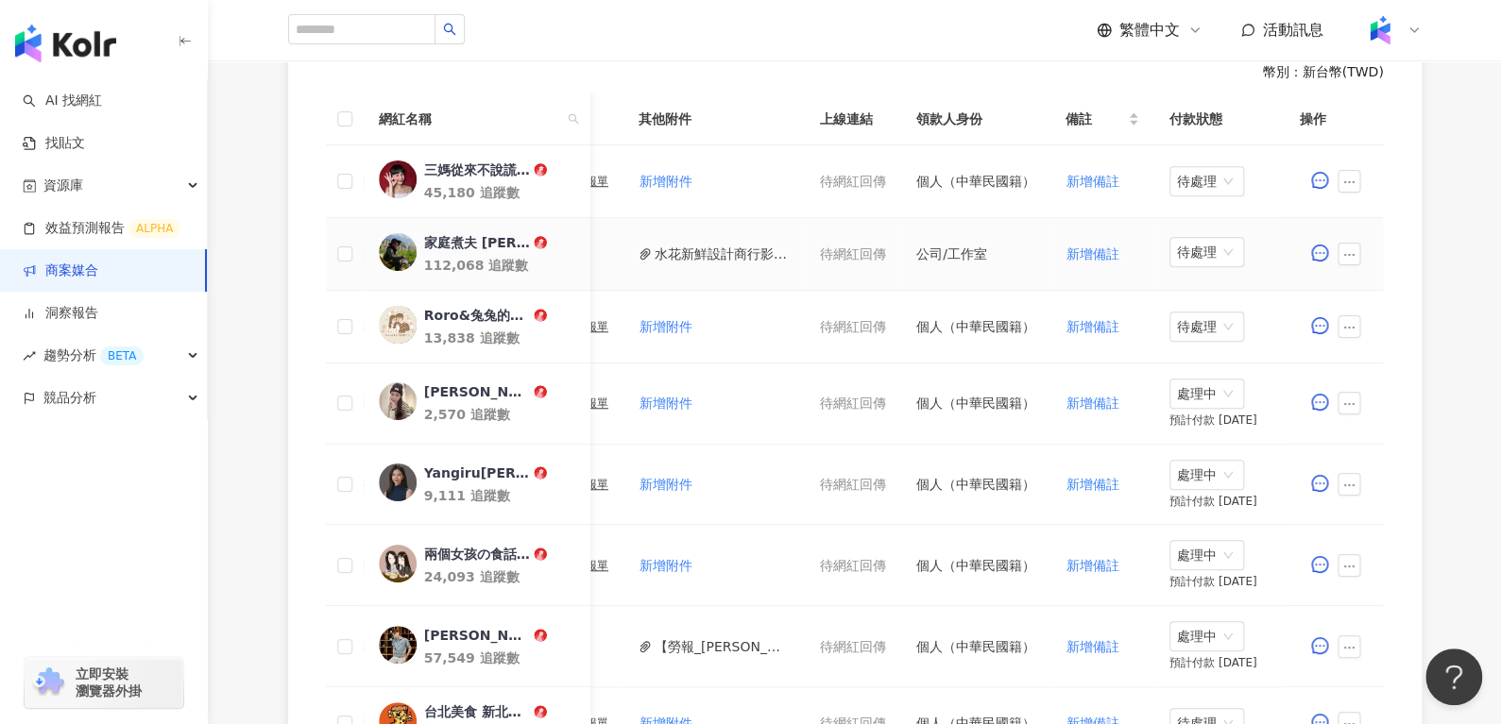
scroll to position [0, 834]
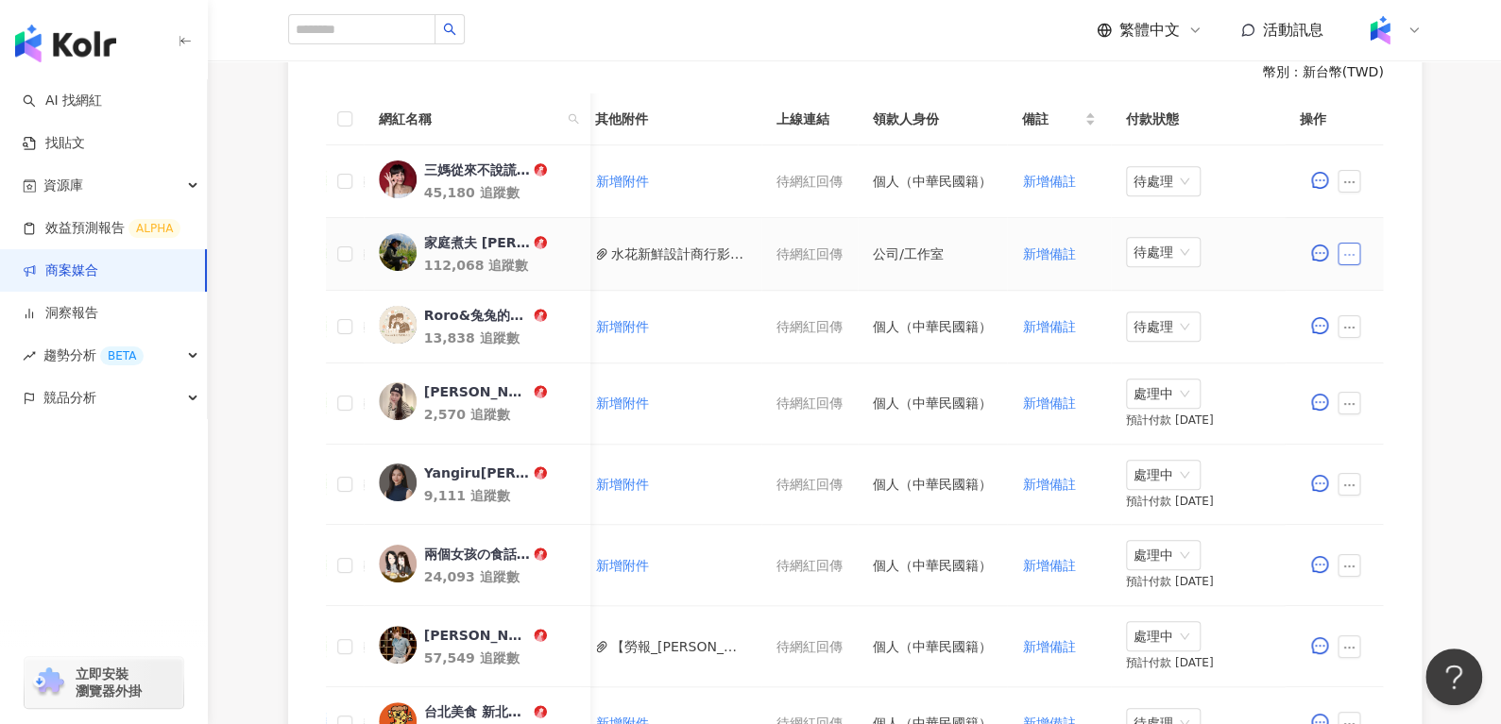
click at [1351, 255] on icon "ellipsis" at bounding box center [1349, 254] width 13 height 13
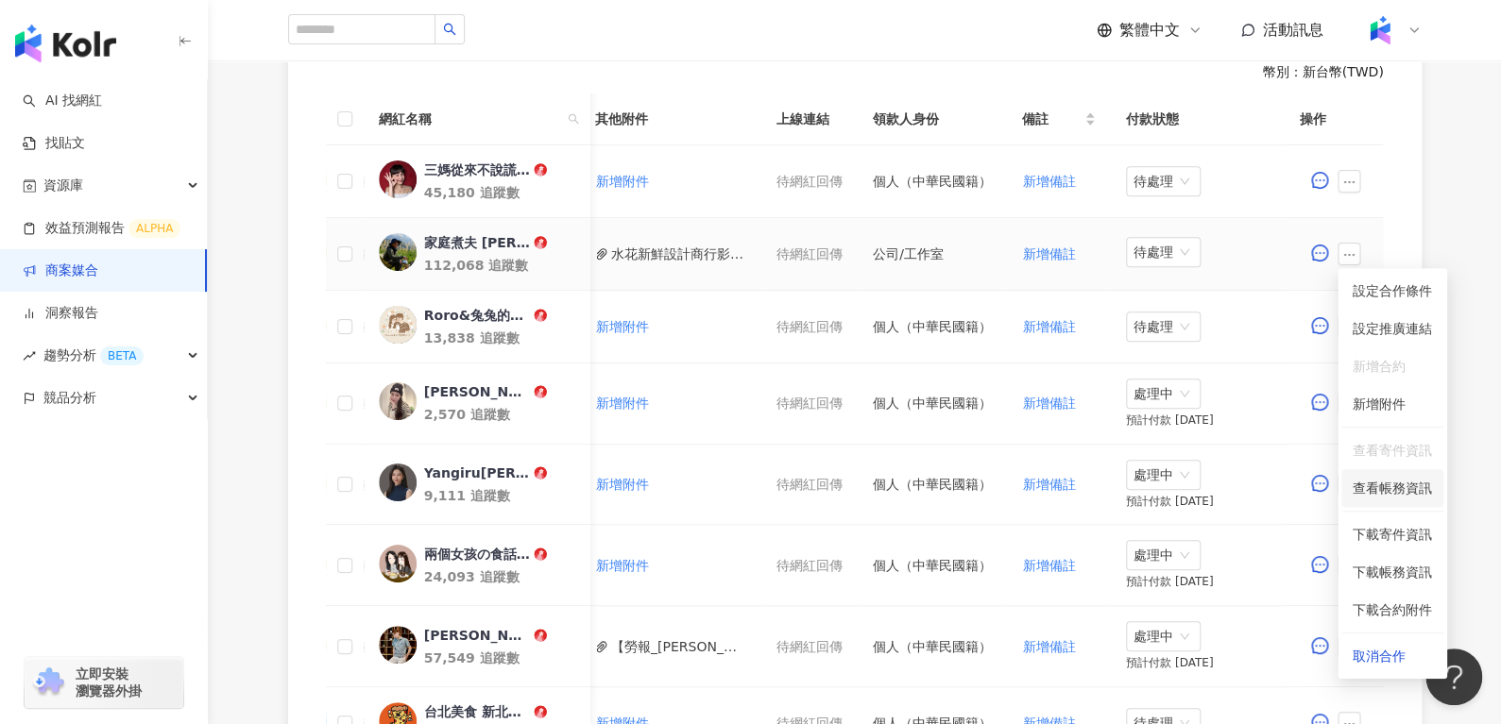
click at [1397, 490] on span "查看帳務資訊" at bounding box center [1391, 488] width 79 height 21
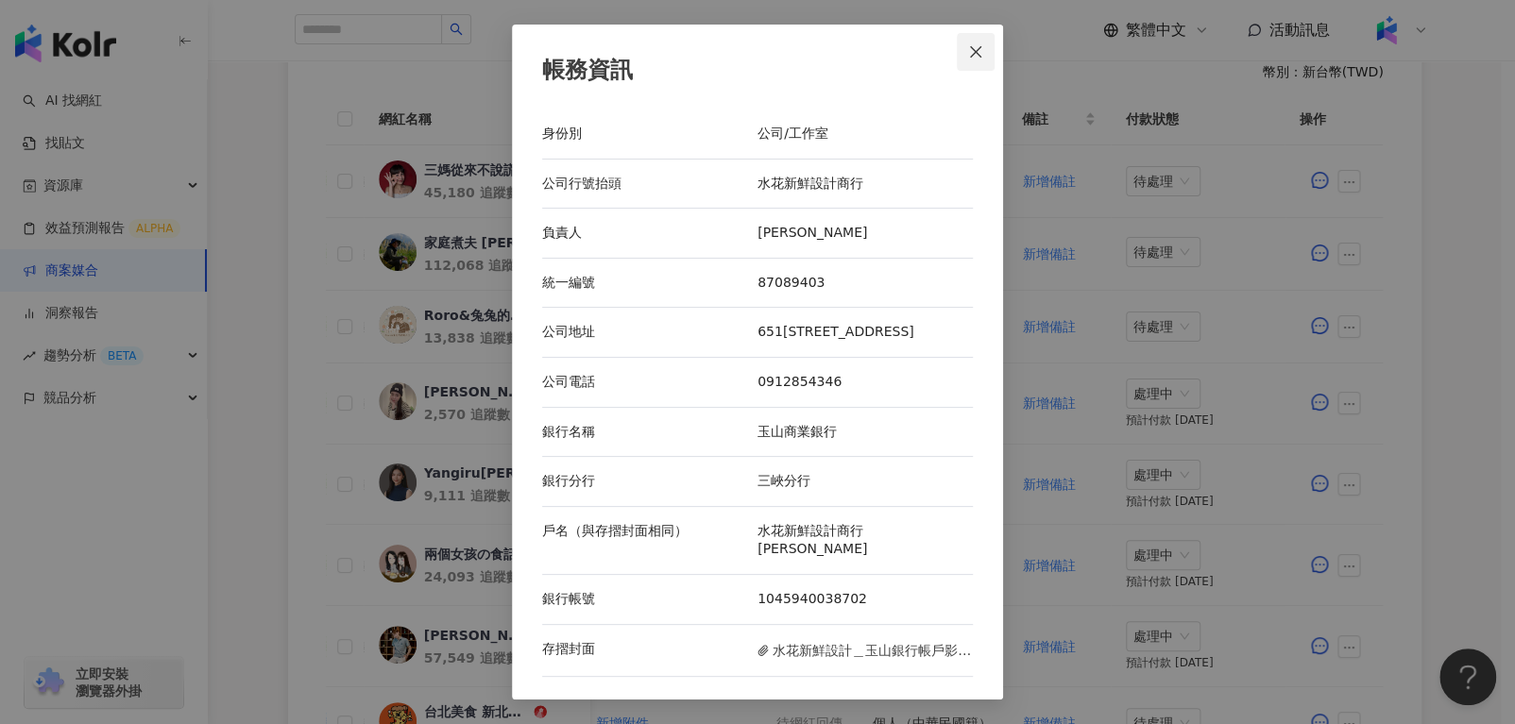
click at [967, 71] on button "Close" at bounding box center [976, 52] width 38 height 38
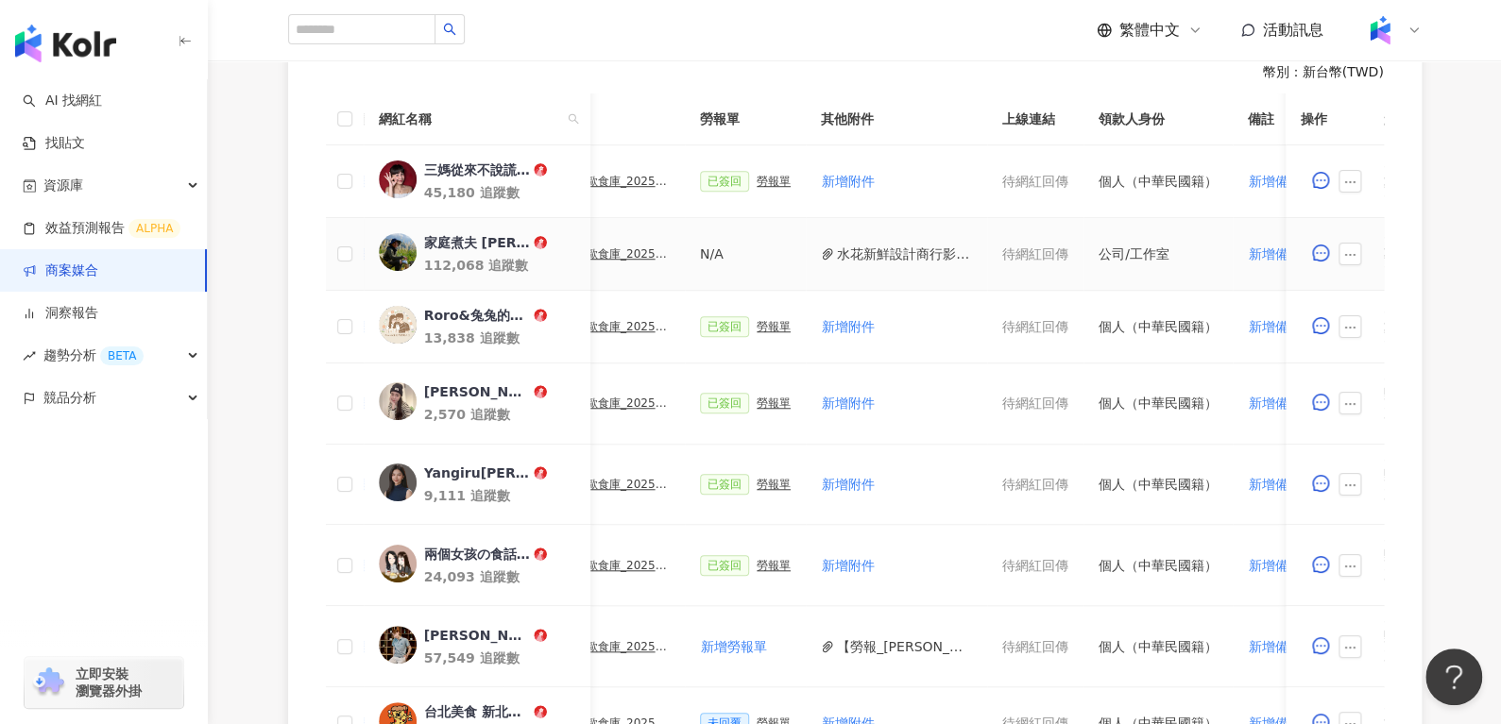
scroll to position [0, 477]
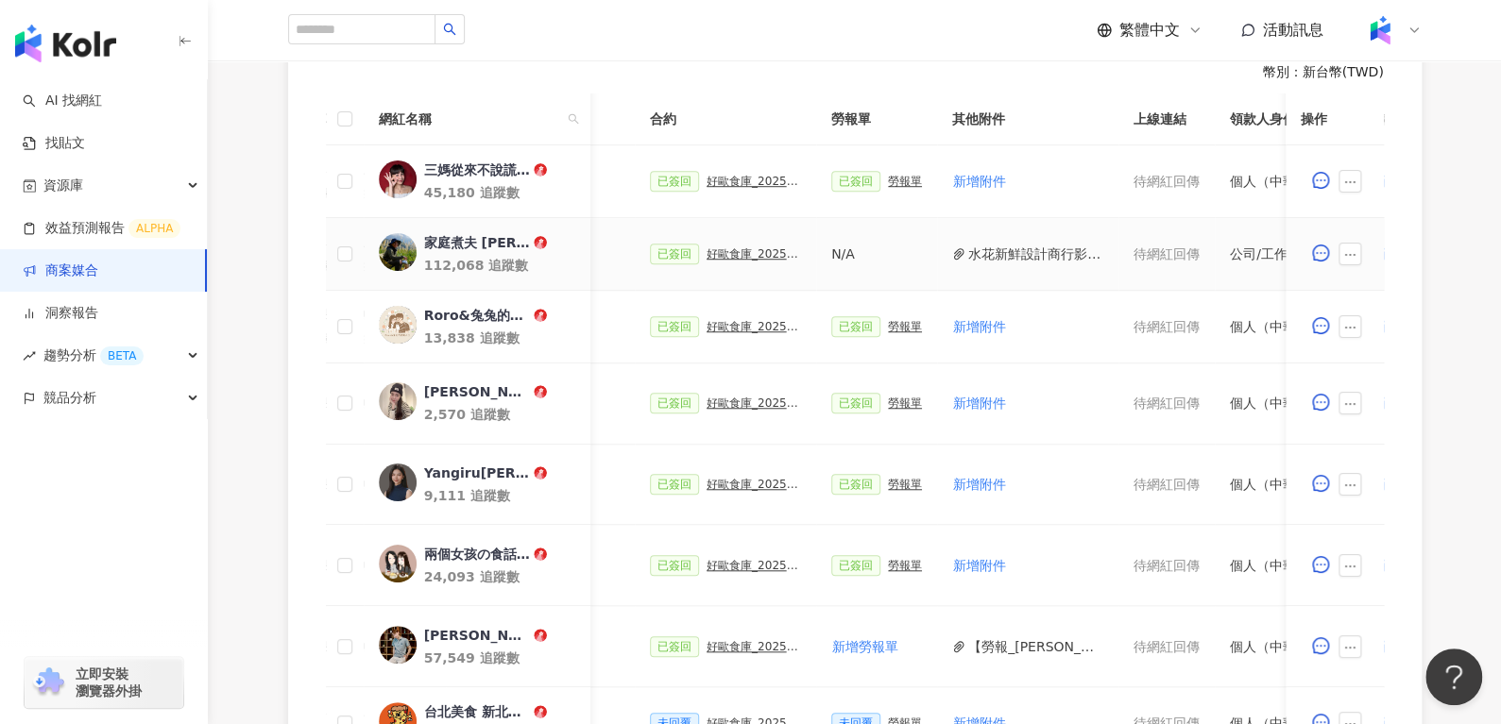
click at [709, 251] on div "好歐食庫_202503_口碑牆專案" at bounding box center [753, 253] width 94 height 13
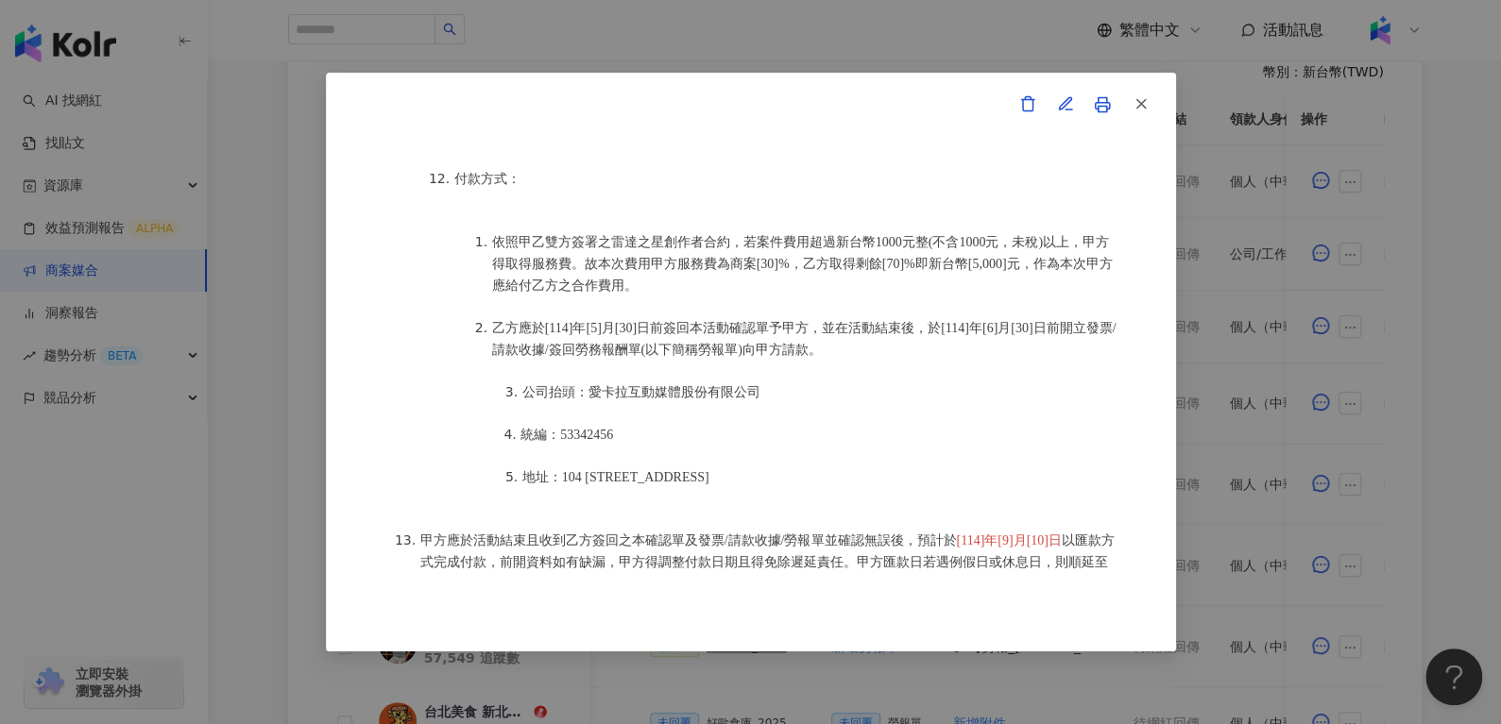
scroll to position [2131, 0]
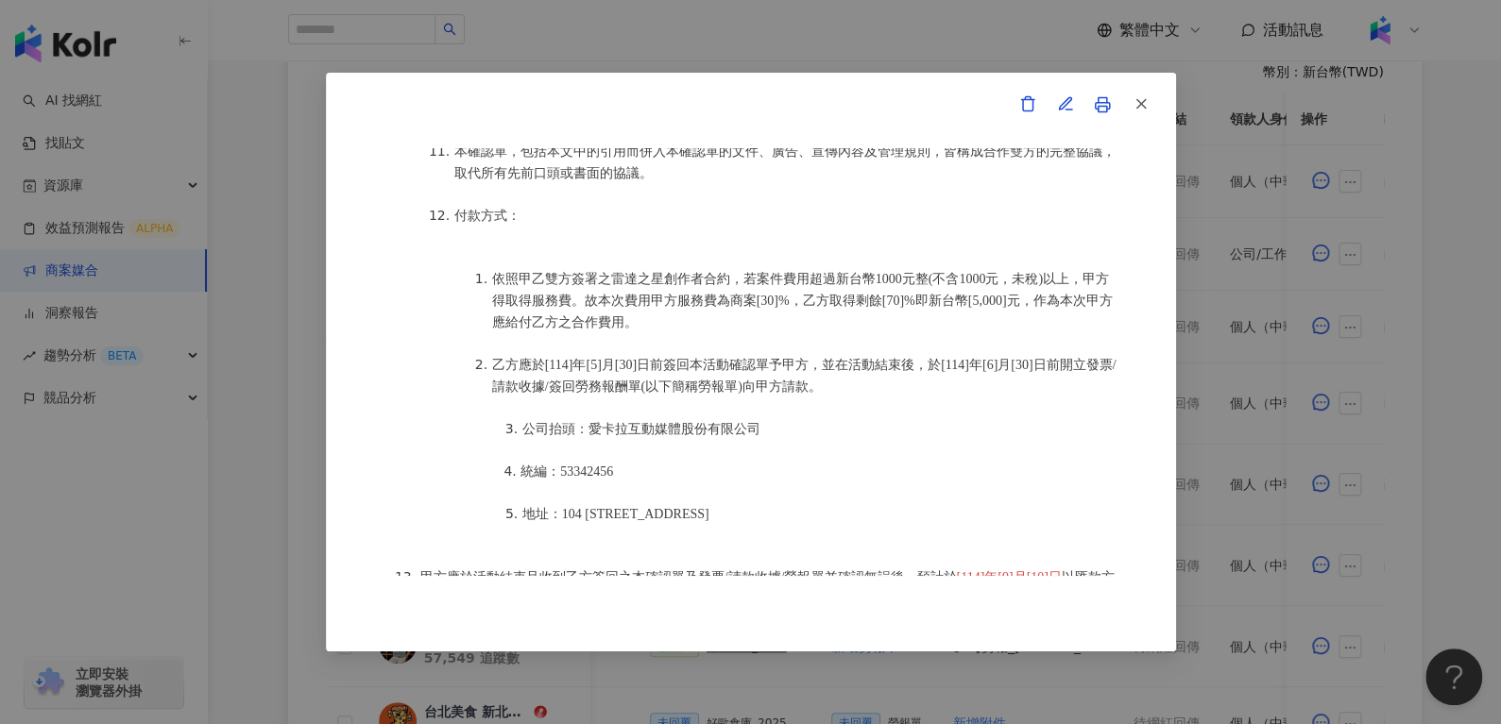
click at [1159, 107] on div "Kolr Star-活動確認單 約定雙方 甲方名稱：愛[PERSON_NAME]互動媒體股份有限公司 甲方負責人：程世嘉 甲方統一編號：53342456 甲方…" at bounding box center [751, 363] width 850 height 580
click at [1152, 107] on button "button" at bounding box center [1140, 105] width 38 height 38
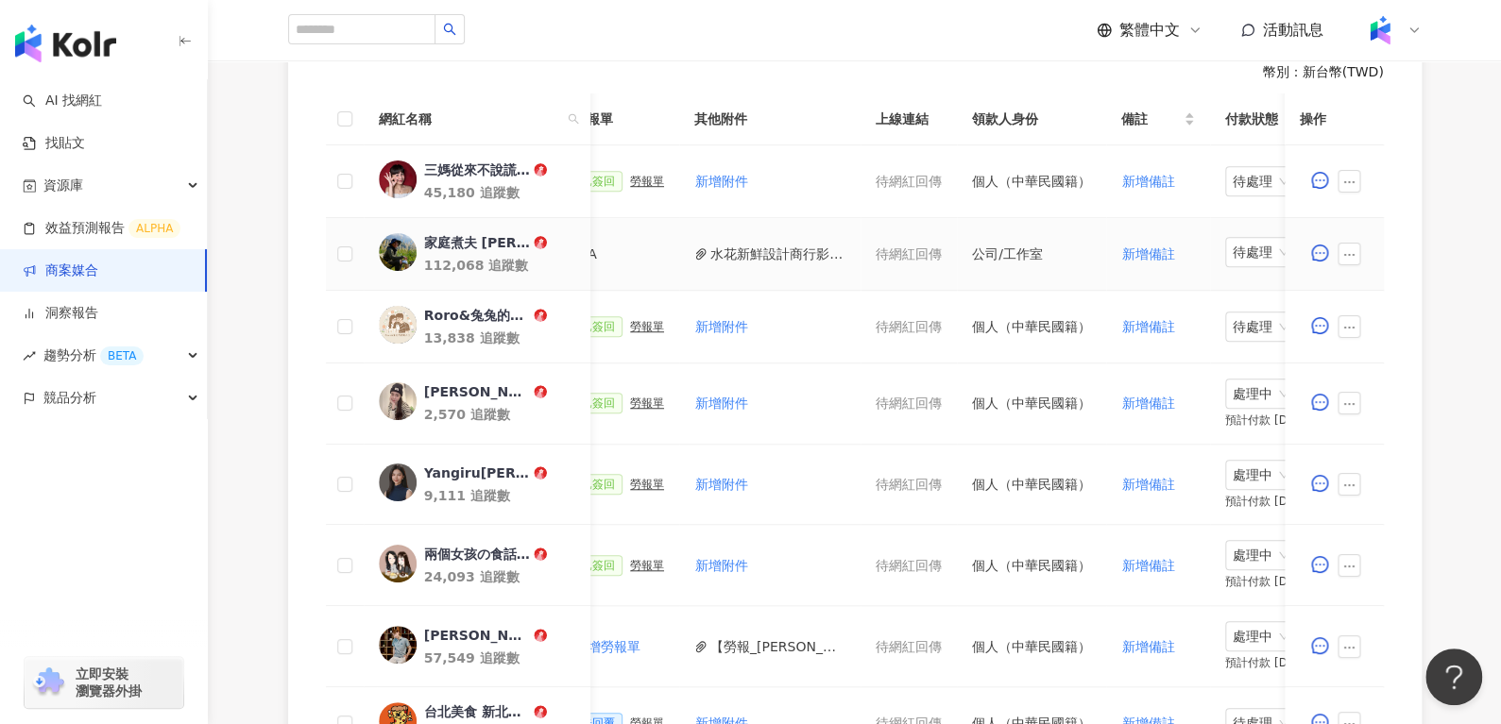
scroll to position [0, 834]
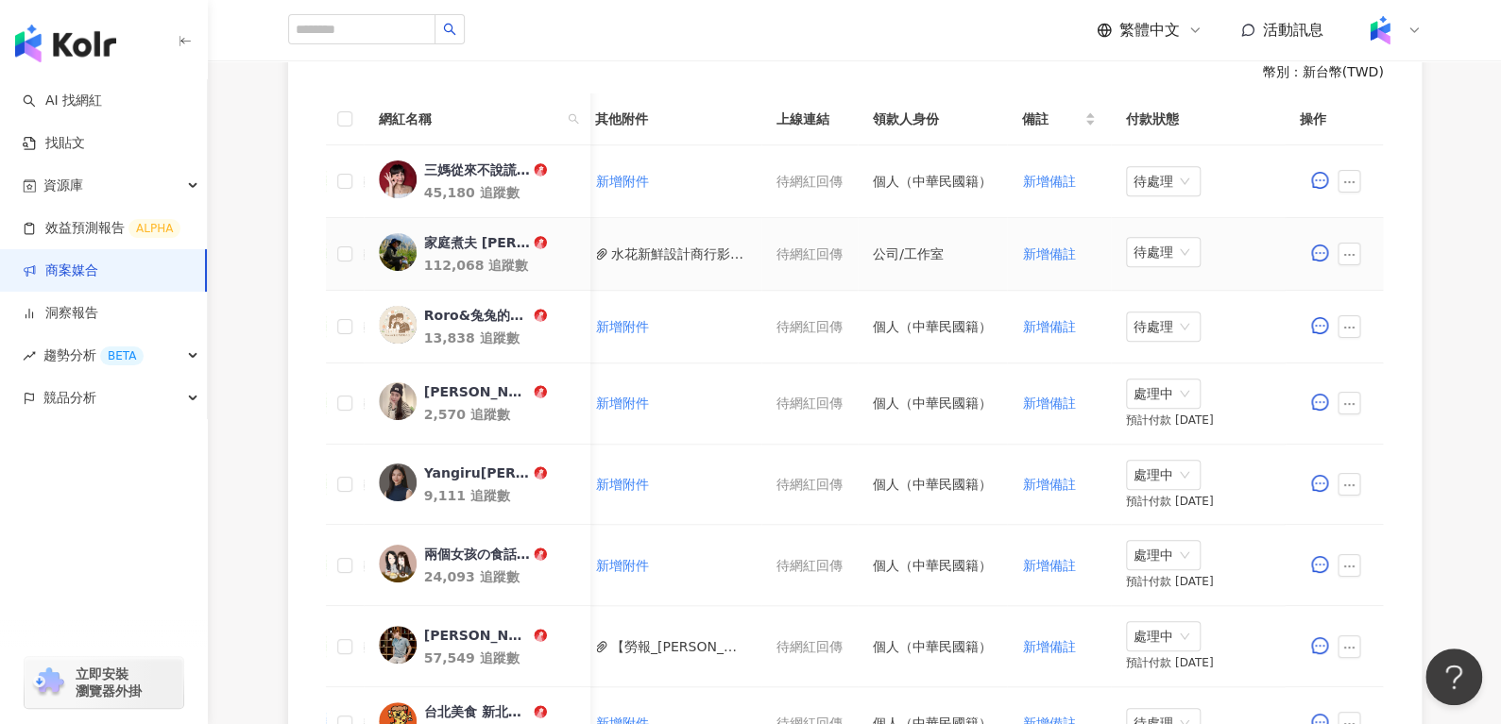
click at [1139, 246] on span "待處理" at bounding box center [1162, 252] width 59 height 28
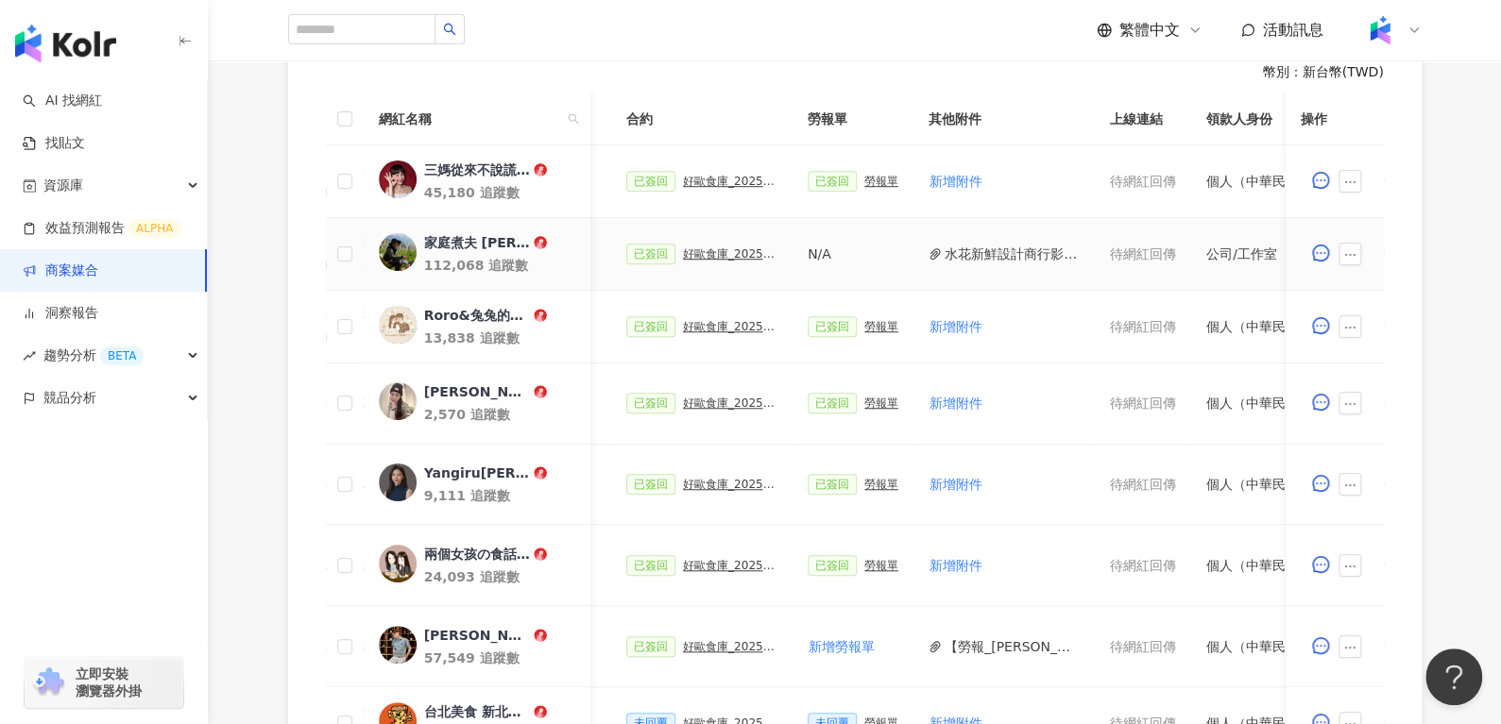
scroll to position [0, 501]
click at [692, 248] on div "好歐食庫_202503_口碑牆專案" at bounding box center [730, 253] width 94 height 13
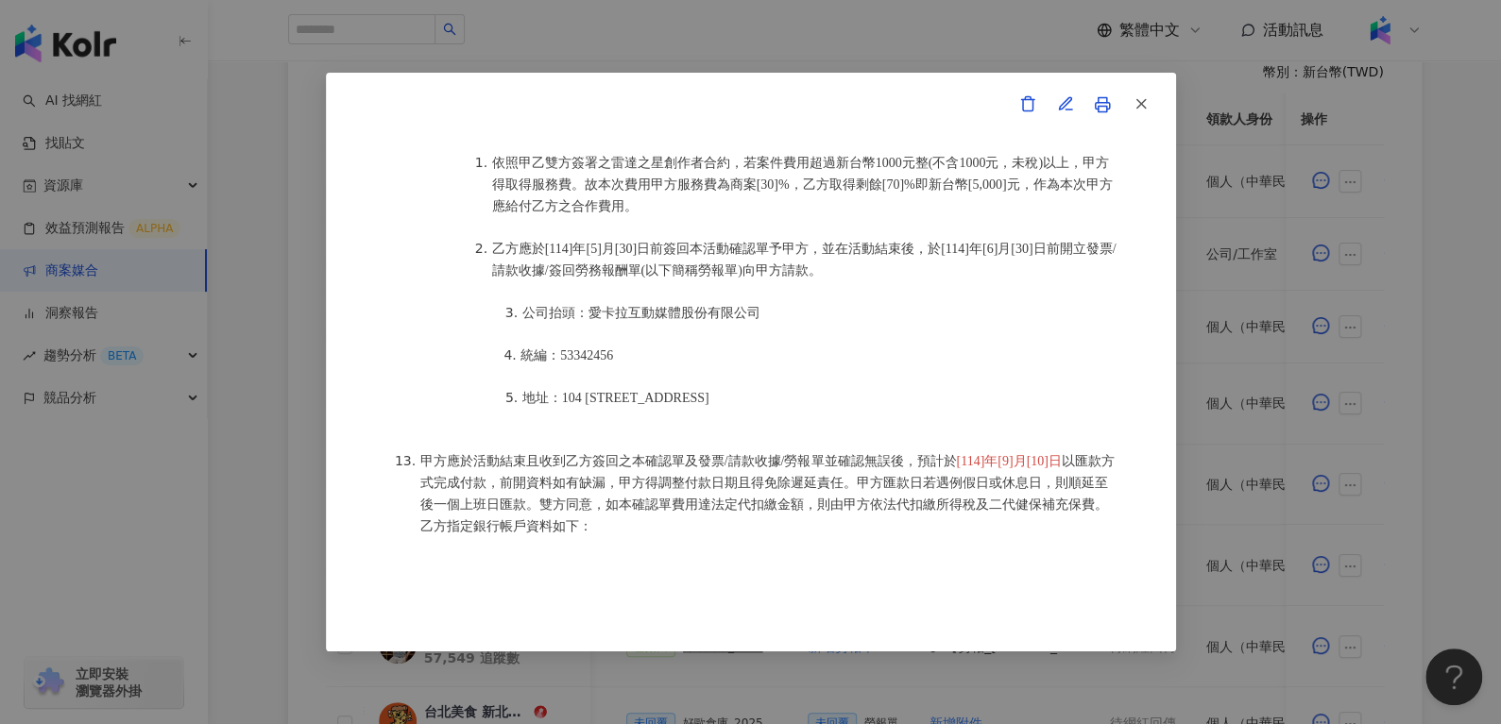
scroll to position [2396, 0]
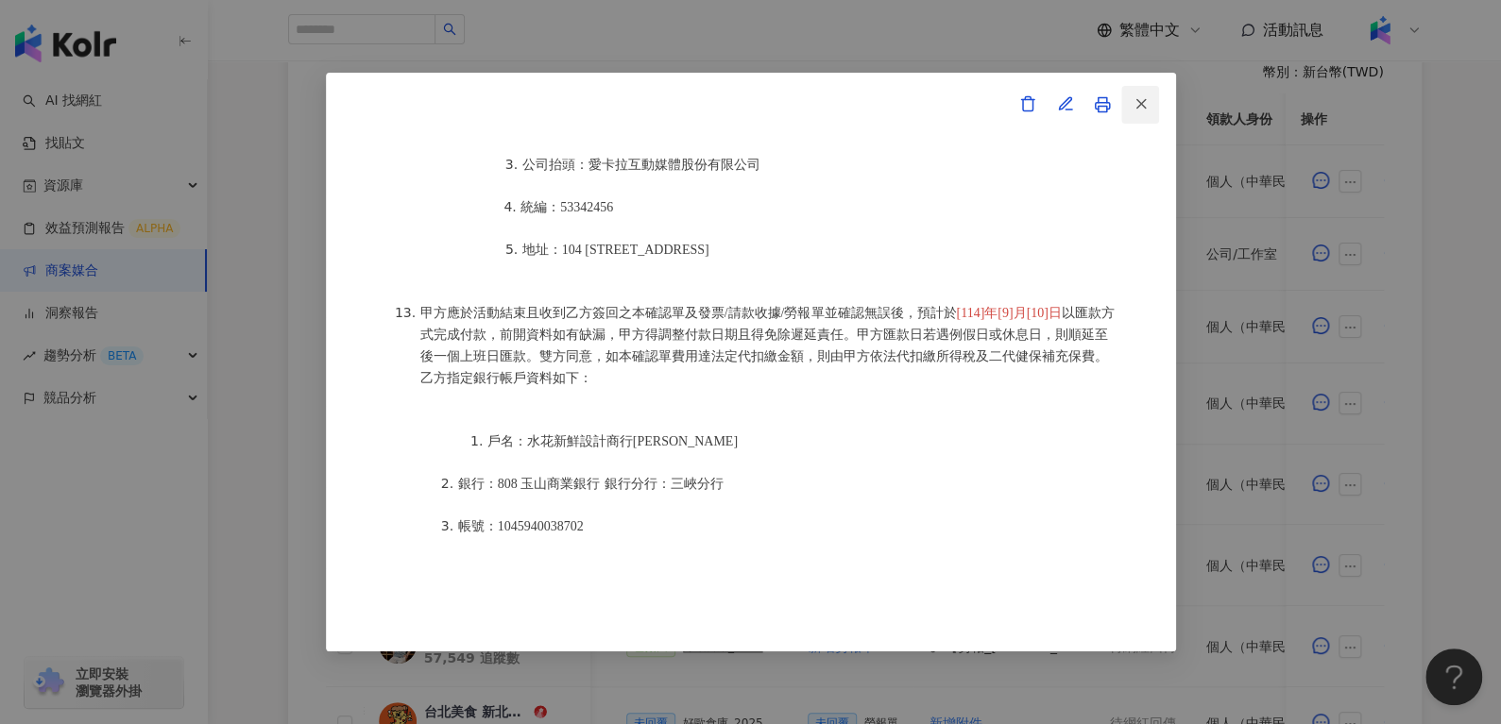
click at [1146, 122] on button "button" at bounding box center [1140, 105] width 38 height 38
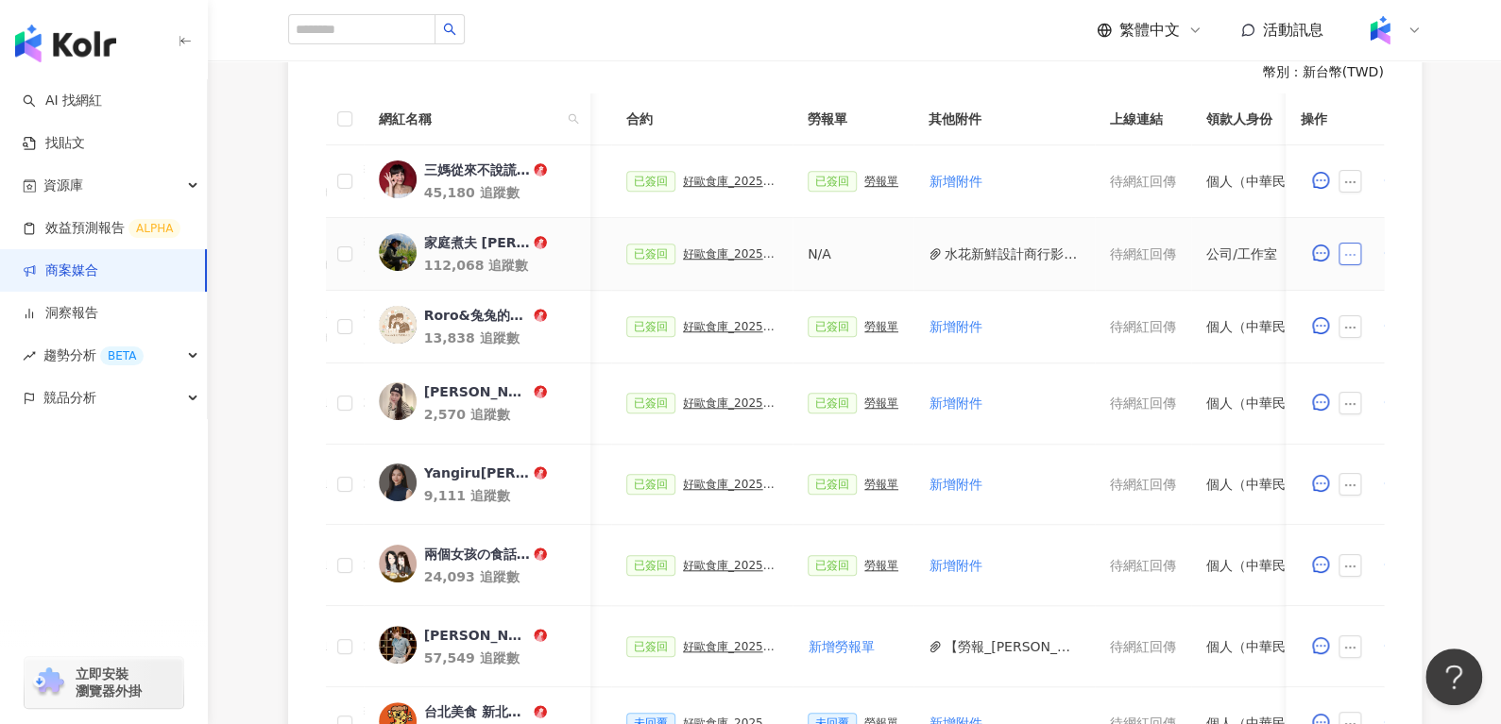
click at [1352, 251] on icon "ellipsis" at bounding box center [1349, 254] width 13 height 13
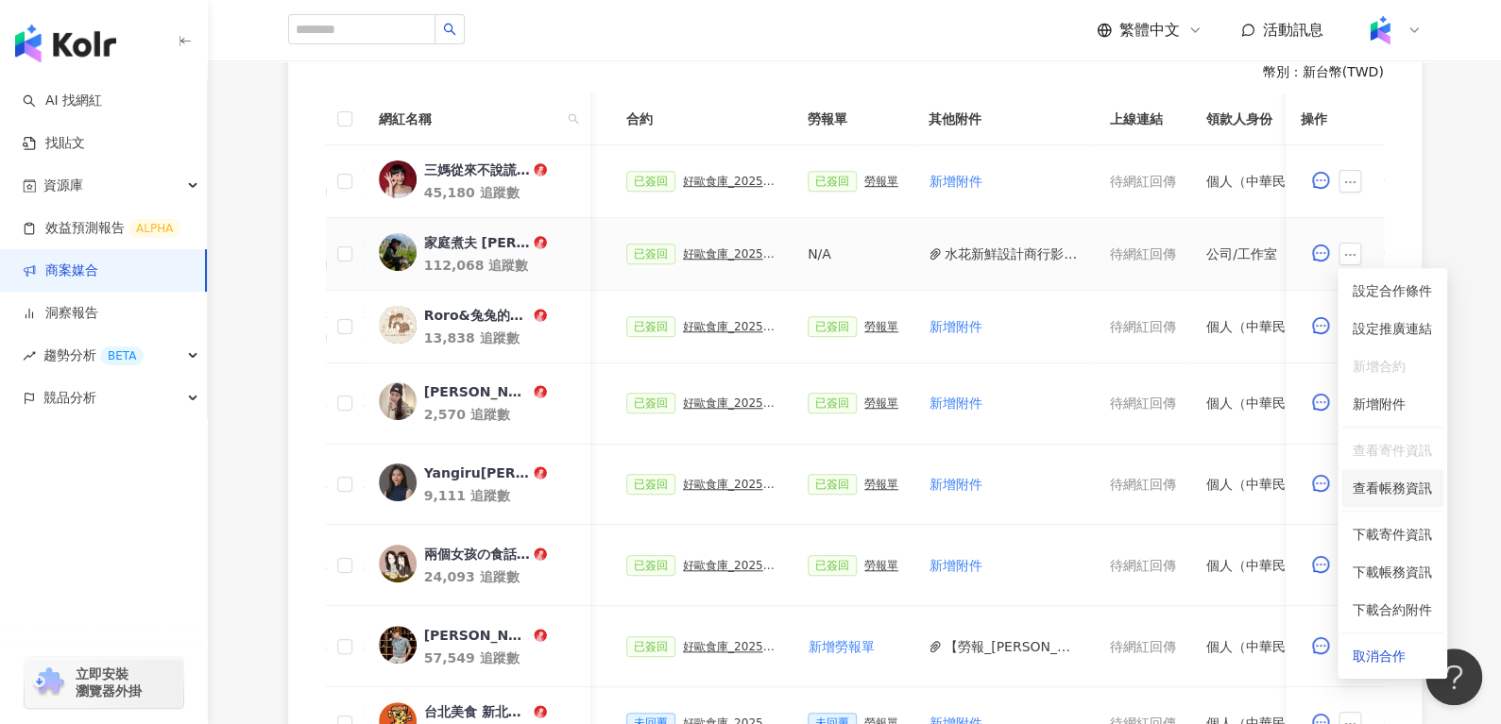
click at [1376, 480] on span "查看帳務資訊" at bounding box center [1391, 488] width 79 height 21
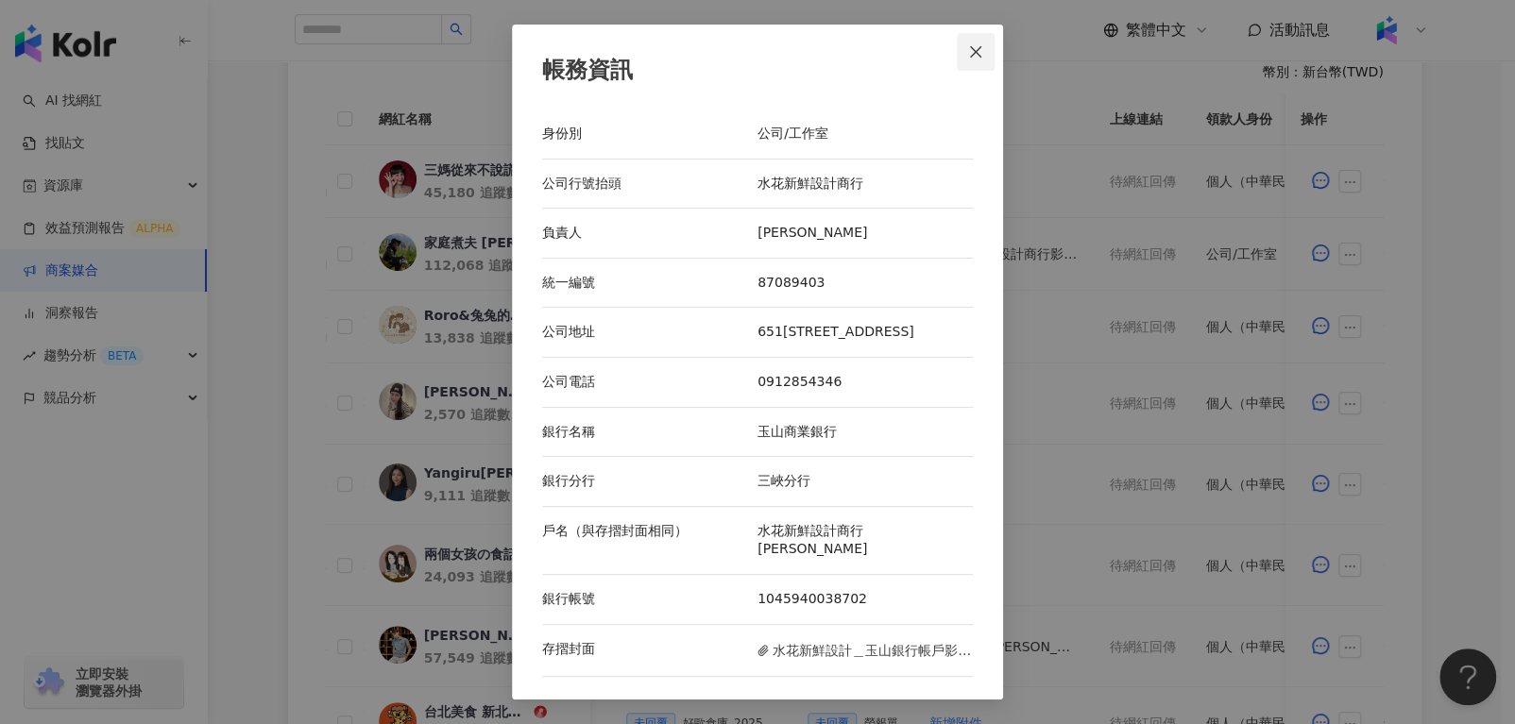
click at [990, 56] on span "Close" at bounding box center [976, 51] width 38 height 15
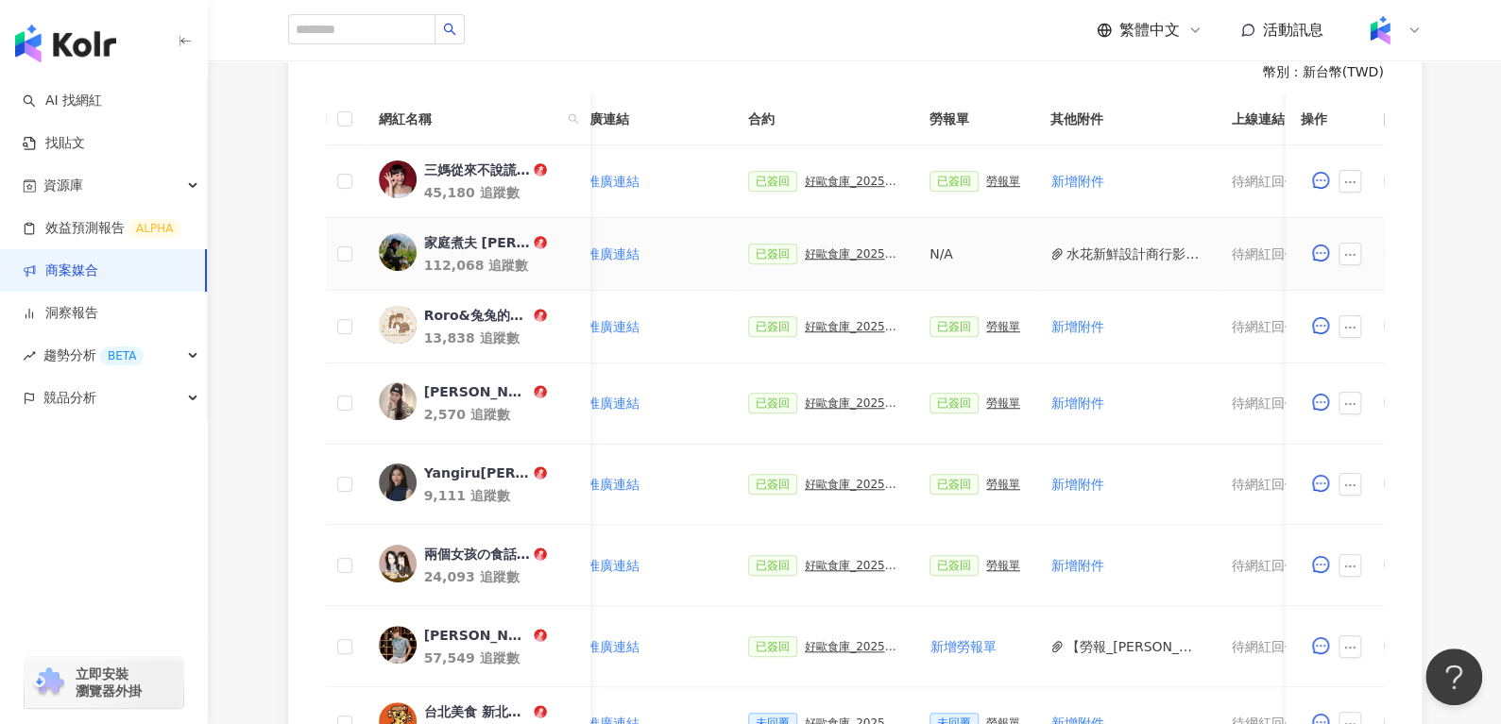
scroll to position [0, 758]
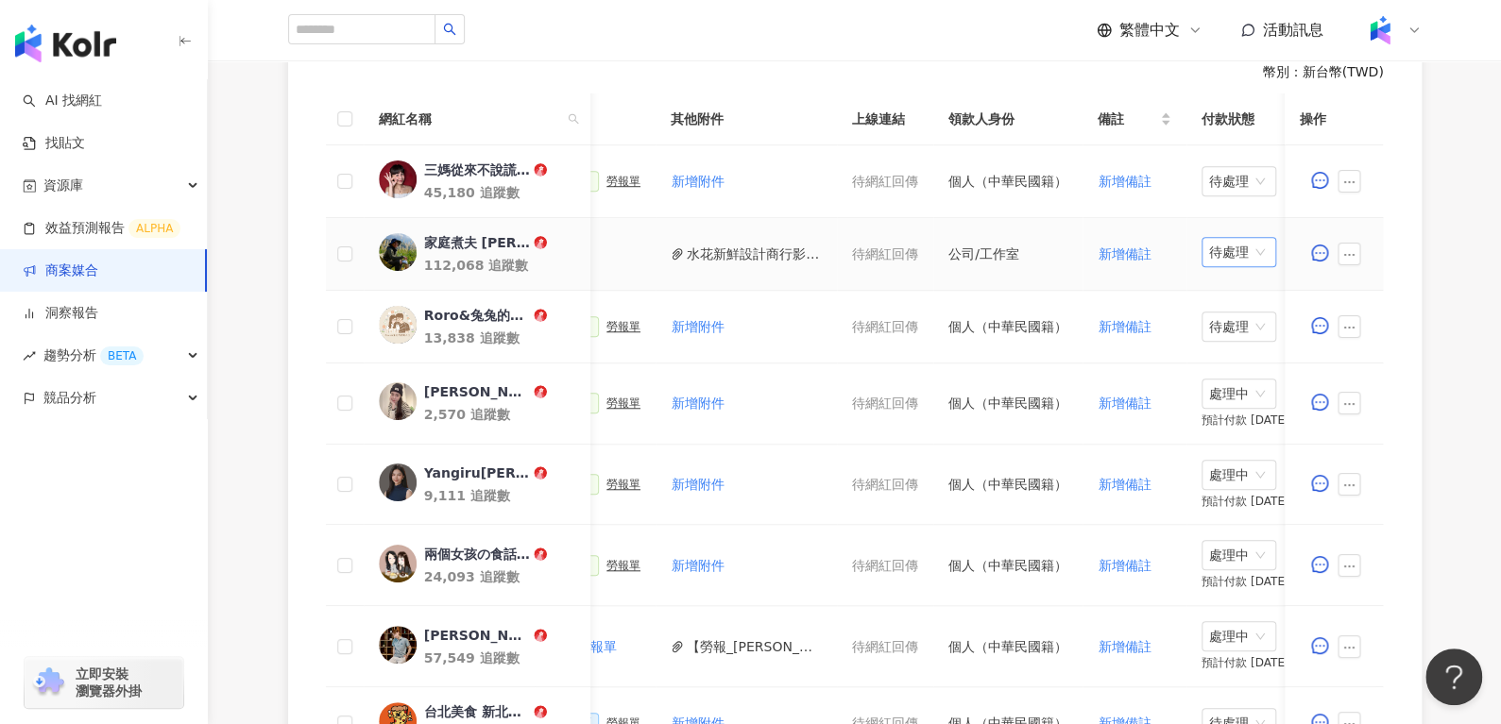
click at [1235, 241] on span "待處理" at bounding box center [1238, 252] width 59 height 28
click at [1211, 323] on div "處理中" at bounding box center [1228, 322] width 53 height 21
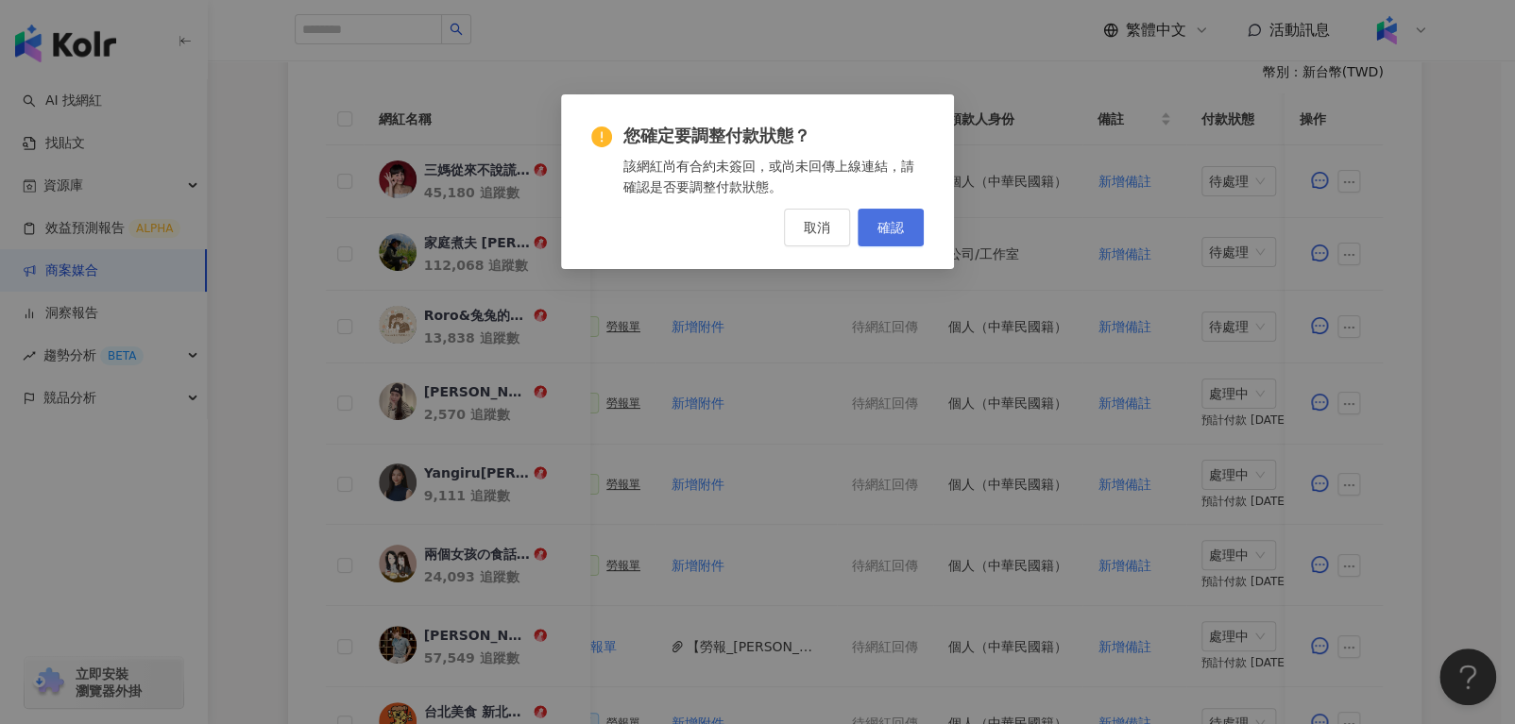
click at [885, 224] on span "確認" at bounding box center [890, 227] width 26 height 15
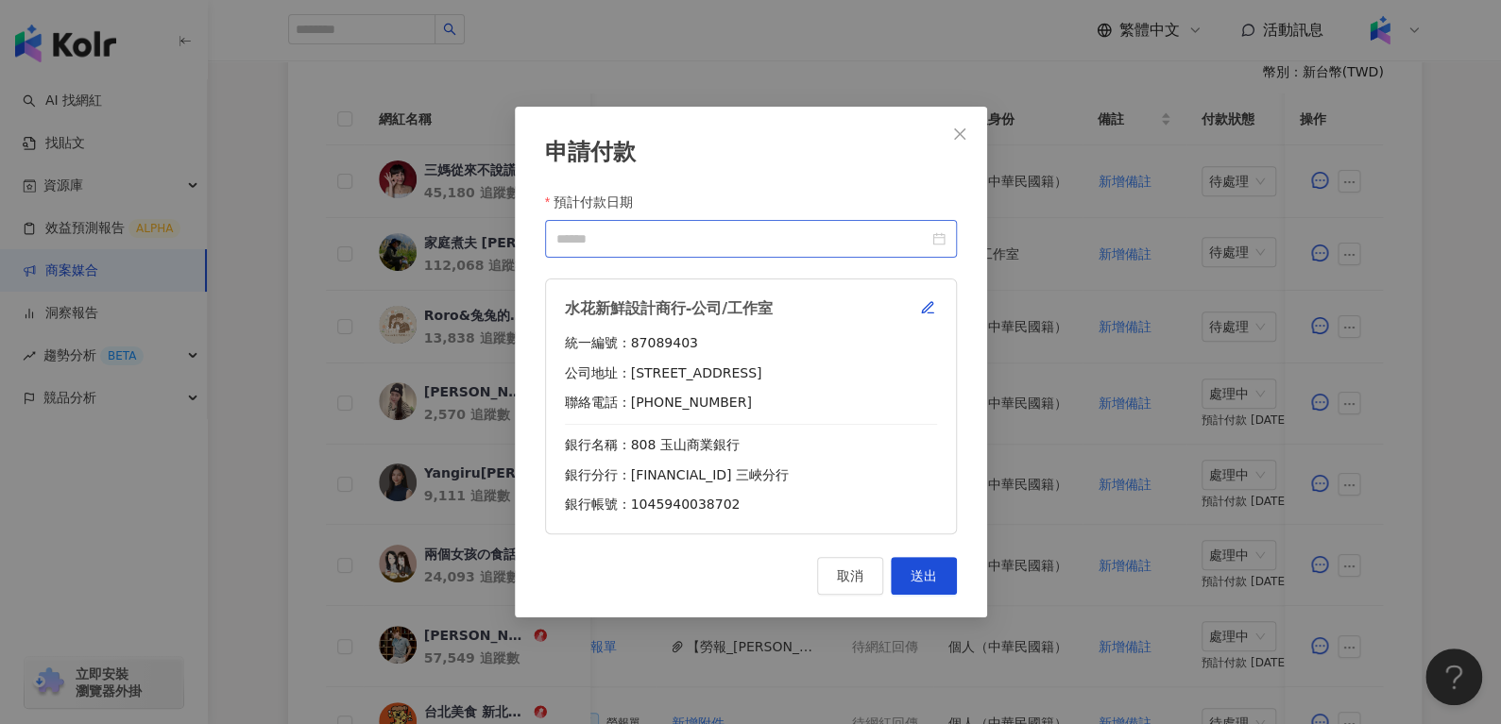
click at [944, 241] on div at bounding box center [751, 239] width 412 height 38
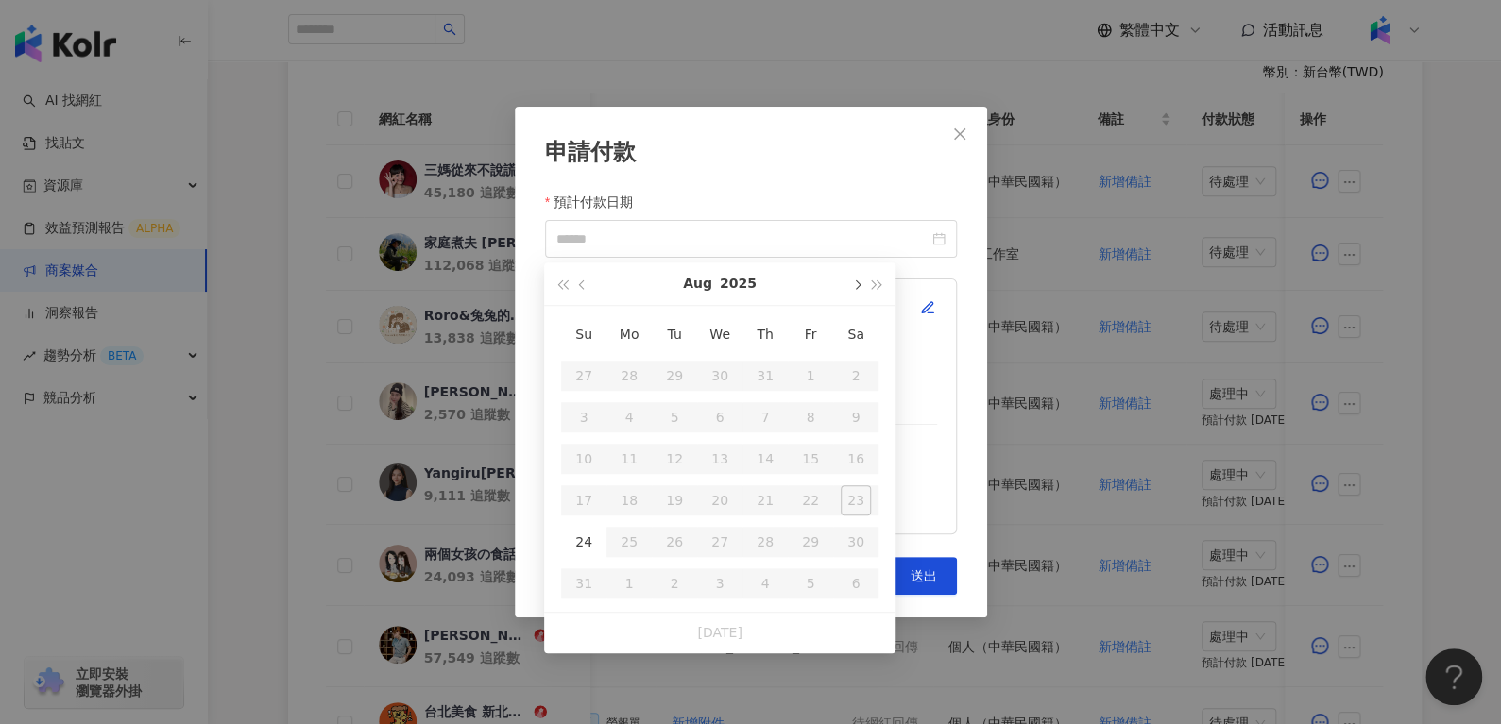
click at [858, 285] on span "button" at bounding box center [855, 284] width 9 height 9
type input "**********"
click at [717, 416] on div "10" at bounding box center [720, 417] width 30 height 30
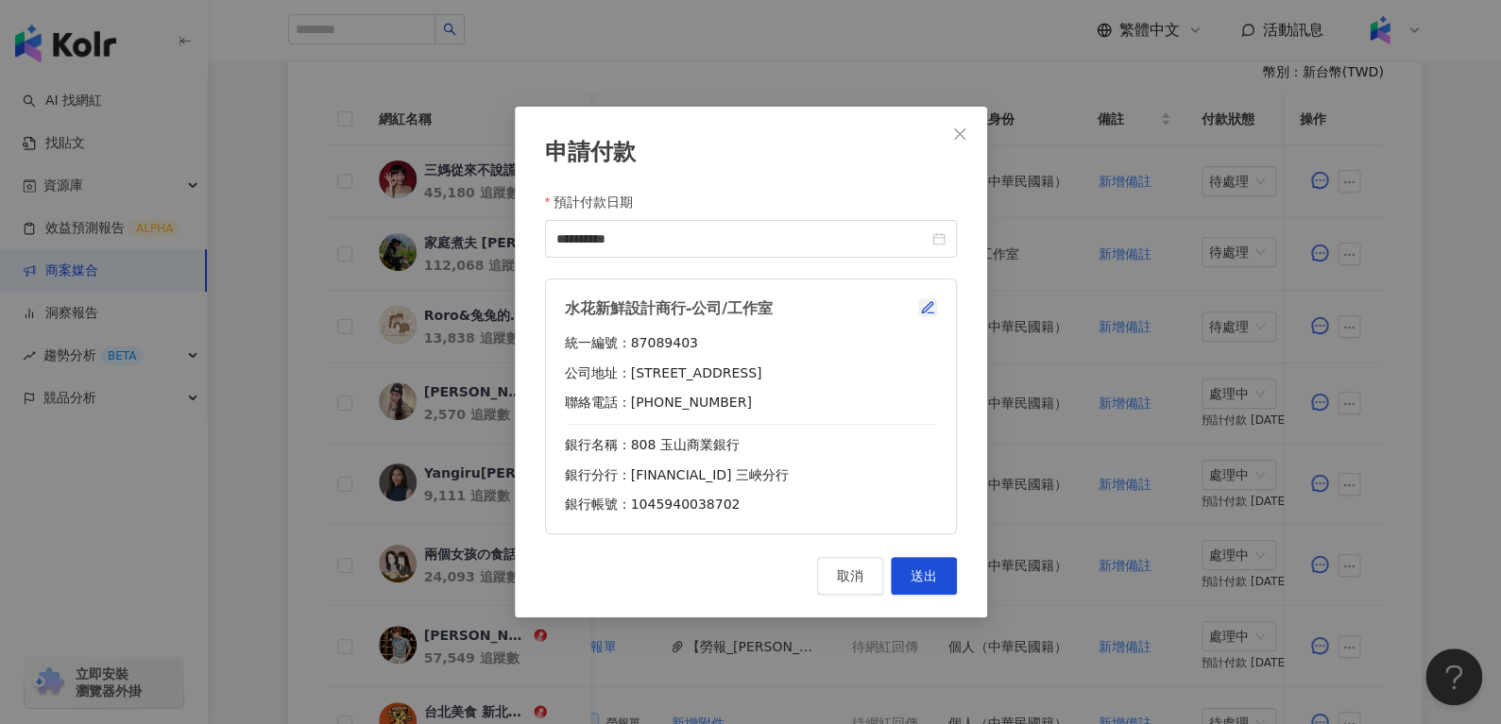
click at [925, 304] on icon "button" at bounding box center [927, 307] width 15 height 15
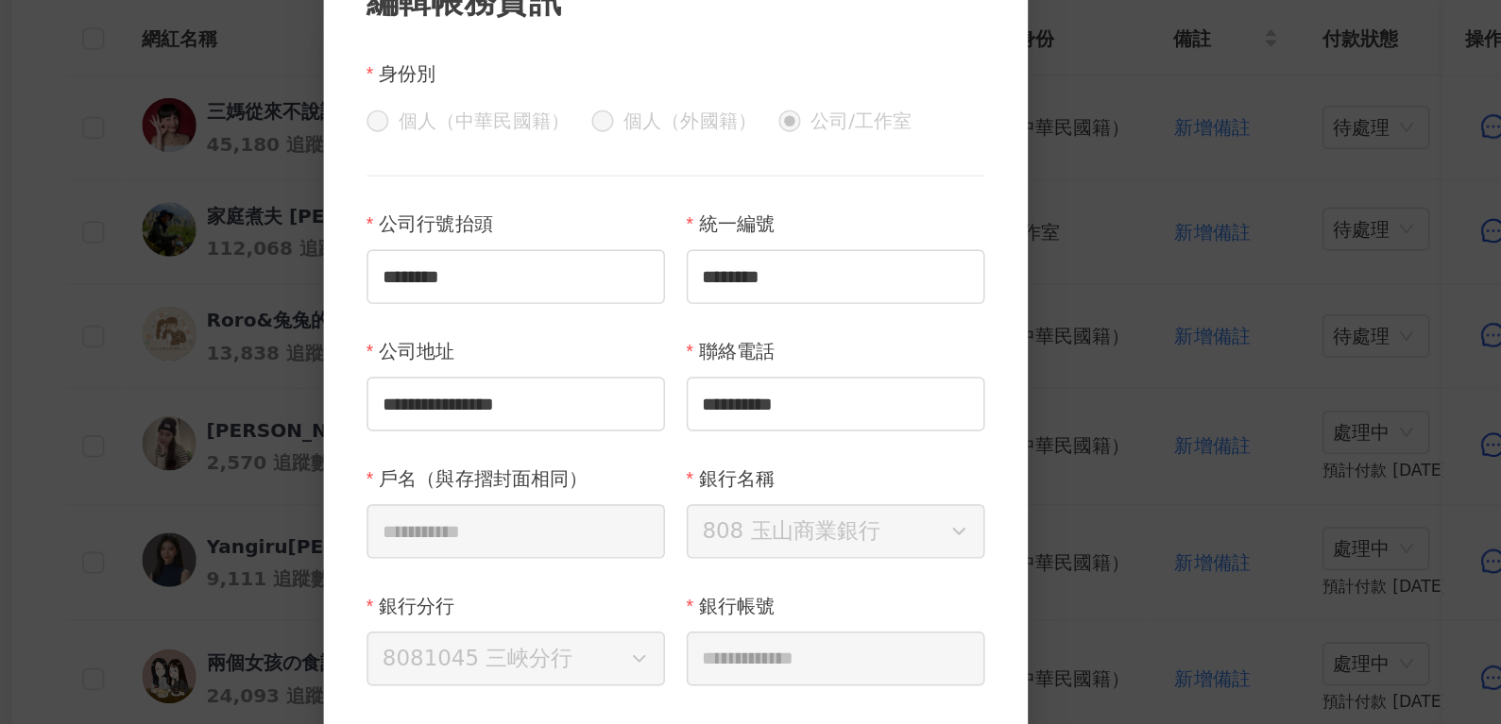
scroll to position [555, 0]
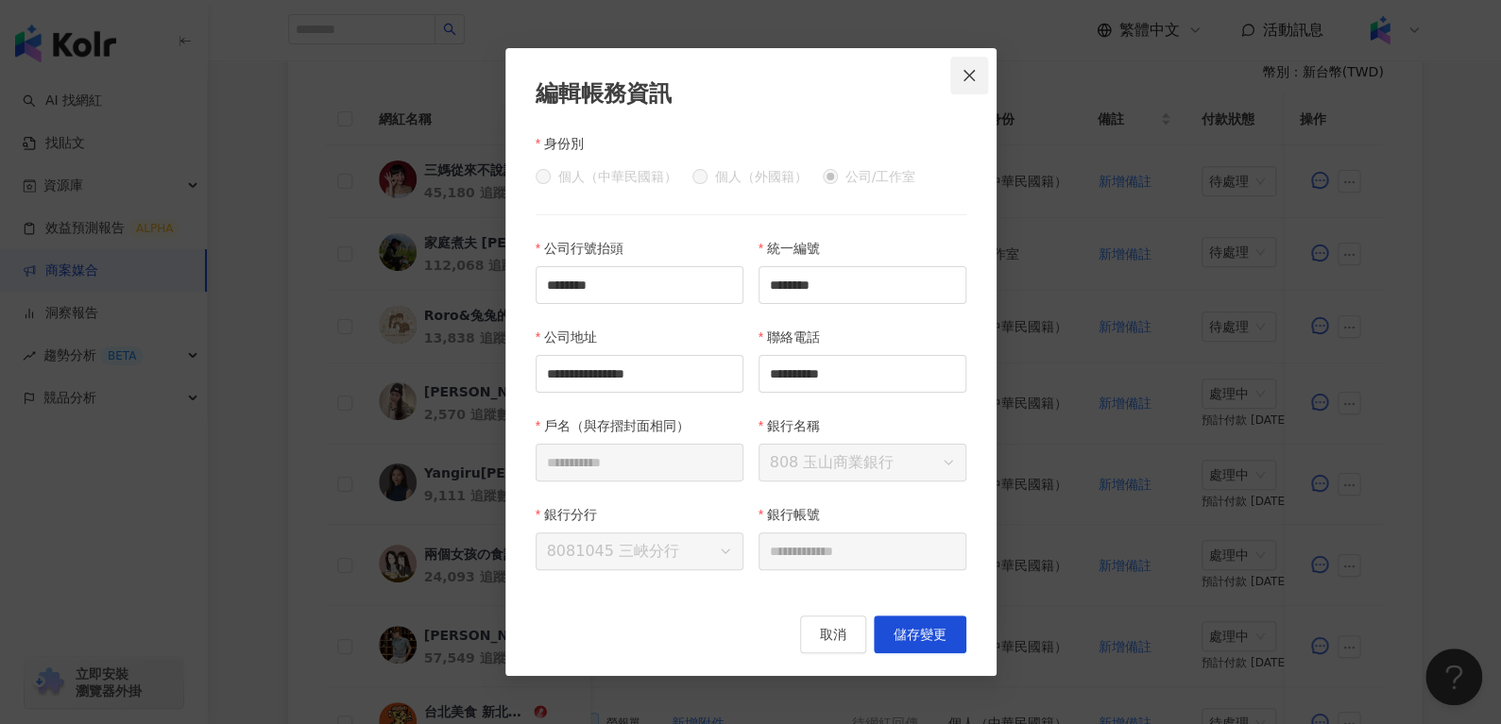
click at [972, 79] on icon "close" at bounding box center [968, 75] width 15 height 15
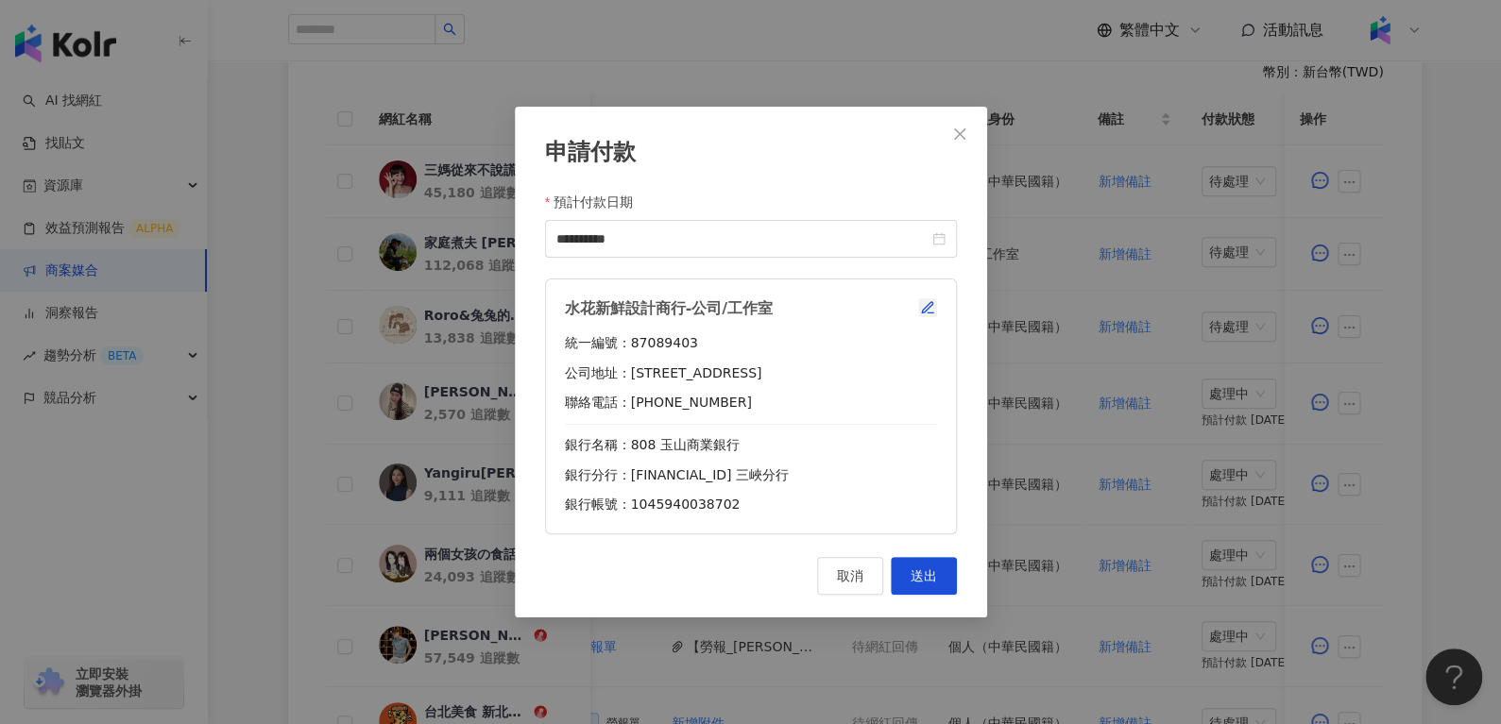
click at [921, 303] on icon "button" at bounding box center [927, 307] width 15 height 15
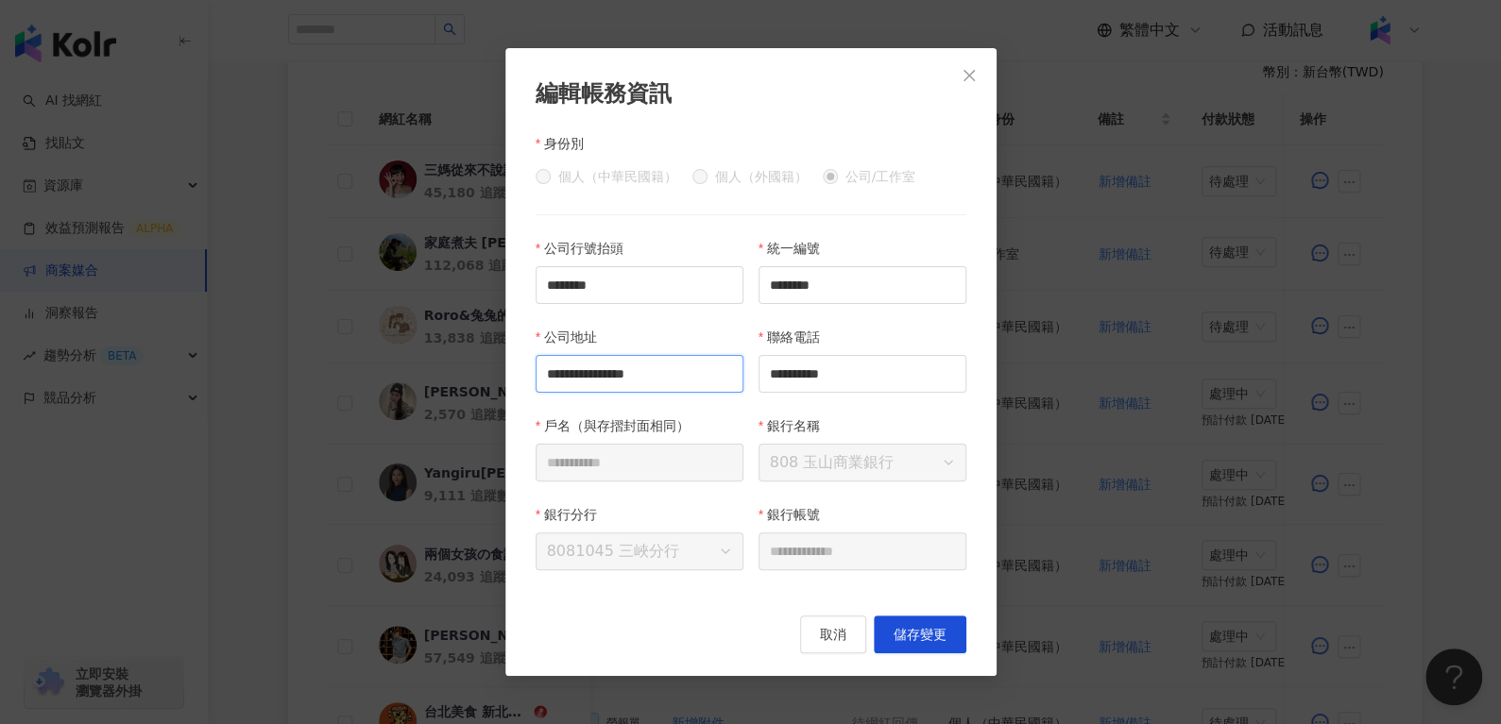
click at [572, 377] on input "**********" at bounding box center [639, 374] width 208 height 38
click at [682, 323] on div "公司行號抬頭 ********" at bounding box center [639, 282] width 223 height 89
click at [830, 631] on span "取消" at bounding box center [833, 634] width 26 height 15
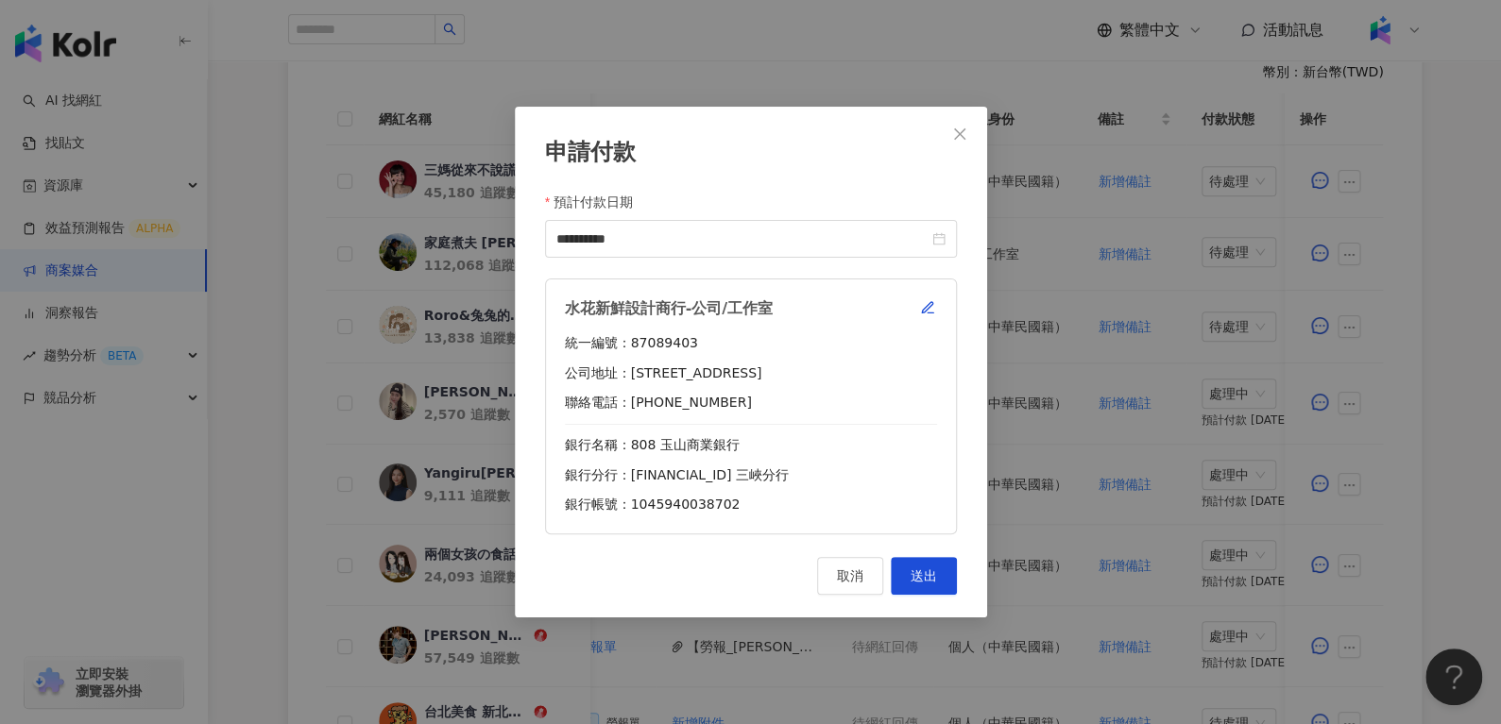
click at [852, 588] on button "取消" at bounding box center [850, 576] width 66 height 38
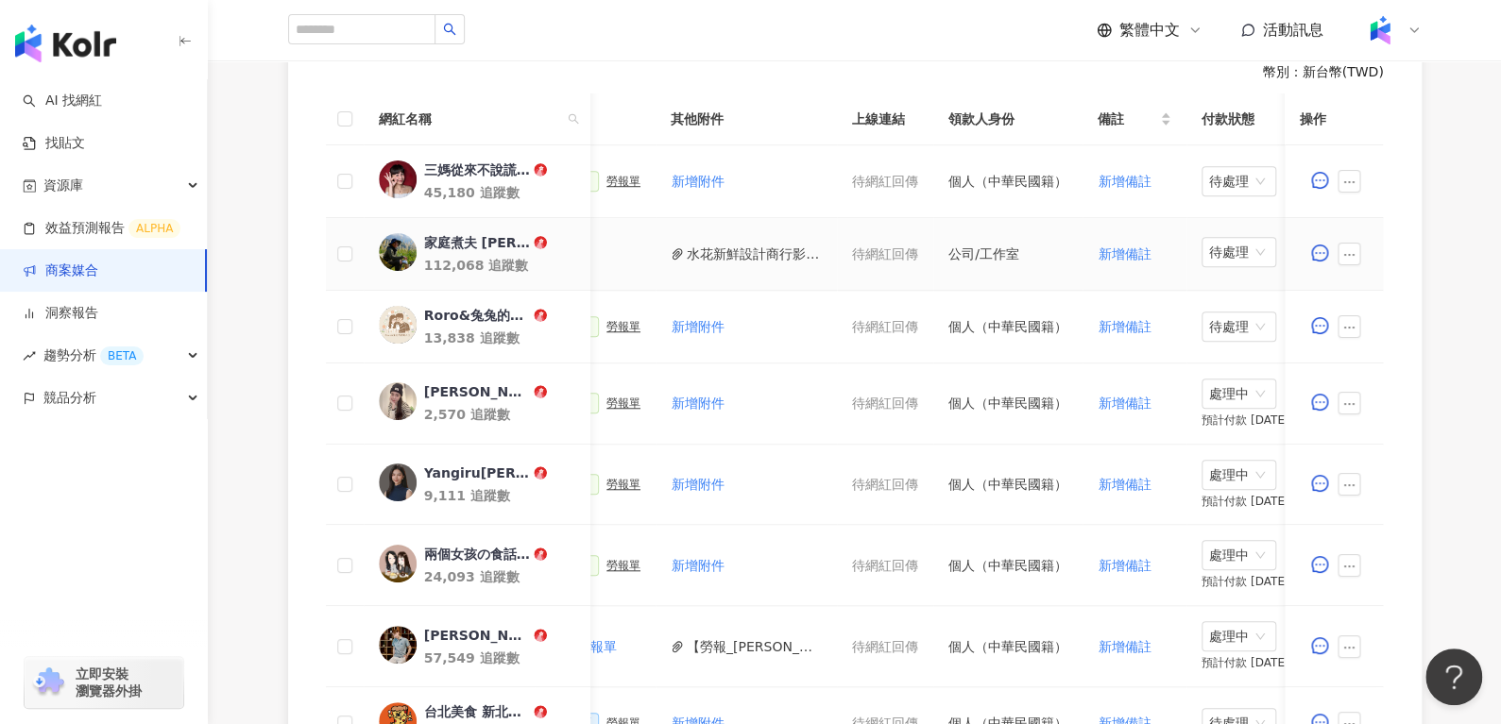
scroll to position [0, 834]
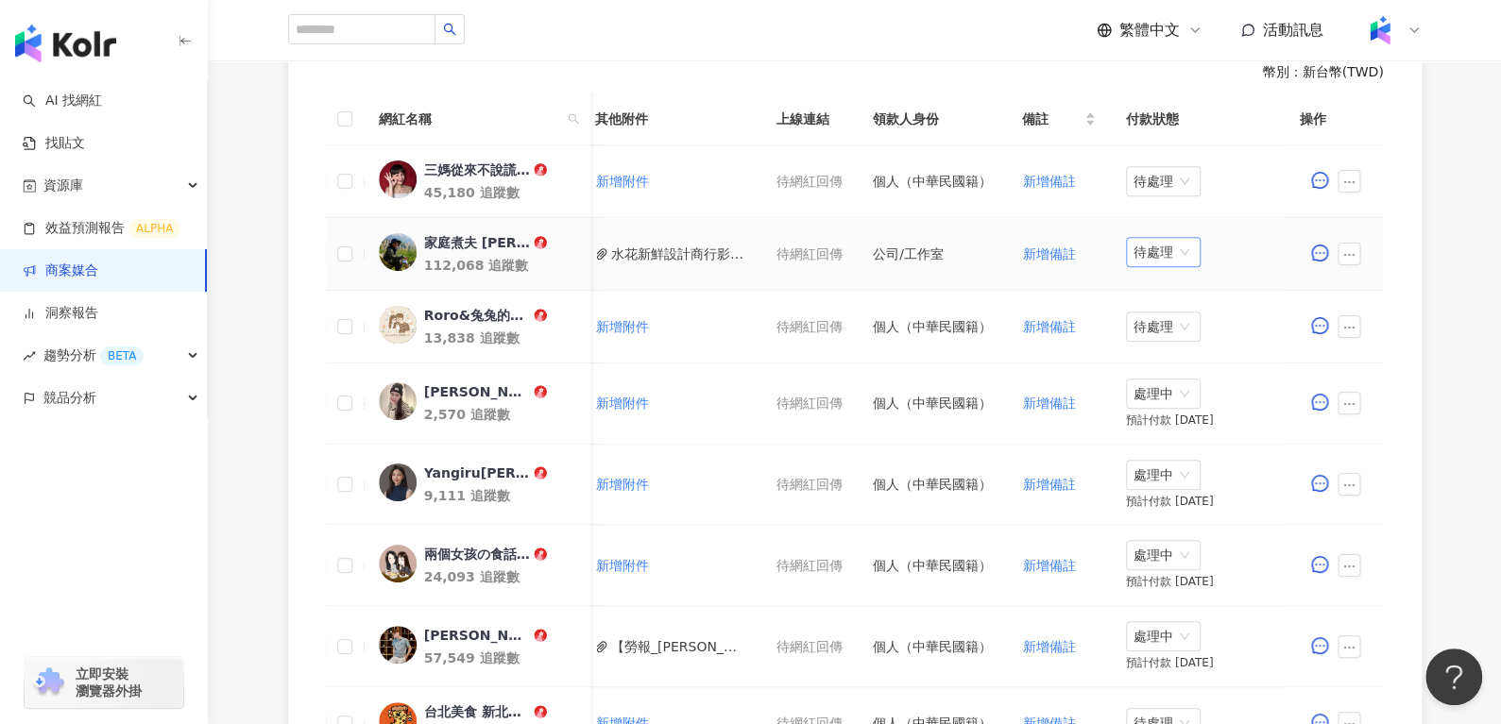
click at [1133, 248] on span "待處理" at bounding box center [1162, 252] width 59 height 28
click at [1138, 330] on div "處理中" at bounding box center [1152, 322] width 53 height 21
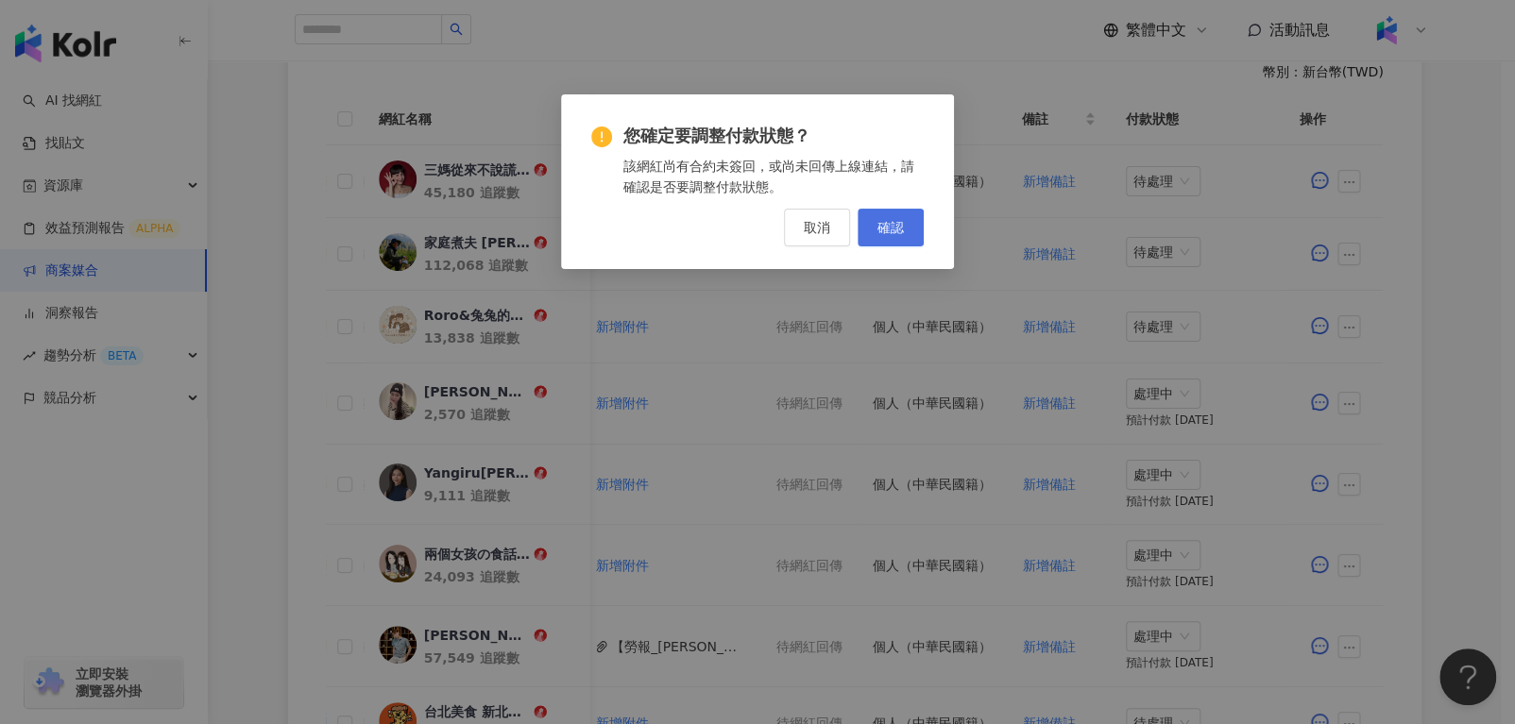
click at [894, 229] on span "確認" at bounding box center [890, 227] width 26 height 15
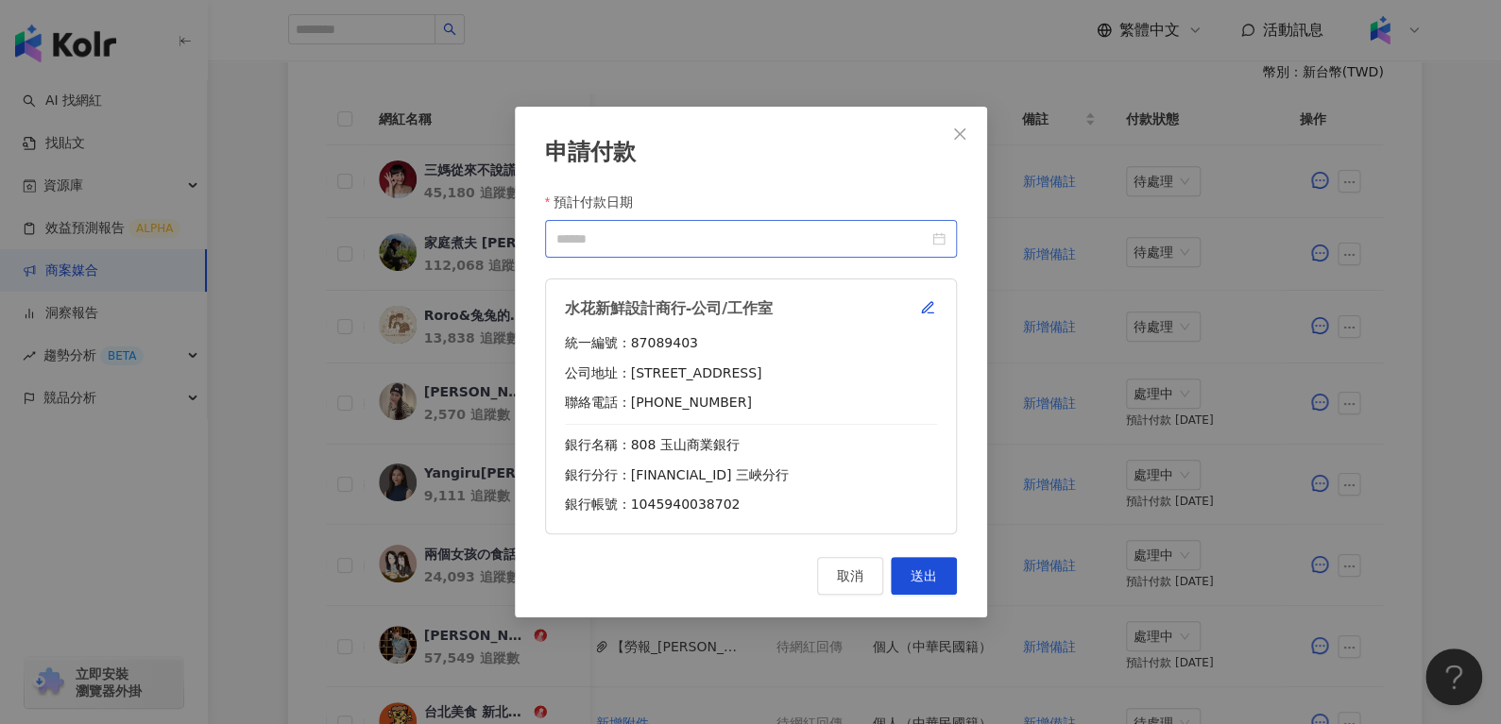
click at [942, 244] on div at bounding box center [750, 239] width 389 height 21
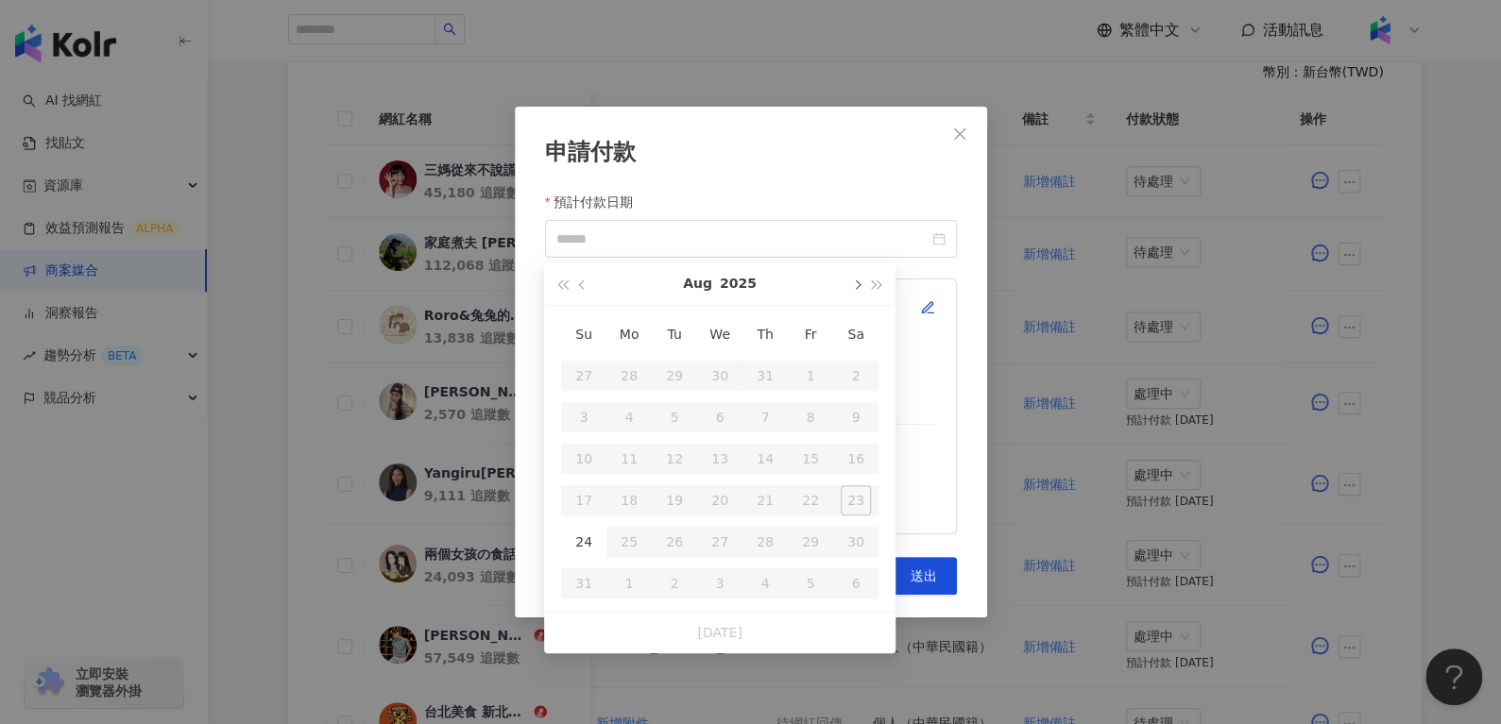
click at [852, 287] on button "button" at bounding box center [855, 284] width 21 height 42
type input "**********"
click at [711, 418] on div "10" at bounding box center [720, 417] width 30 height 30
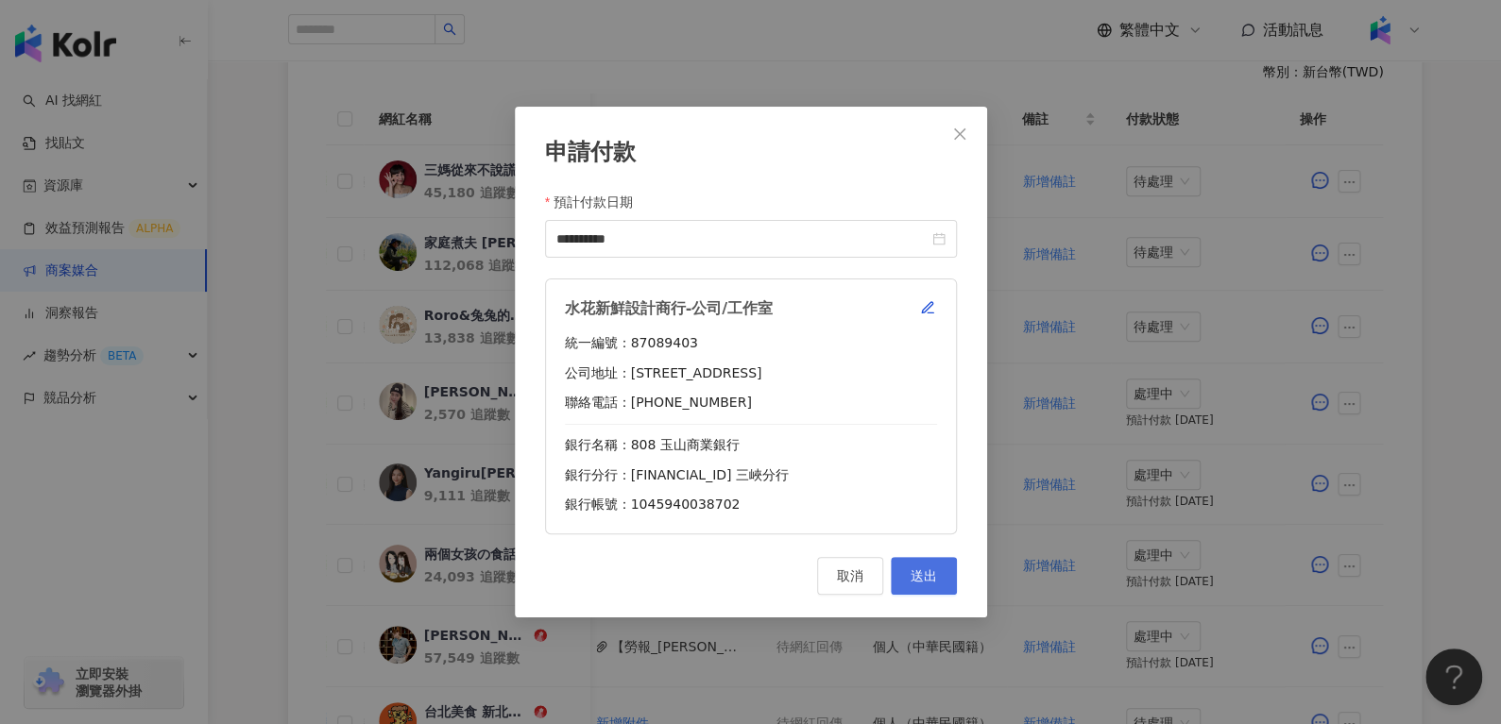
click at [937, 571] on button "送出" at bounding box center [924, 576] width 66 height 38
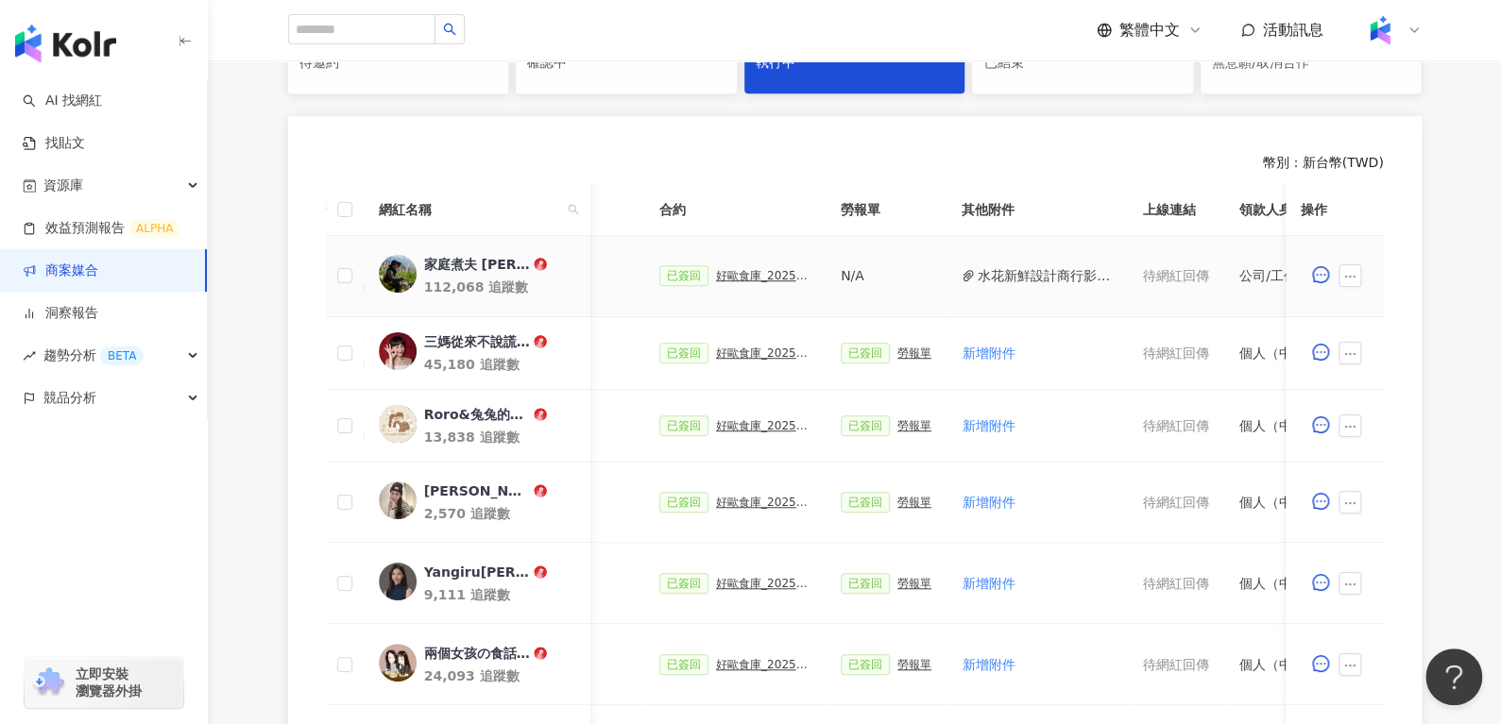
scroll to position [0, 460]
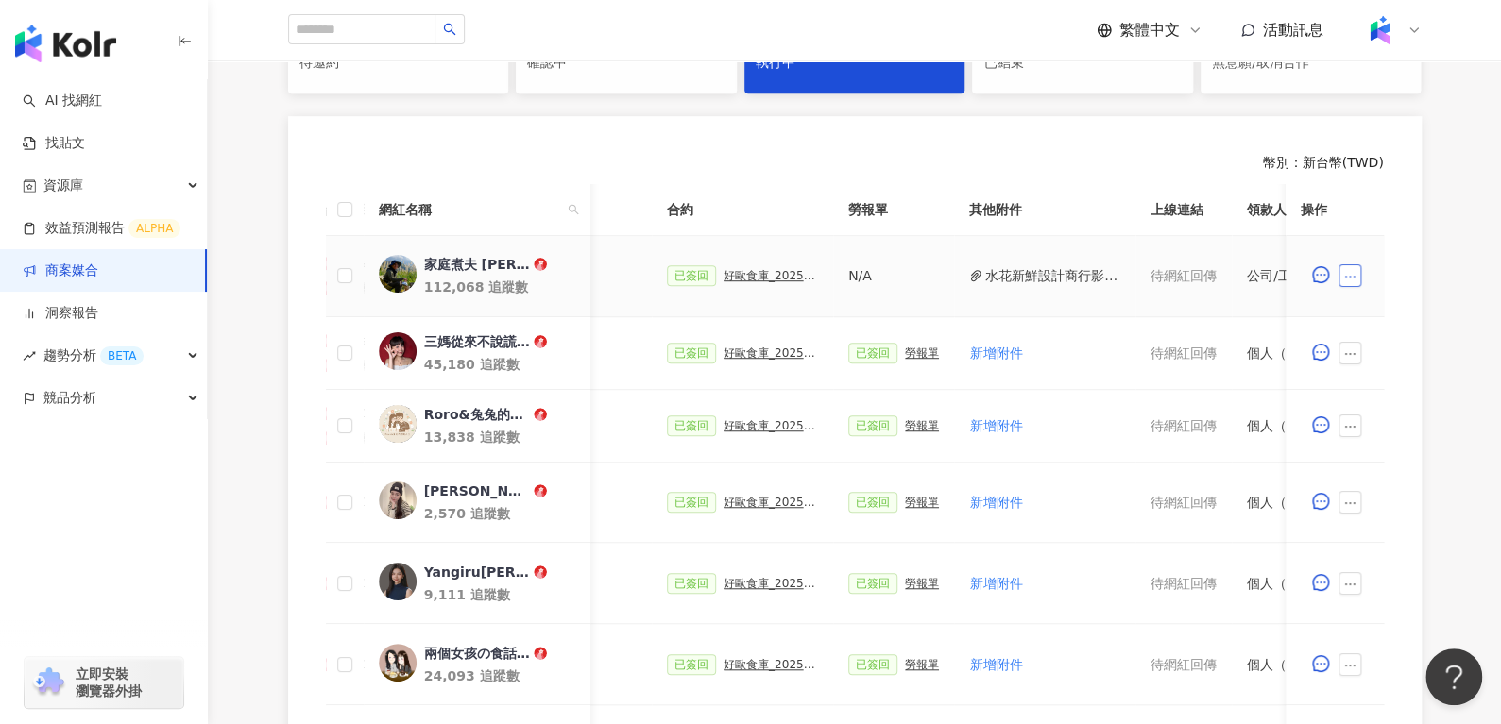
click at [1359, 275] on button "button" at bounding box center [1349, 275] width 23 height 23
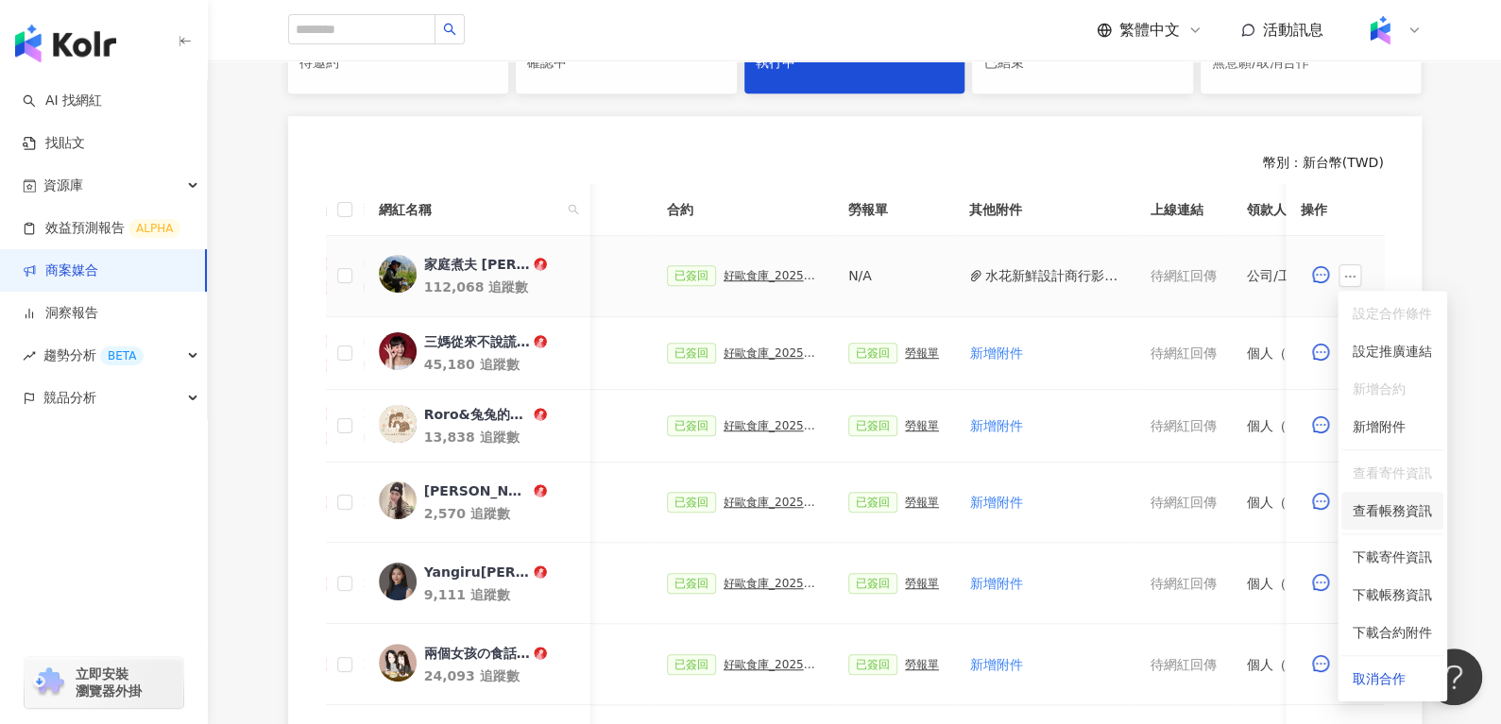
click at [1399, 509] on span "查看帳務資訊" at bounding box center [1391, 511] width 79 height 21
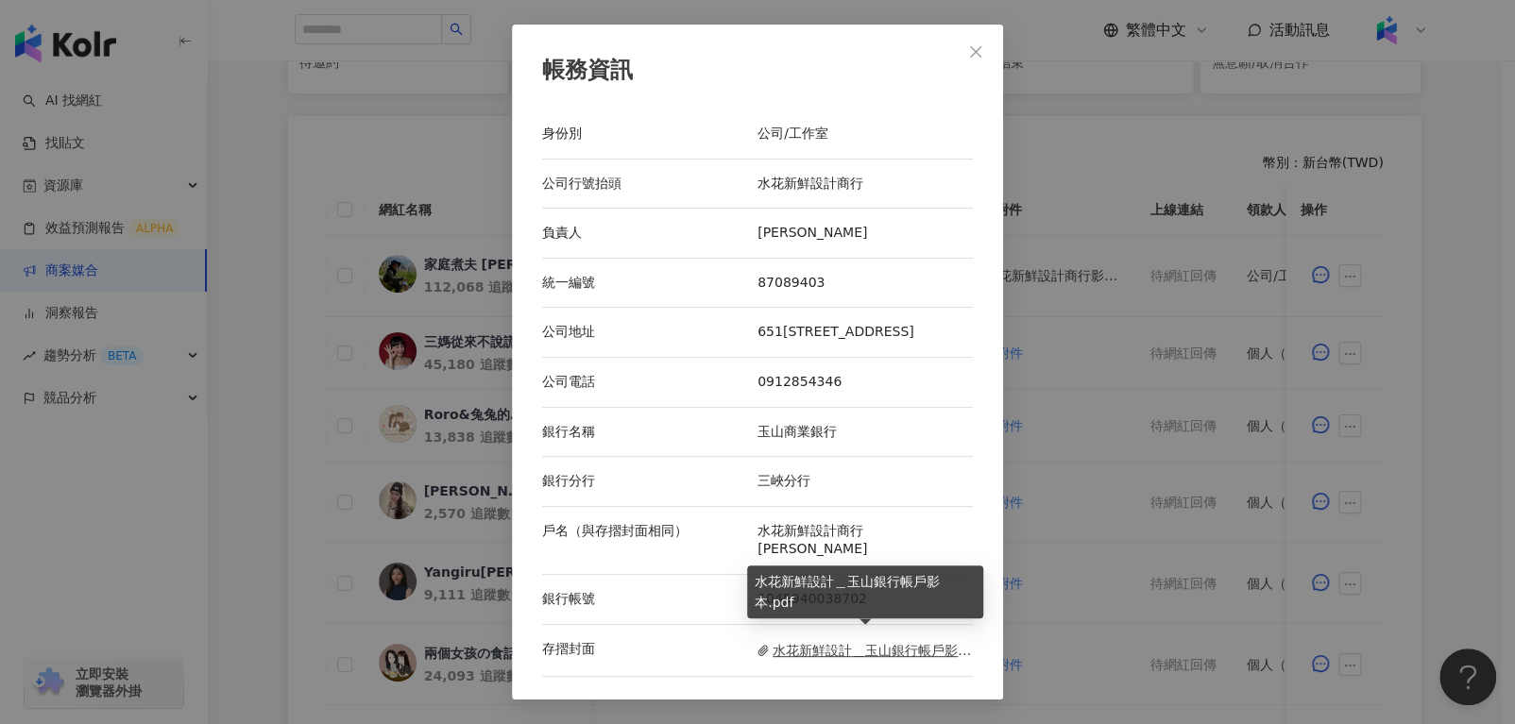
click at [864, 640] on span "水花新鮮設計＿玉山銀行帳戶影本.pdf" at bounding box center [864, 650] width 215 height 21
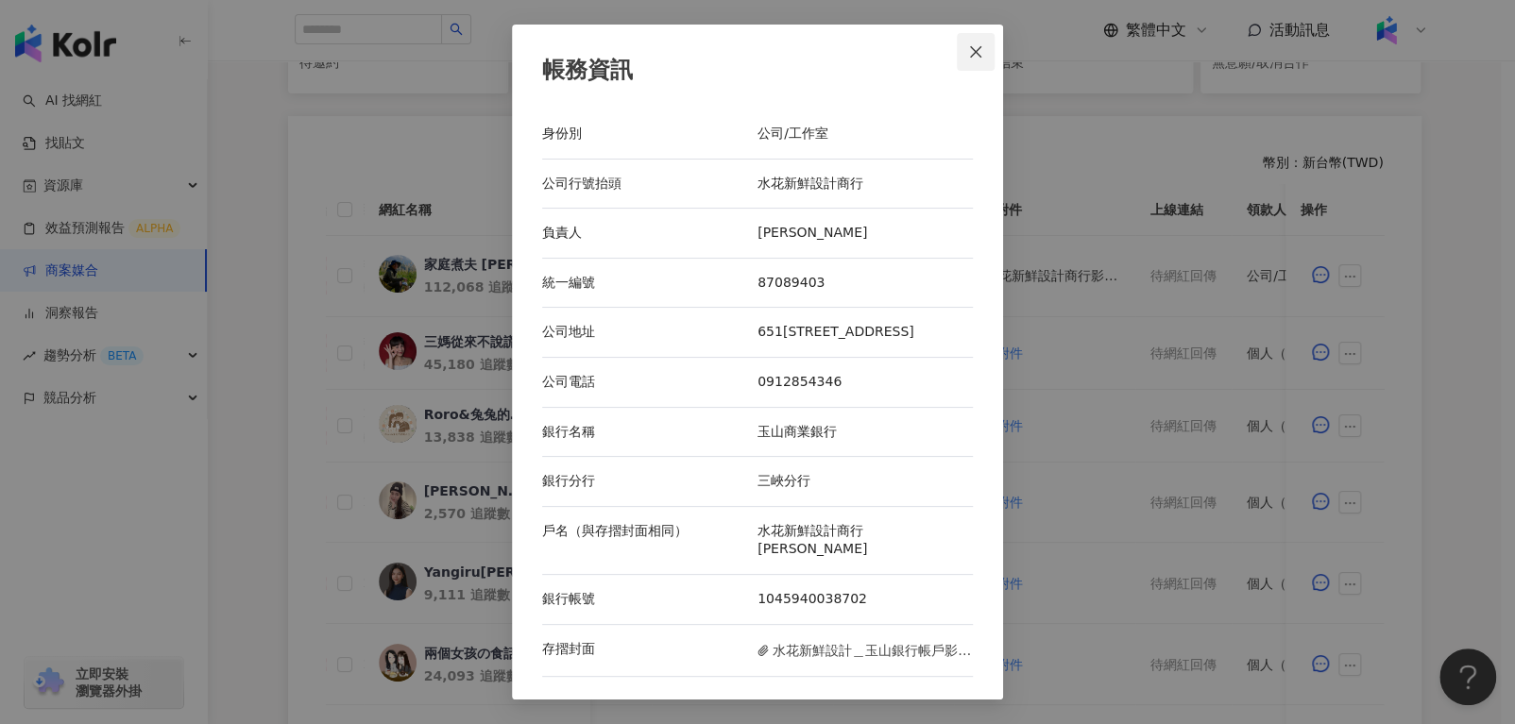
click at [968, 58] on icon "close" at bounding box center [975, 51] width 15 height 15
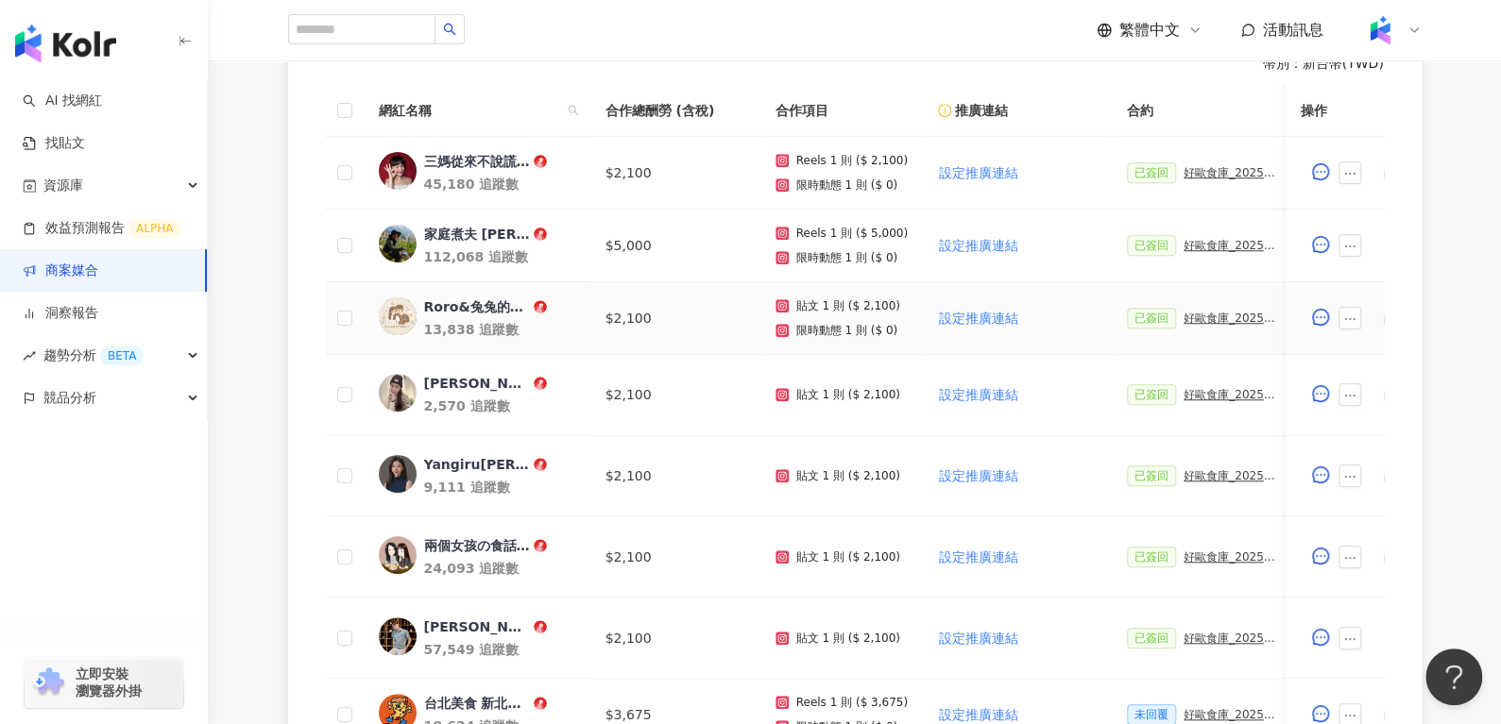
scroll to position [507, 0]
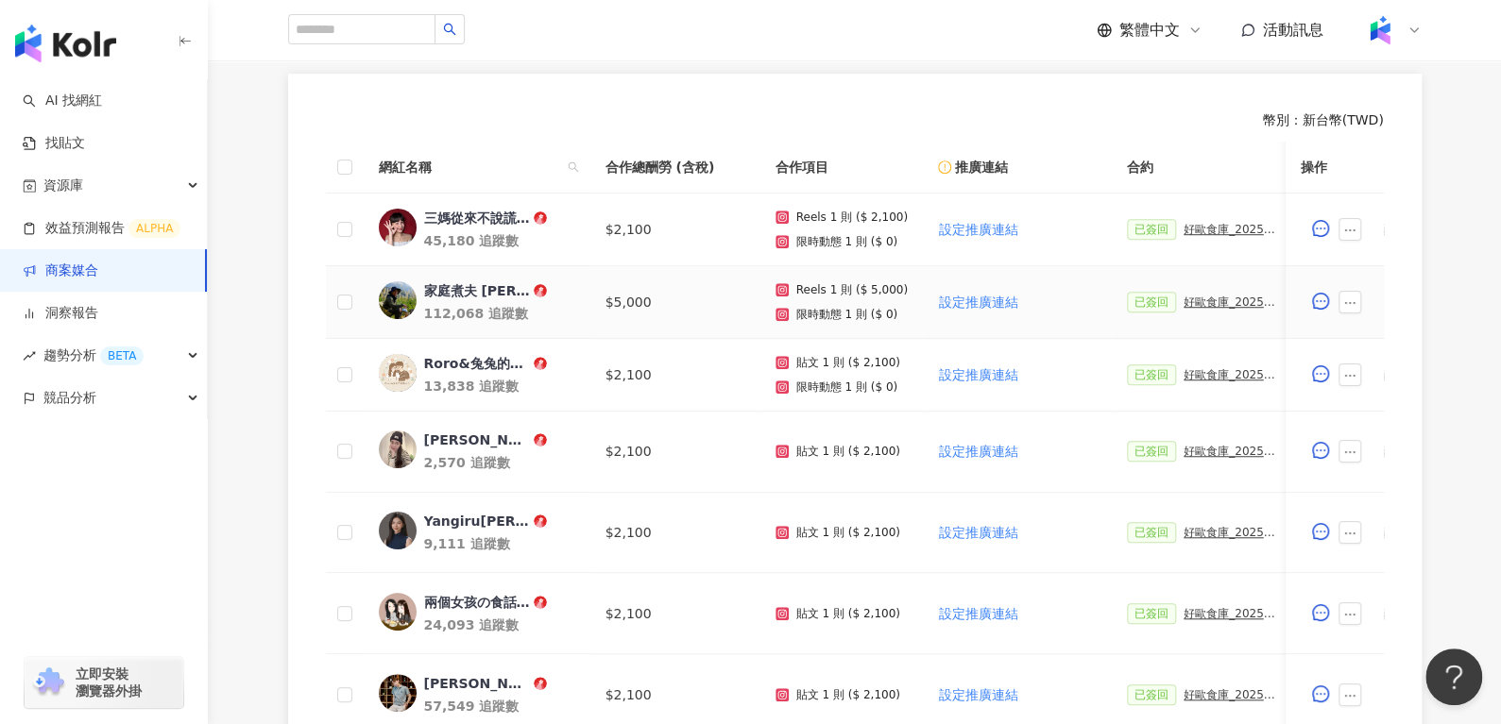
click at [1183, 302] on div "好歐食庫_202503_口碑牆專案" at bounding box center [1230, 302] width 94 height 13
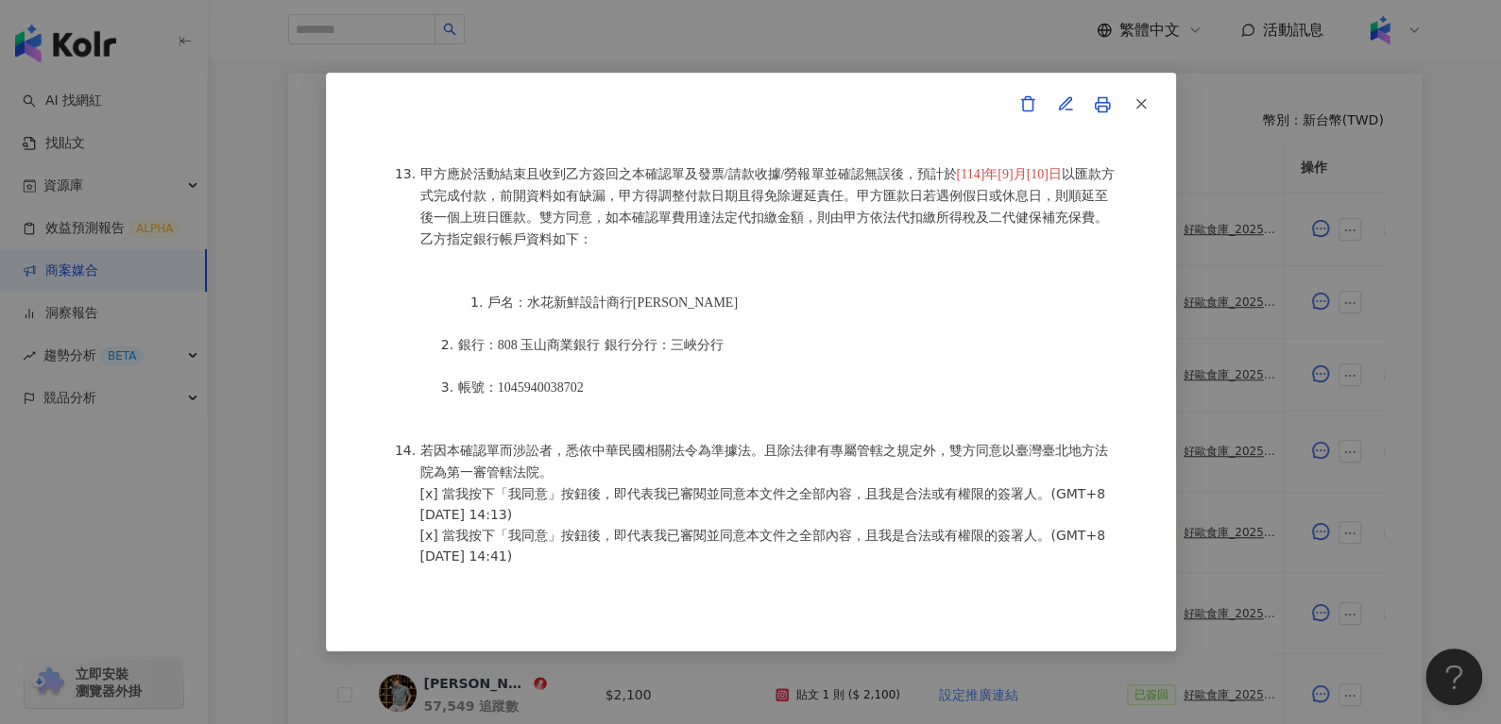
scroll to position [2537, 0]
click at [1138, 105] on line "button" at bounding box center [1140, 104] width 8 height 8
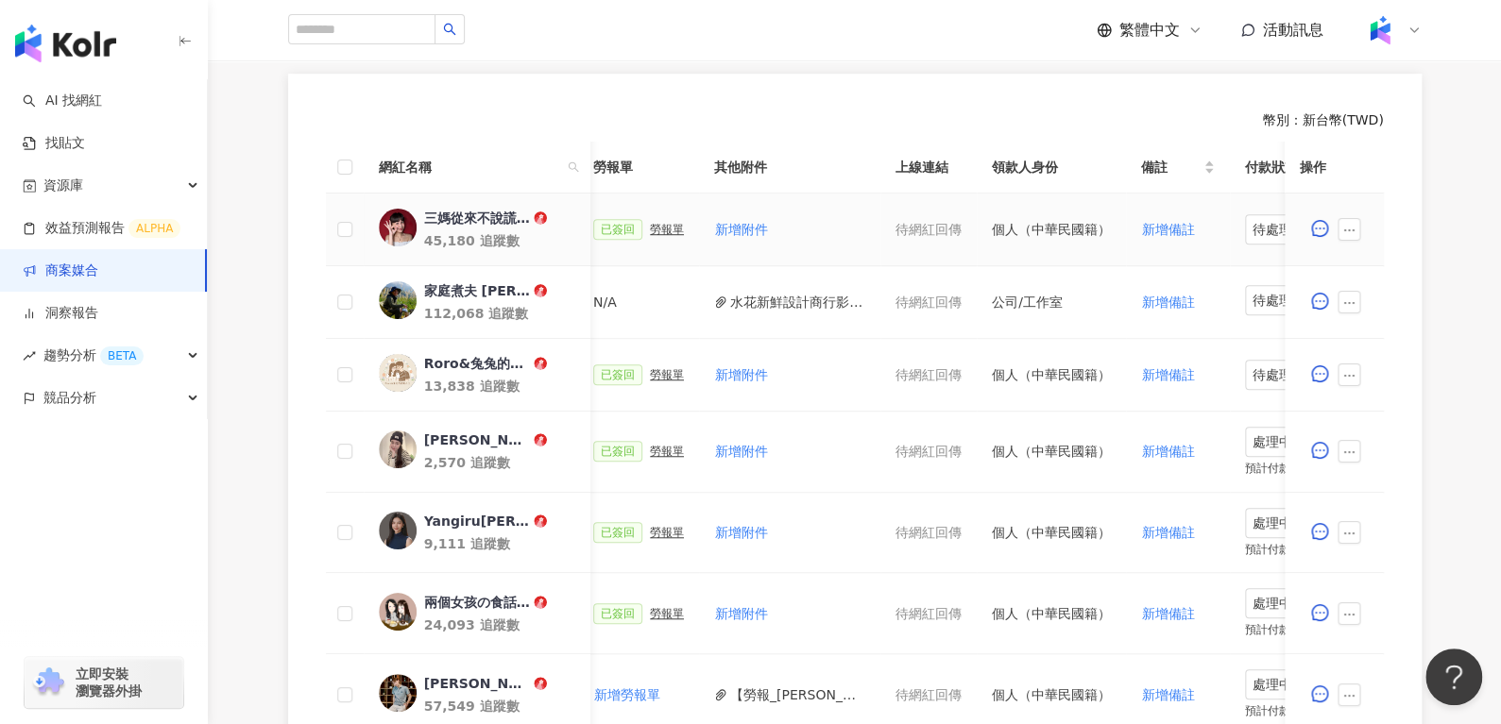
scroll to position [0, 834]
